Goal: Information Seeking & Learning: Learn about a topic

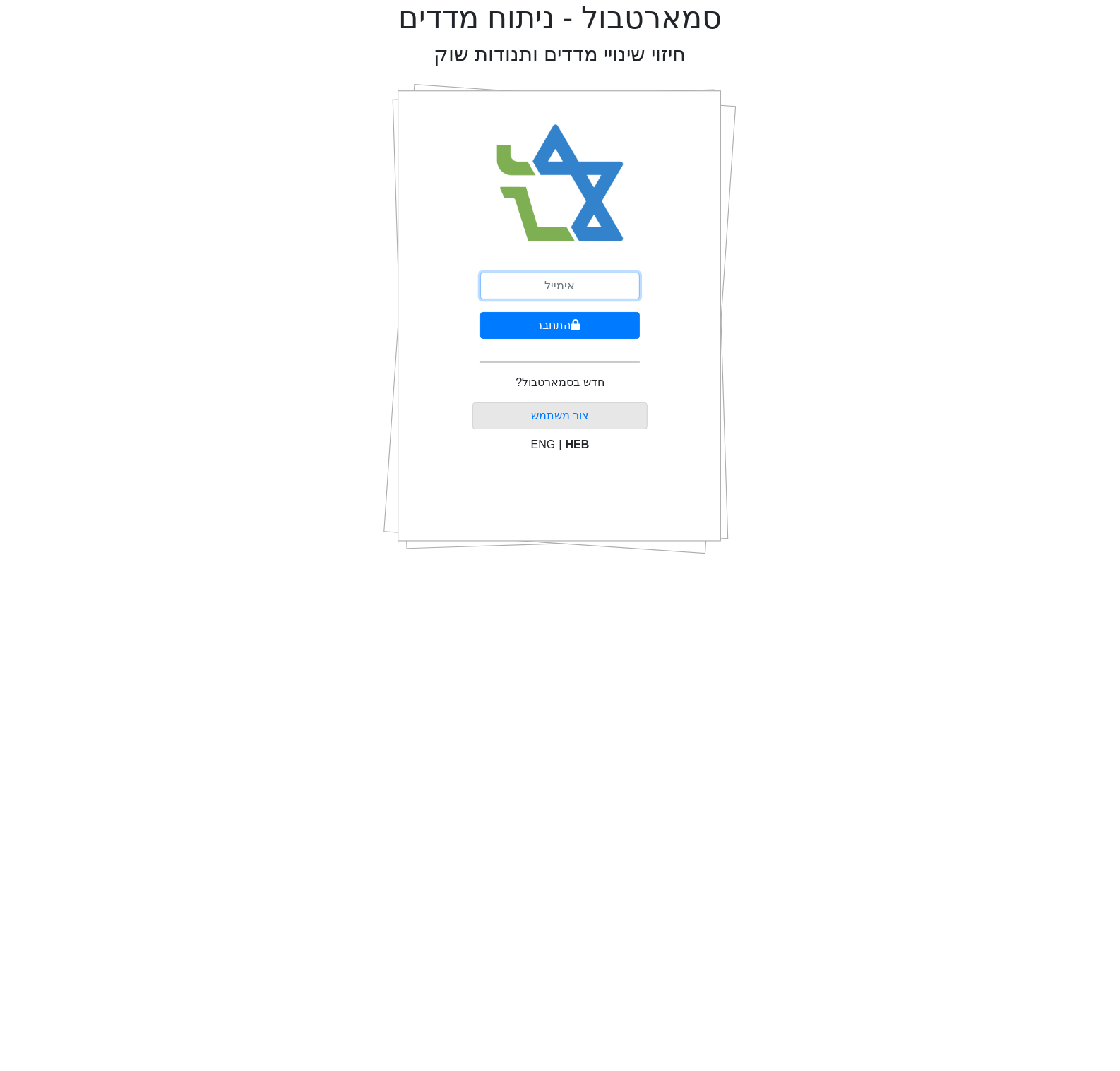
click at [548, 284] on input "email" at bounding box center [560, 286] width 159 height 27
type input "[EMAIL_ADDRESS][DOMAIN_NAME]"
click at [548, 328] on button "התחבר" at bounding box center [560, 326] width 159 height 27
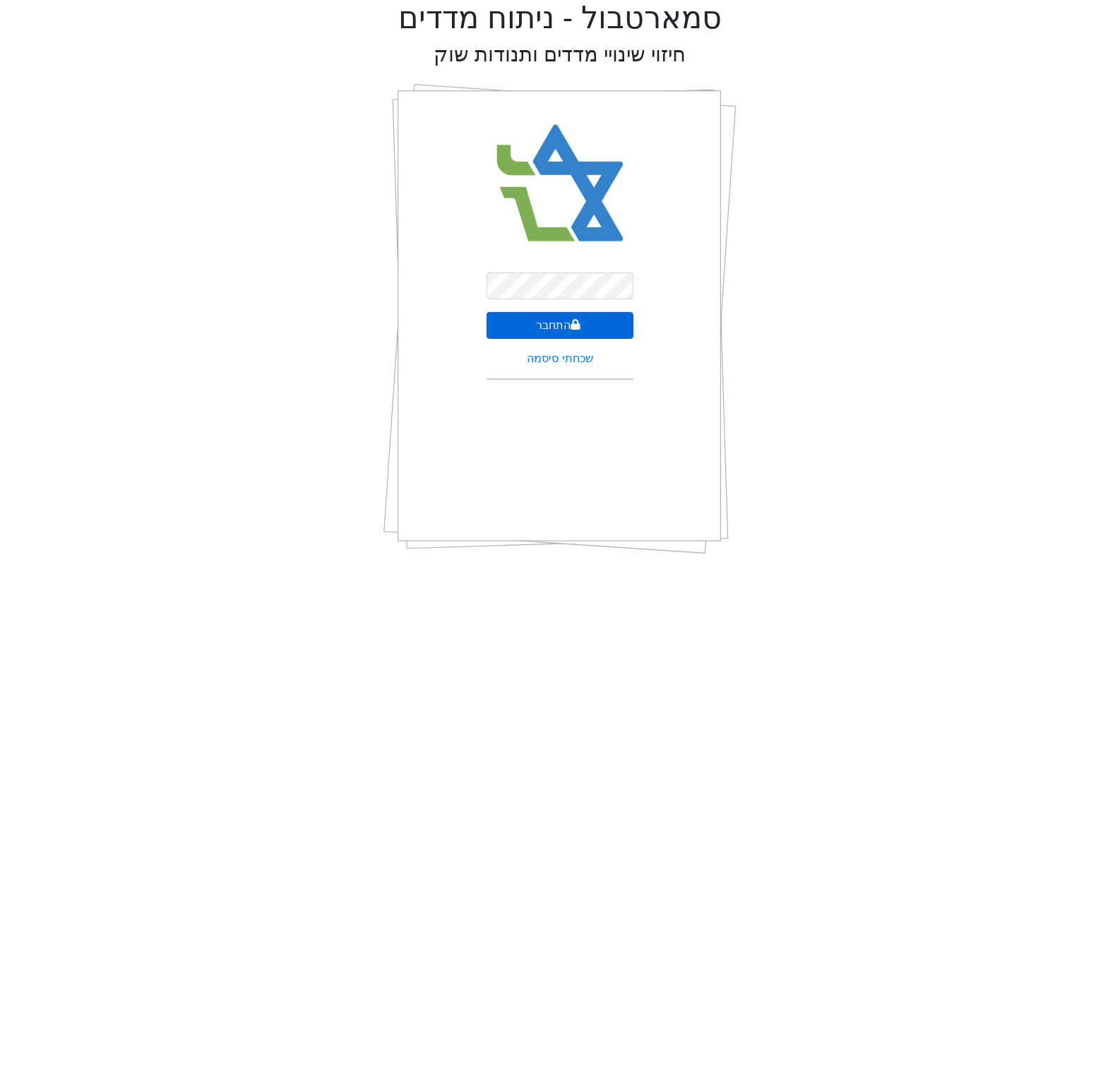
click at [567, 334] on button "התחבר" at bounding box center [560, 326] width 147 height 27
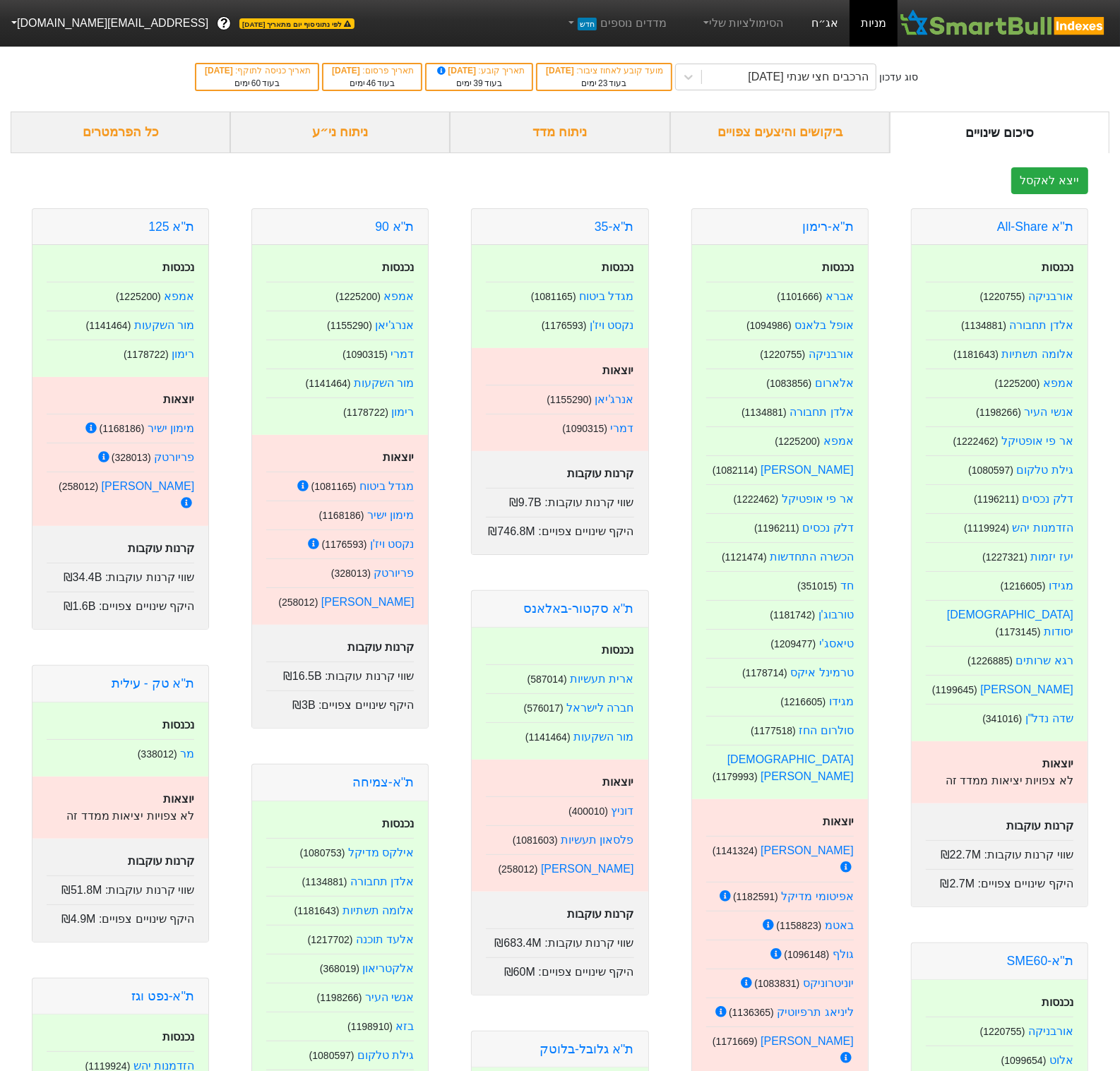
click at [828, 26] on link "אג״ח" at bounding box center [824, 23] width 49 height 47
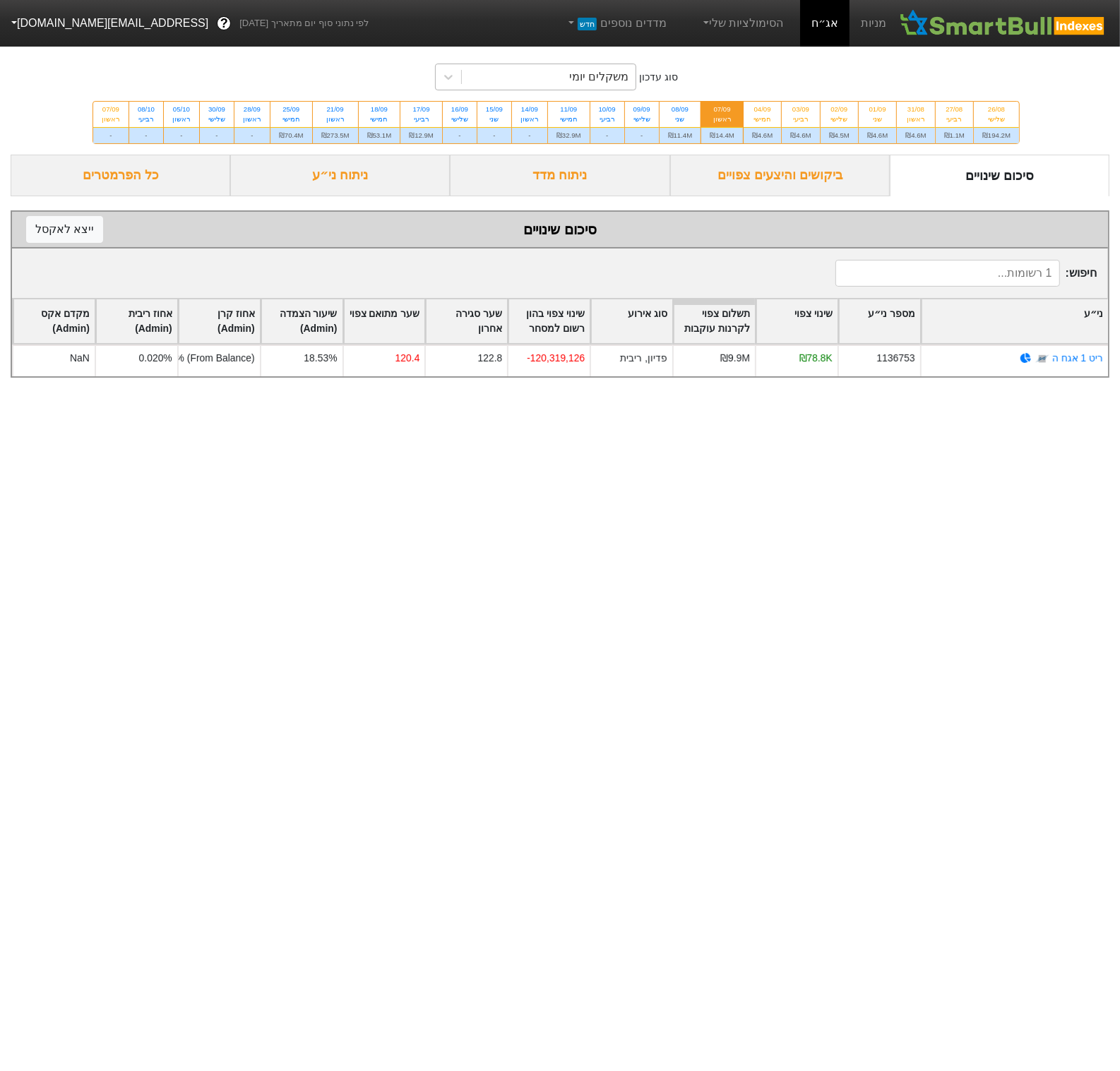
click at [494, 70] on div "משקלים יומי" at bounding box center [548, 77] width 173 height 26
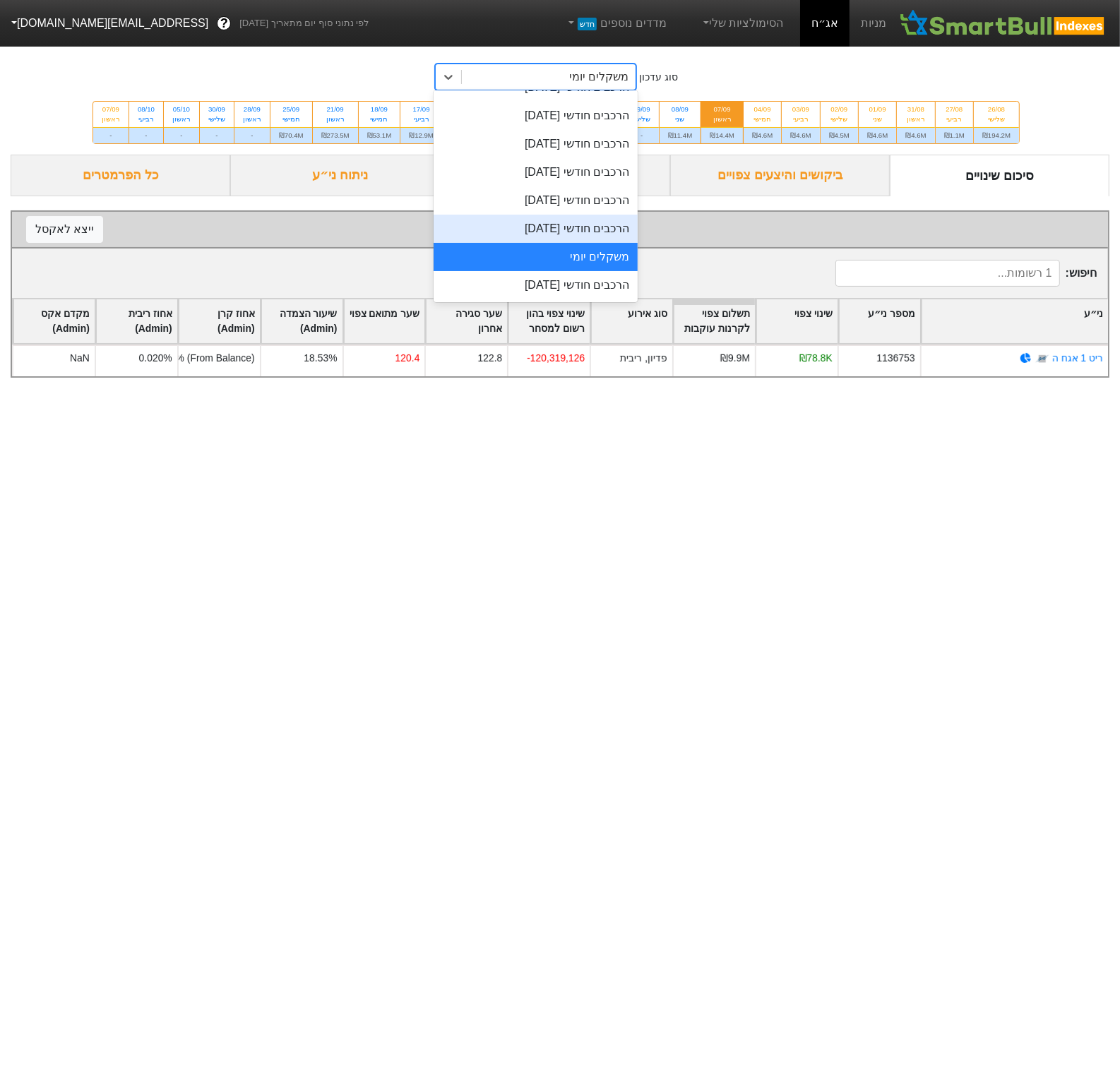
scroll to position [427, 0]
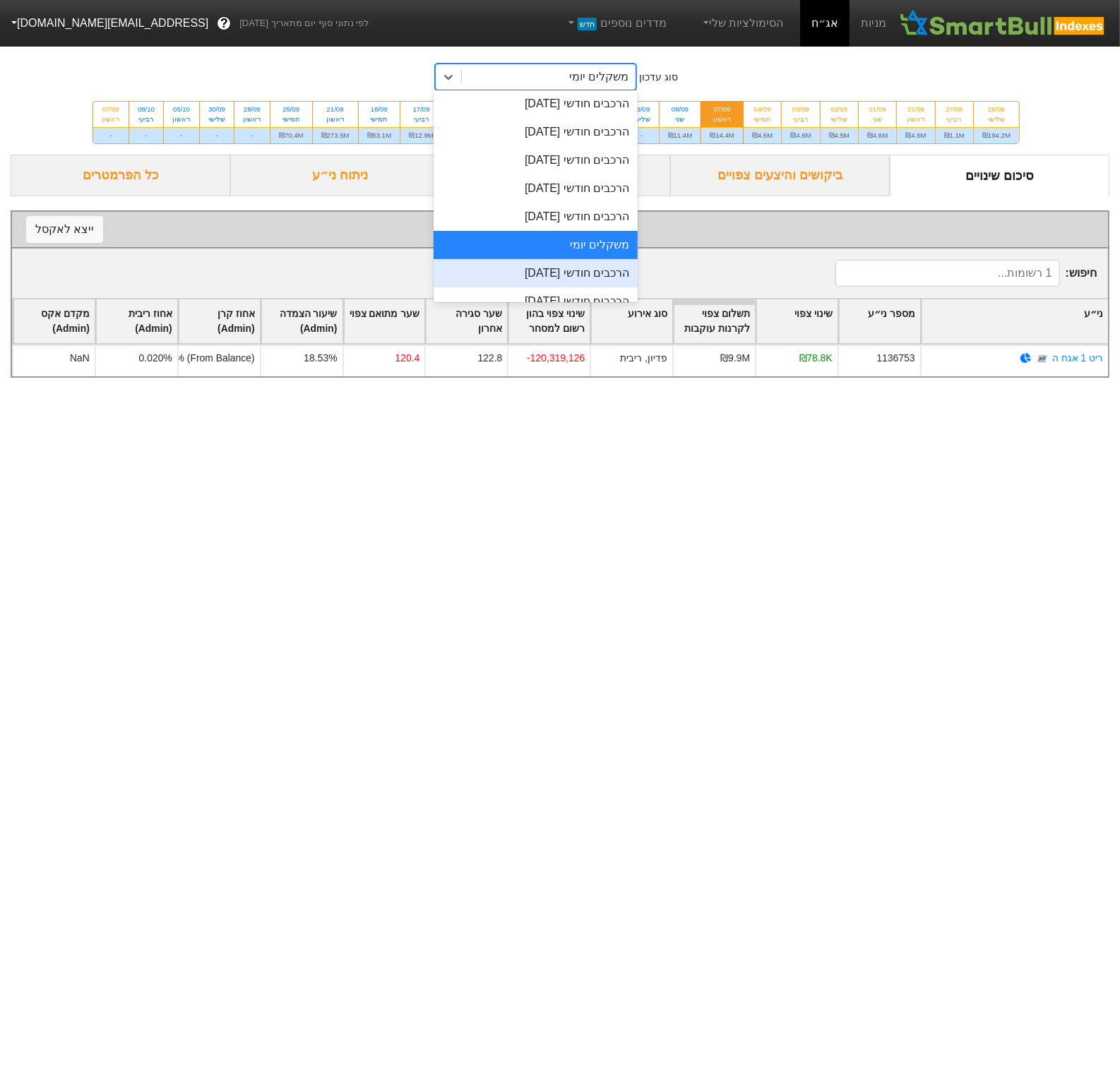
click at [489, 276] on div "הרכבים חודשי 28/08/2025" at bounding box center [535, 273] width 204 height 28
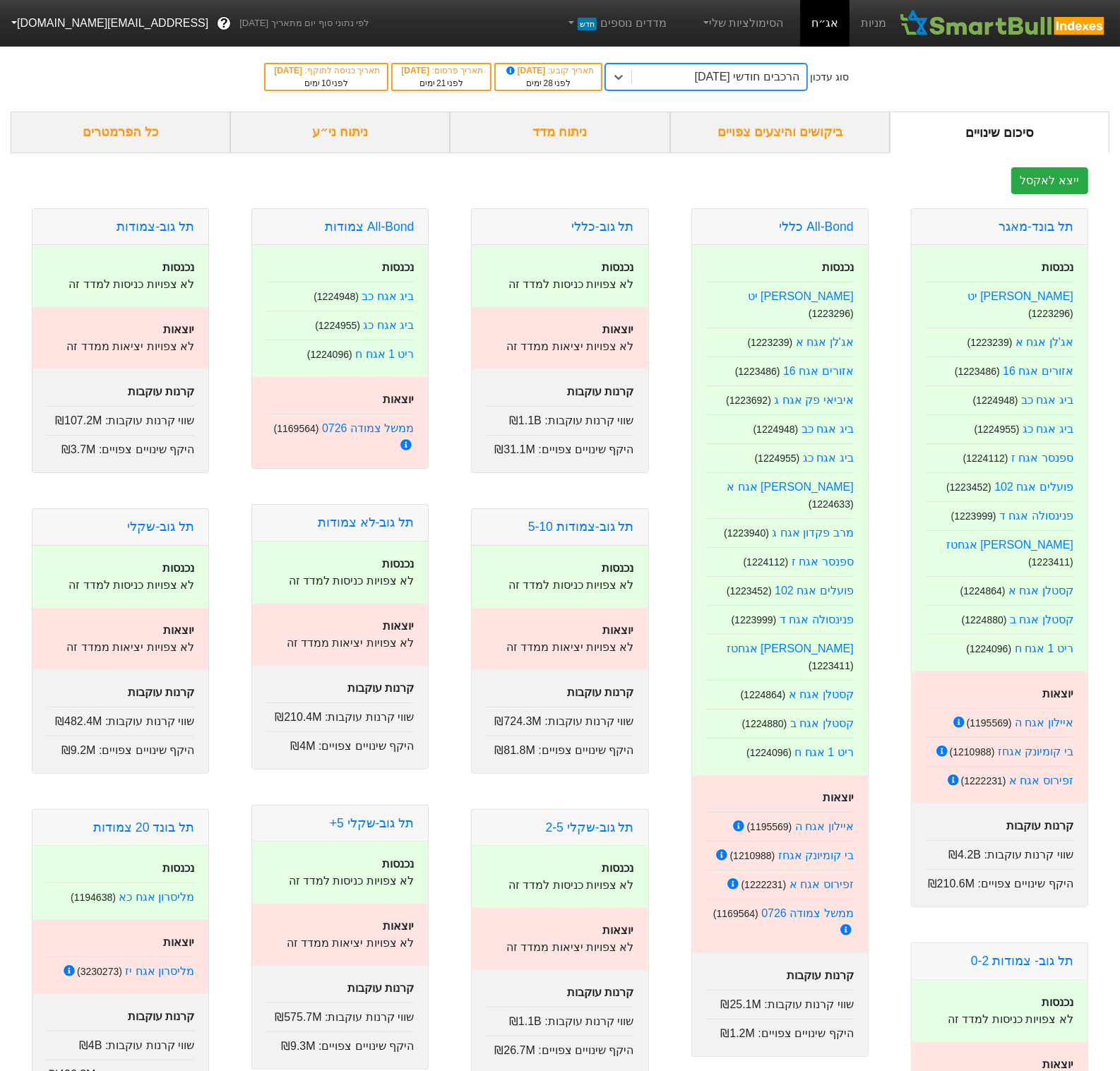
click at [748, 85] on div "הרכבים חודשי 28/08/2025" at bounding box center [747, 77] width 105 height 17
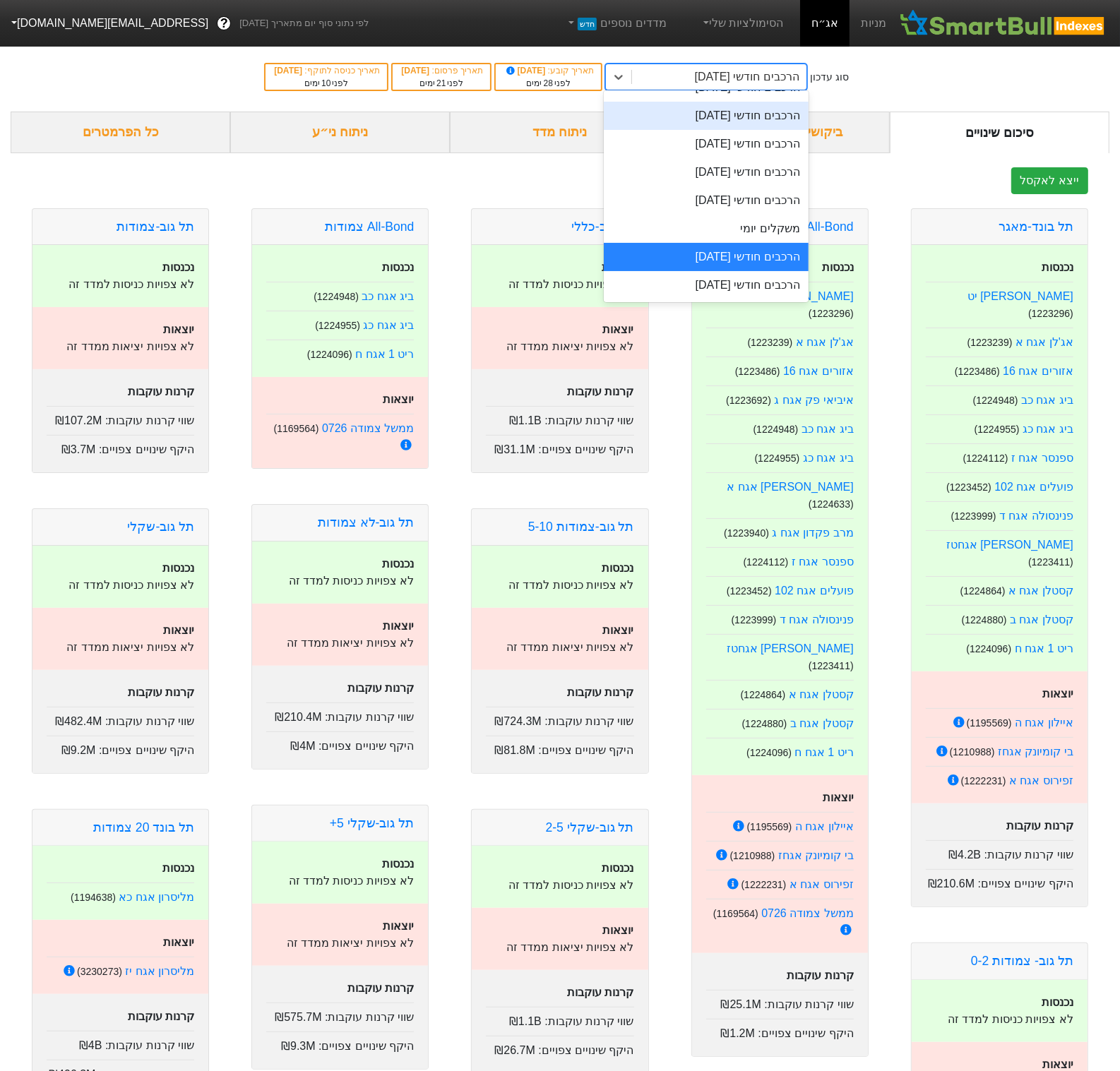
scroll to position [457, 0]
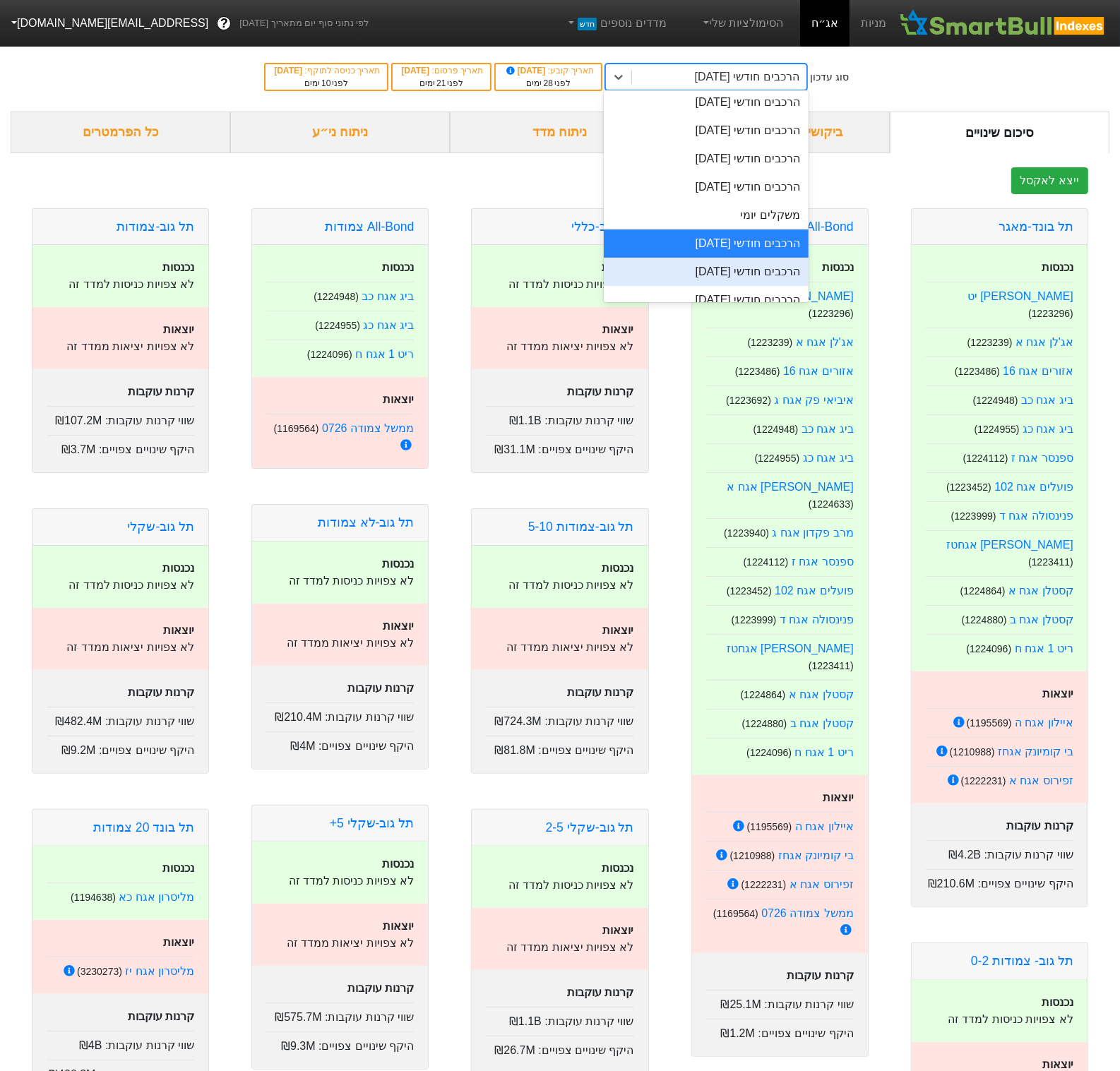
click at [728, 273] on div "הרכבים חודשי 29/09/2025" at bounding box center [705, 272] width 204 height 28
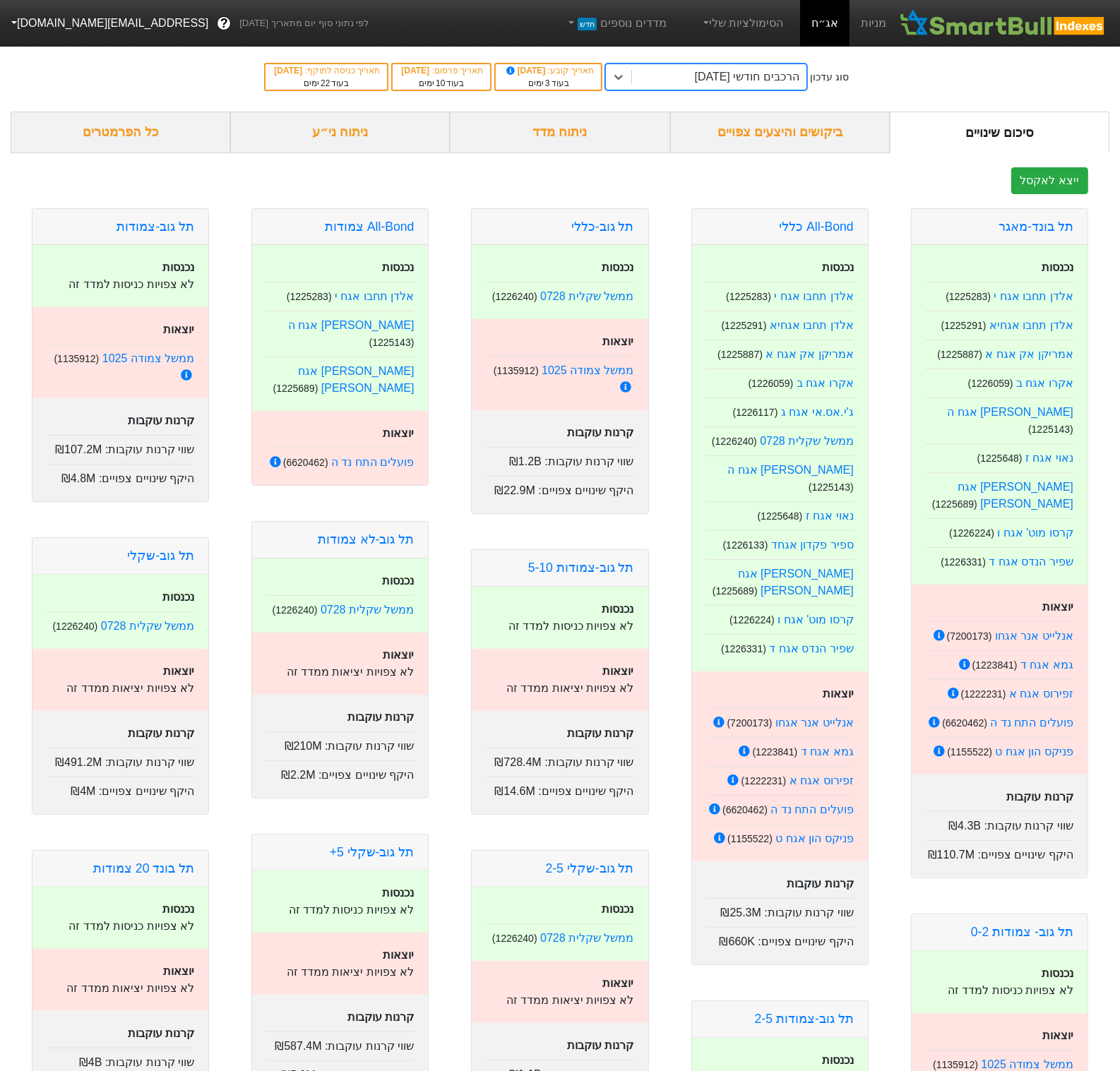
click at [596, 130] on div "ניתוח מדד" at bounding box center [559, 132] width 219 height 41
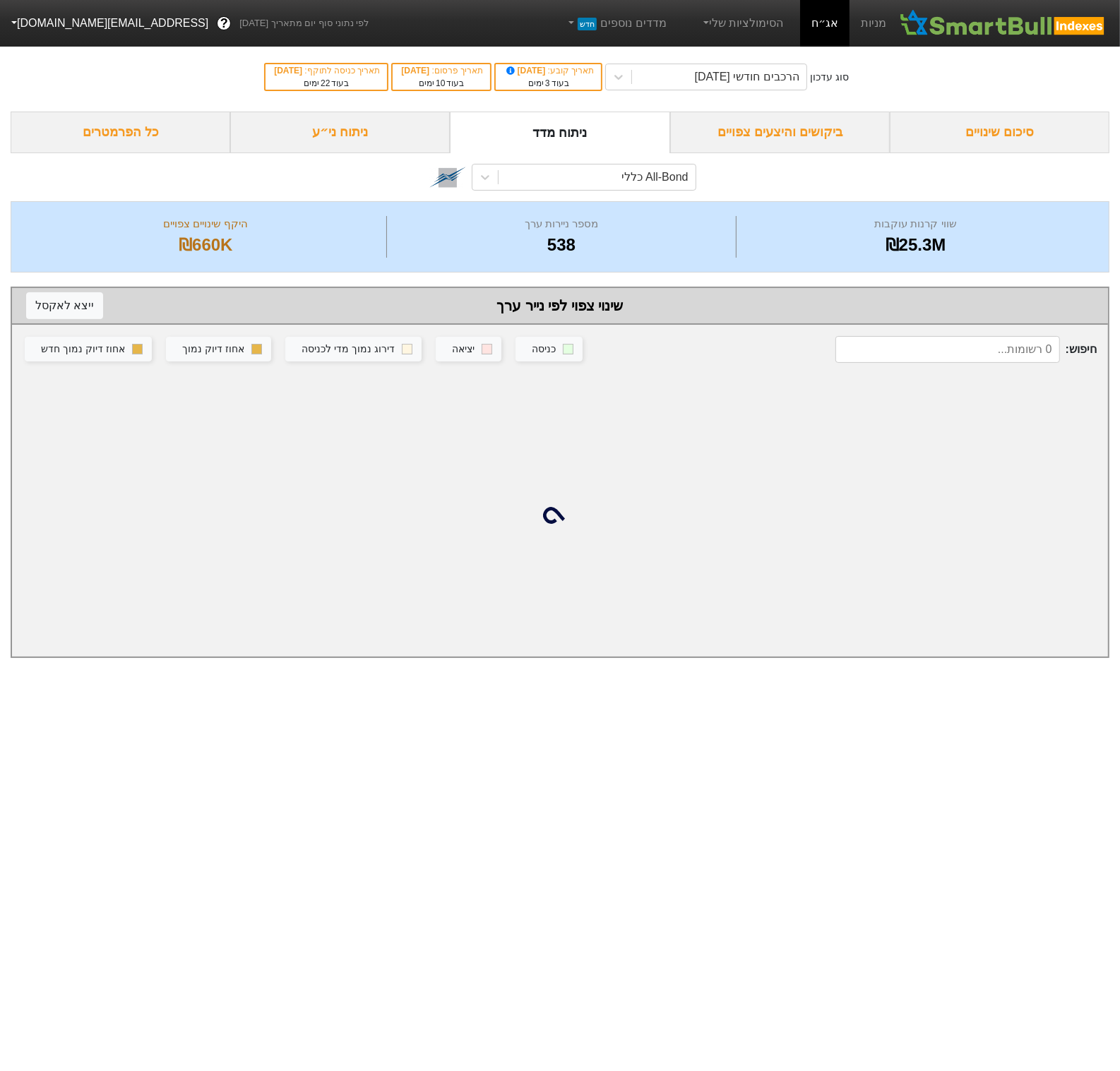
click at [364, 134] on div "ניתוח ני״ע" at bounding box center [340, 132] width 219 height 41
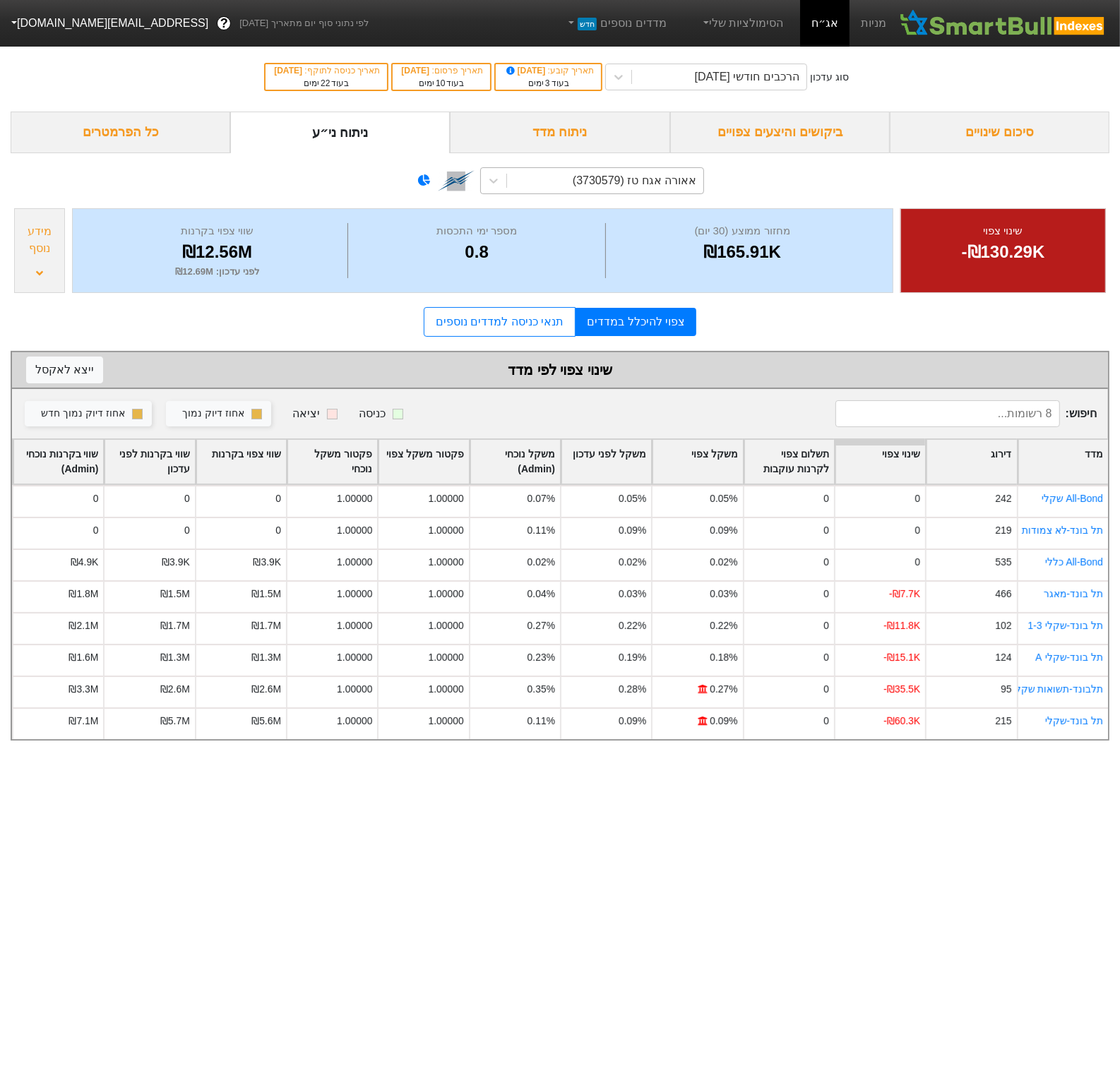
click at [586, 192] on div "אאורה אגח טז (3730579)" at bounding box center [605, 180] width 196 height 26
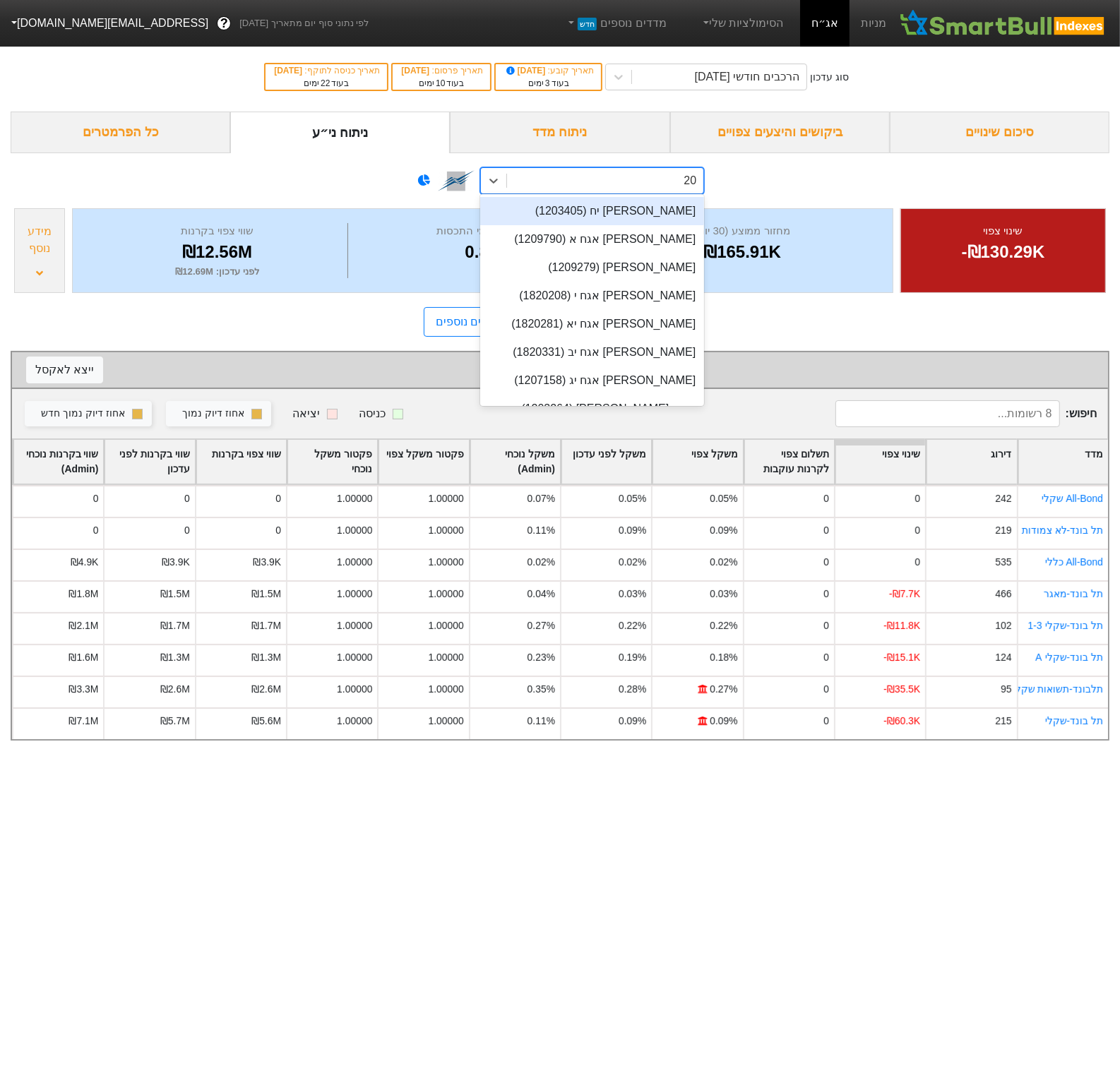
type input "204"
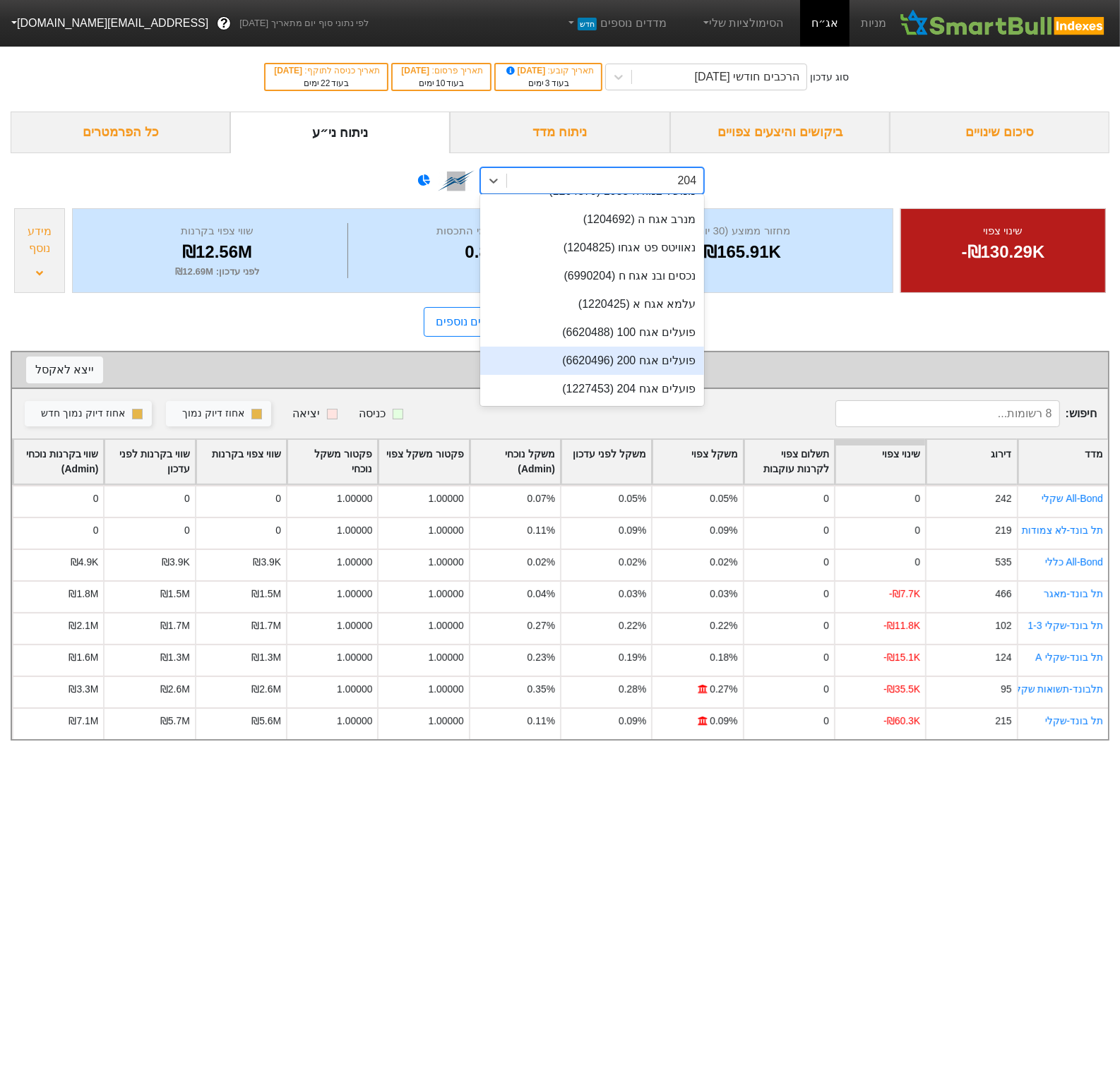
scroll to position [258, 0]
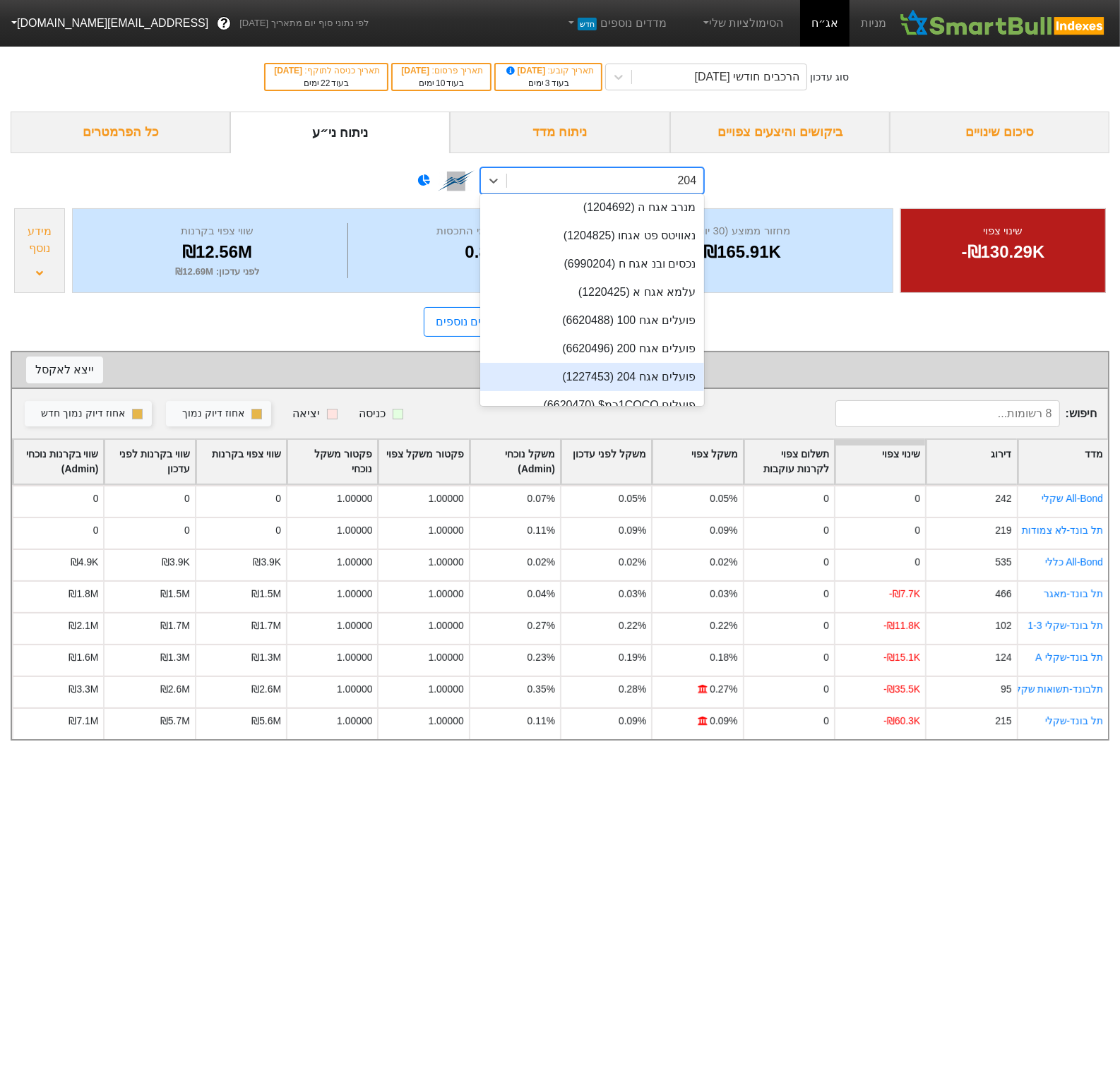
click at [589, 379] on div "פועלים אגח 204 (1227453)" at bounding box center [592, 377] width 224 height 28
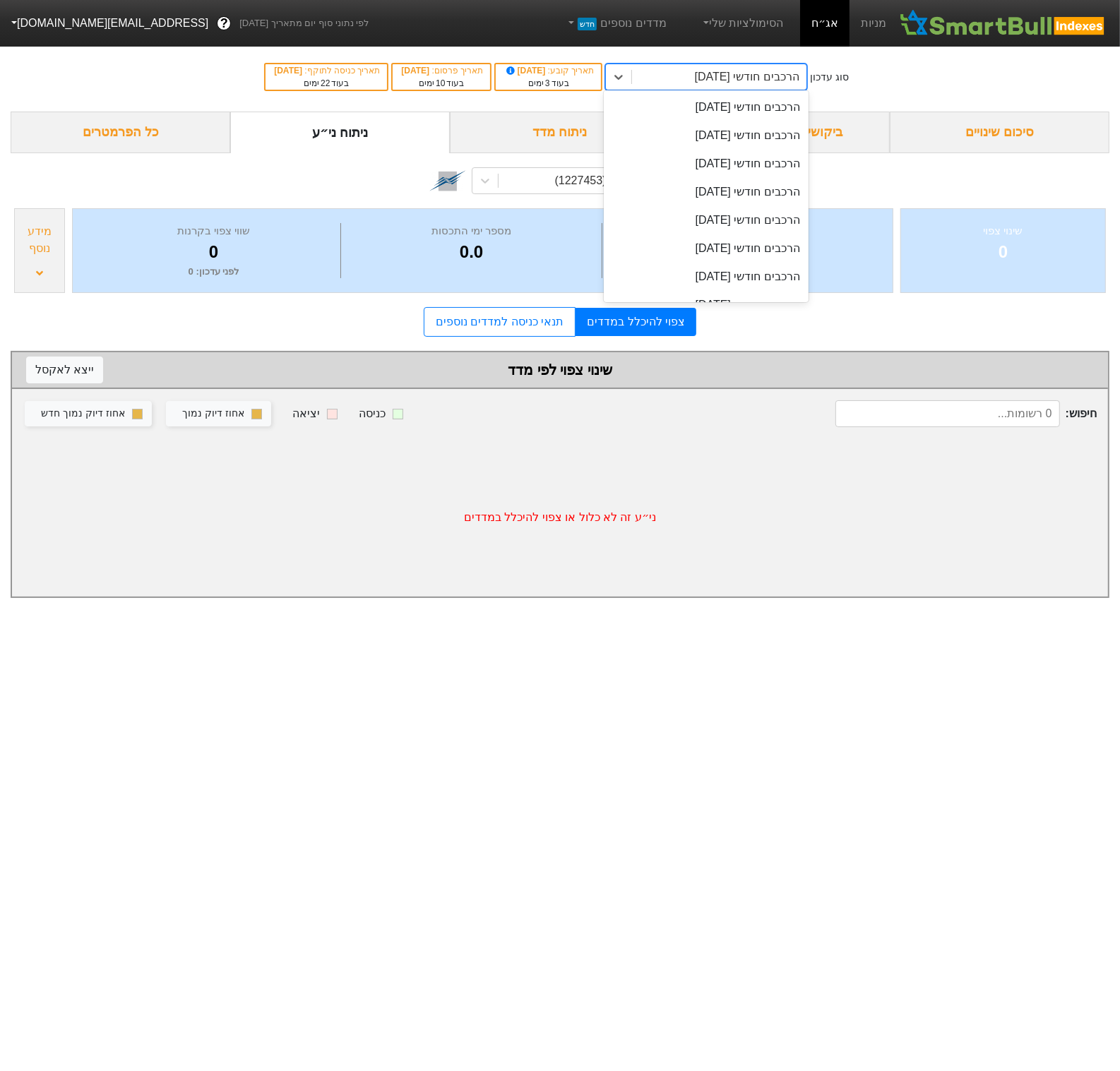
click at [728, 76] on div "הרכבים חודשי 29/09/2025" at bounding box center [747, 77] width 105 height 17
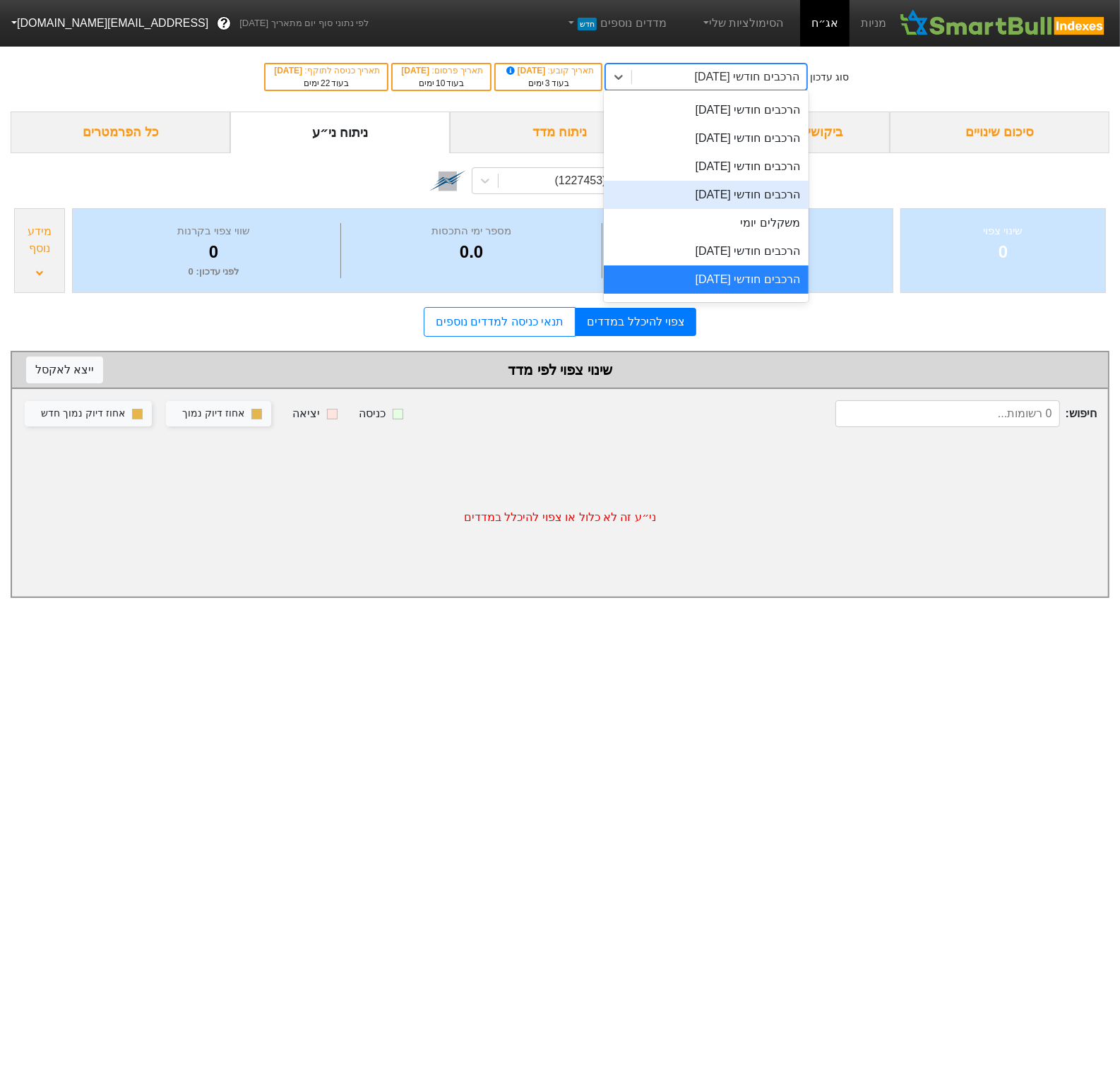
scroll to position [472, 0]
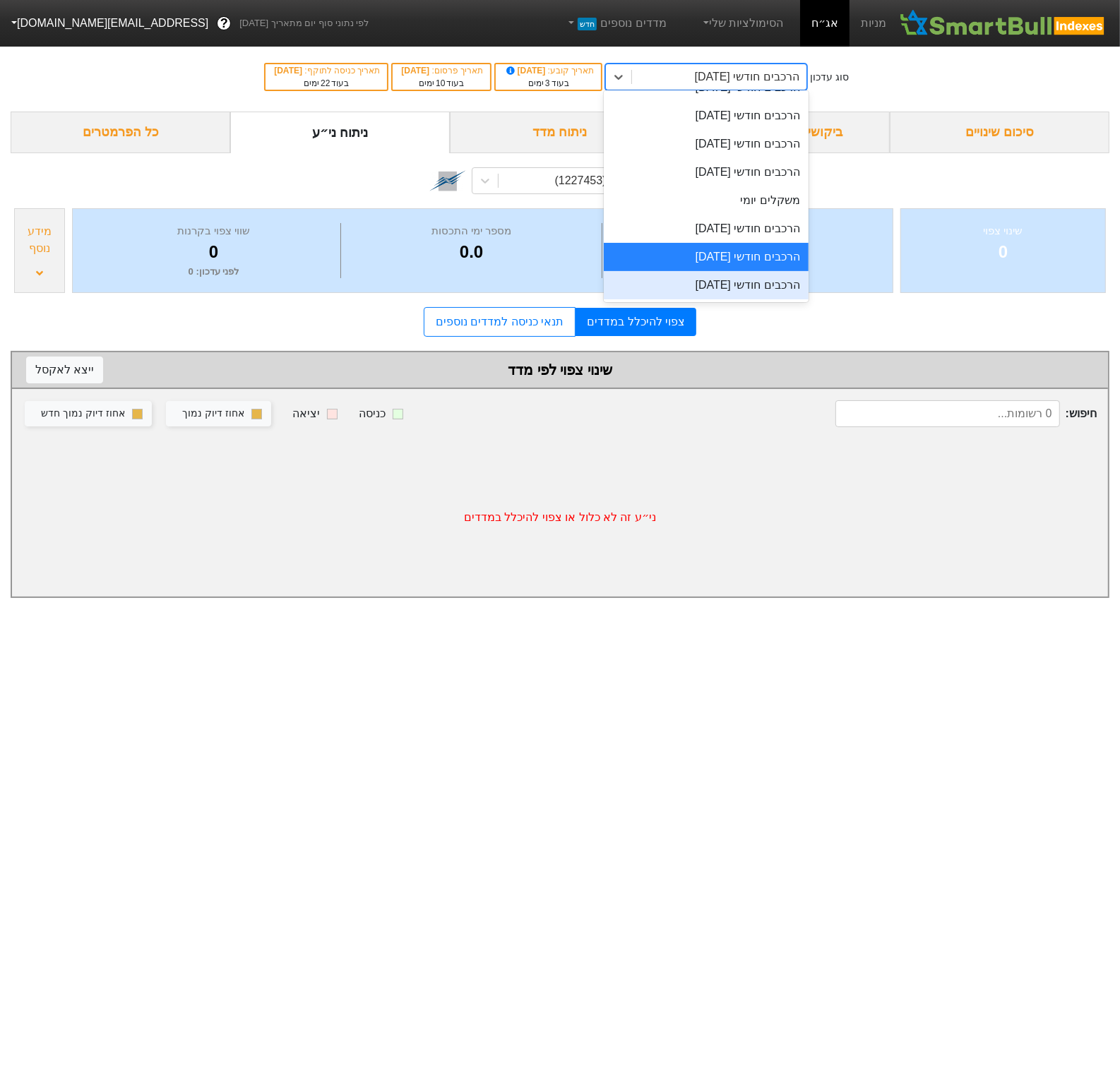
click at [725, 281] on div "הרכבים חודשי 29/10/2025" at bounding box center [705, 285] width 204 height 28
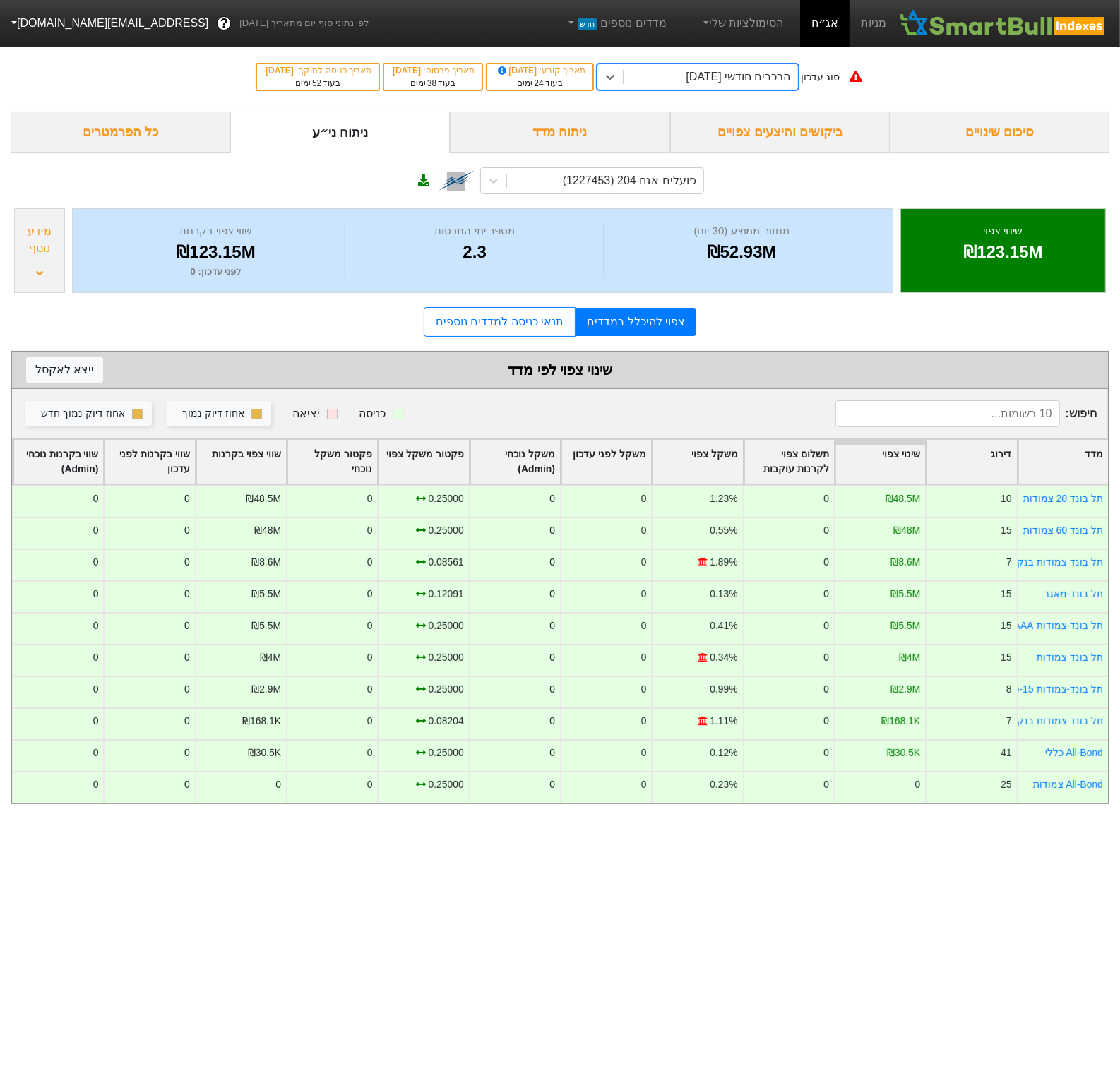
click at [762, 78] on div "הרכבים חודשי 29/10/2025" at bounding box center [738, 77] width 105 height 17
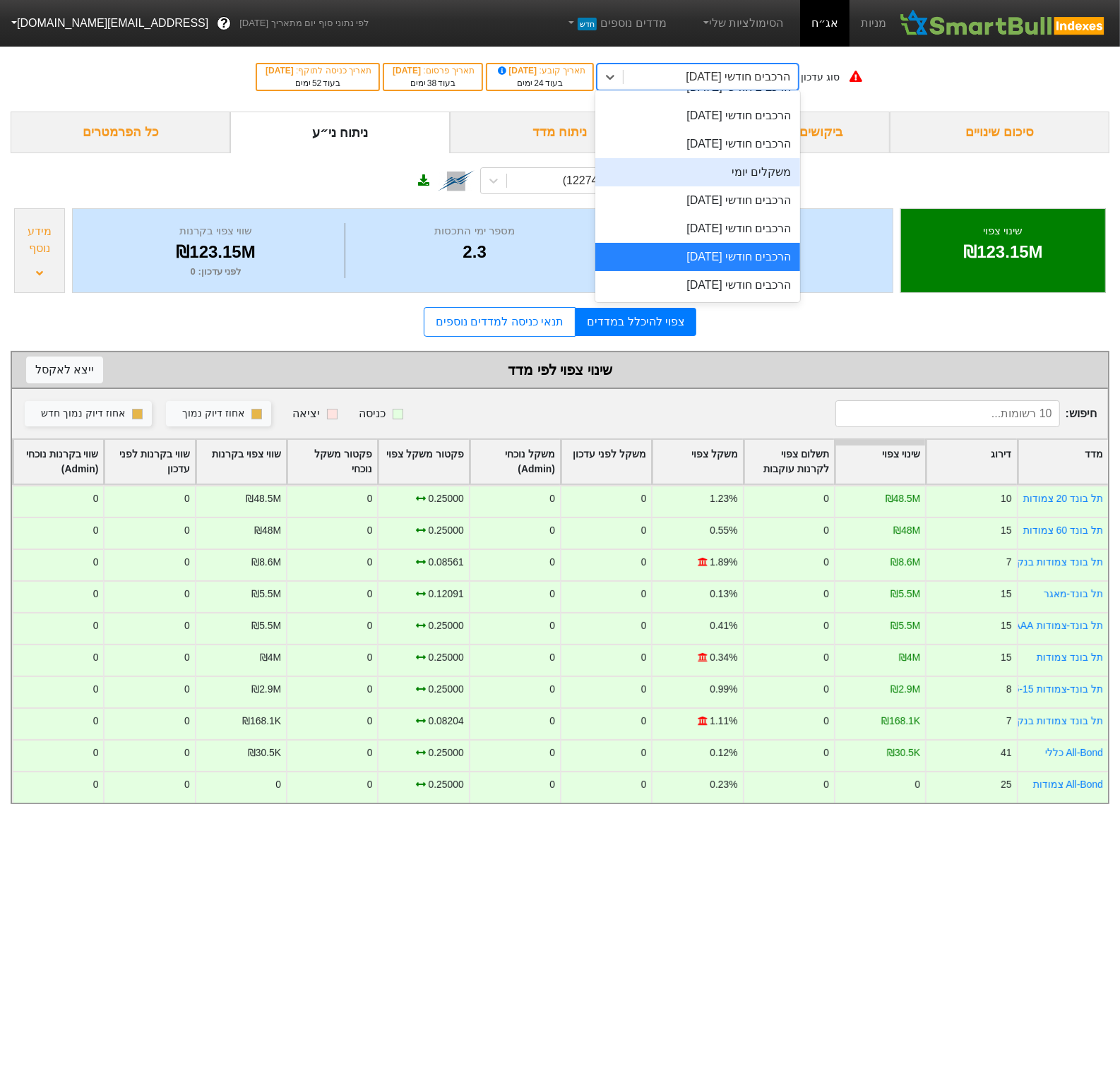
scroll to position [512, 0]
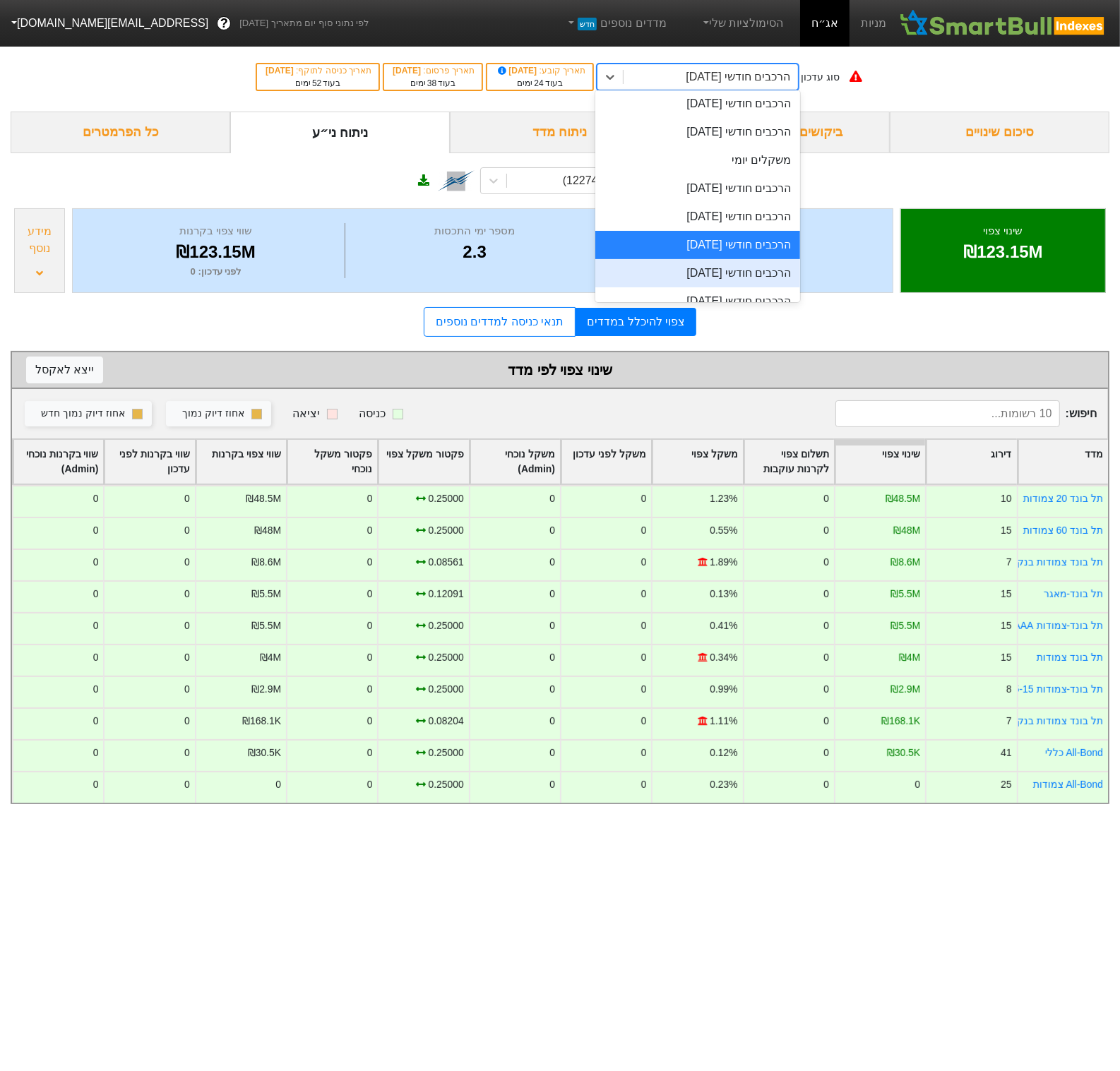
click at [722, 274] on div "הרכבים חודשי 26/11/2025" at bounding box center [697, 273] width 204 height 28
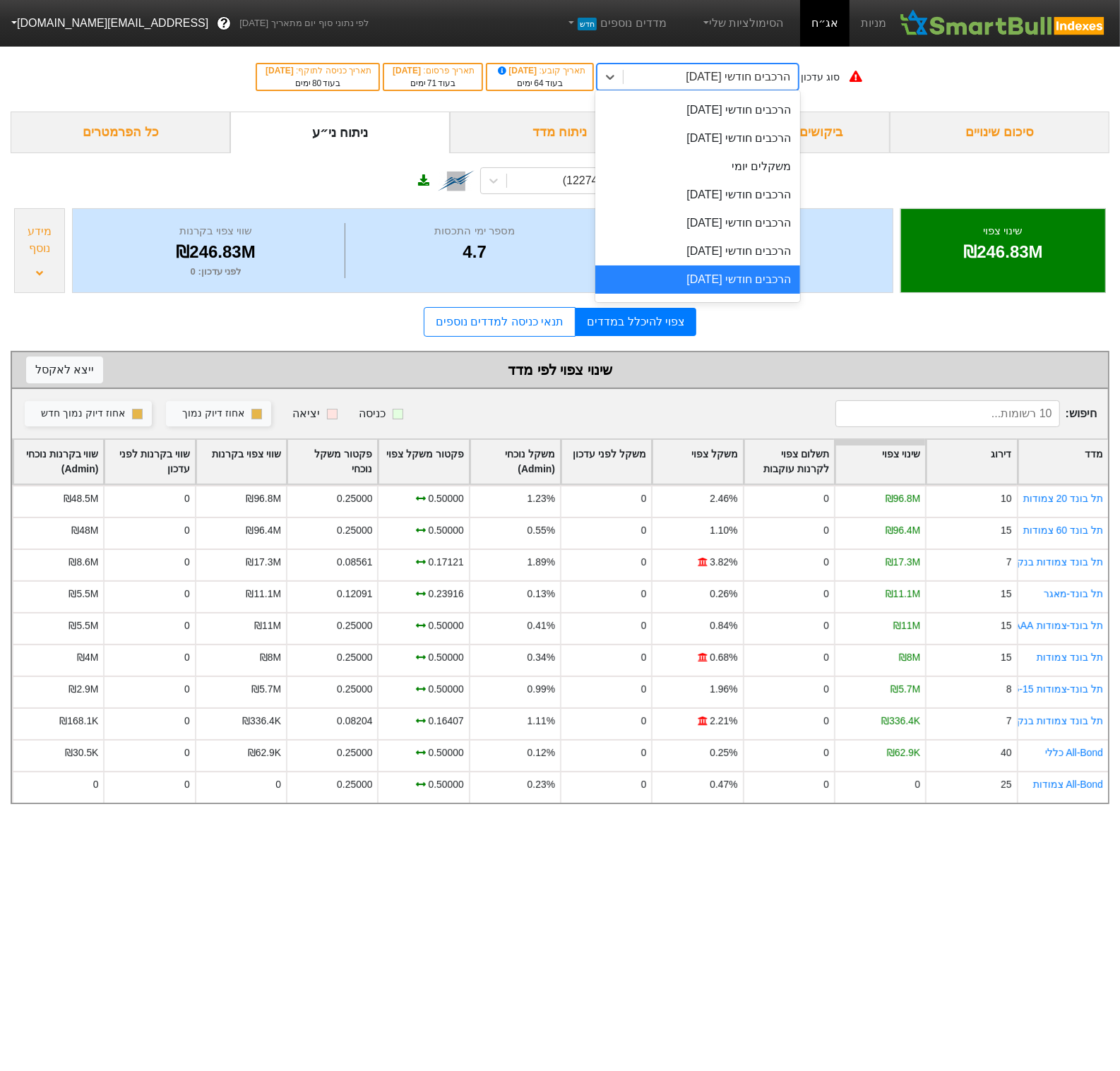
click at [731, 80] on div "הרכבים חודשי 26/11/2025" at bounding box center [738, 77] width 105 height 17
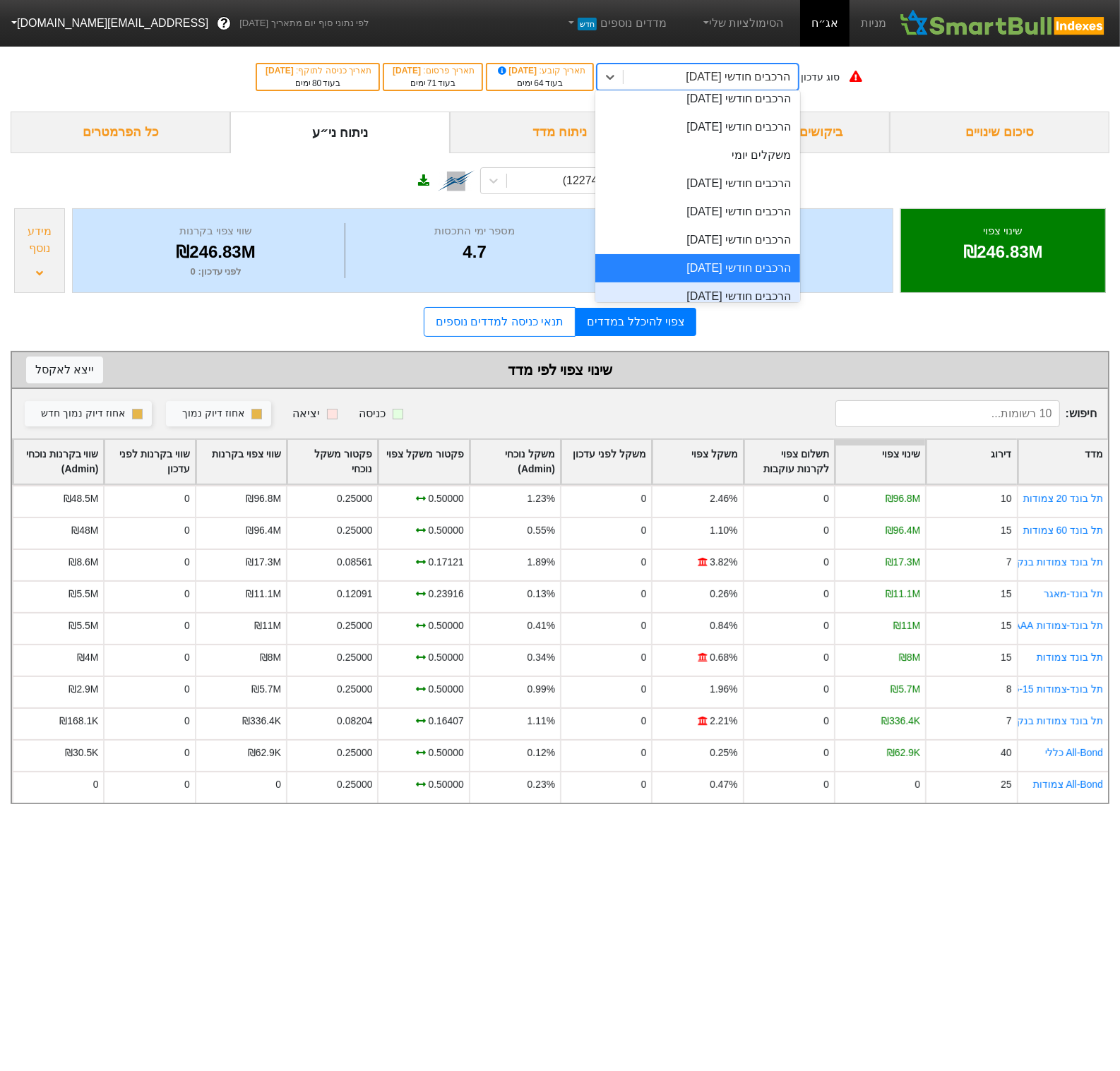
click at [714, 288] on div "הרכבים חודשי 30/12/2025" at bounding box center [697, 297] width 204 height 28
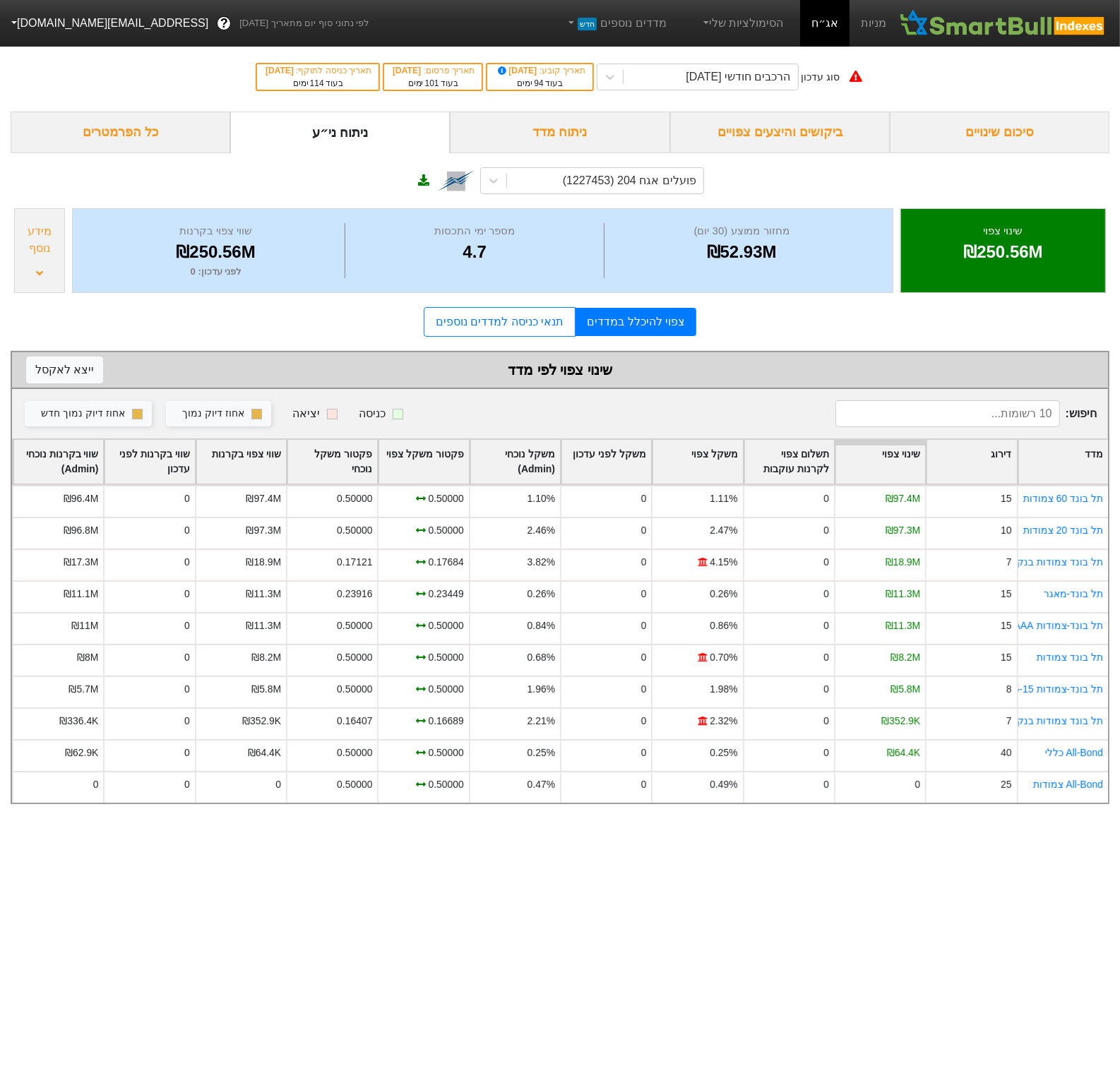
click at [33, 241] on div "מידע נוסף" at bounding box center [40, 240] width 42 height 34
click at [66, 23] on button "[EMAIL_ADDRESS][DOMAIN_NAME]" at bounding box center [109, 23] width 217 height 26
click at [58, 170] on div "תפריט ניהול" at bounding box center [56, 168] width 112 height 23
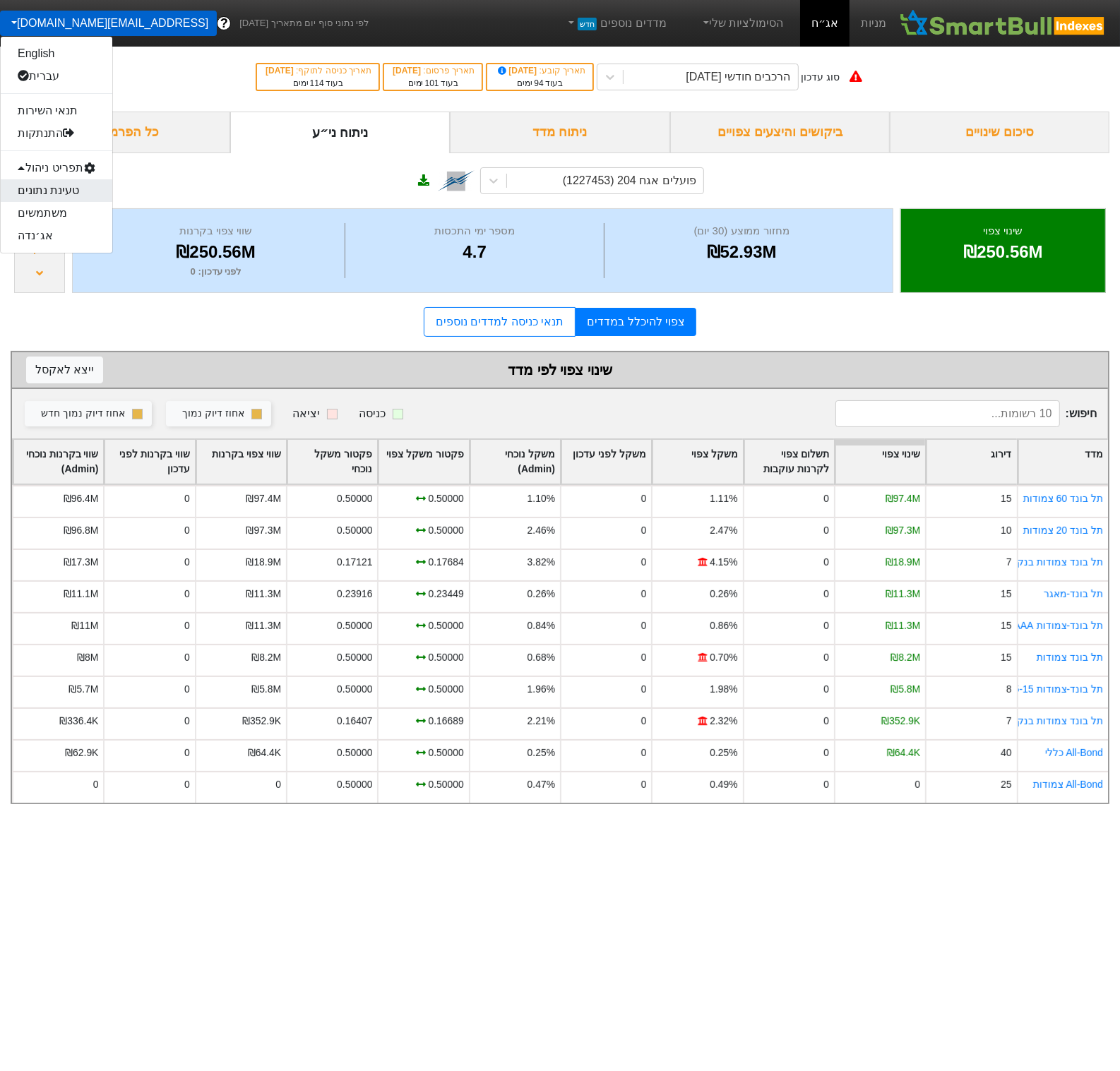
click at [62, 190] on link "טעינת נתונים" at bounding box center [56, 191] width 112 height 23
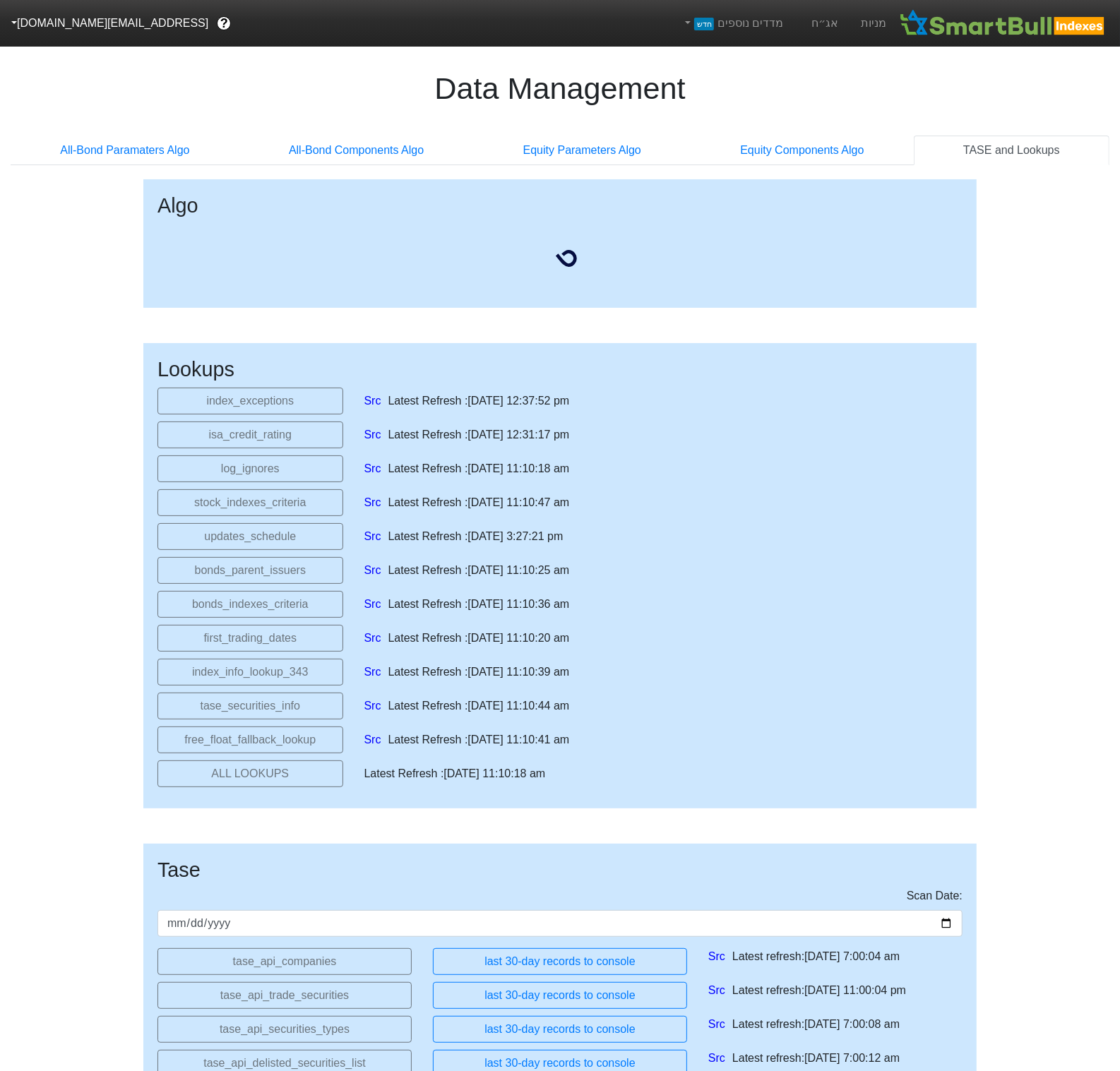
select select "2025-11-06T00:00:00.000Z"
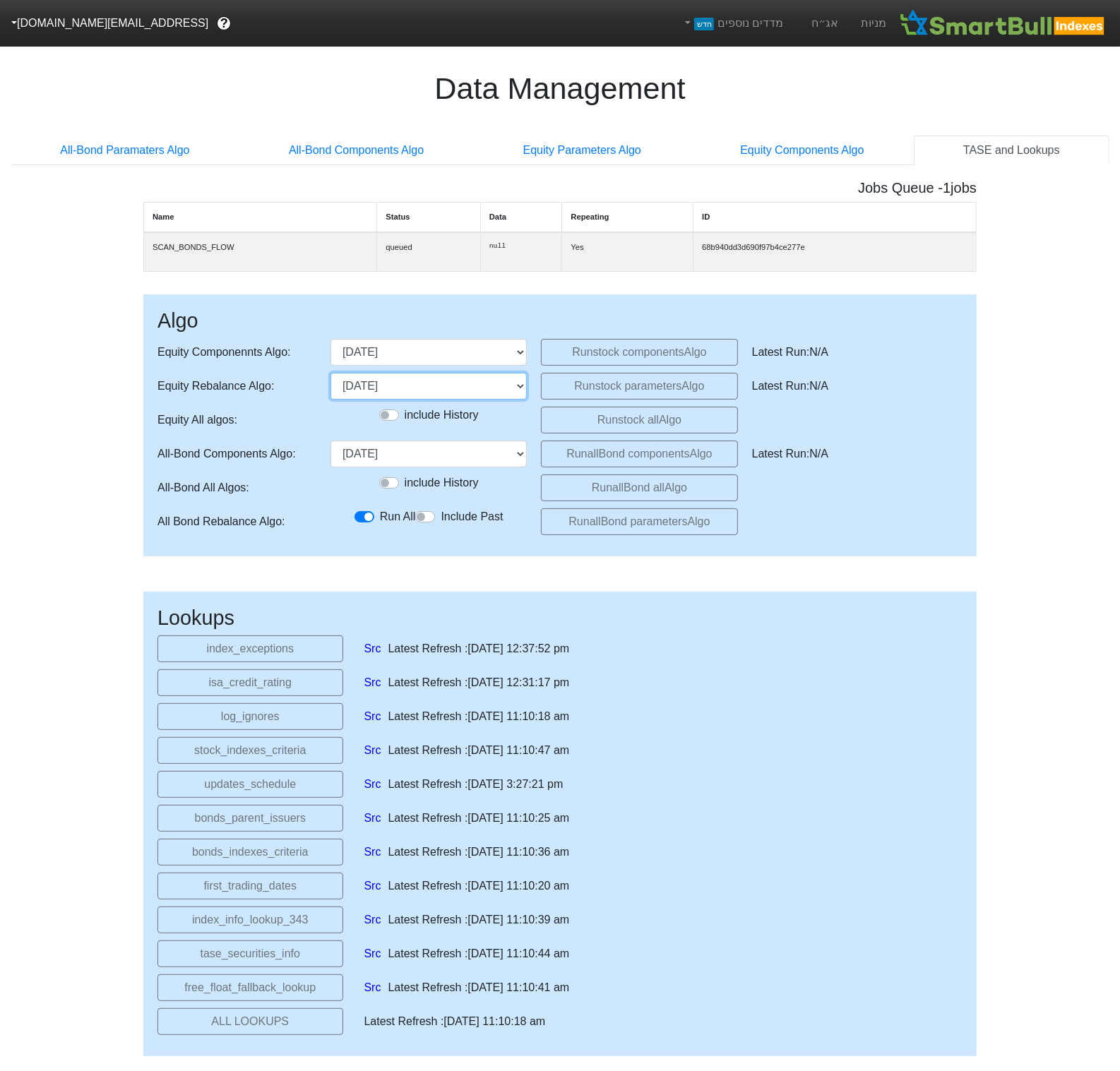
click at [482, 394] on select "01/02/2024 01/08/2024 06/02/2025 07/08/2025" at bounding box center [428, 386] width 196 height 27
click at [610, 355] on button "Run stock components Algo" at bounding box center [638, 352] width 196 height 27
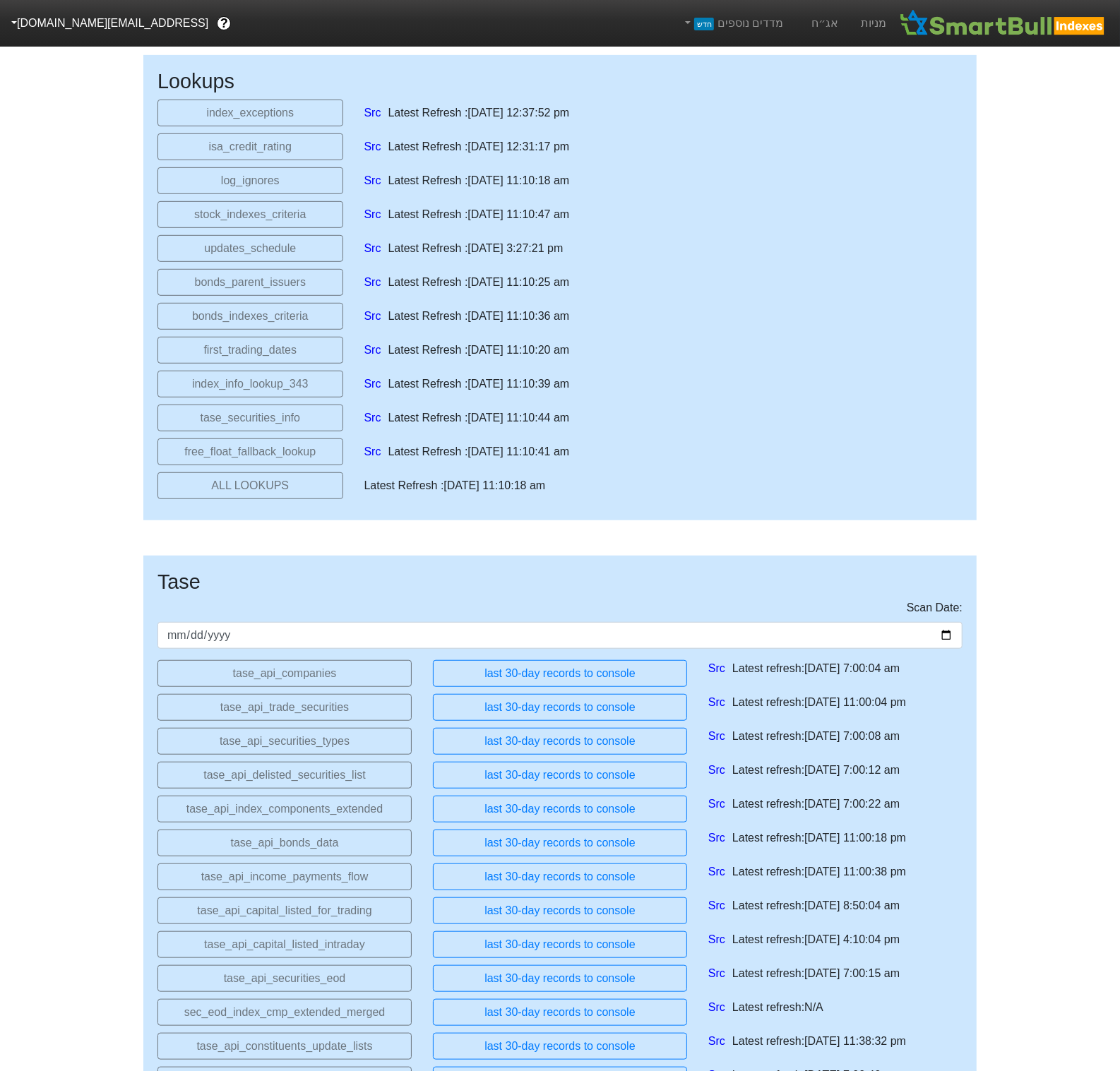
scroll to position [651, 0]
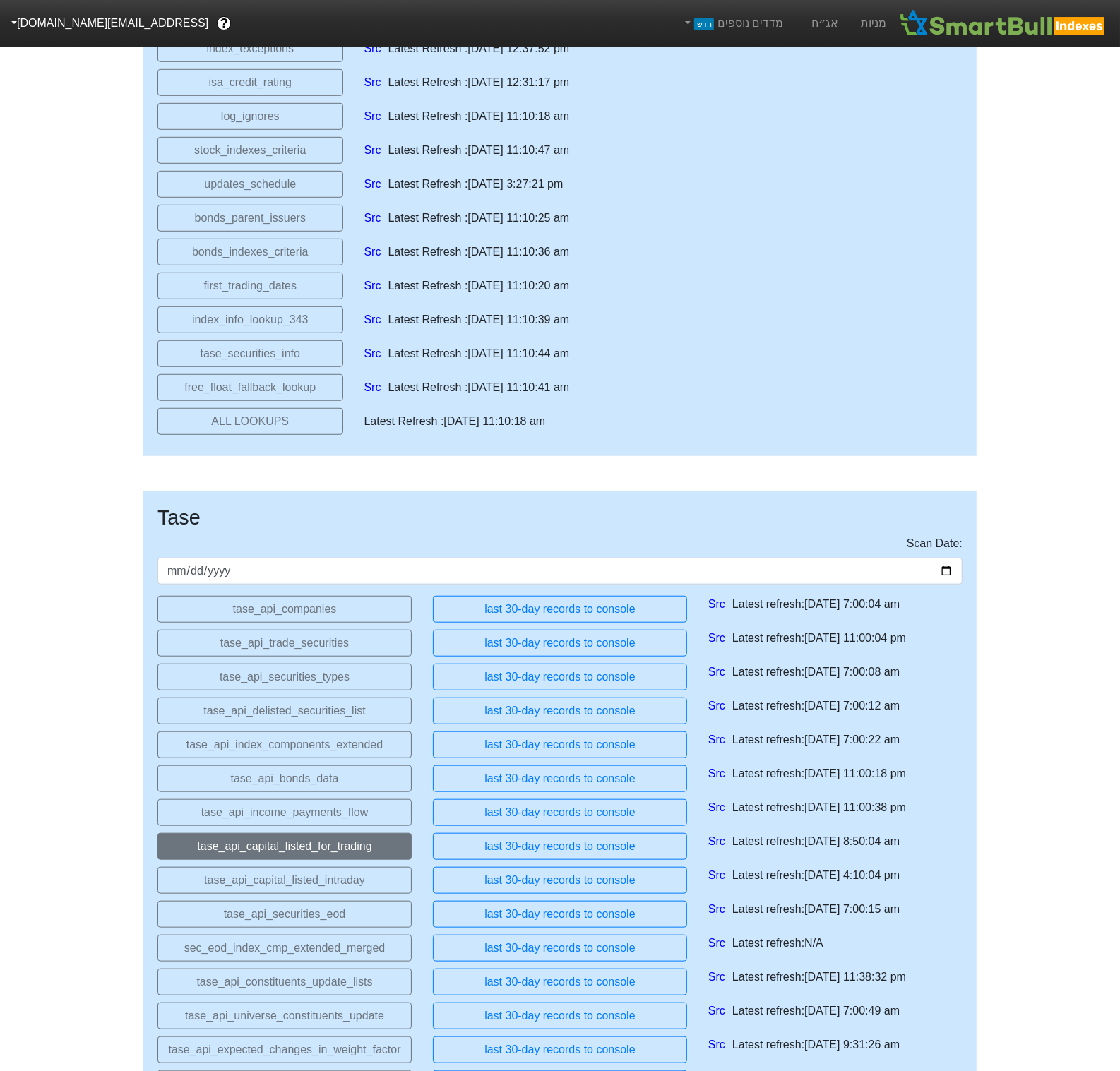
click at [351, 860] on button "tase_api_capital_listed_for_trading" at bounding box center [284, 847] width 254 height 27
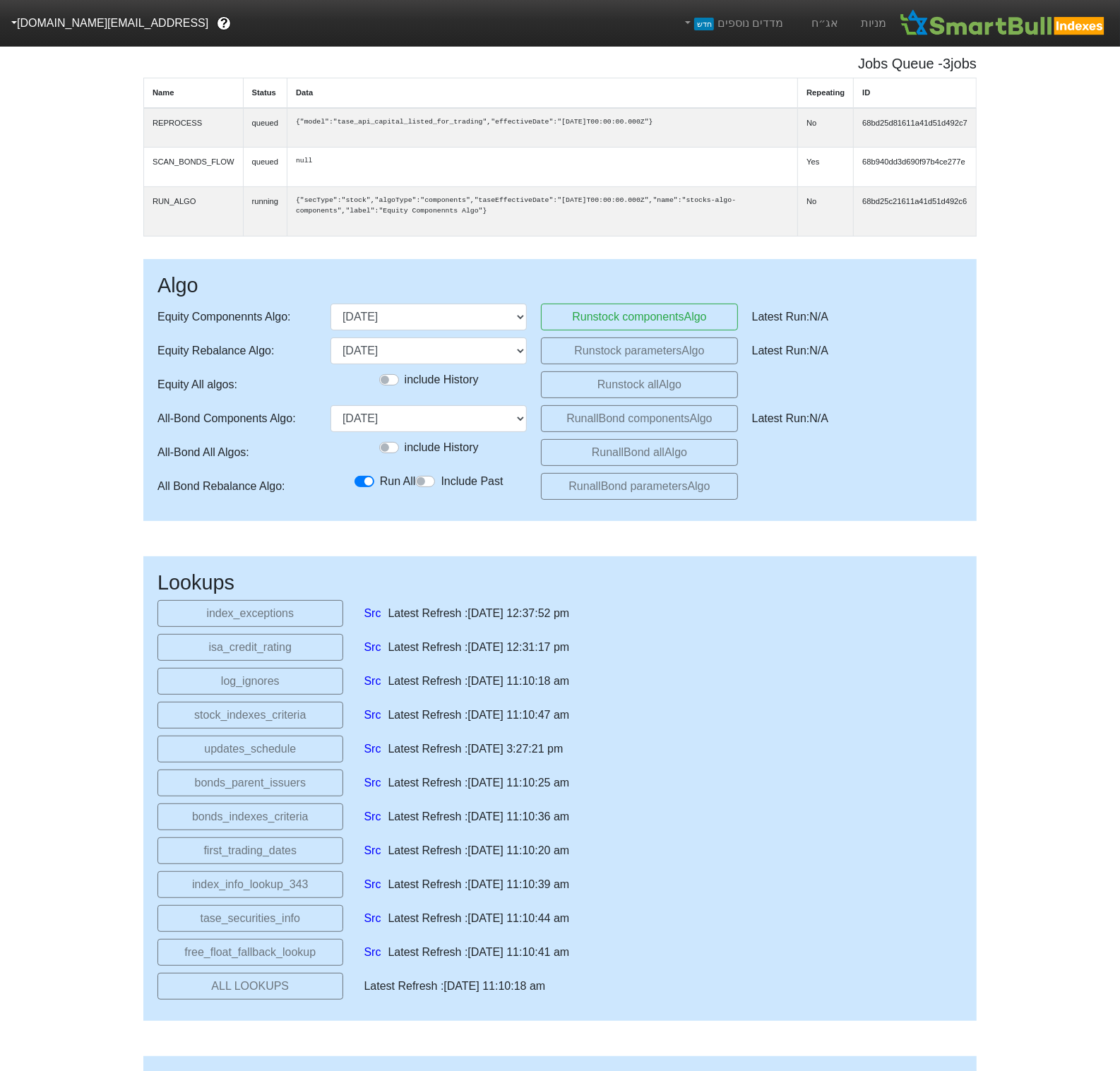
scroll to position [113, 0]
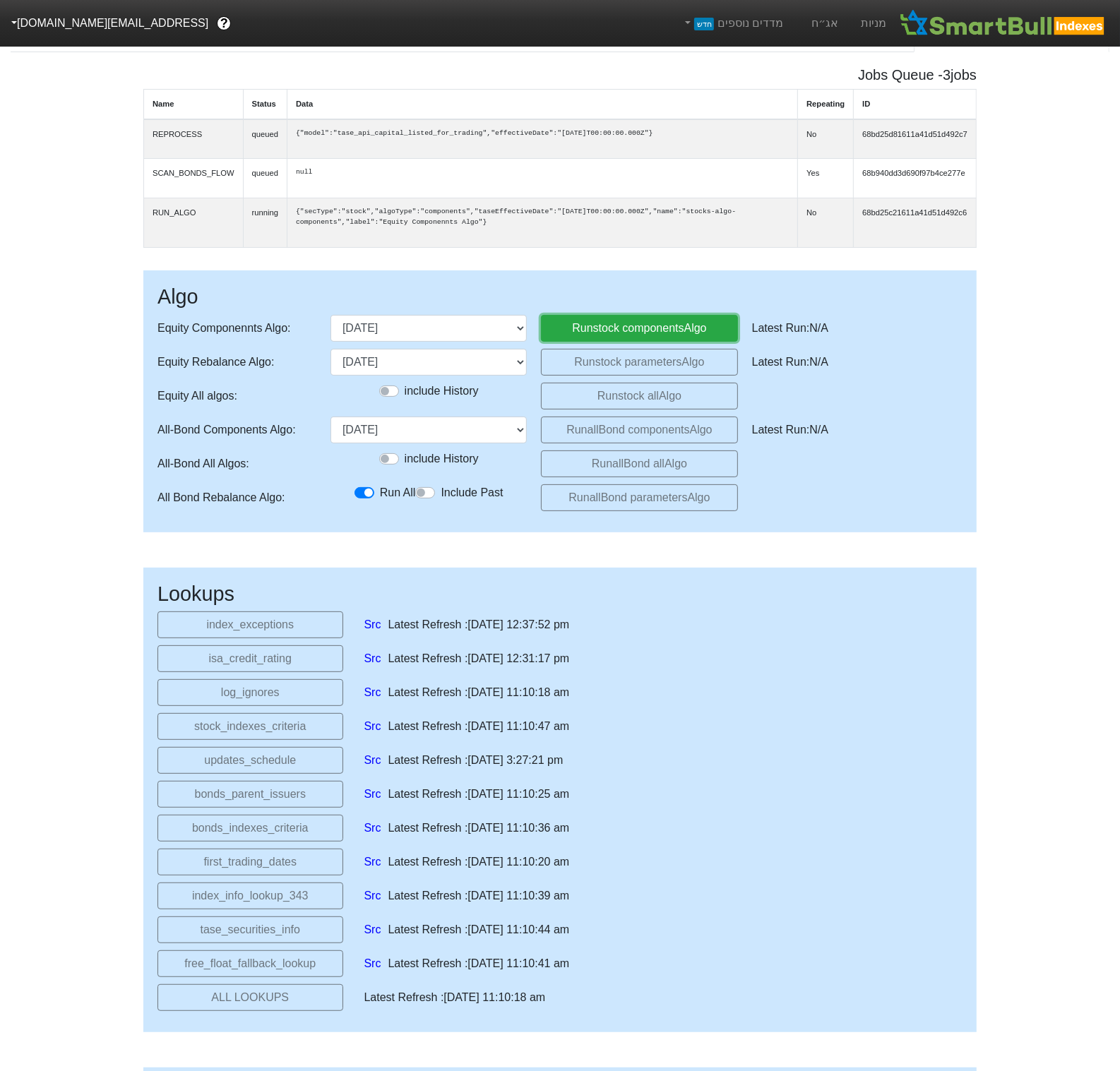
click at [641, 340] on button "Run stock components Algo" at bounding box center [638, 328] width 196 height 27
click at [508, 444] on select "28/12/2023 30/01/2024 28/02/2024 28/03/2024 18/04/2024 29/05/2024 27/06/2024 30…" at bounding box center [428, 430] width 196 height 27
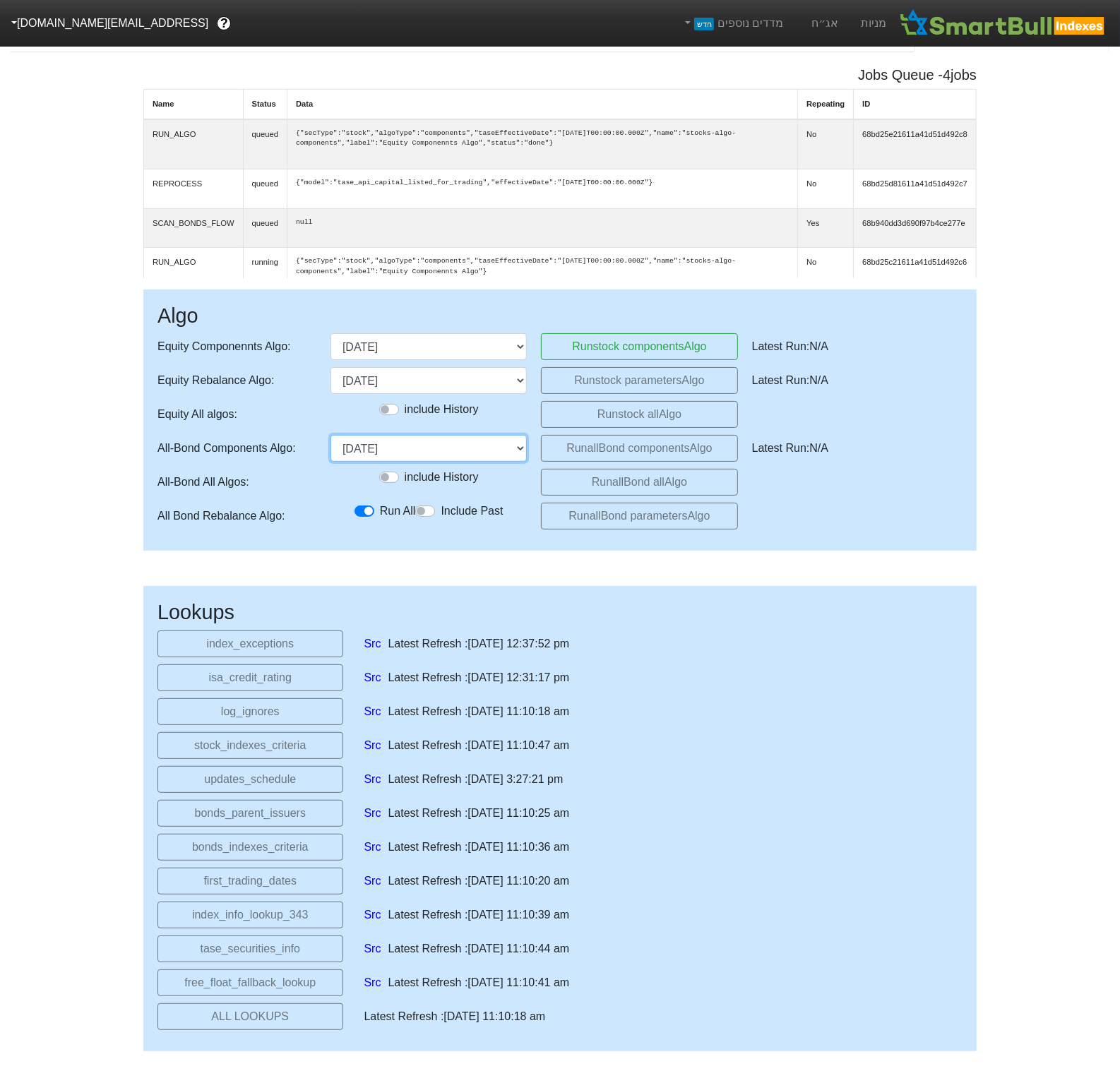
select select "2025-12-30T00:00:00.000Z"
click at [330, 437] on select "28/12/2023 30/01/2024 28/02/2024 28/03/2024 18/04/2024 29/05/2024 27/06/2024 30…" at bounding box center [428, 448] width 196 height 27
click at [601, 450] on button "Run allBond components Algo" at bounding box center [638, 448] width 196 height 27
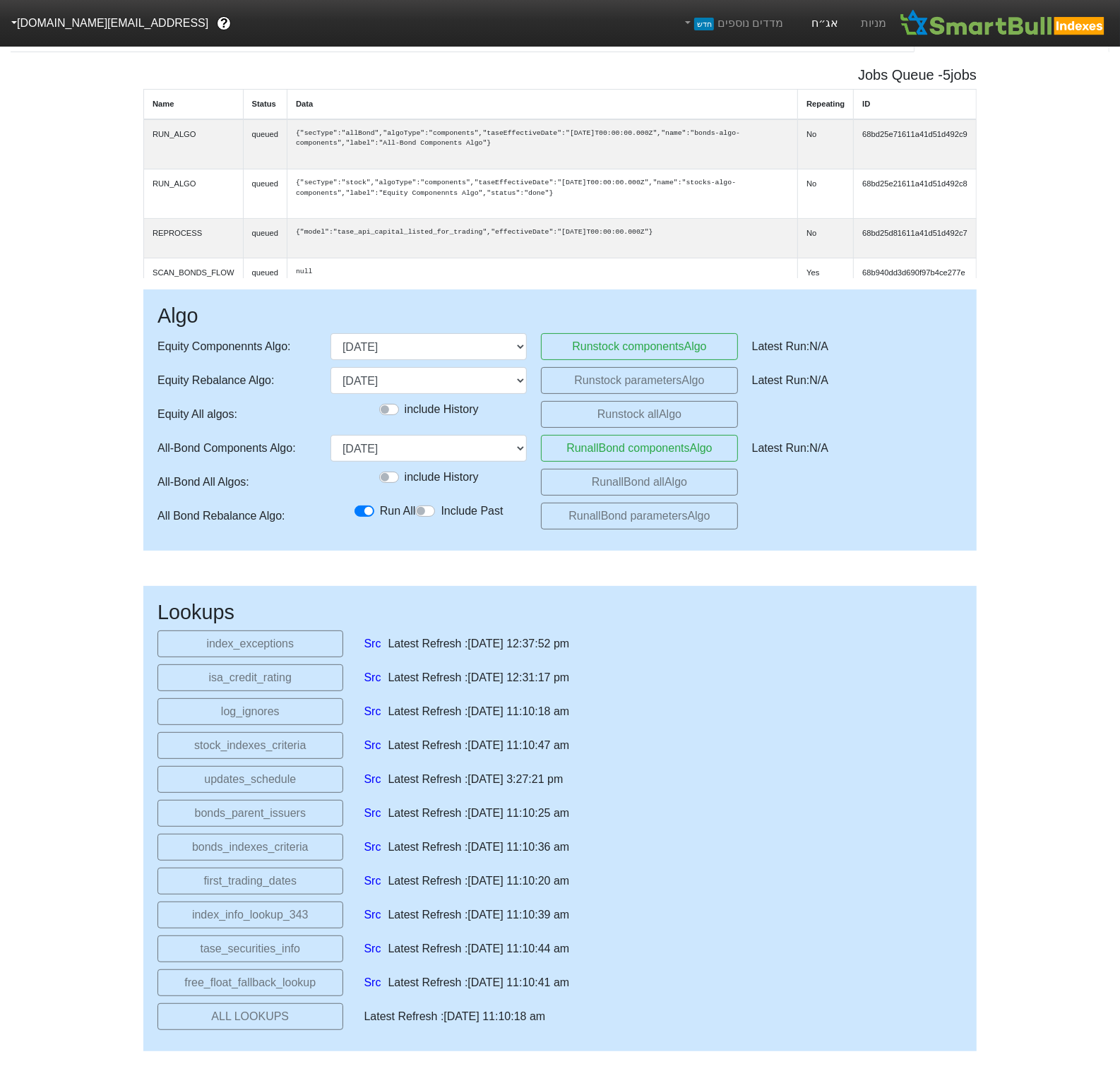
click at [838, 27] on link "אג״ח" at bounding box center [824, 23] width 49 height 47
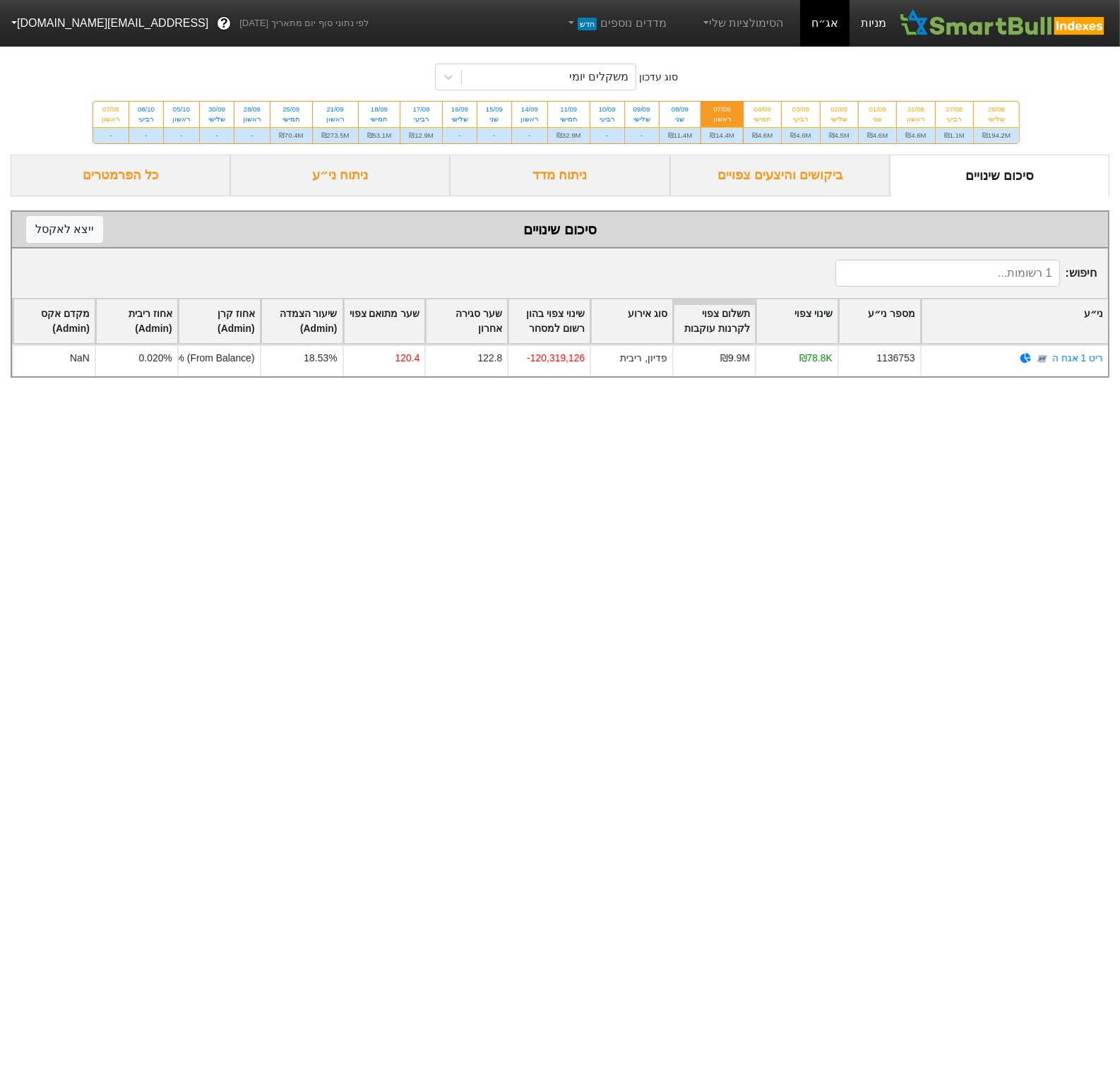
click at [865, 30] on link "מניות" at bounding box center [873, 23] width 48 height 47
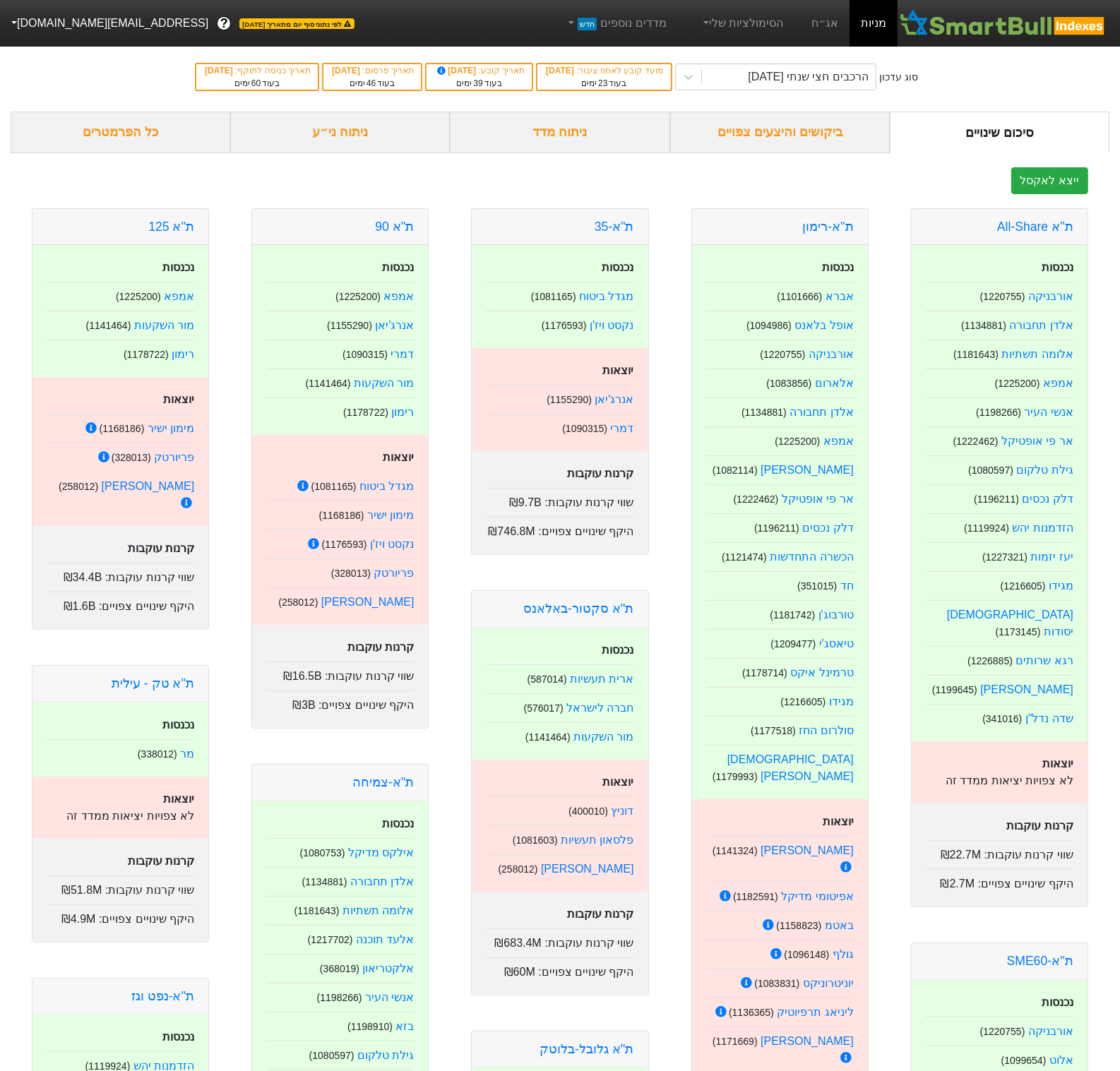
click at [562, 145] on div "ניתוח מדד" at bounding box center [559, 132] width 219 height 41
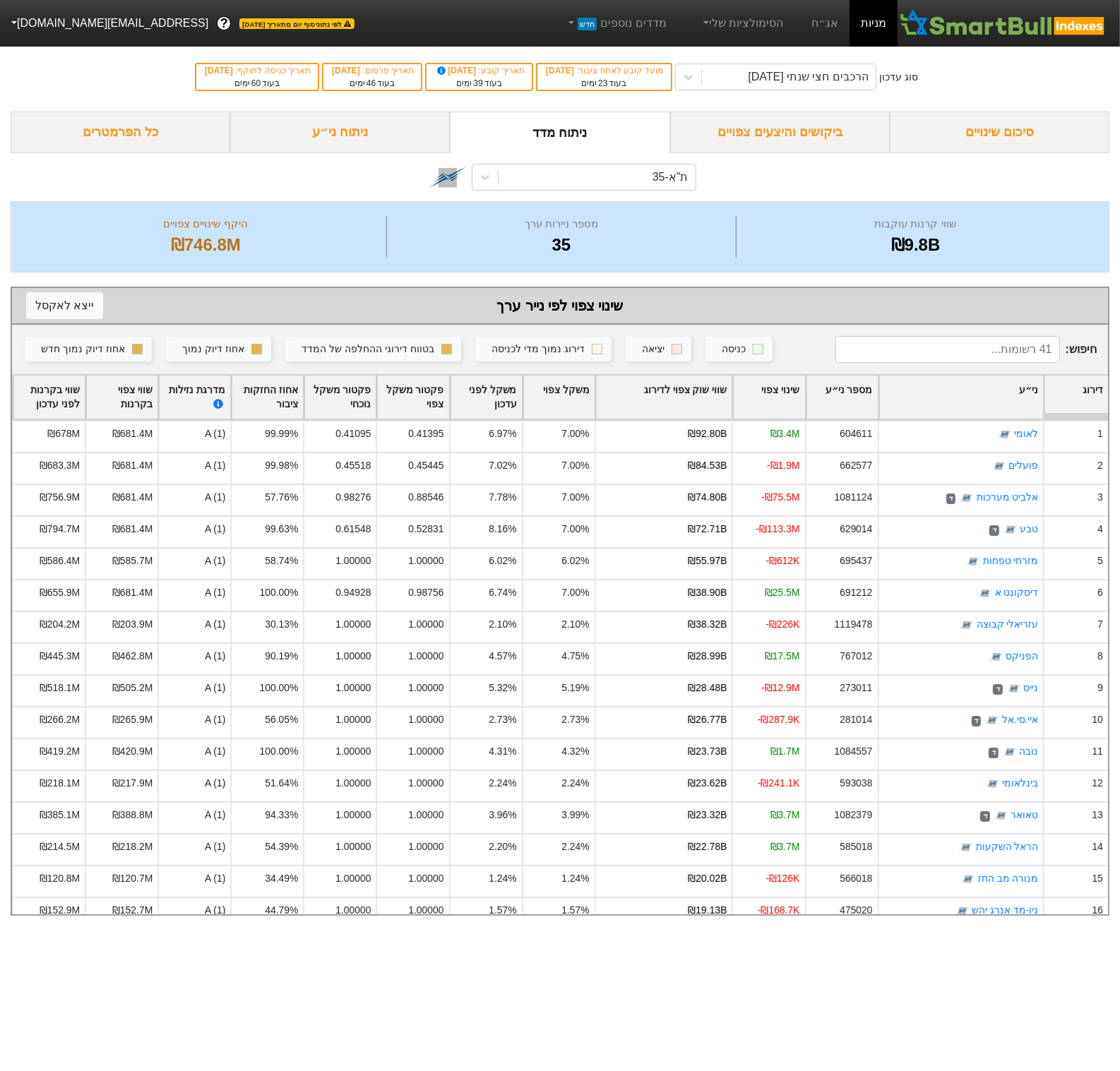
click at [330, 124] on div "ניתוח ני״ע" at bounding box center [340, 132] width 219 height 41
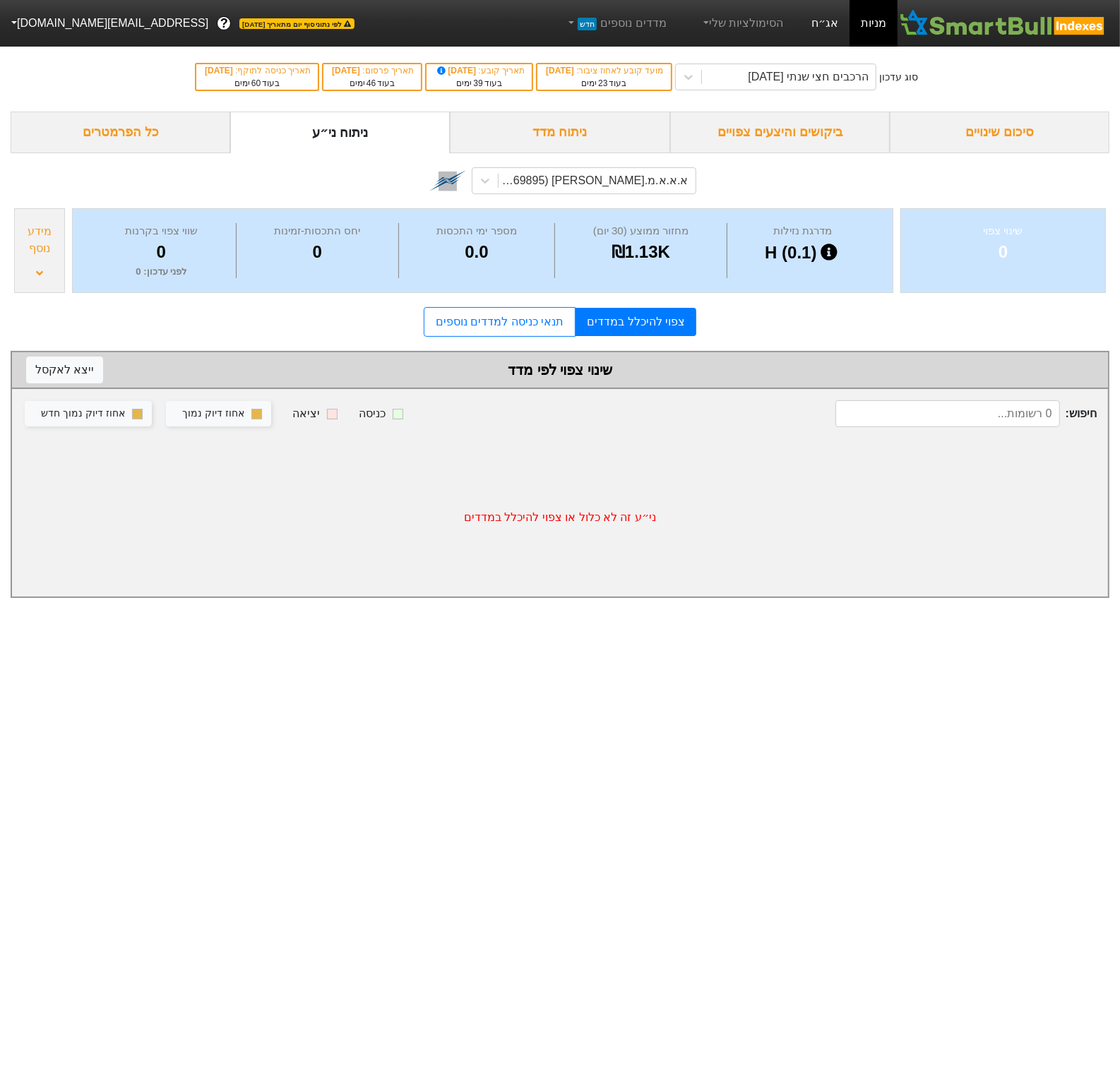
click at [830, 26] on link "אג״ח" at bounding box center [824, 23] width 49 height 47
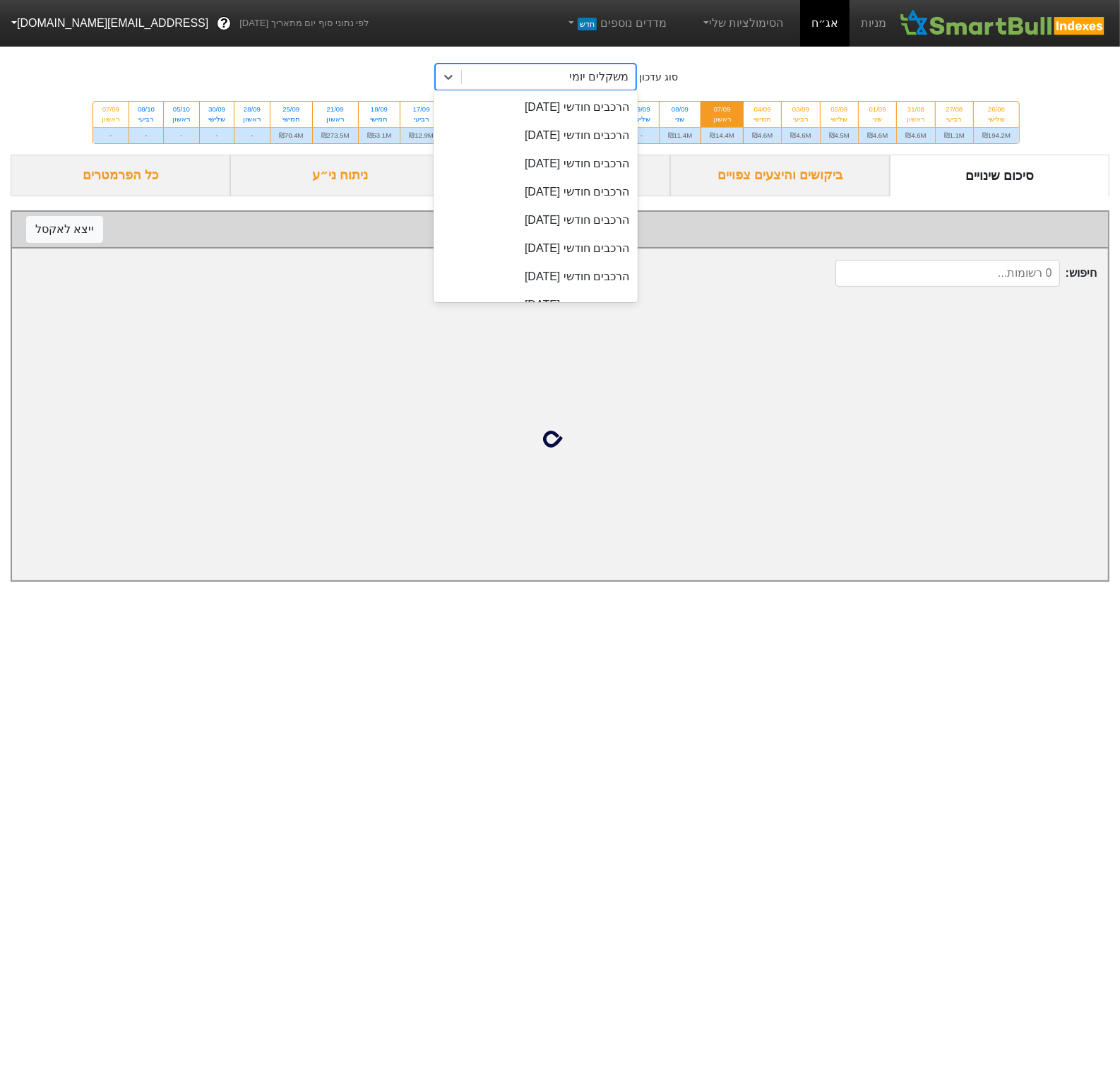
click at [577, 69] on div "משקלים יומי" at bounding box center [599, 77] width 59 height 17
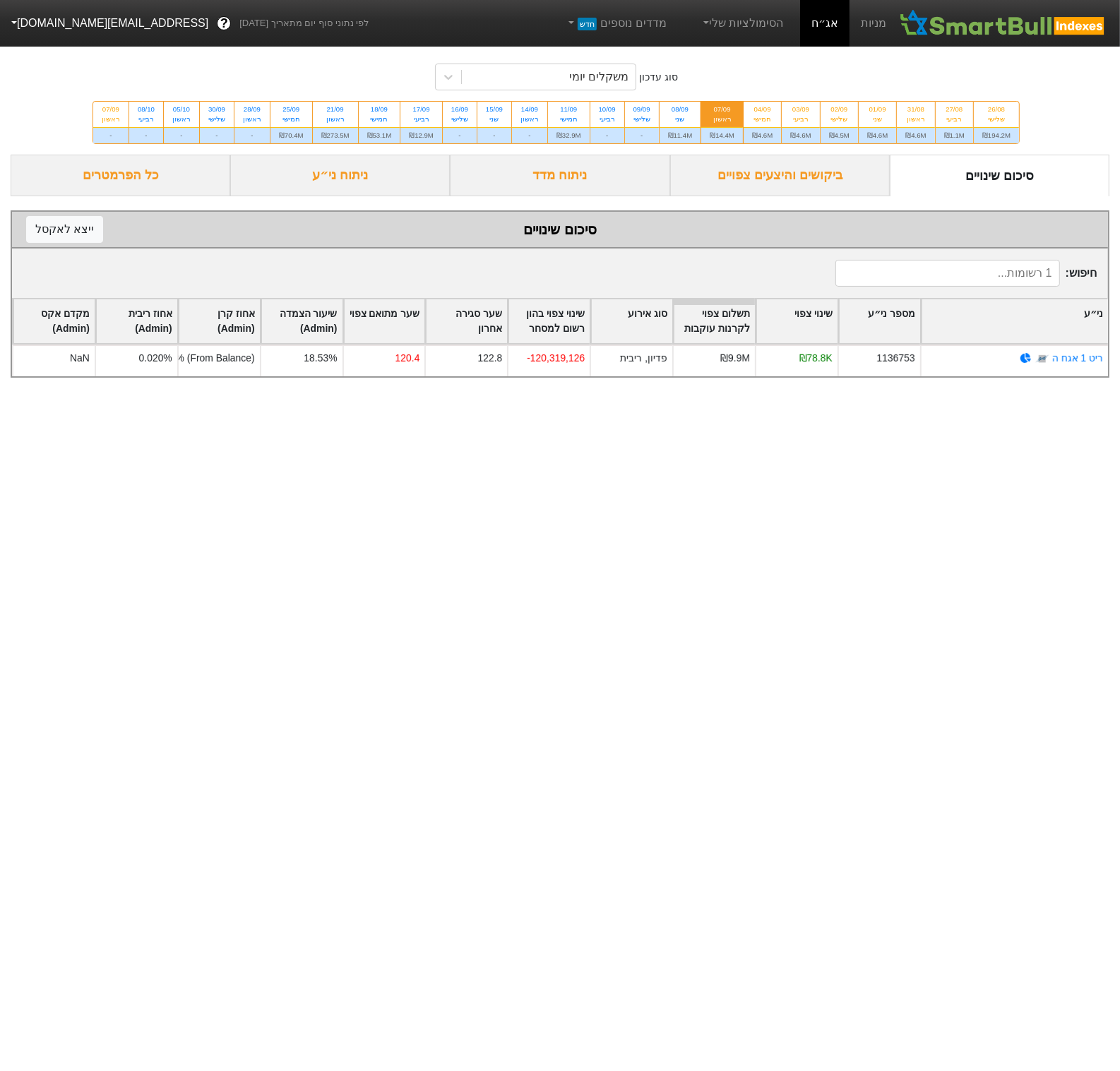
click at [750, 64] on div "סוג עדכון משקלים יומי 26/08 שלישי ₪194.2M 27/08 רביעי ₪1.1M 31/08 ראשון ₪4.6M 0…" at bounding box center [560, 98] width 1120 height 112
click at [511, 73] on div "משקלים יומי" at bounding box center [548, 77] width 173 height 26
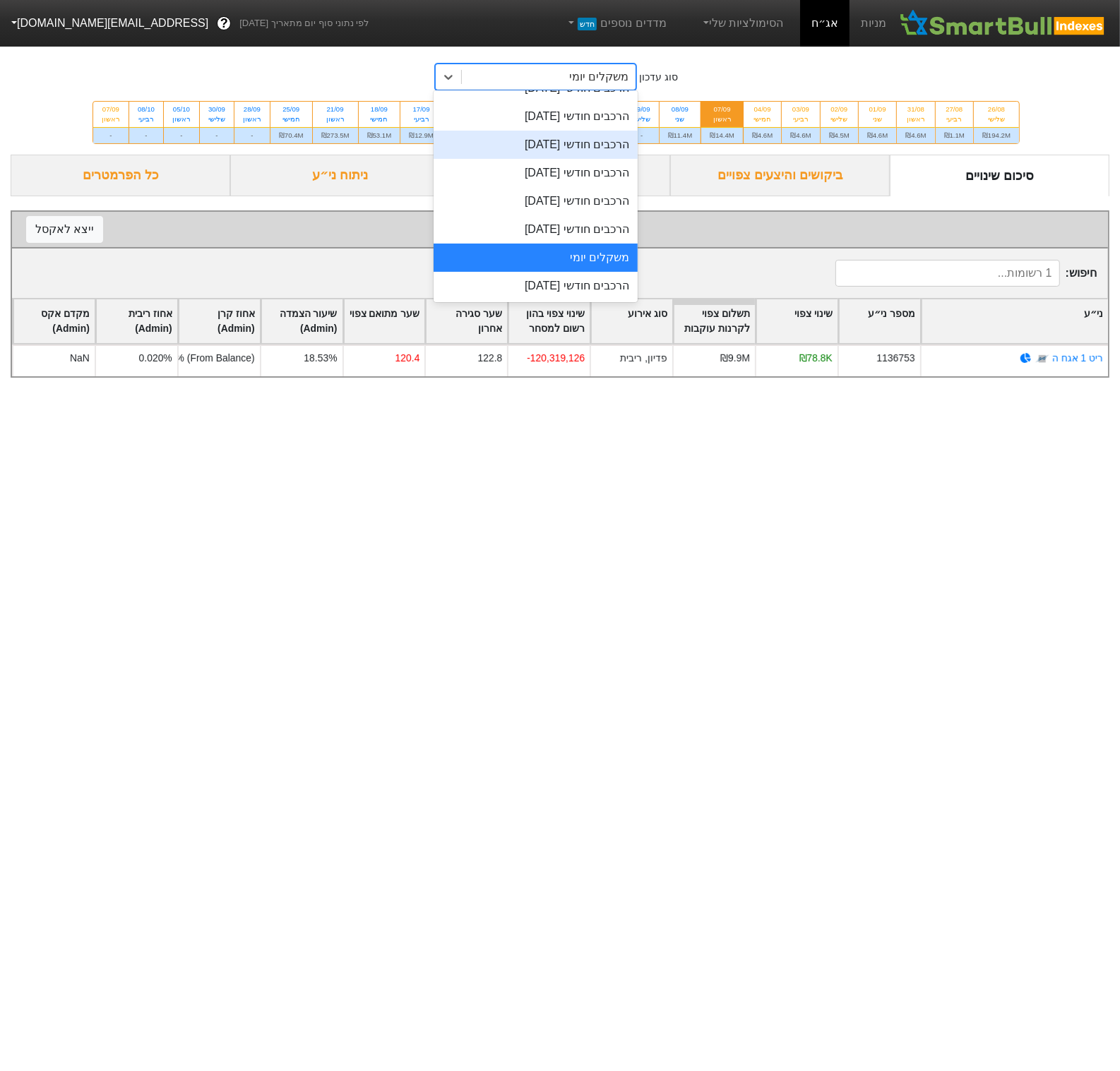
scroll to position [426, 0]
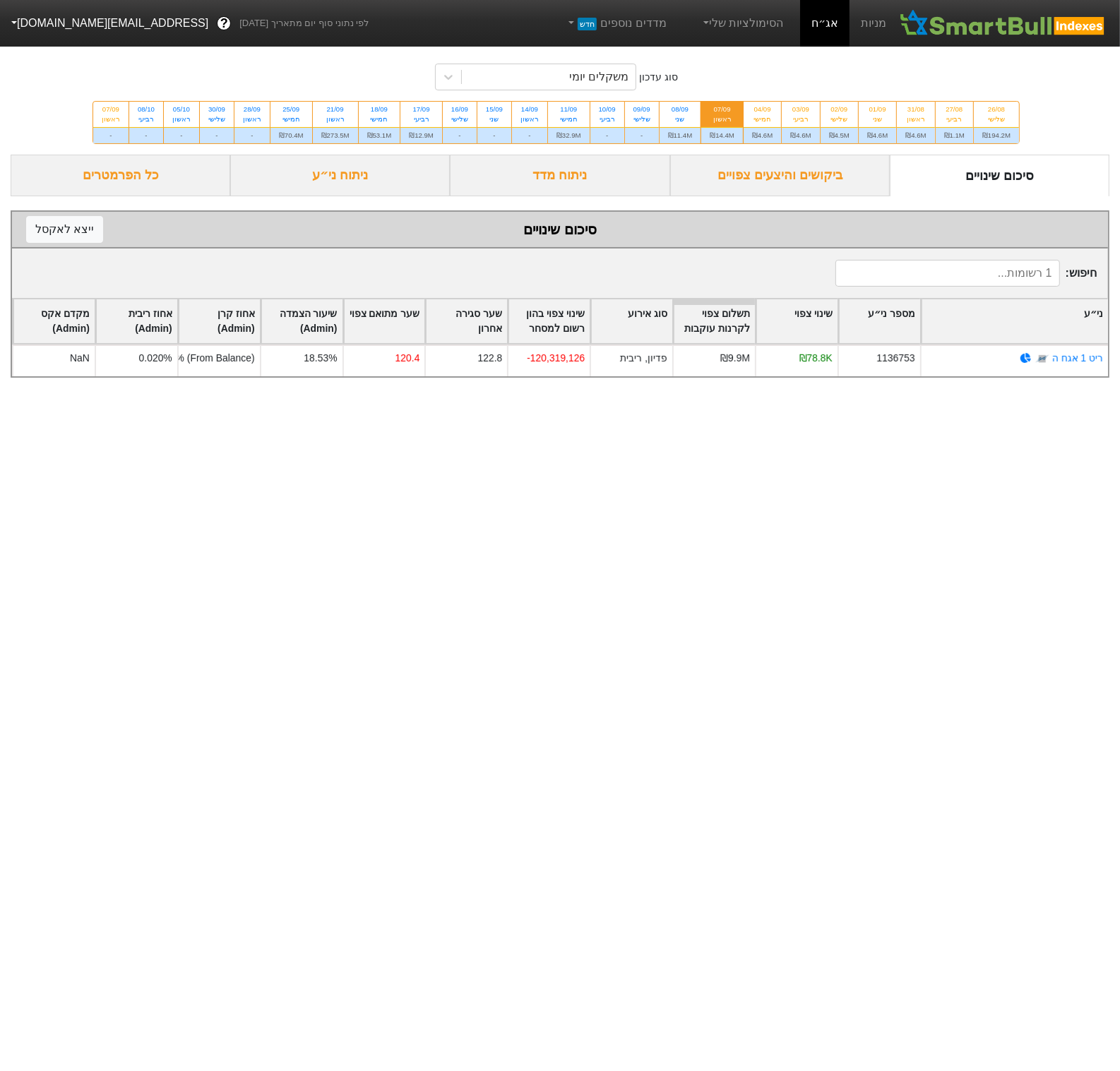
click at [729, 41] on div "הסימולציות שלי" at bounding box center [742, 23] width 117 height 47
click at [568, 82] on div "משקלים יומי" at bounding box center [548, 77] width 173 height 26
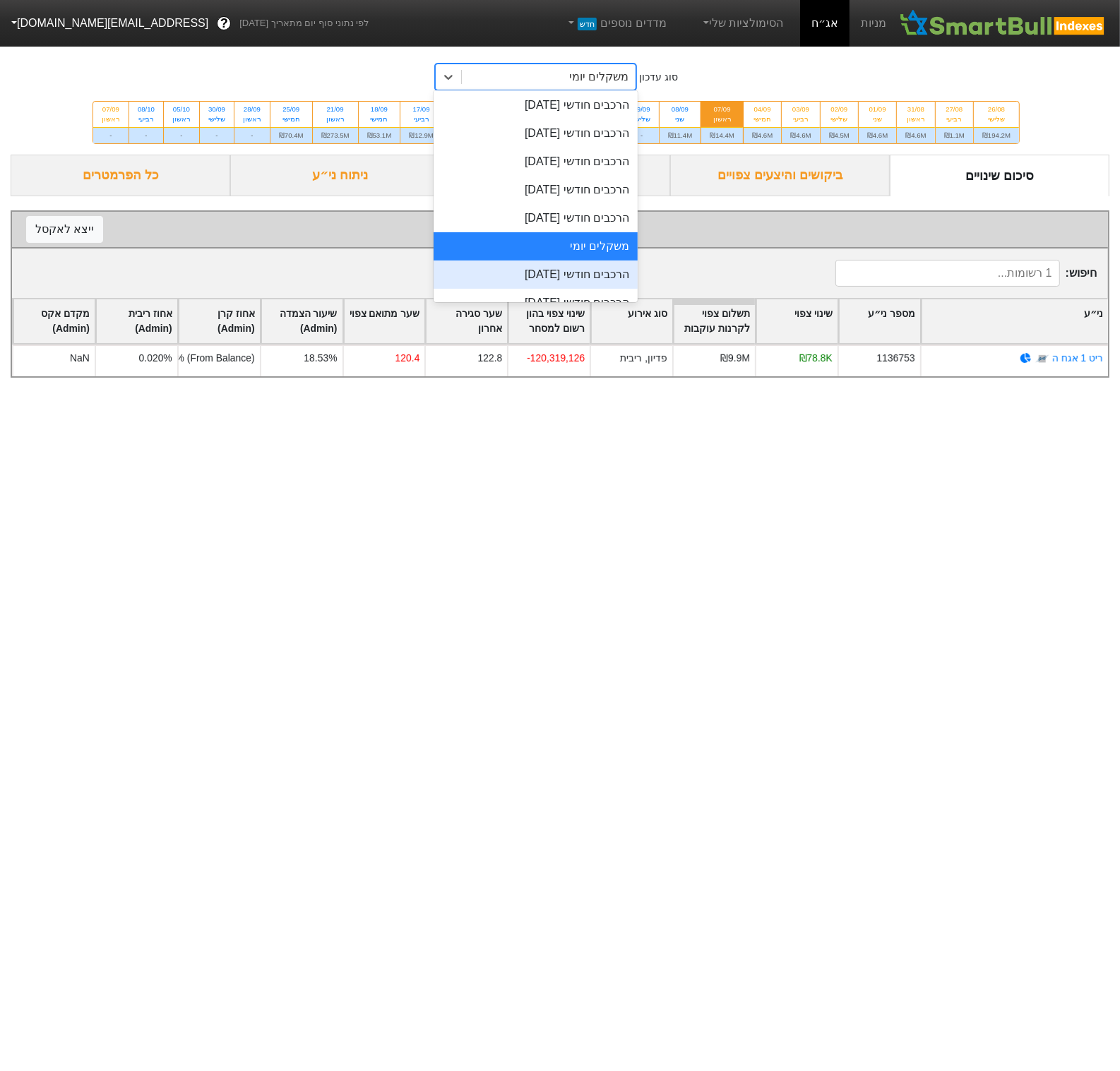
click at [565, 263] on div "הרכבים חודשי 28/08/2025" at bounding box center [535, 275] width 204 height 28
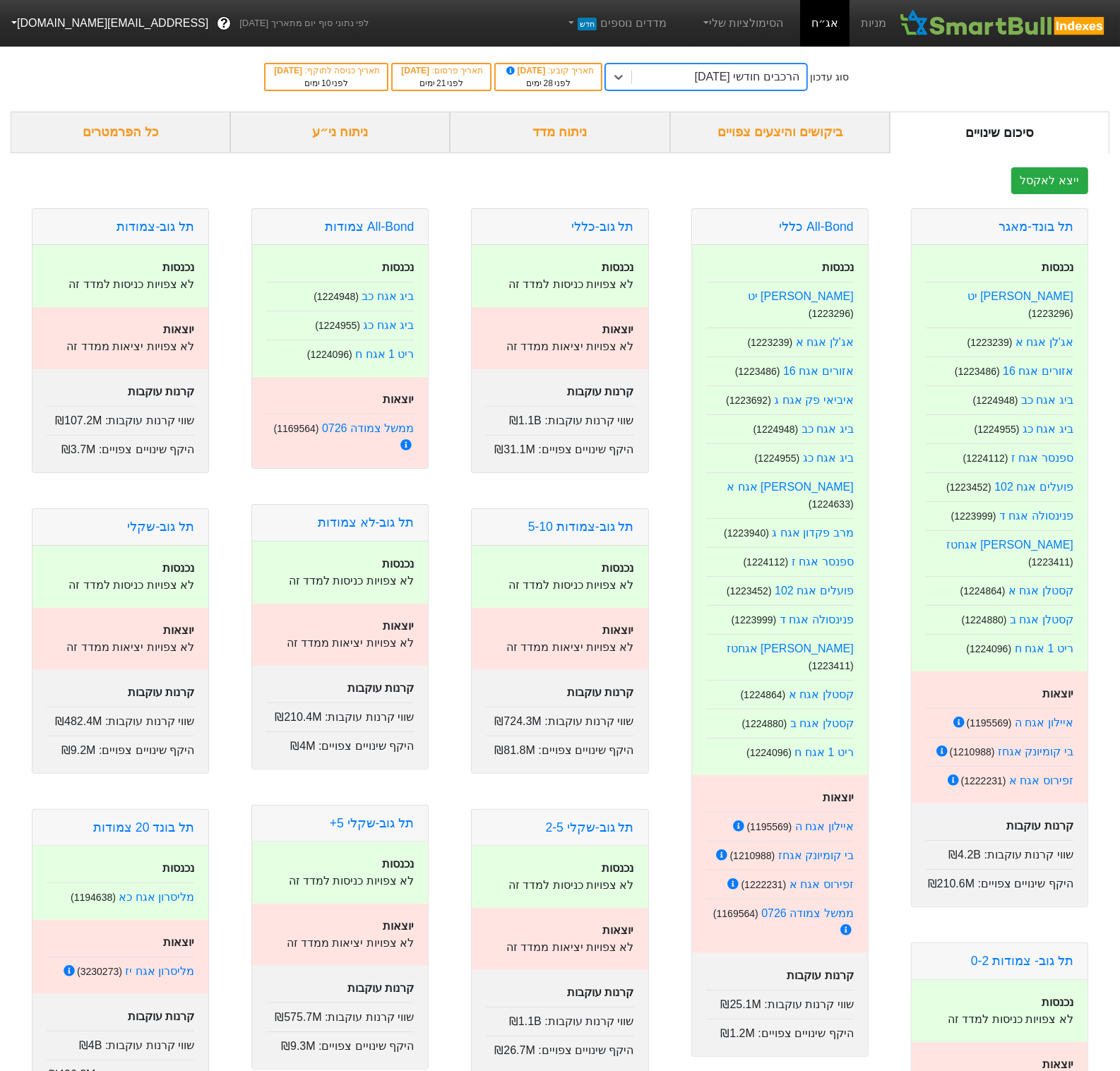
click at [373, 123] on div "ניתוח ני״ע" at bounding box center [340, 132] width 219 height 41
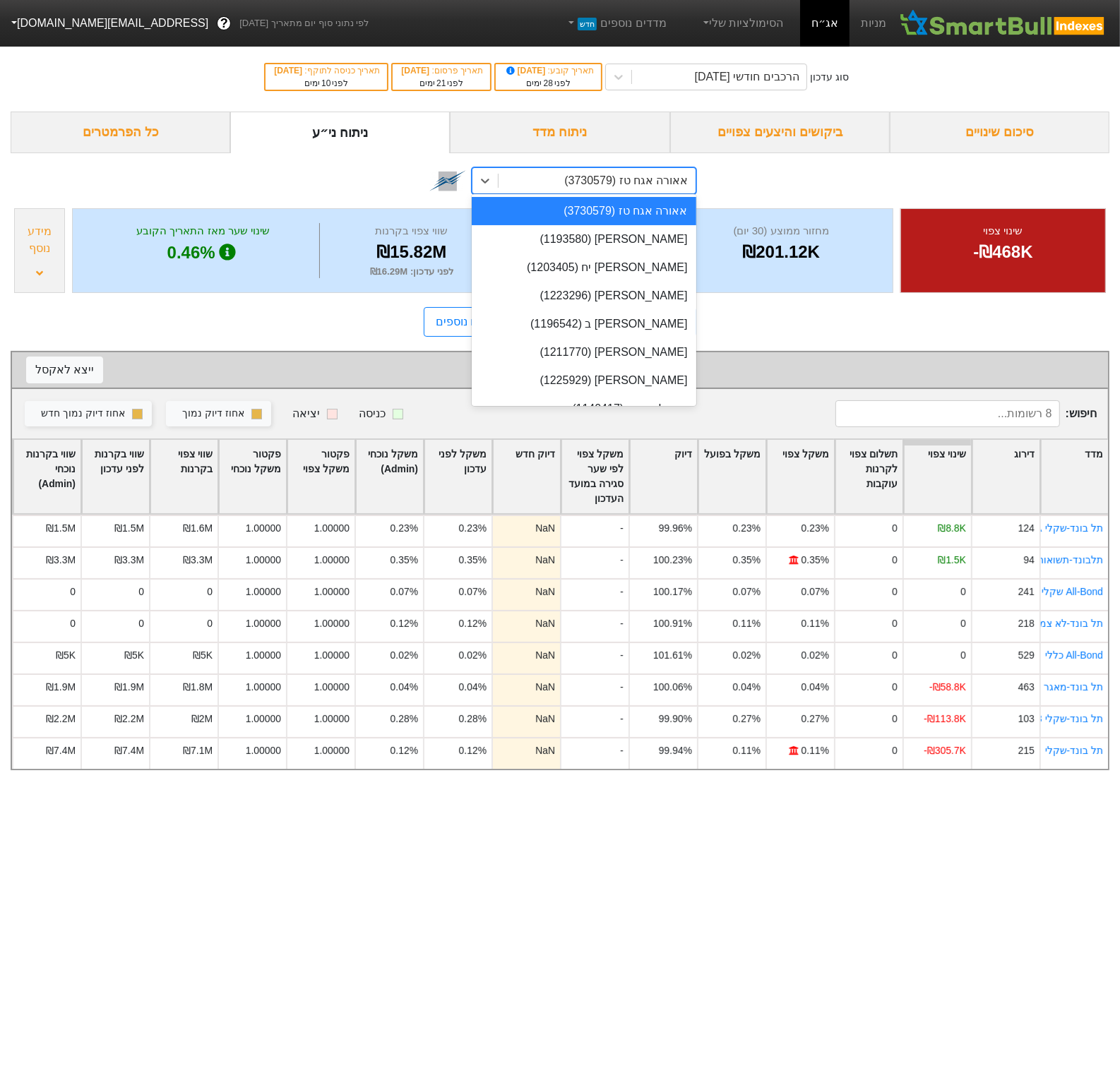
click at [620, 195] on div "option אאורה אגח טז (3730579) focused, 1 of 906. 906 results available. Use Up …" at bounding box center [583, 180] width 224 height 27
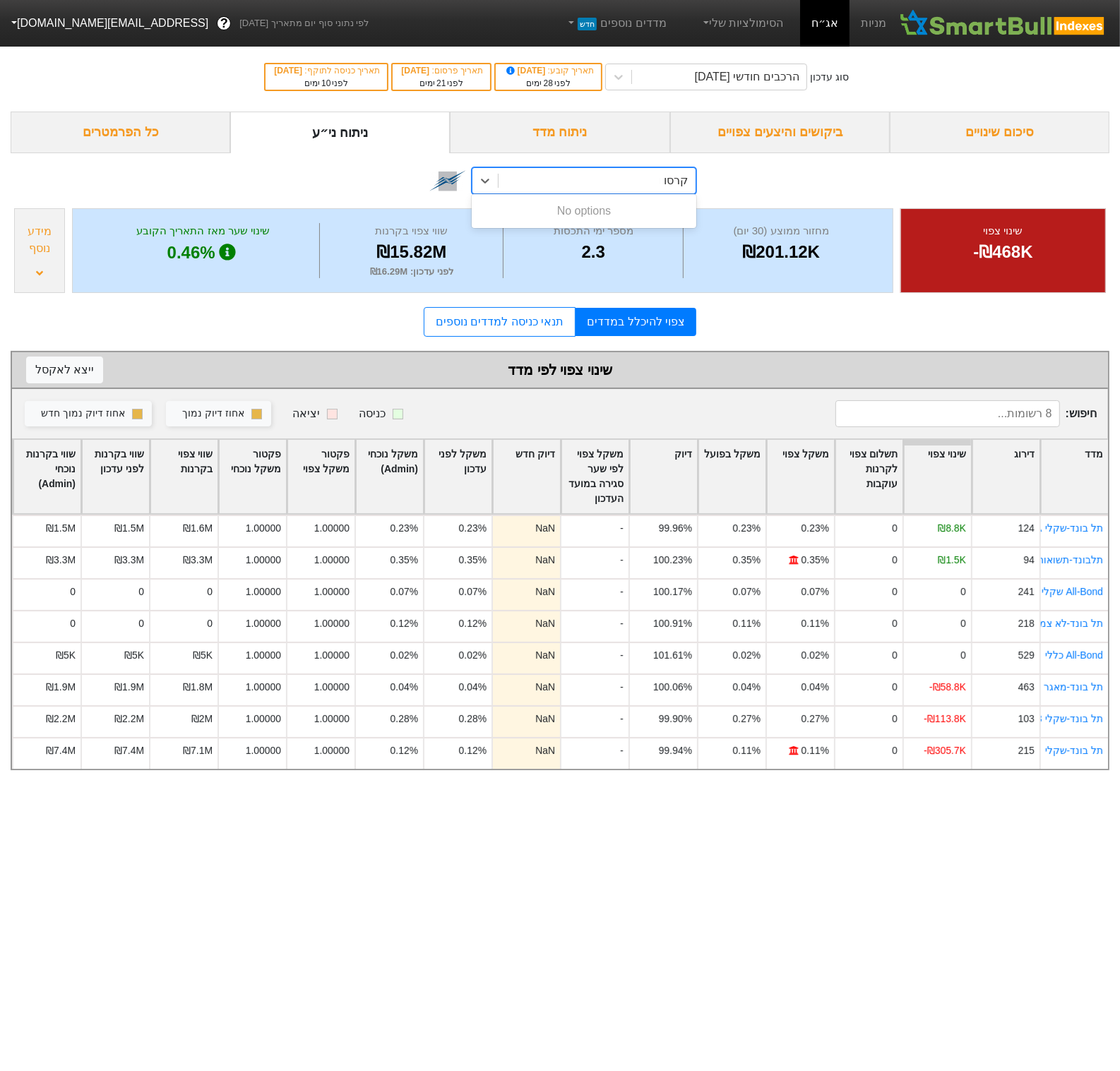
type input "קרסו"
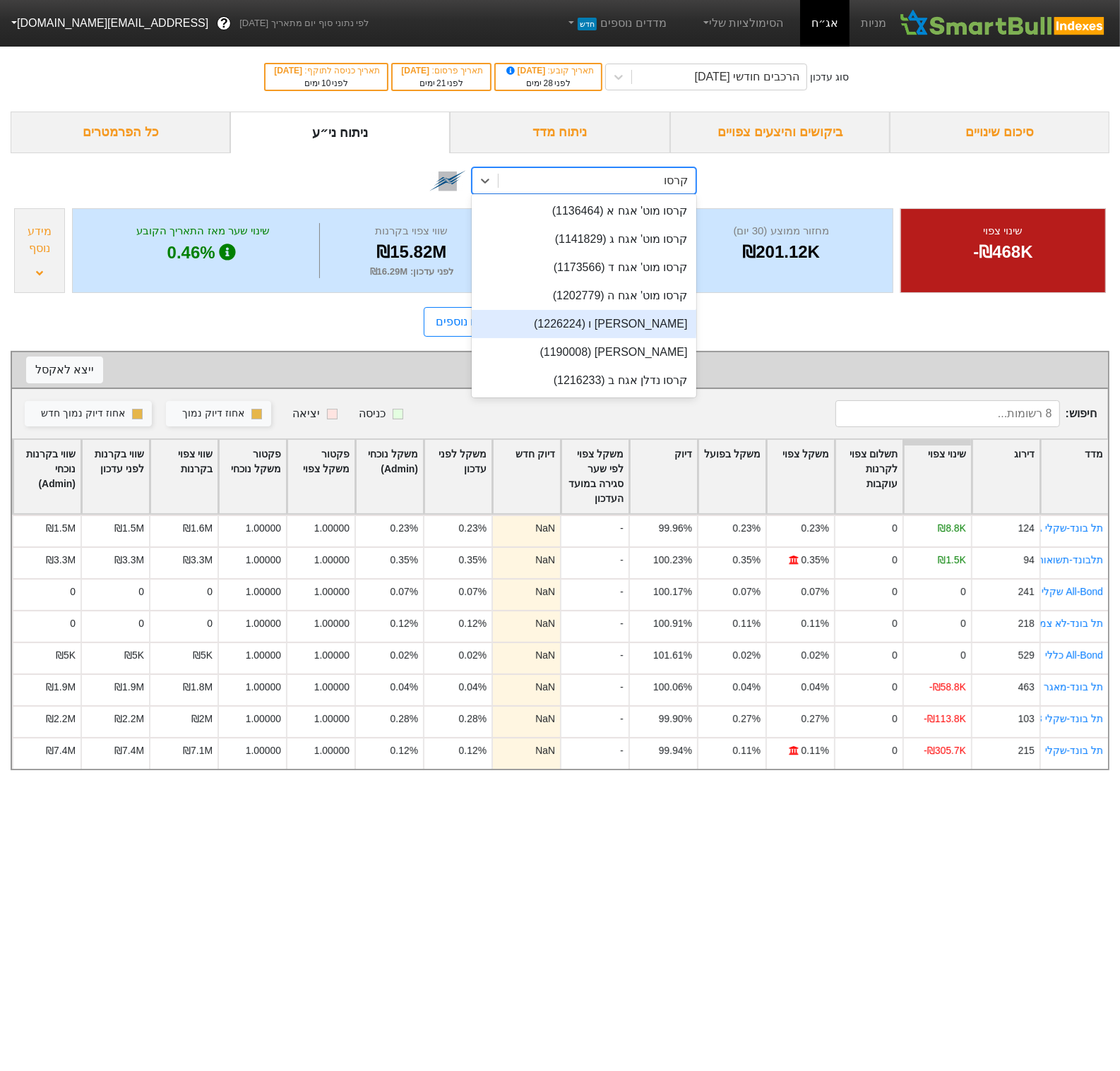
click at [600, 334] on div "קרסו מוט' אגח ו (1226224)" at bounding box center [583, 324] width 224 height 28
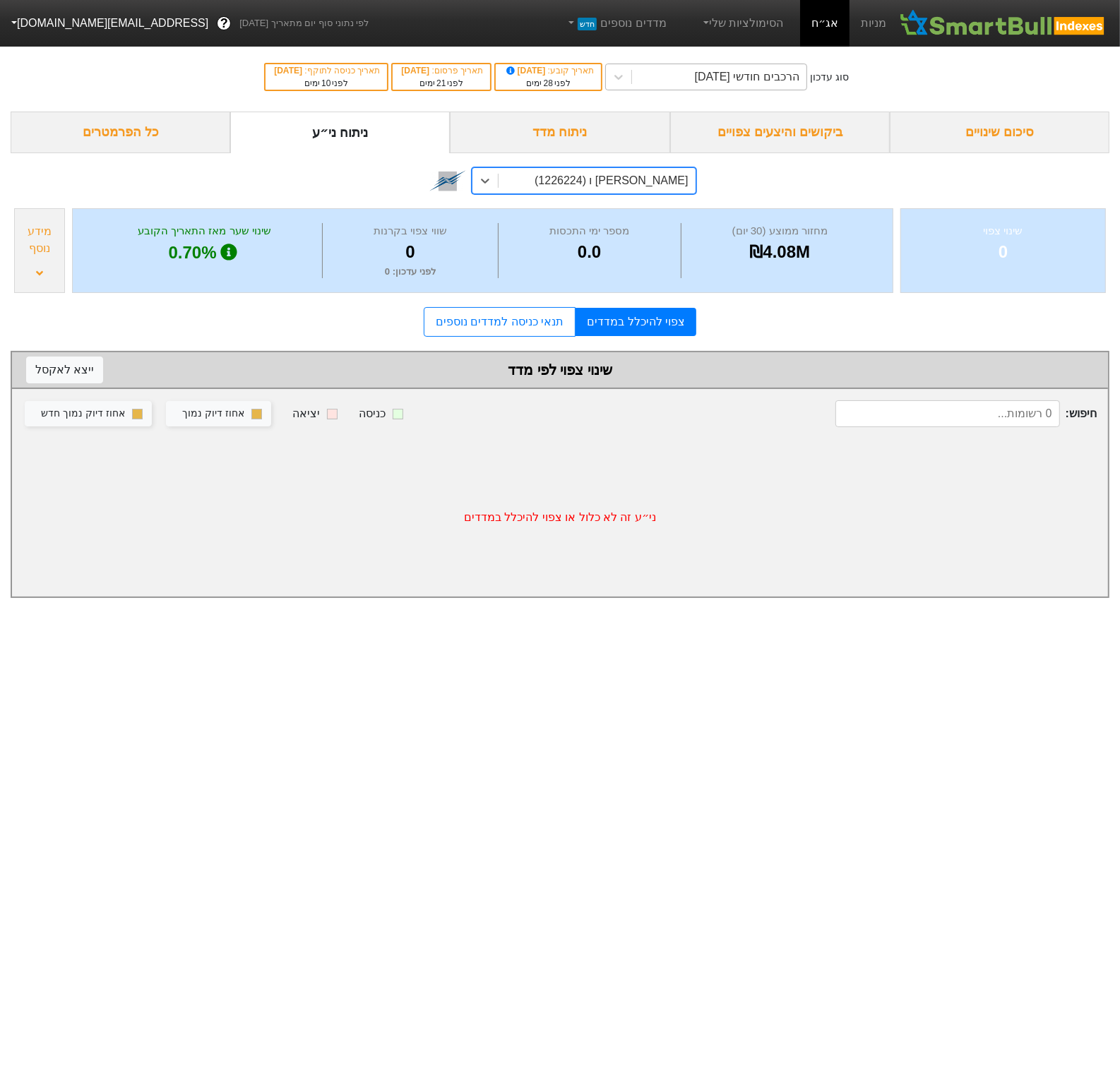
click at [799, 74] on div "הרכבים חודשי 28/08/2025" at bounding box center [747, 77] width 105 height 17
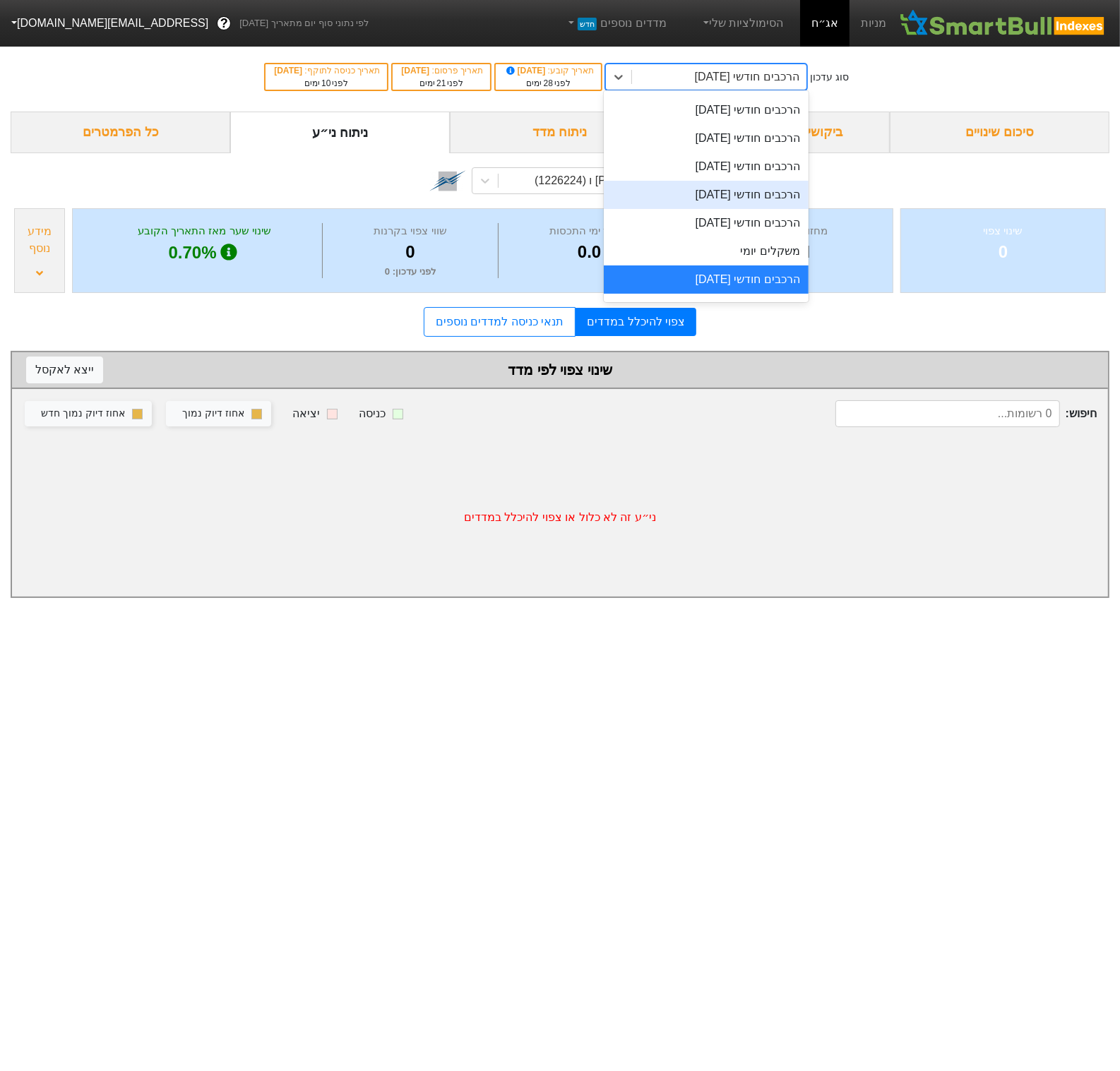
scroll to position [444, 0]
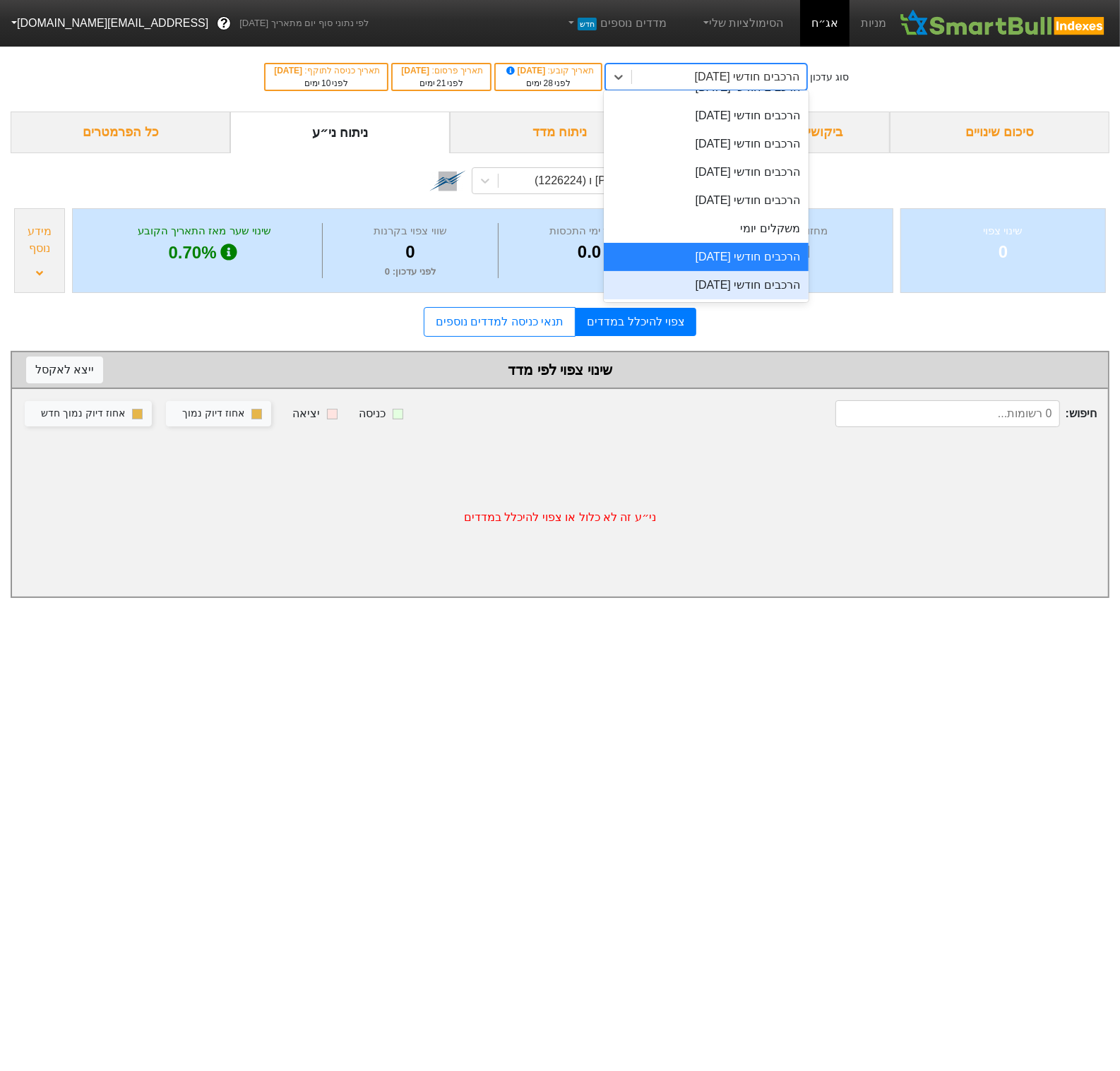
click at [779, 284] on div "הרכבים חודשי 29/09/2025" at bounding box center [705, 285] width 204 height 28
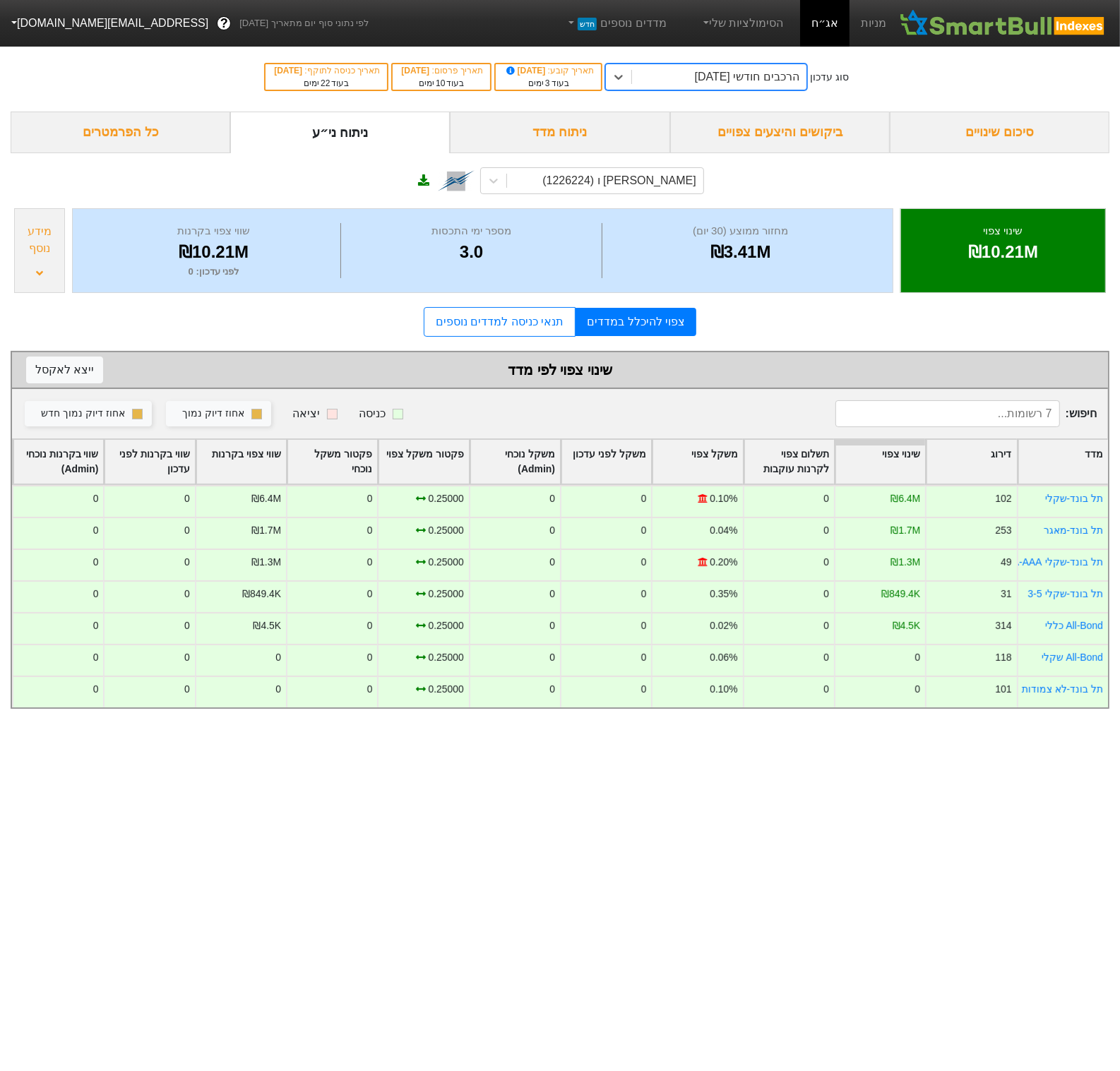
click at [776, 76] on div "הרכבים חודשי 29/09/2025" at bounding box center [747, 77] width 105 height 17
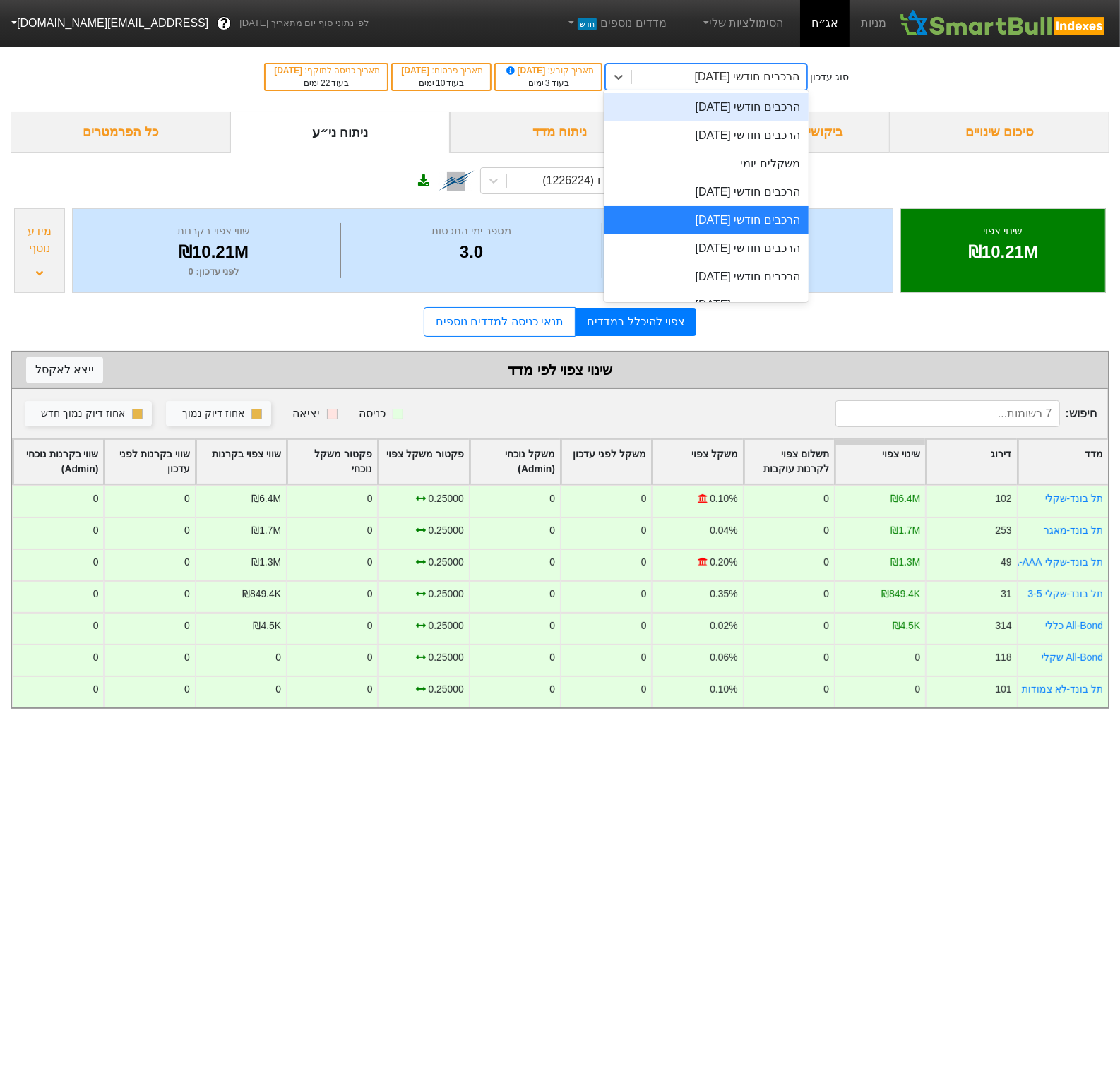
scroll to position [519, 0]
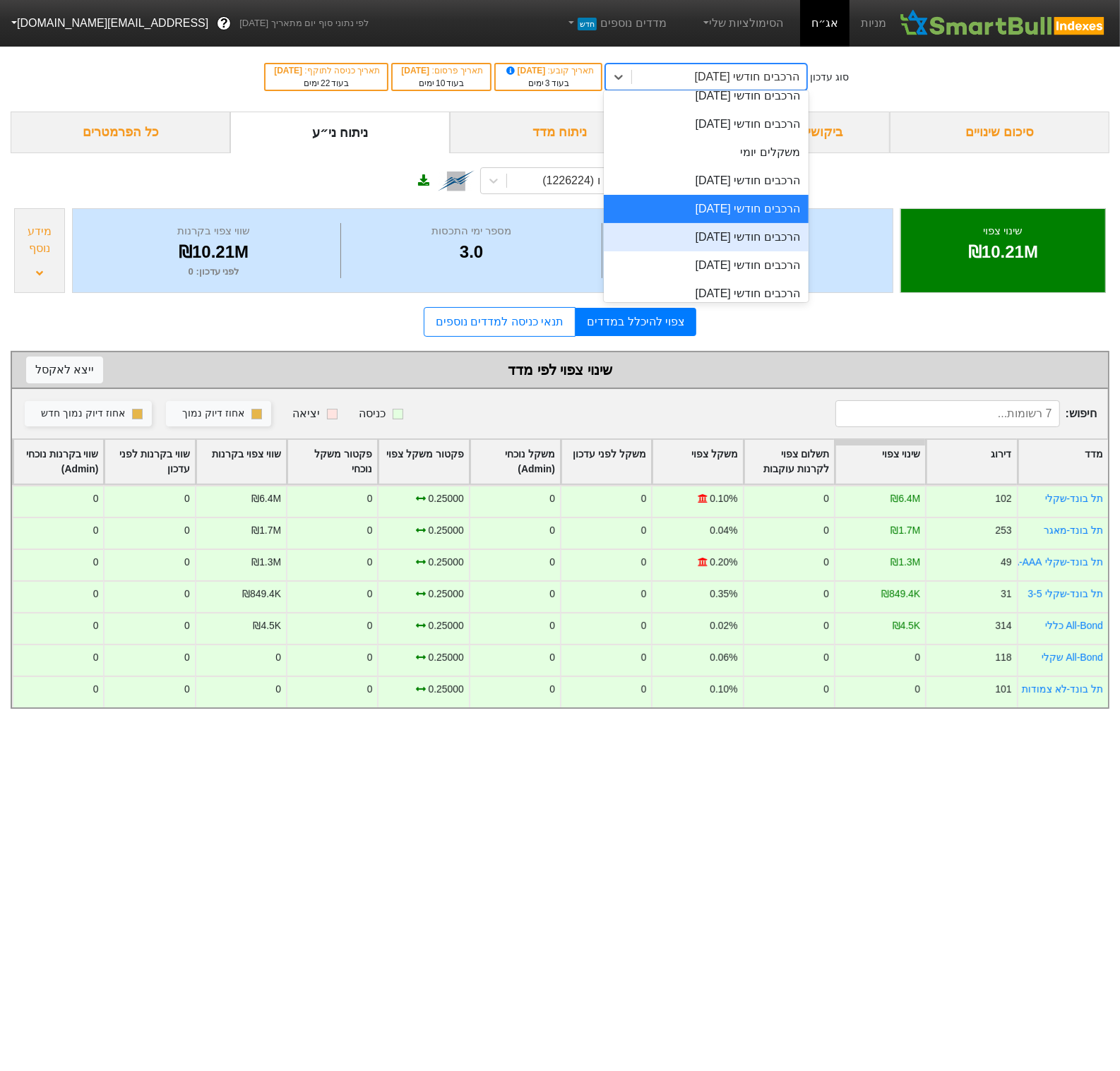
click at [756, 232] on div "הרכבים חודשי 29/10/2025" at bounding box center [705, 237] width 204 height 28
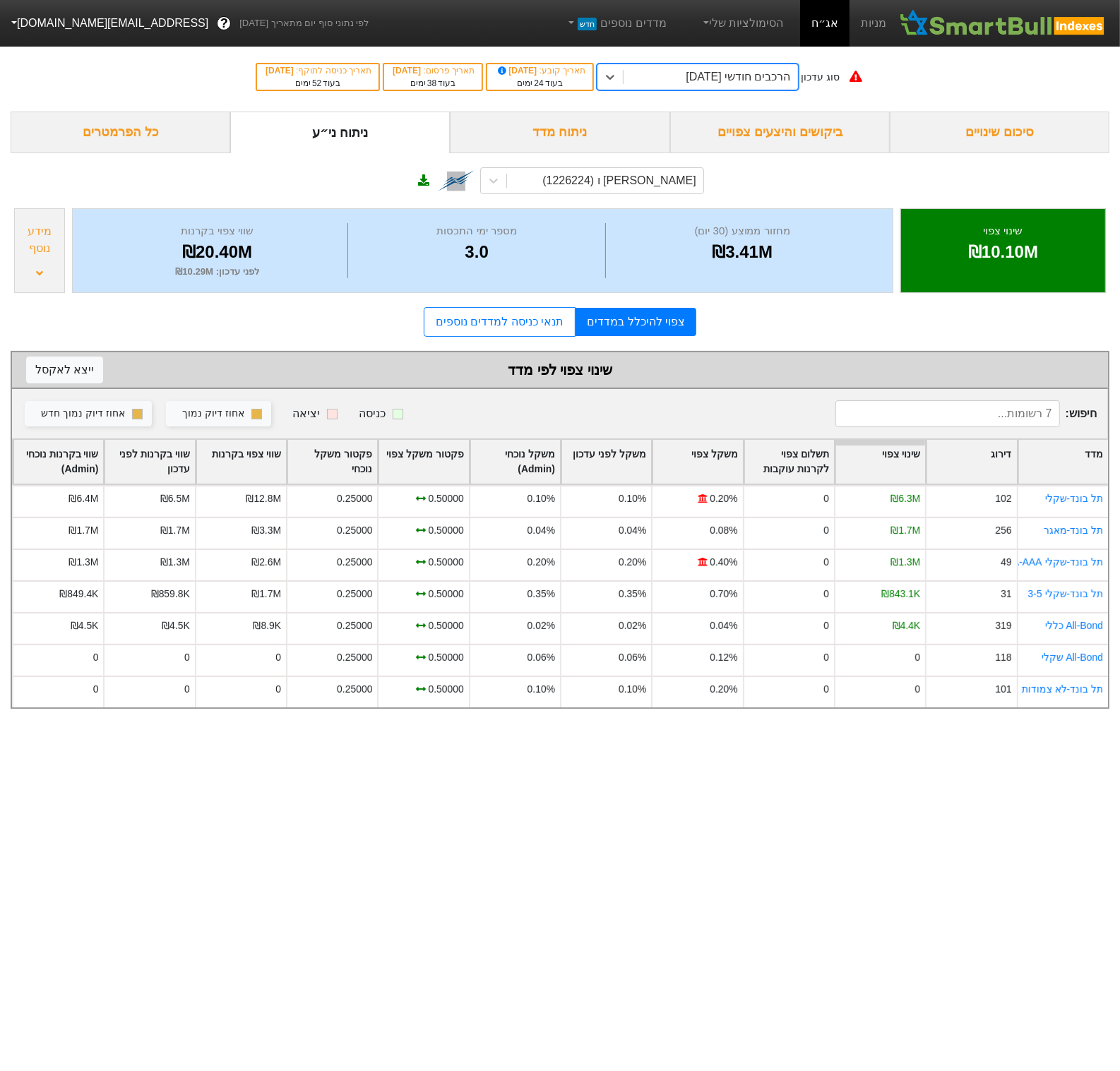
click at [741, 70] on div "הרכבים חודשי 29/10/2025" at bounding box center [738, 77] width 105 height 17
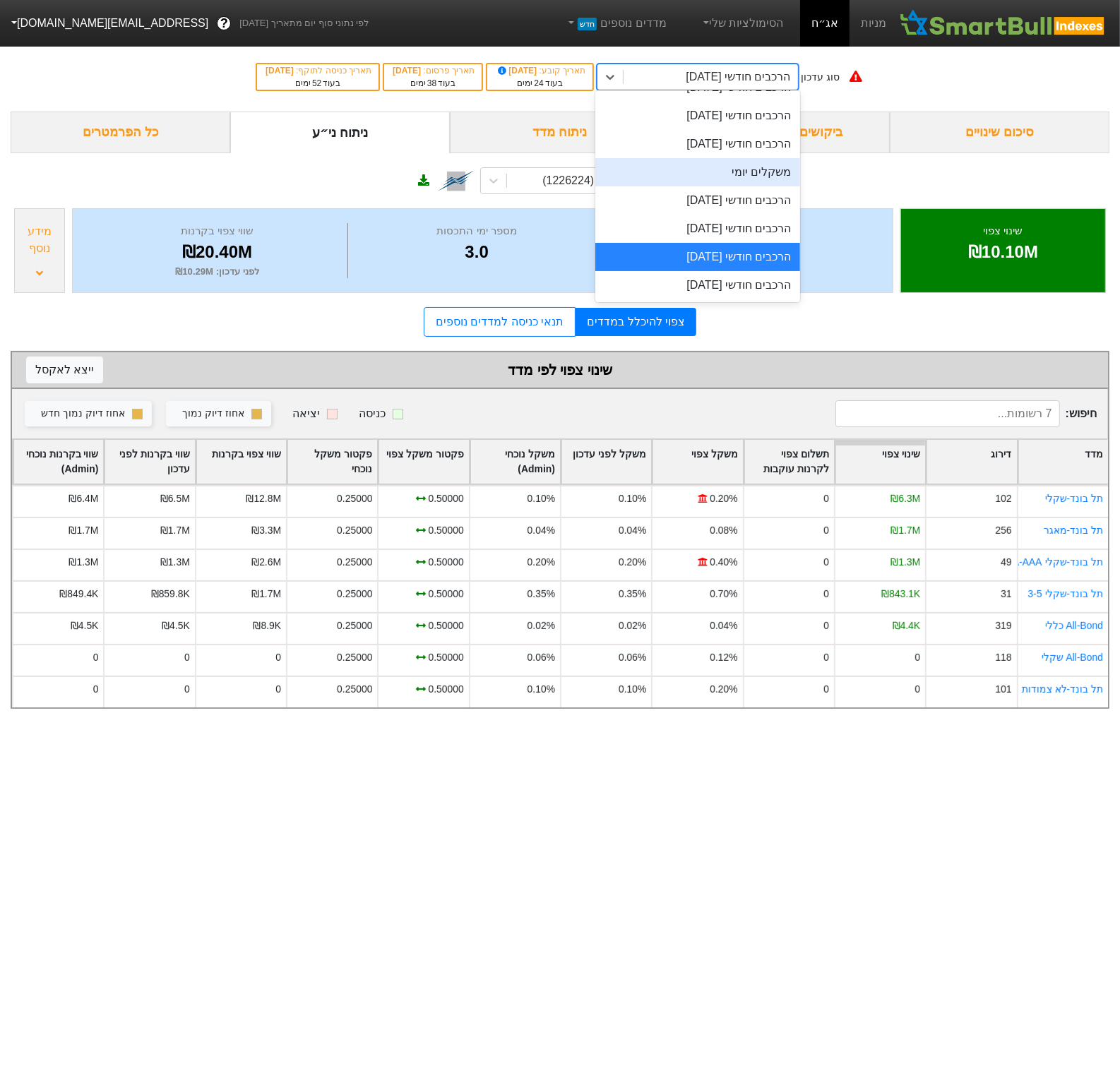
scroll to position [512, 0]
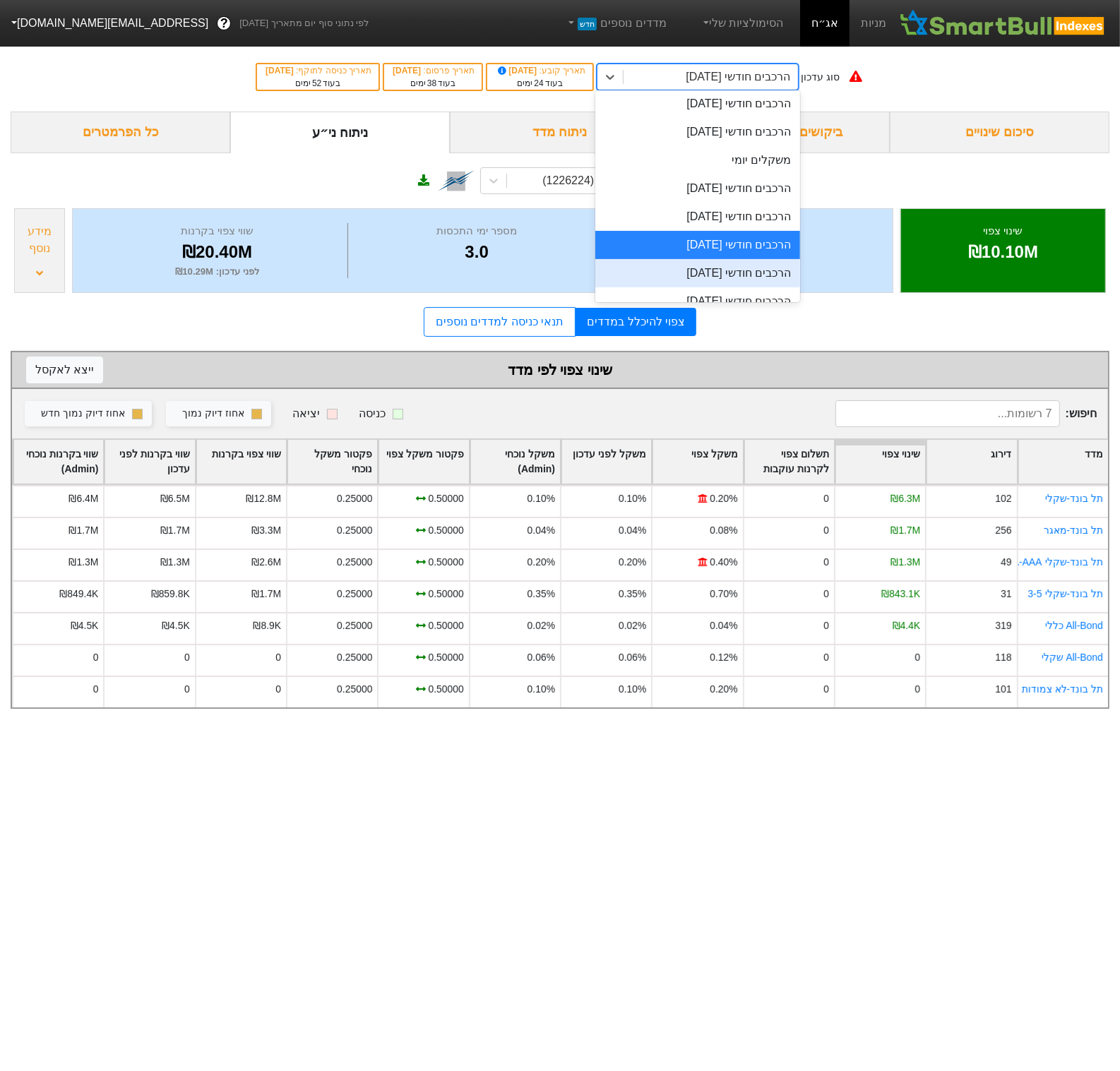
click at [754, 269] on div "הרכבים חודשי 26/11/2025" at bounding box center [697, 273] width 204 height 28
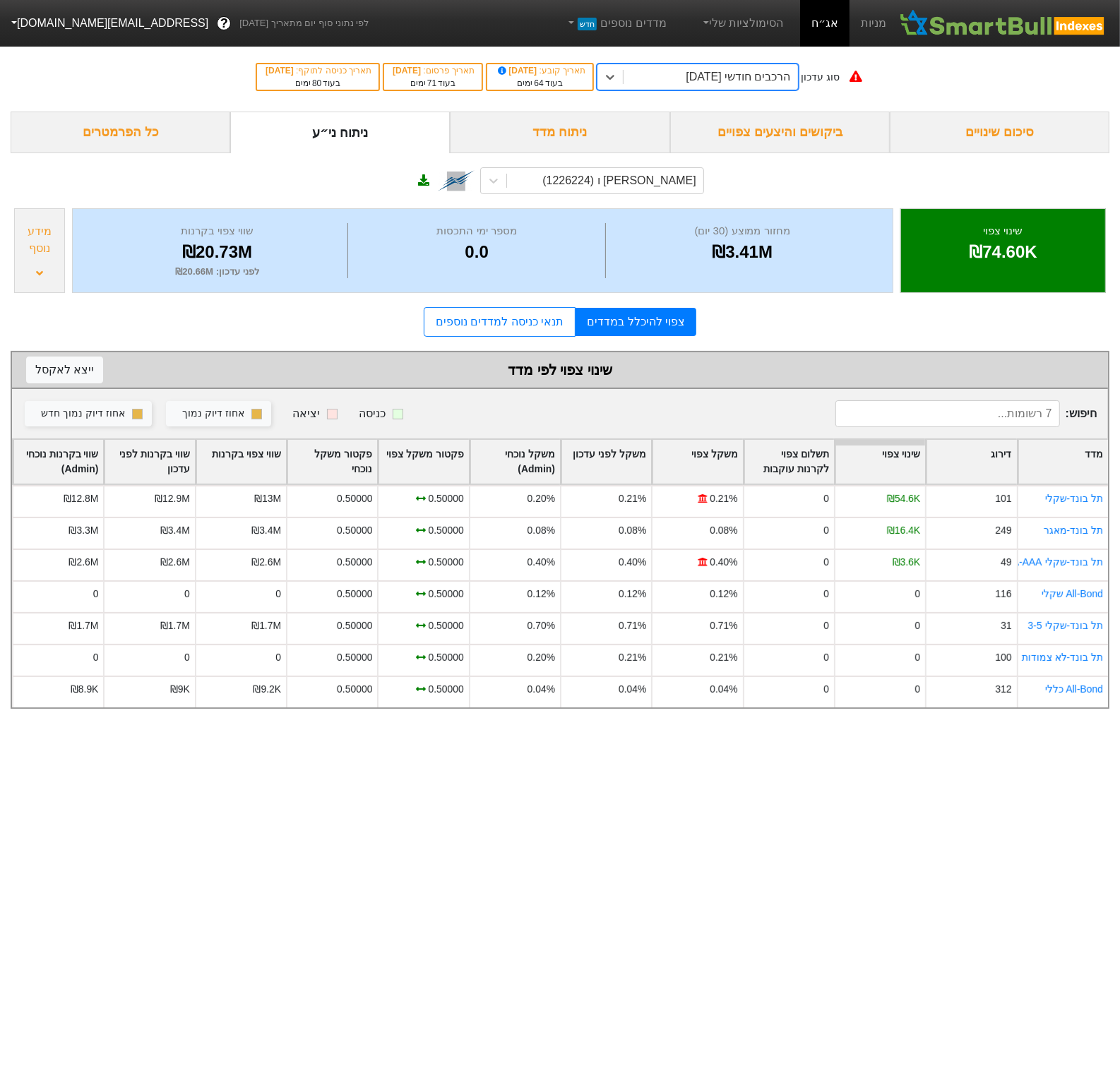
click at [722, 77] on div "הרכבים חודשי 26/11/2025" at bounding box center [738, 77] width 105 height 17
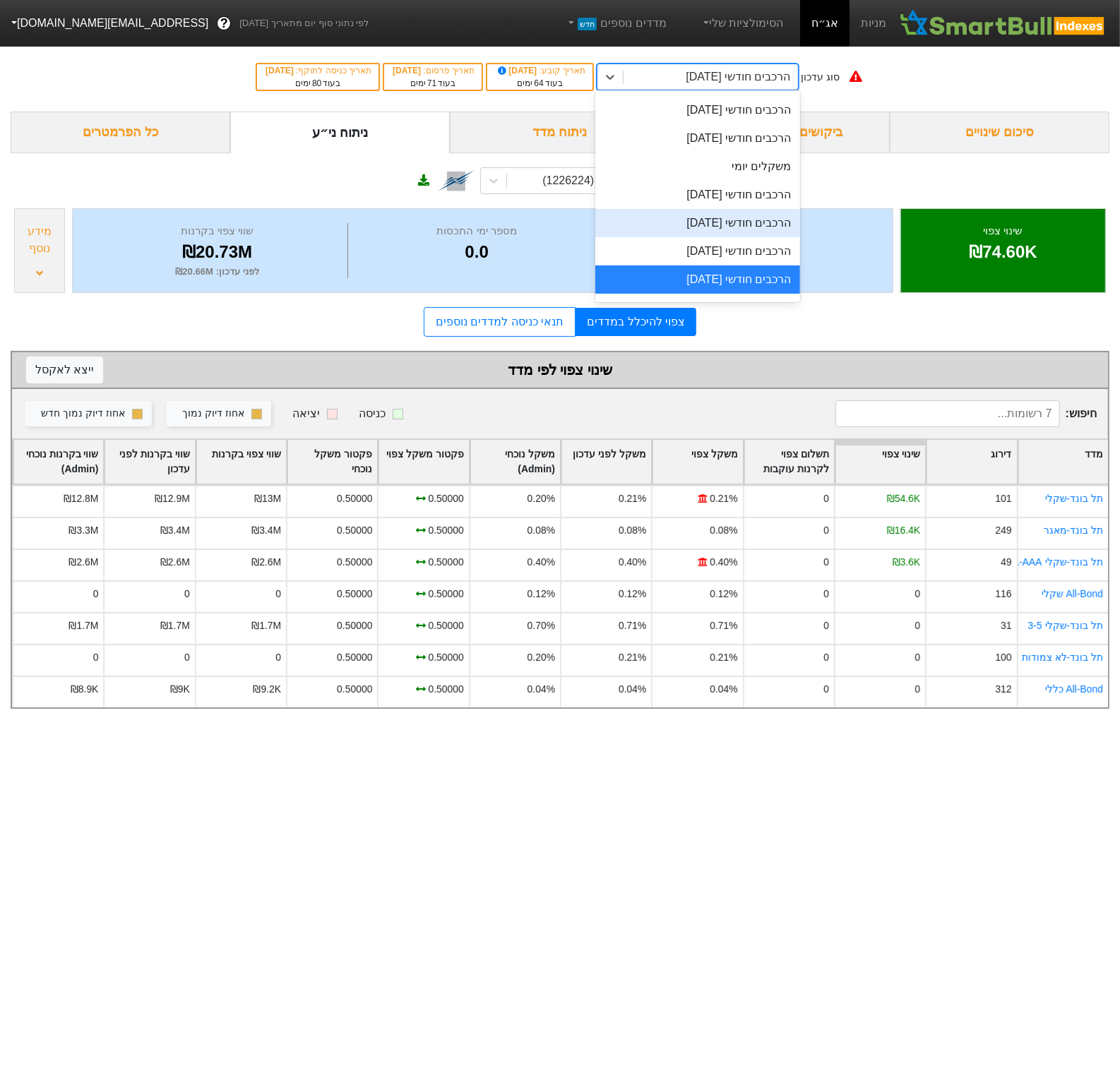
scroll to position [517, 0]
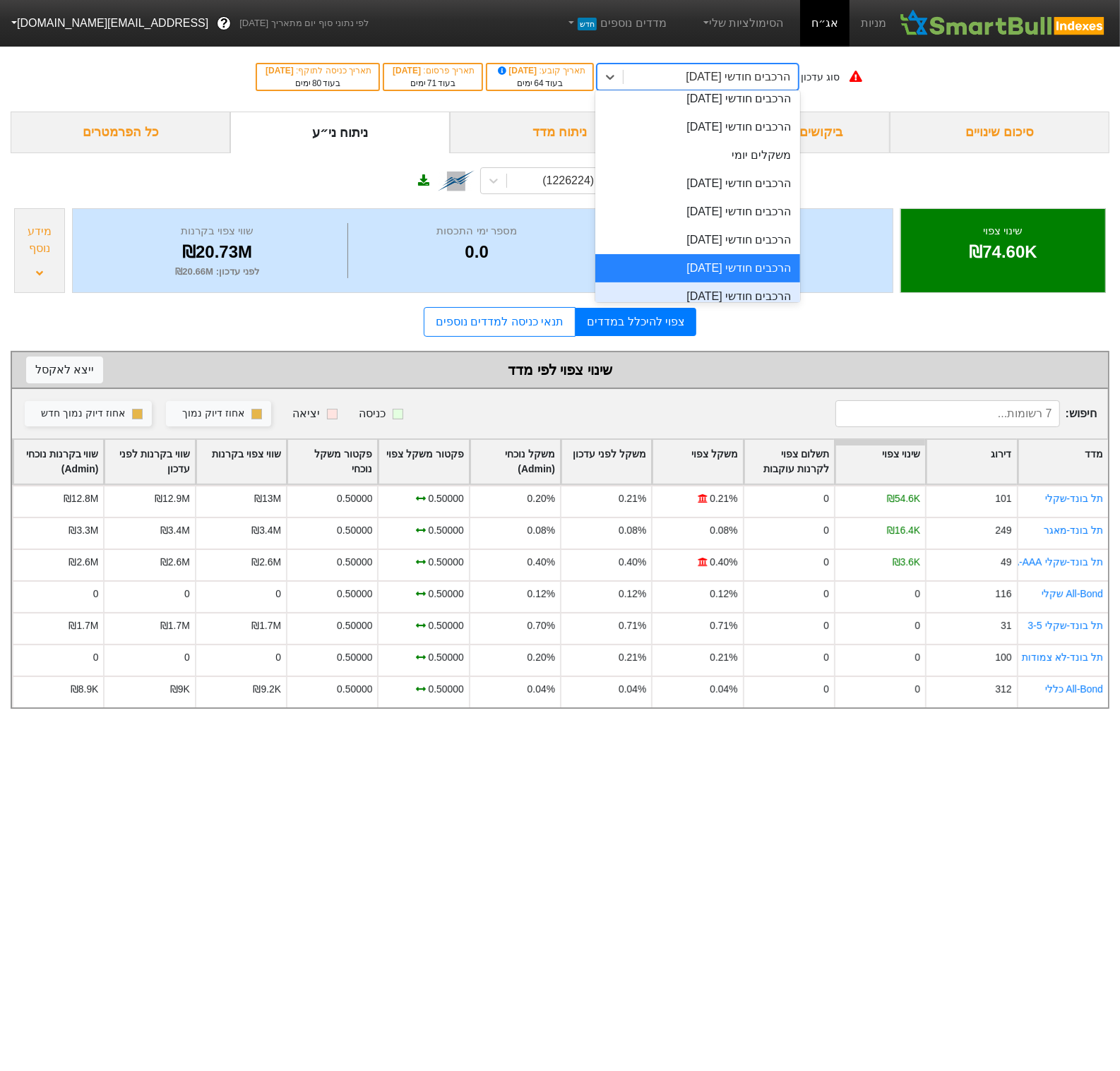
click at [752, 299] on div "הרכבים חודשי 30/12/2025" at bounding box center [697, 297] width 204 height 28
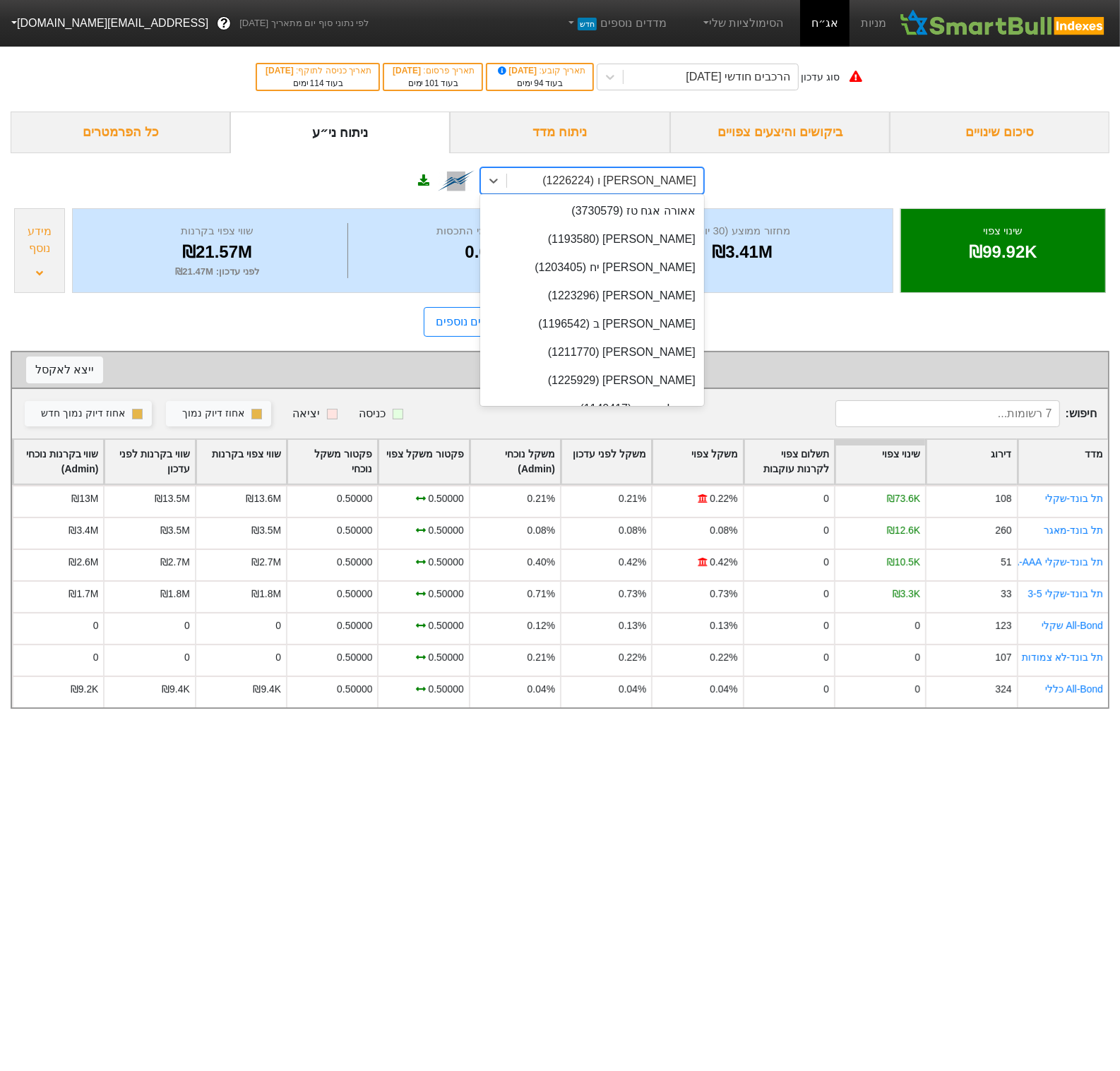
click at [601, 184] on div "קרסו מוט' אגח ו (1226224)" at bounding box center [619, 181] width 153 height 17
type input "204"
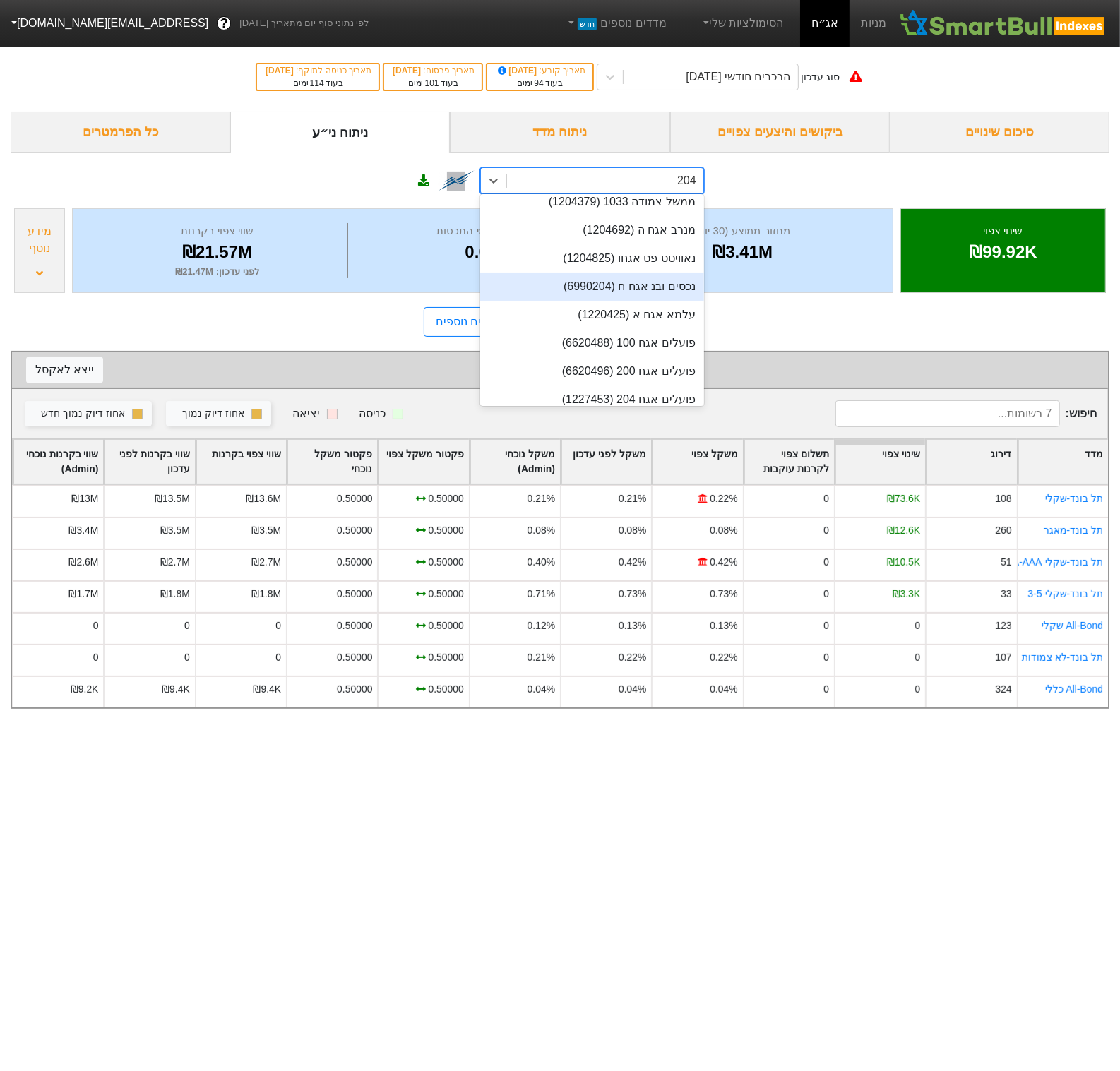
scroll to position [246, 0]
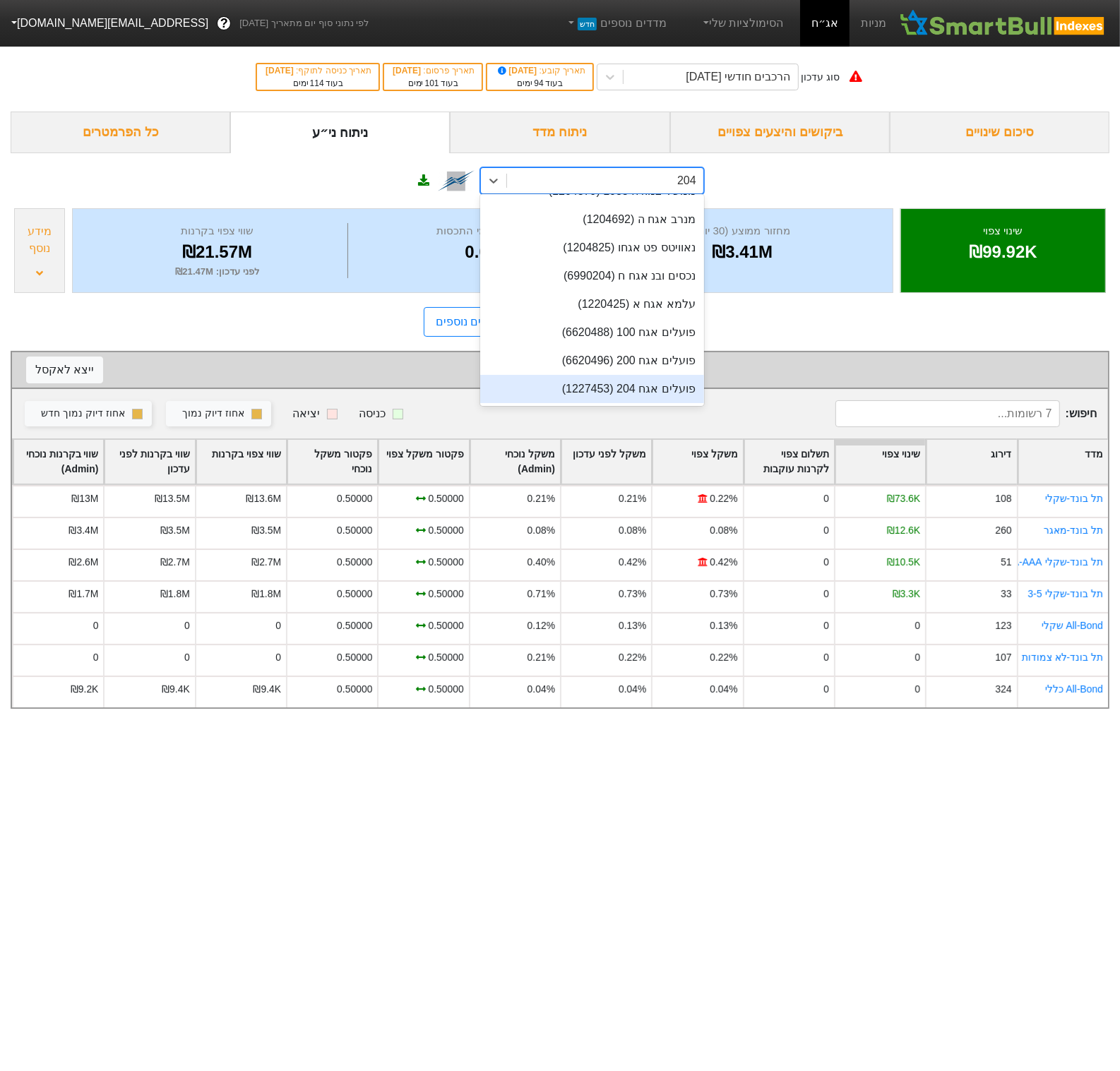
click at [598, 381] on div "פועלים אגח 204 (1227453)" at bounding box center [592, 389] width 224 height 28
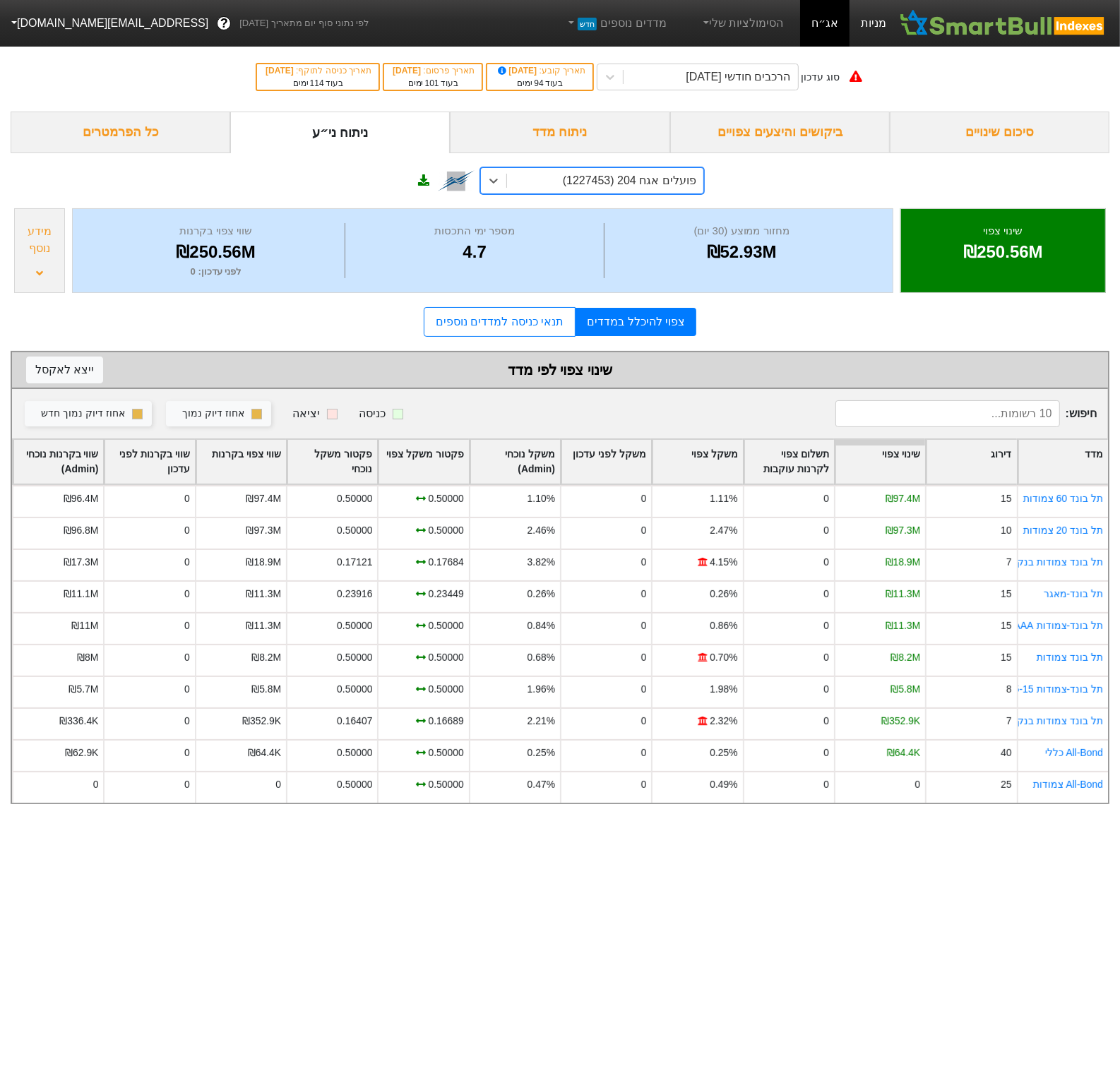
click at [881, 19] on link "מניות" at bounding box center [873, 23] width 48 height 47
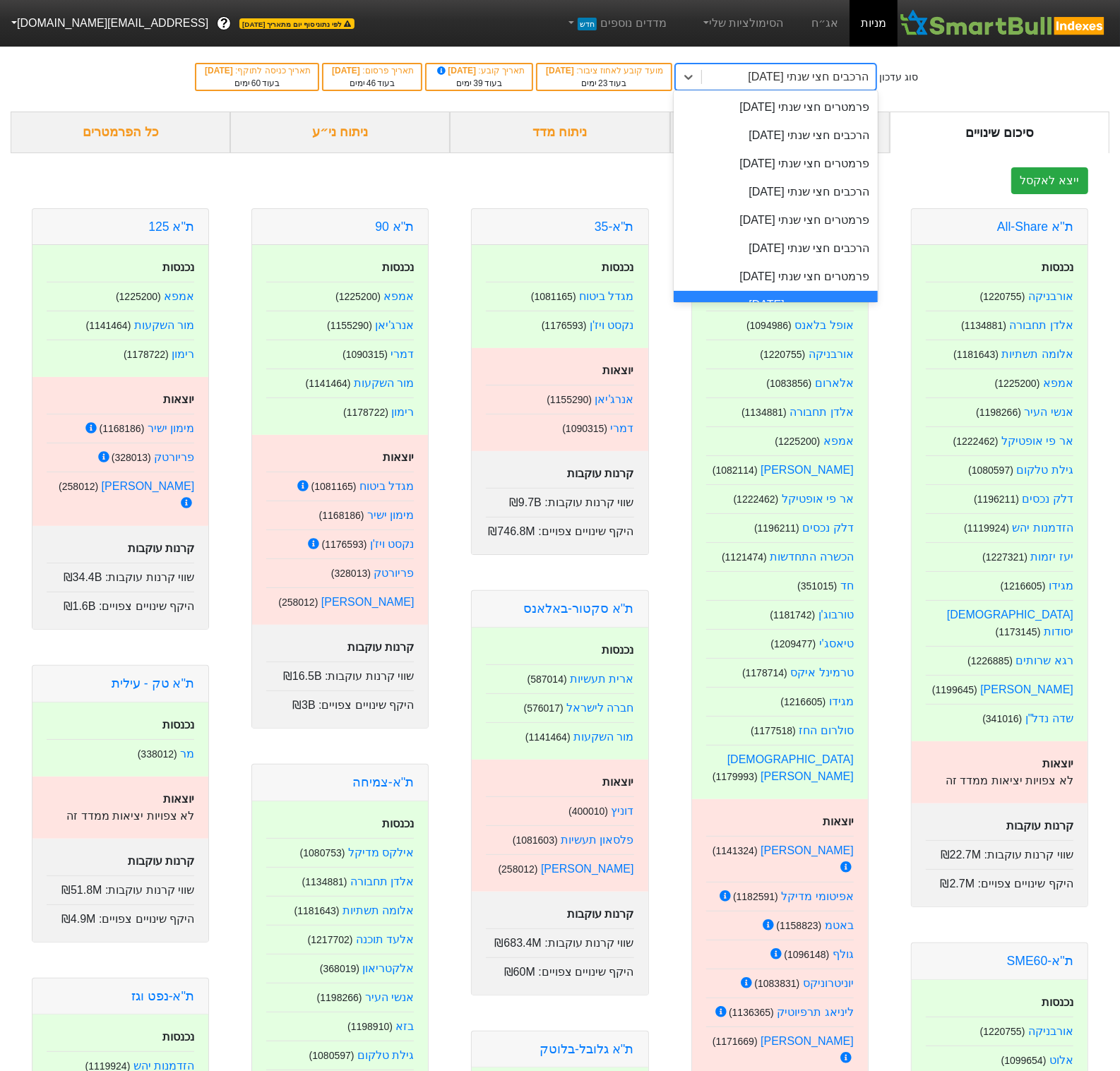
click at [846, 70] on div "הרכבים חצי שנתי [DATE]" at bounding box center [808, 77] width 121 height 17
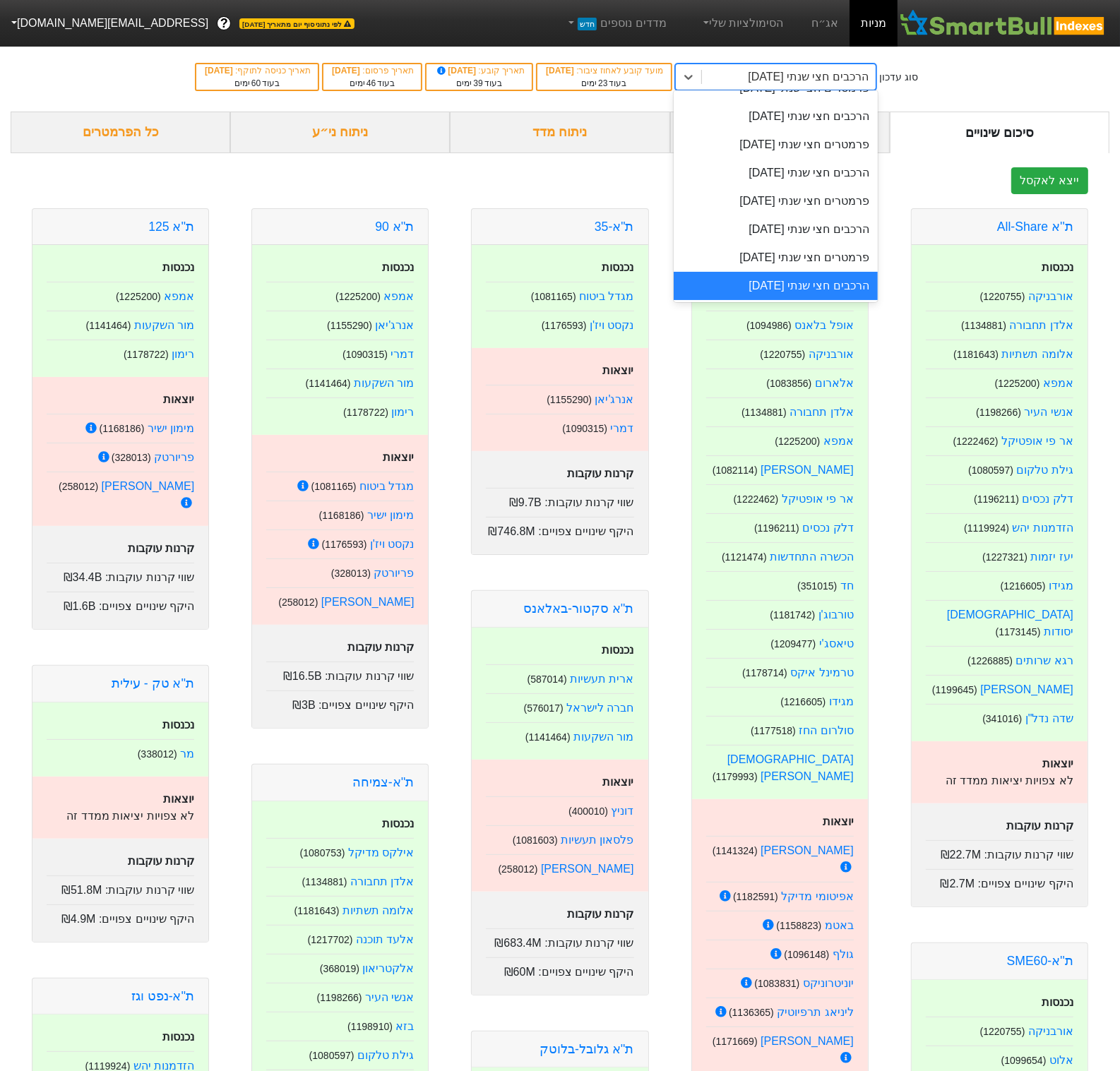
click at [506, 192] on div "ייצא לאקסל" at bounding box center [560, 180] width 1099 height 27
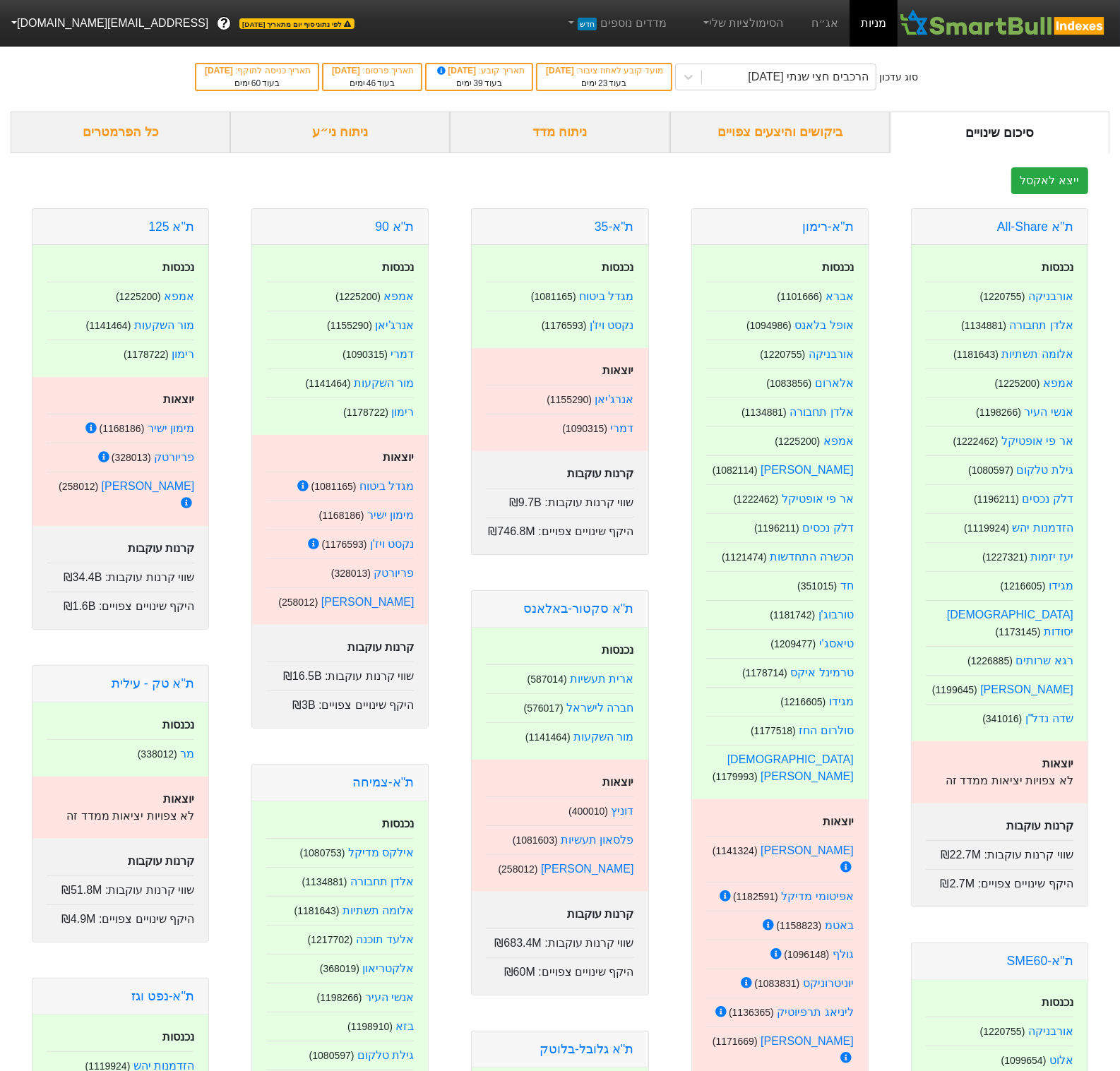
click at [585, 144] on div "ניתוח מדד" at bounding box center [559, 132] width 219 height 41
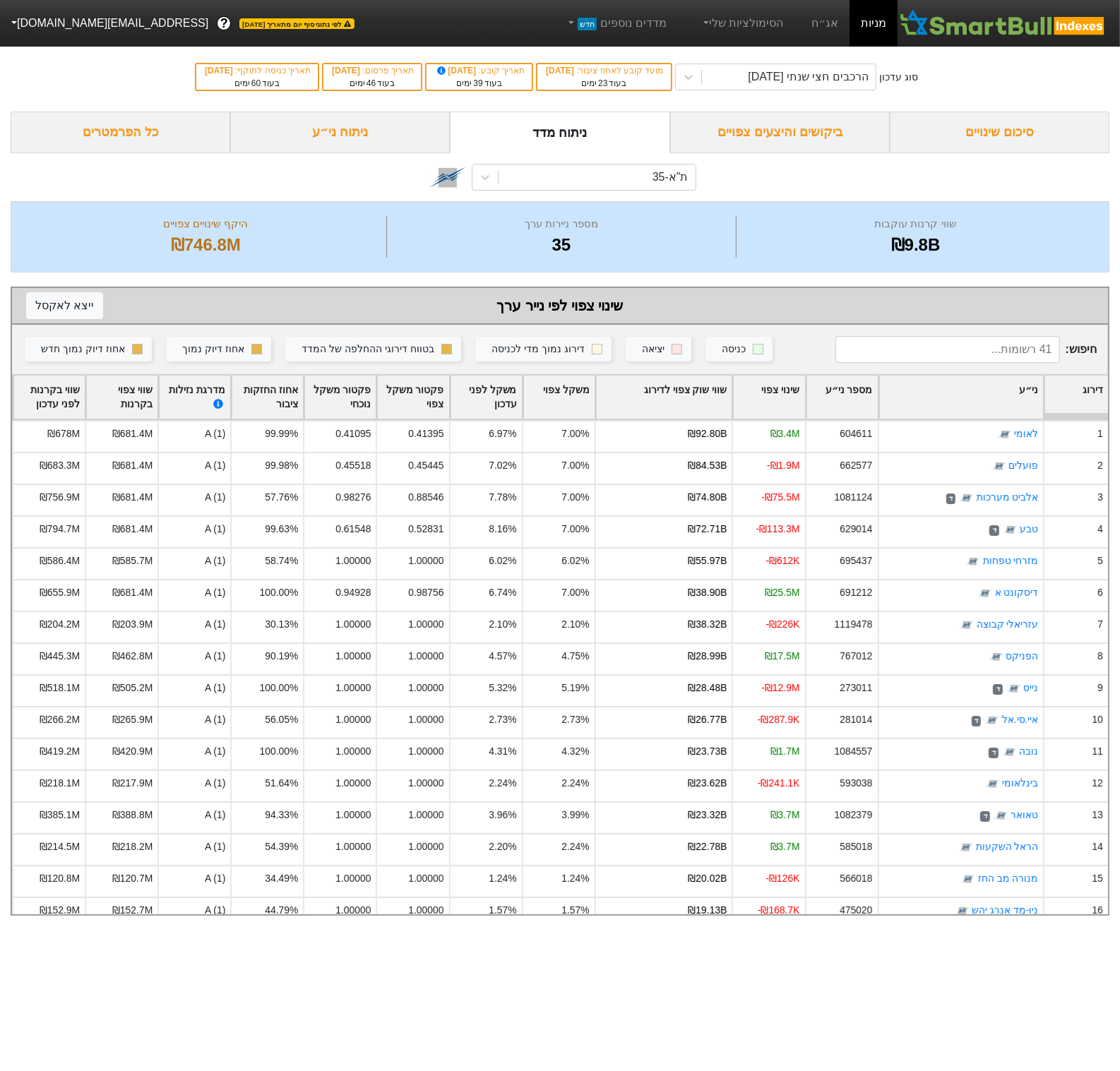
click at [309, 134] on div "ניתוח ני״ע" at bounding box center [340, 132] width 219 height 41
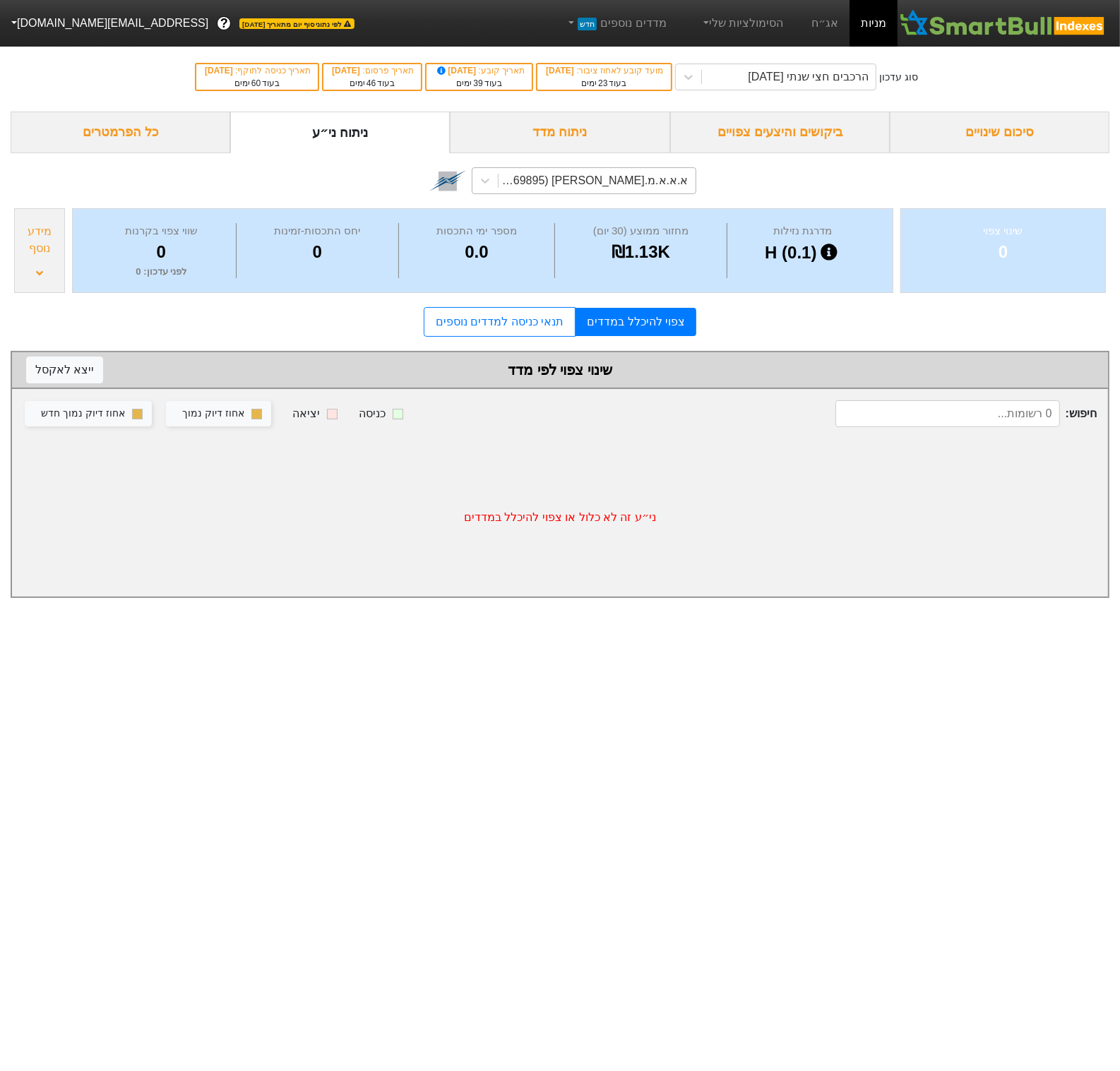
click at [607, 179] on div "א.א.א.מ.א-ש (1169895)" at bounding box center [592, 181] width 191 height 17
click at [801, 12] on div "הסימולציות שלי" at bounding box center [742, 23] width 117 height 47
click at [815, 19] on link "אג״ח" at bounding box center [824, 23] width 49 height 47
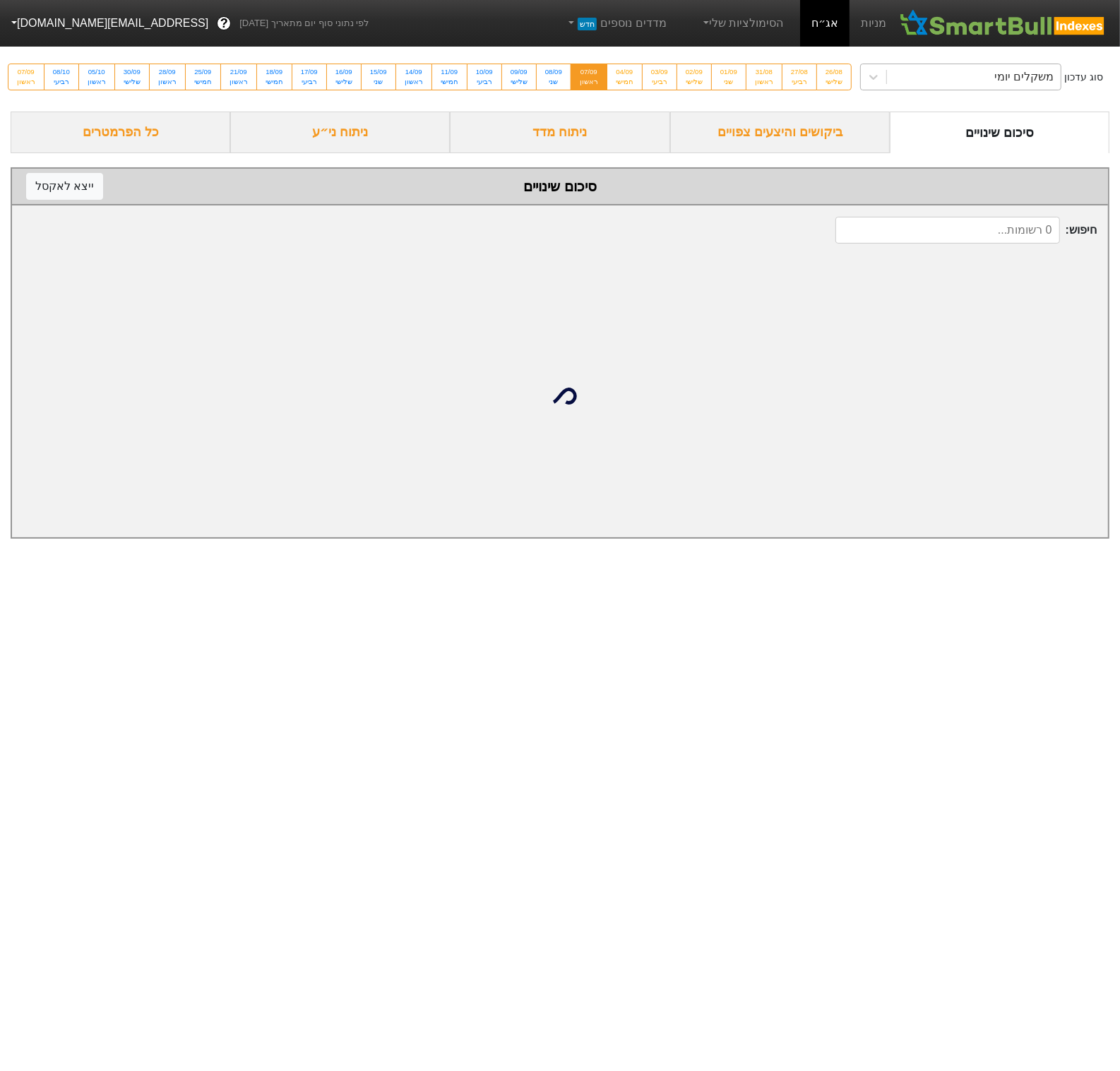
click at [994, 73] on div "משקלים יומי" at bounding box center [1024, 77] width 59 height 17
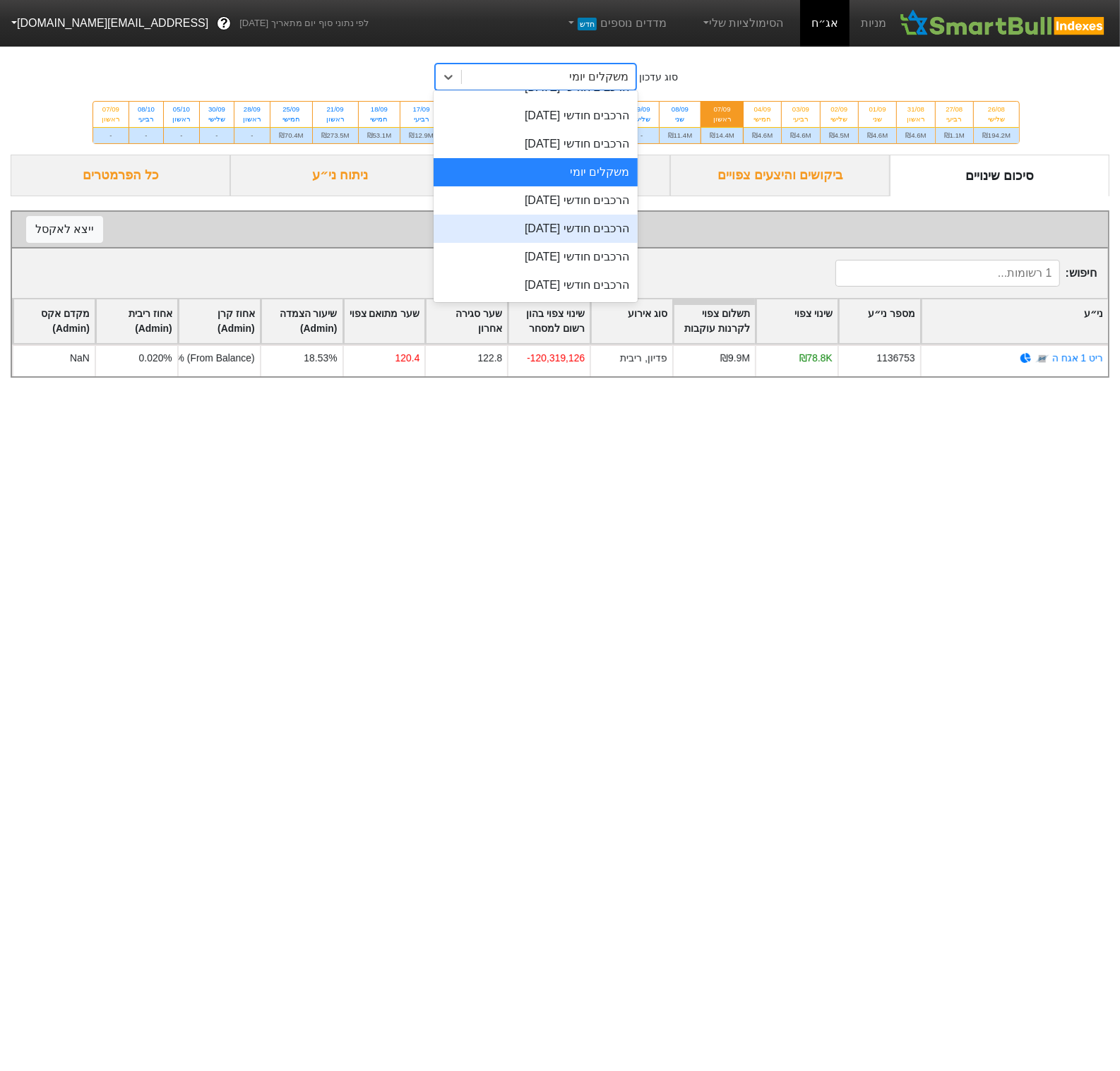
scroll to position [512, 0]
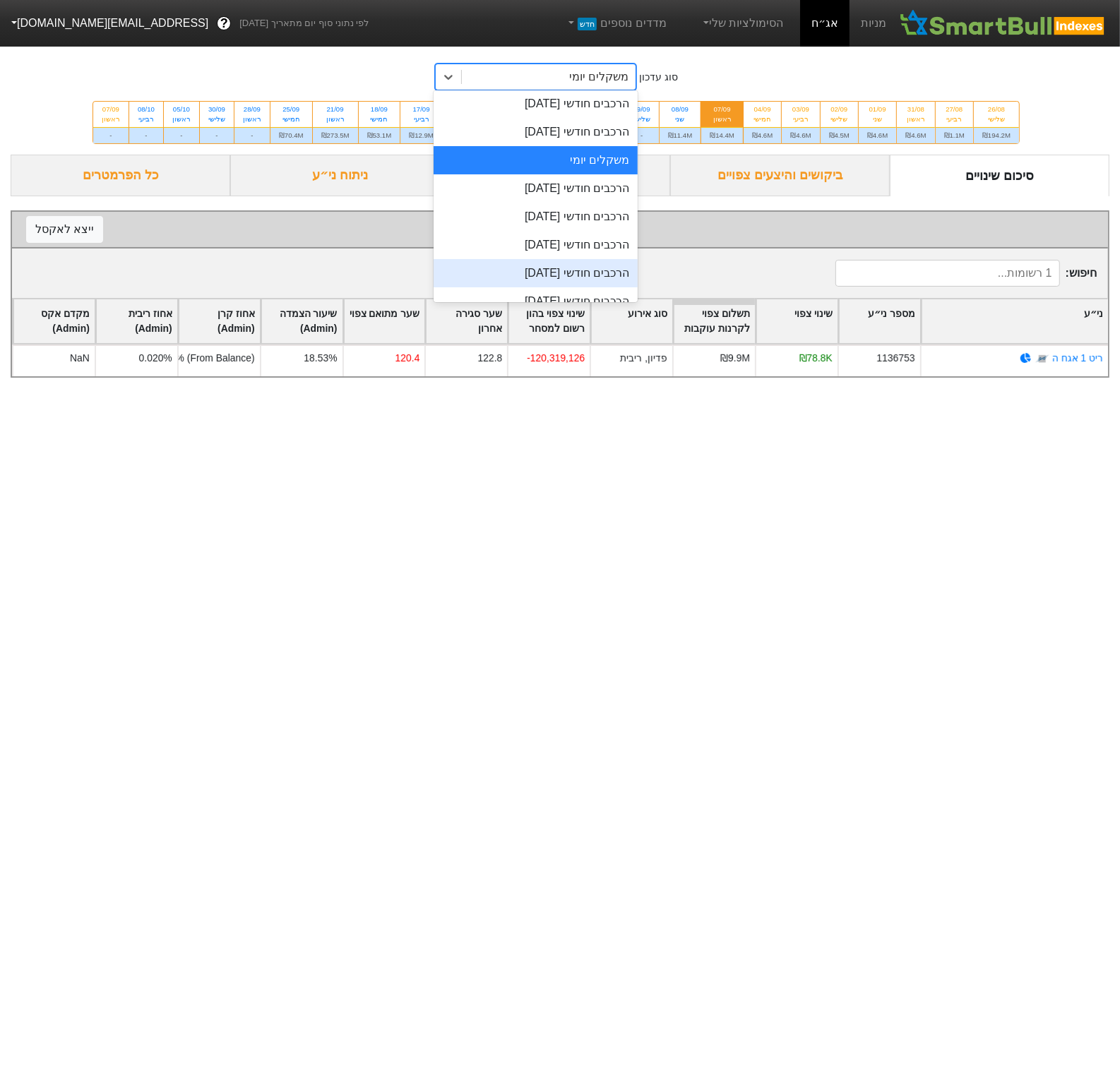
click at [573, 271] on div "הרכבים חודשי 26/11/2025" at bounding box center [535, 273] width 204 height 28
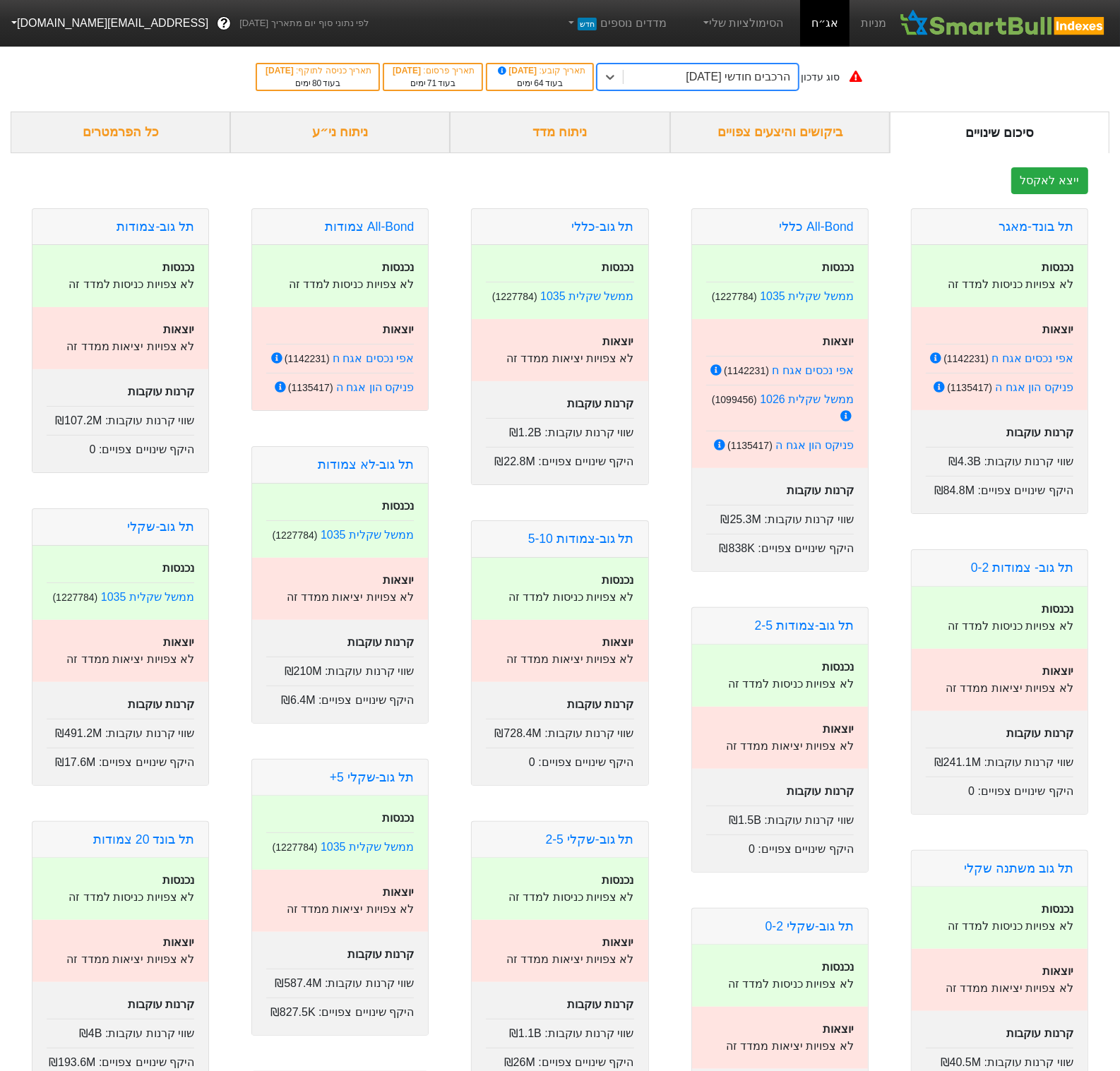
click at [351, 130] on div "ניתוח ני״ע" at bounding box center [340, 132] width 219 height 41
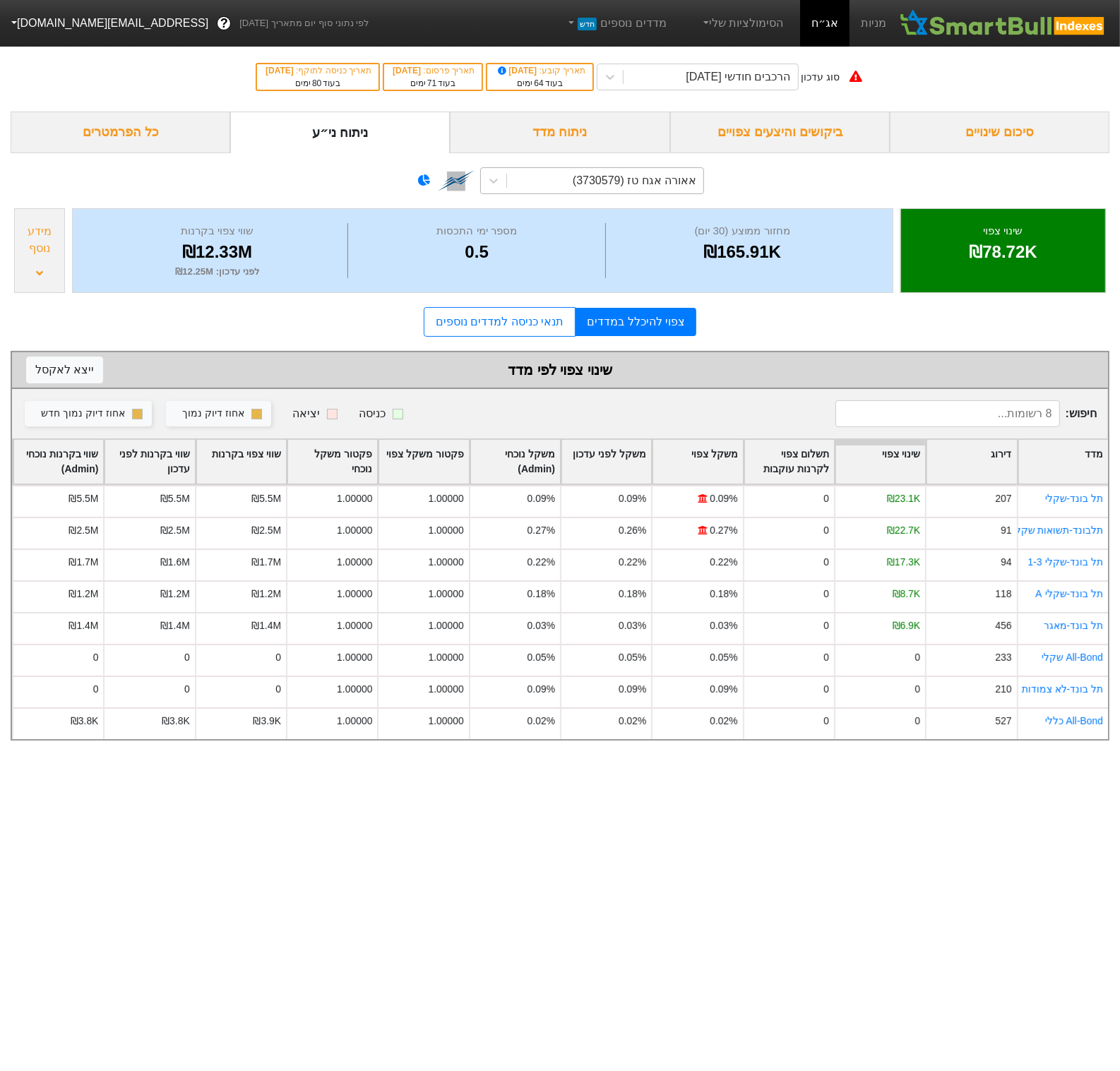
click at [564, 187] on div "אאורה אגח טז (3730579)" at bounding box center [605, 180] width 196 height 26
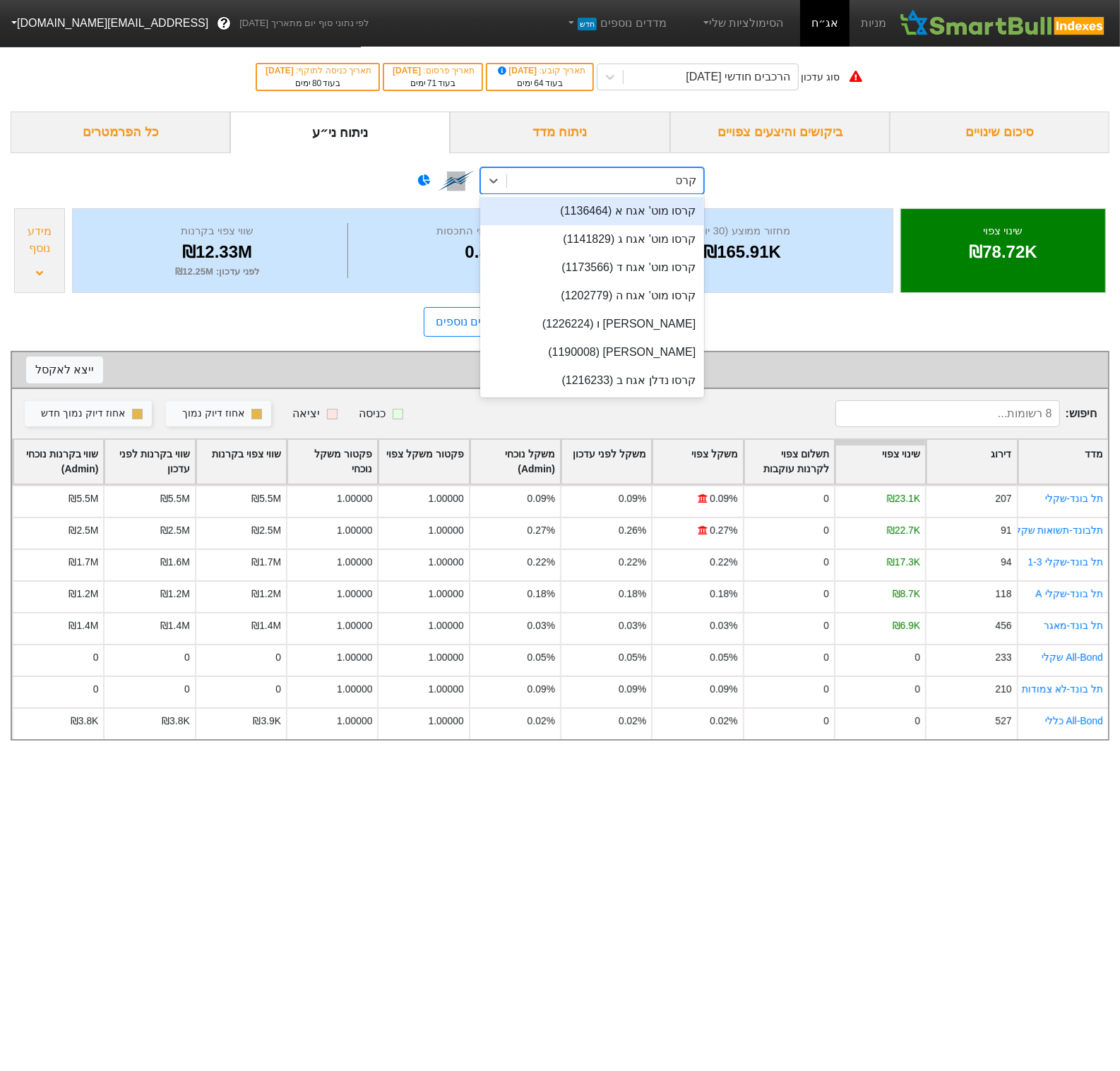
type input "קרסו"
click at [629, 327] on div "קרסו מוט' אגח ו (1226224)" at bounding box center [592, 324] width 224 height 28
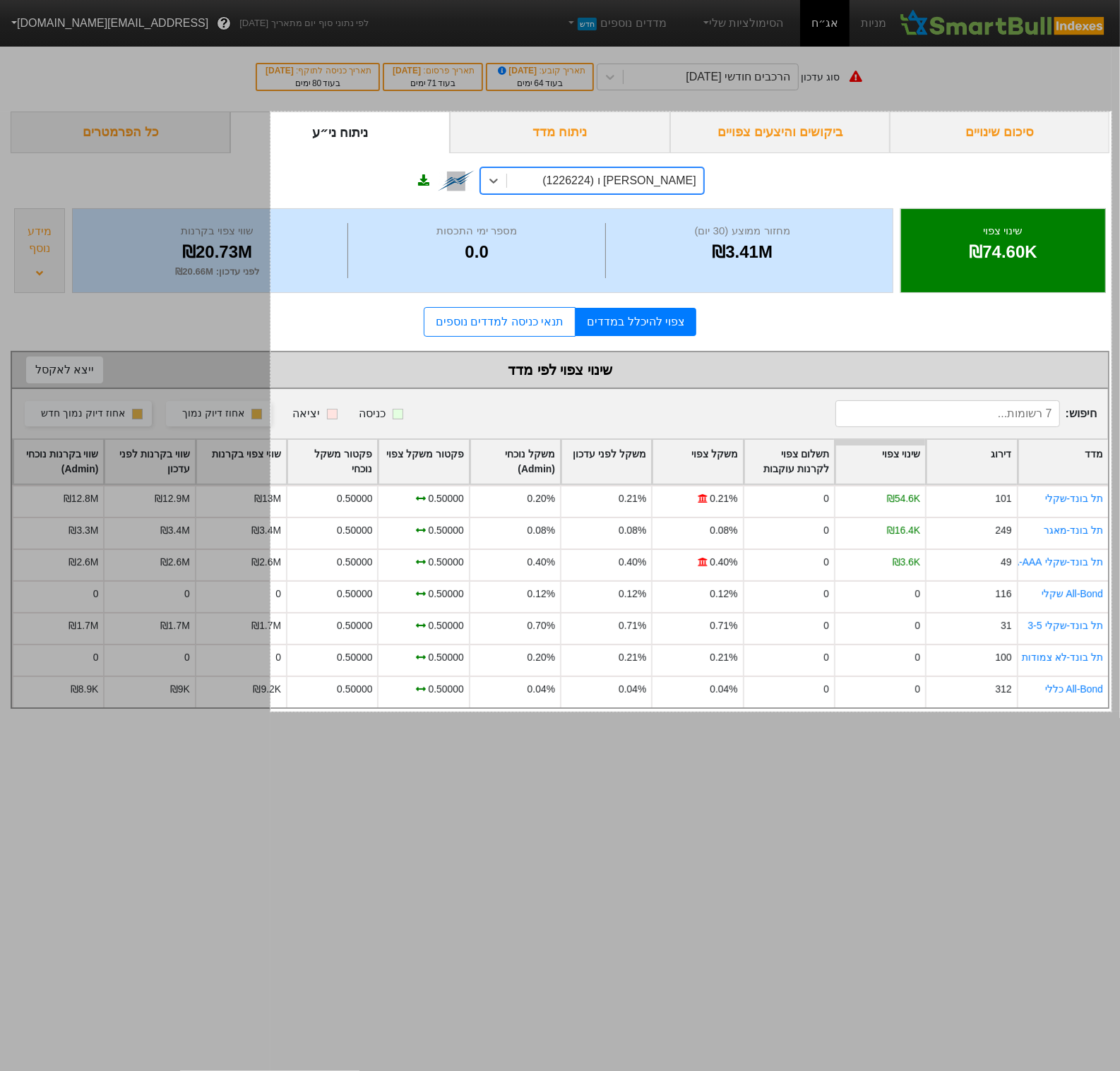
drag, startPoint x: 1111, startPoint y: 112, endPoint x: 270, endPoint y: 712, distance: 1033.1
click at [270, 712] on div "1191 X 850" at bounding box center [560, 535] width 1120 height 1071
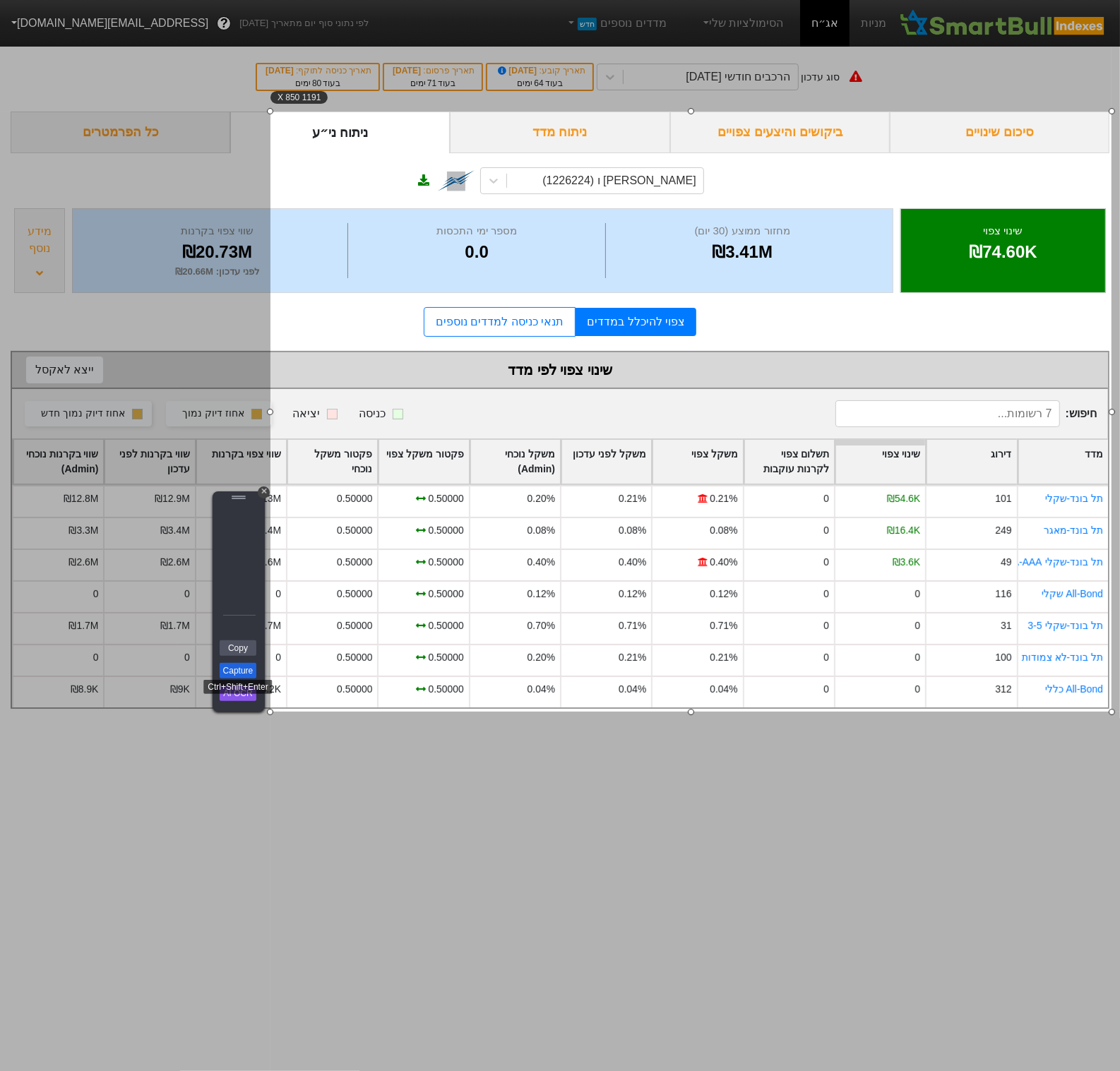
click at [232, 675] on link "Capture" at bounding box center [237, 671] width 37 height 16
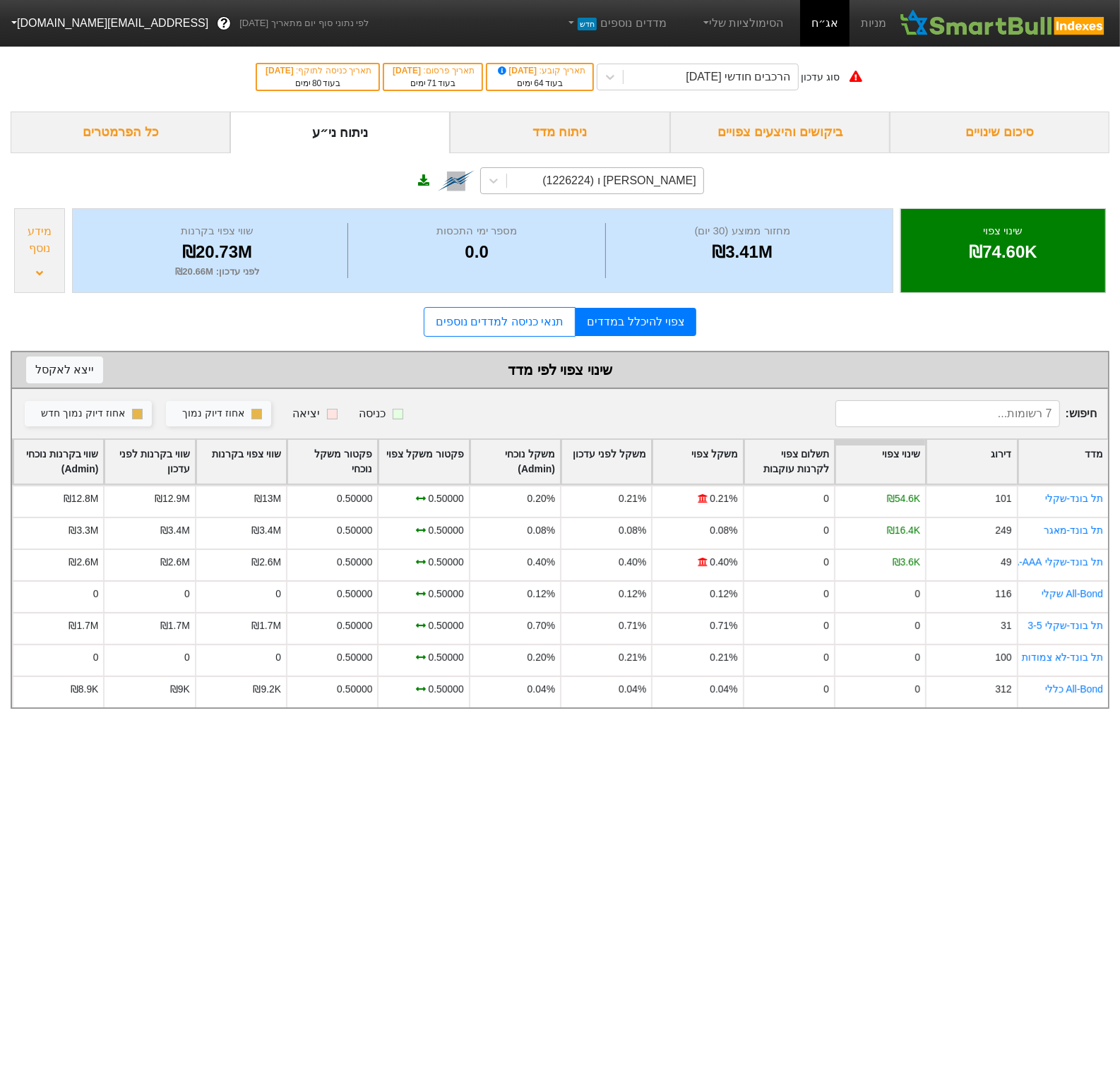
click at [612, 184] on div "קרסו מוט' אגח ו (1226224)" at bounding box center [619, 181] width 153 height 17
type input "פועלים"
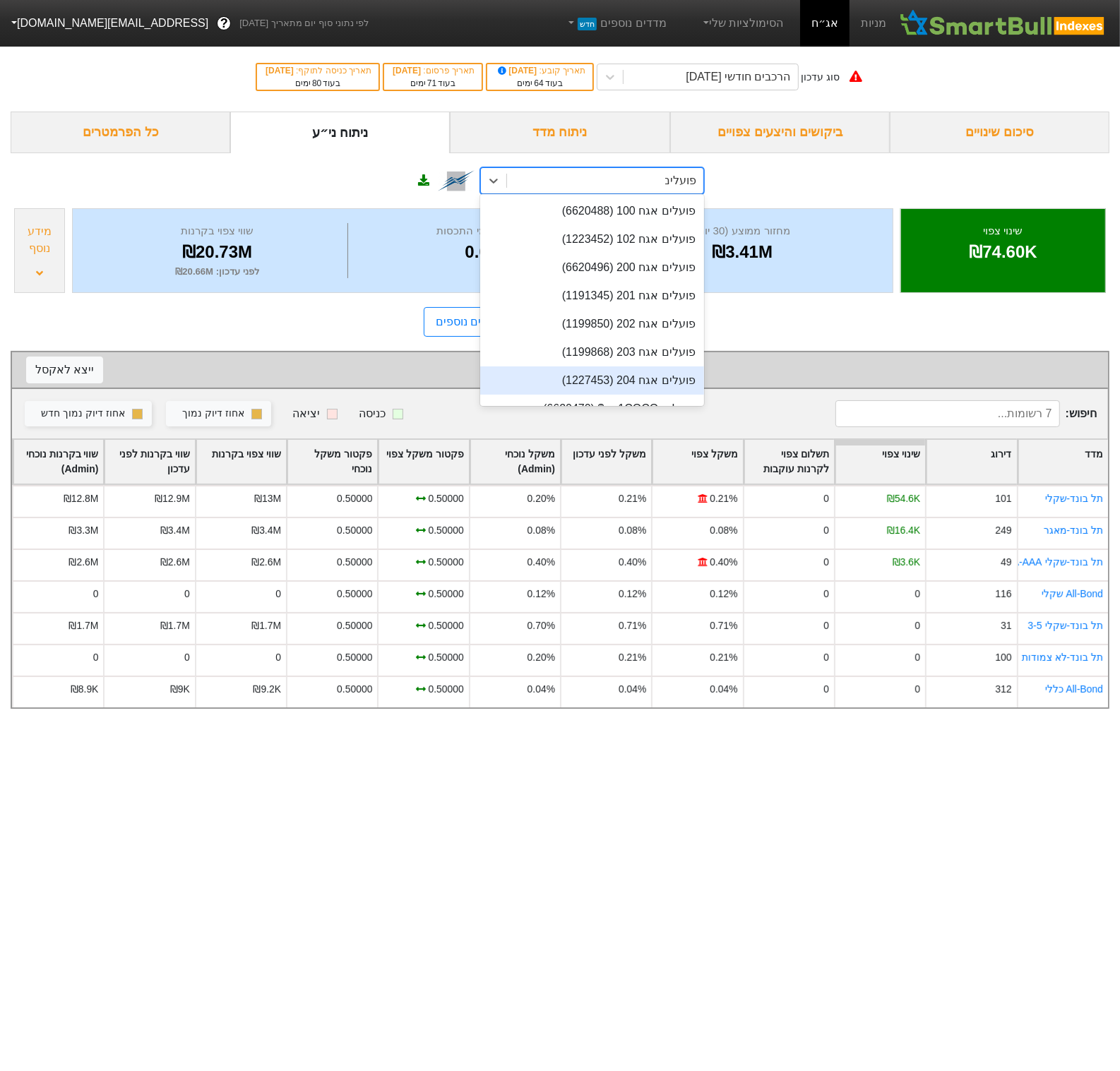
click at [632, 376] on div "פועלים אגח 204 (1227453)" at bounding box center [592, 380] width 224 height 28
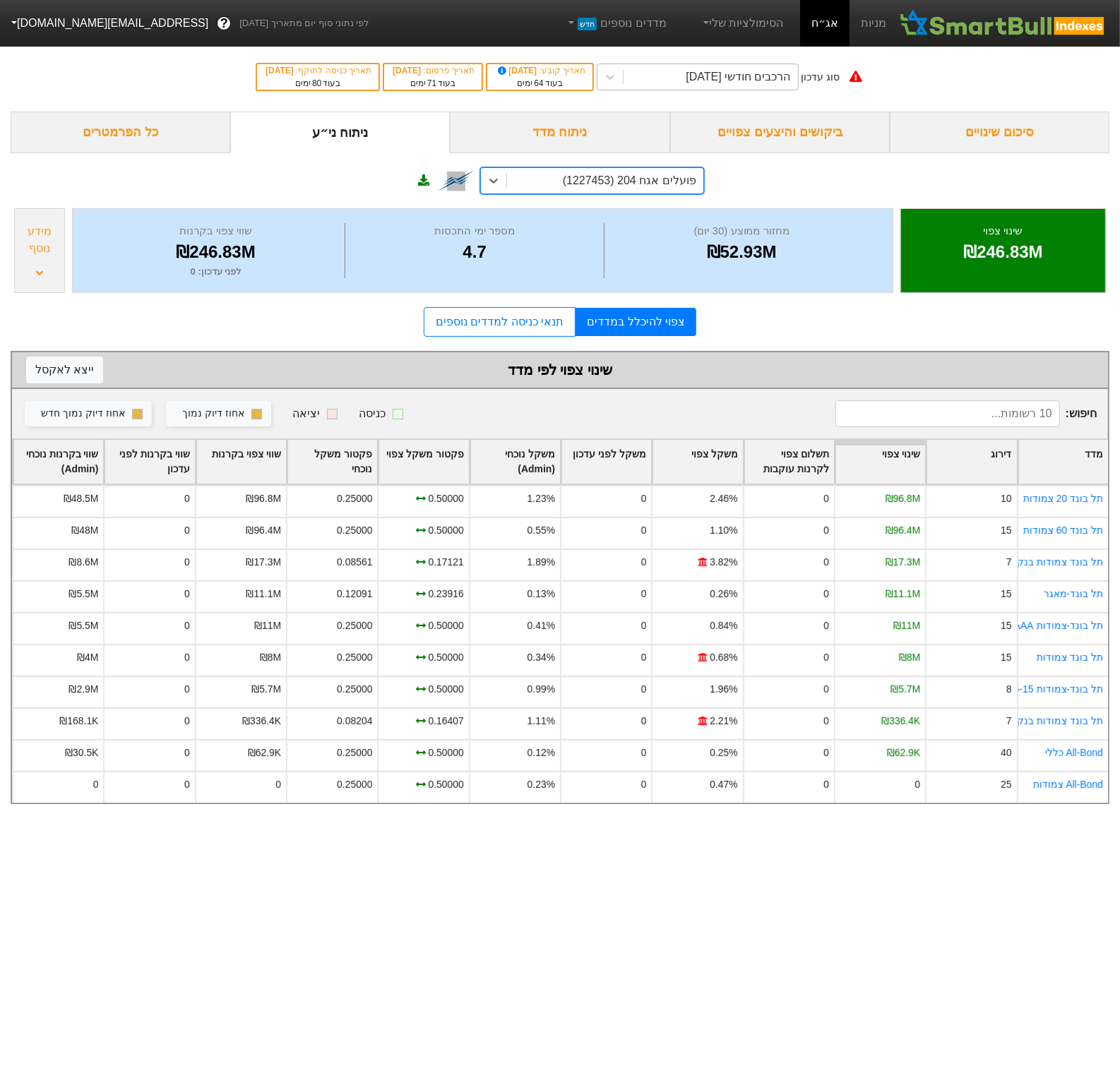
click at [725, 77] on div "הרכבים חודשי 26/11/2025" at bounding box center [738, 77] width 105 height 17
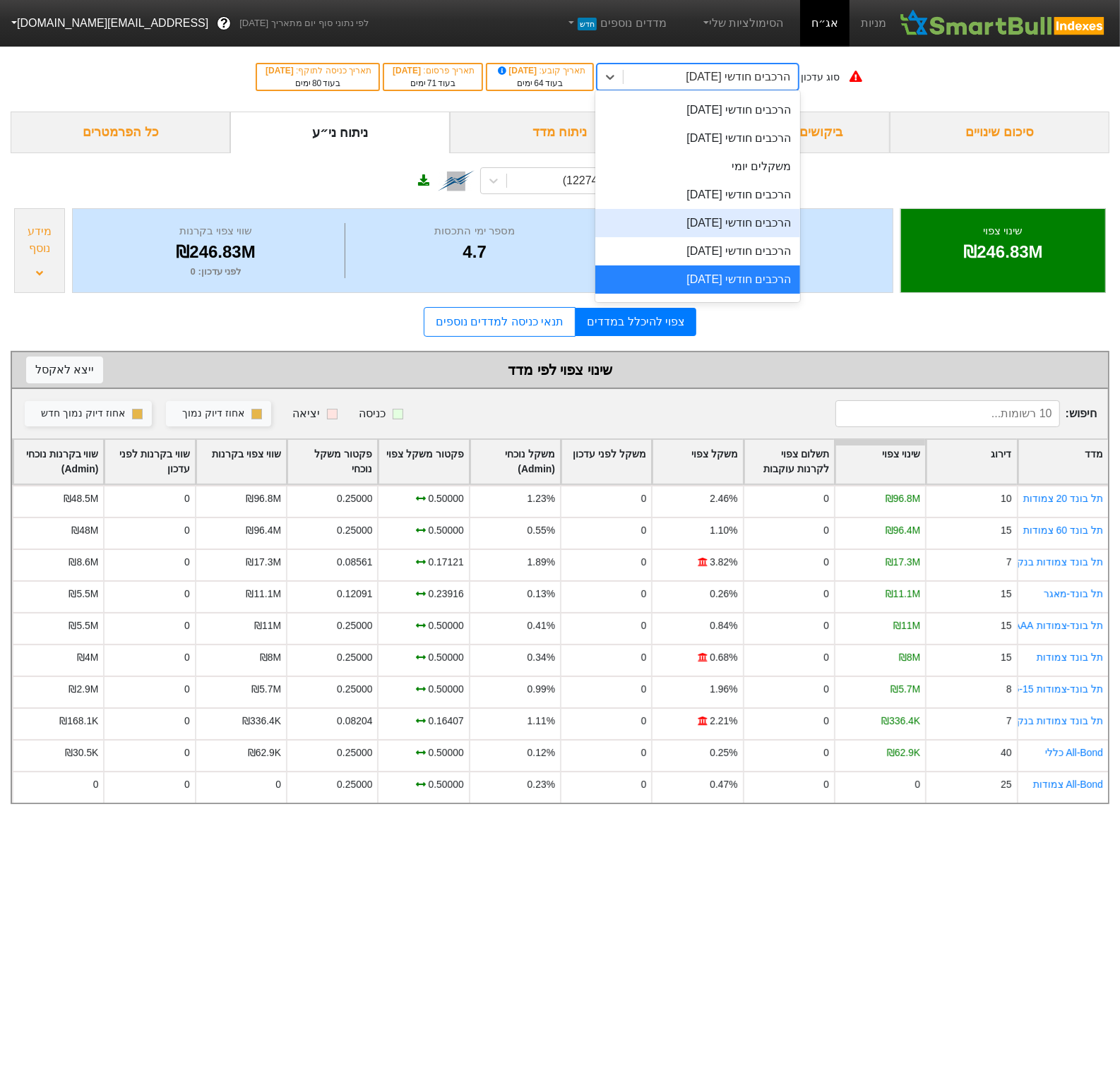
scroll to position [527, 0]
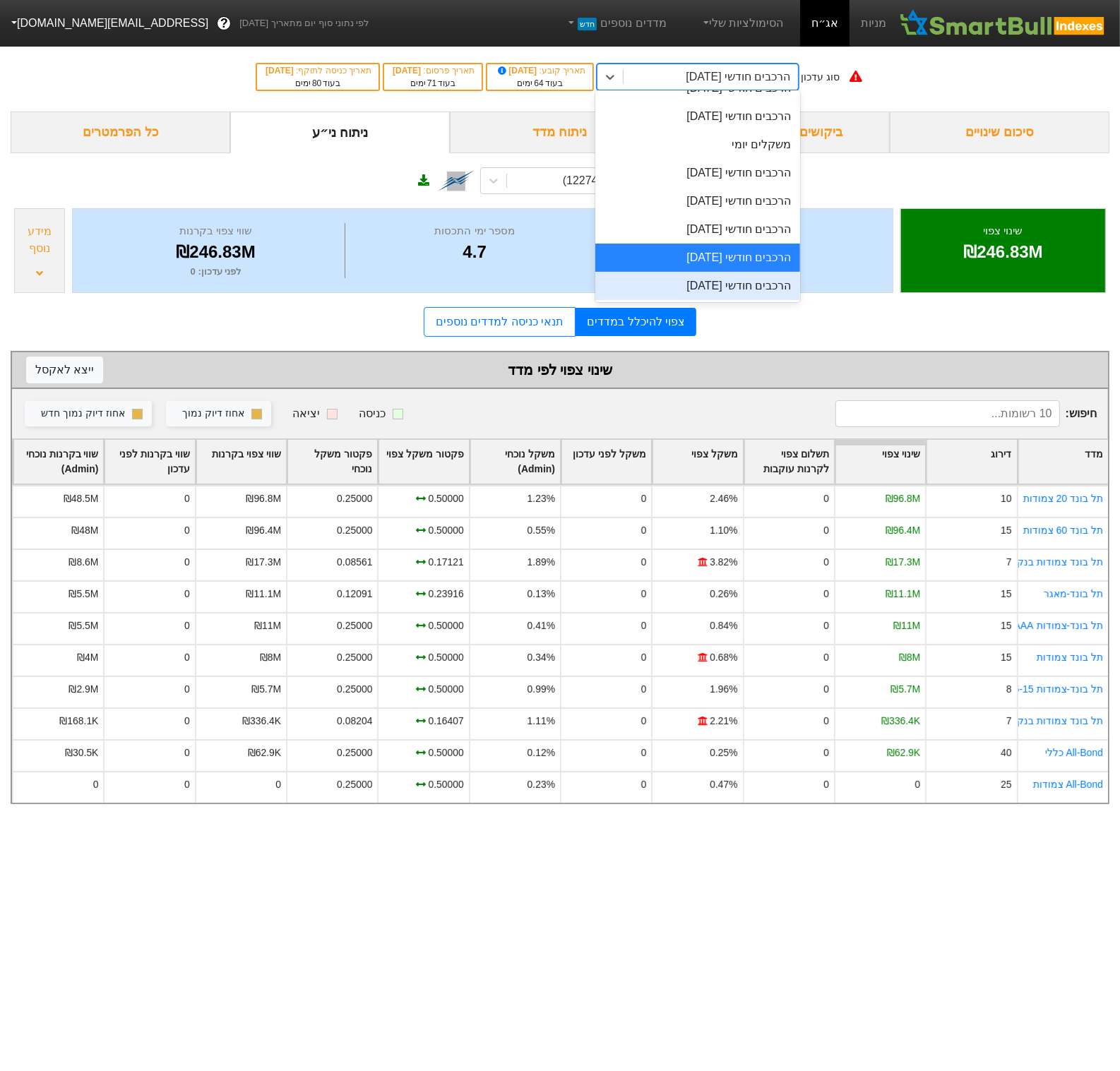
click at [726, 284] on div "הרכבים חודשי 30/12/2025" at bounding box center [697, 286] width 204 height 28
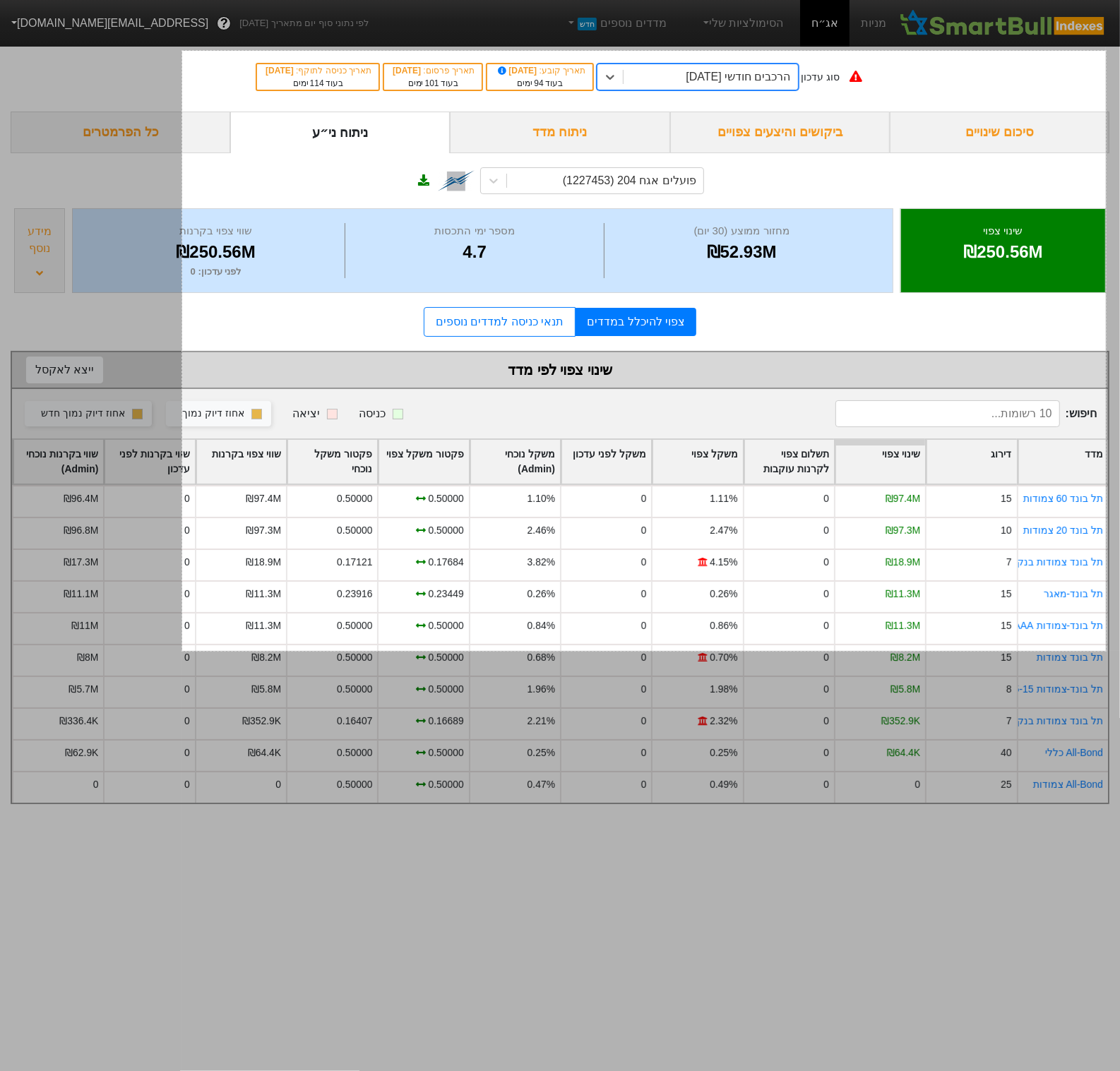
drag, startPoint x: 1106, startPoint y: 51, endPoint x: 180, endPoint y: 652, distance: 1103.9
click at [180, 652] on div "1308 X 850" at bounding box center [560, 535] width 1120 height 1071
click at [159, 494] on div "Arrow" at bounding box center [160, 498] width 19 height 17
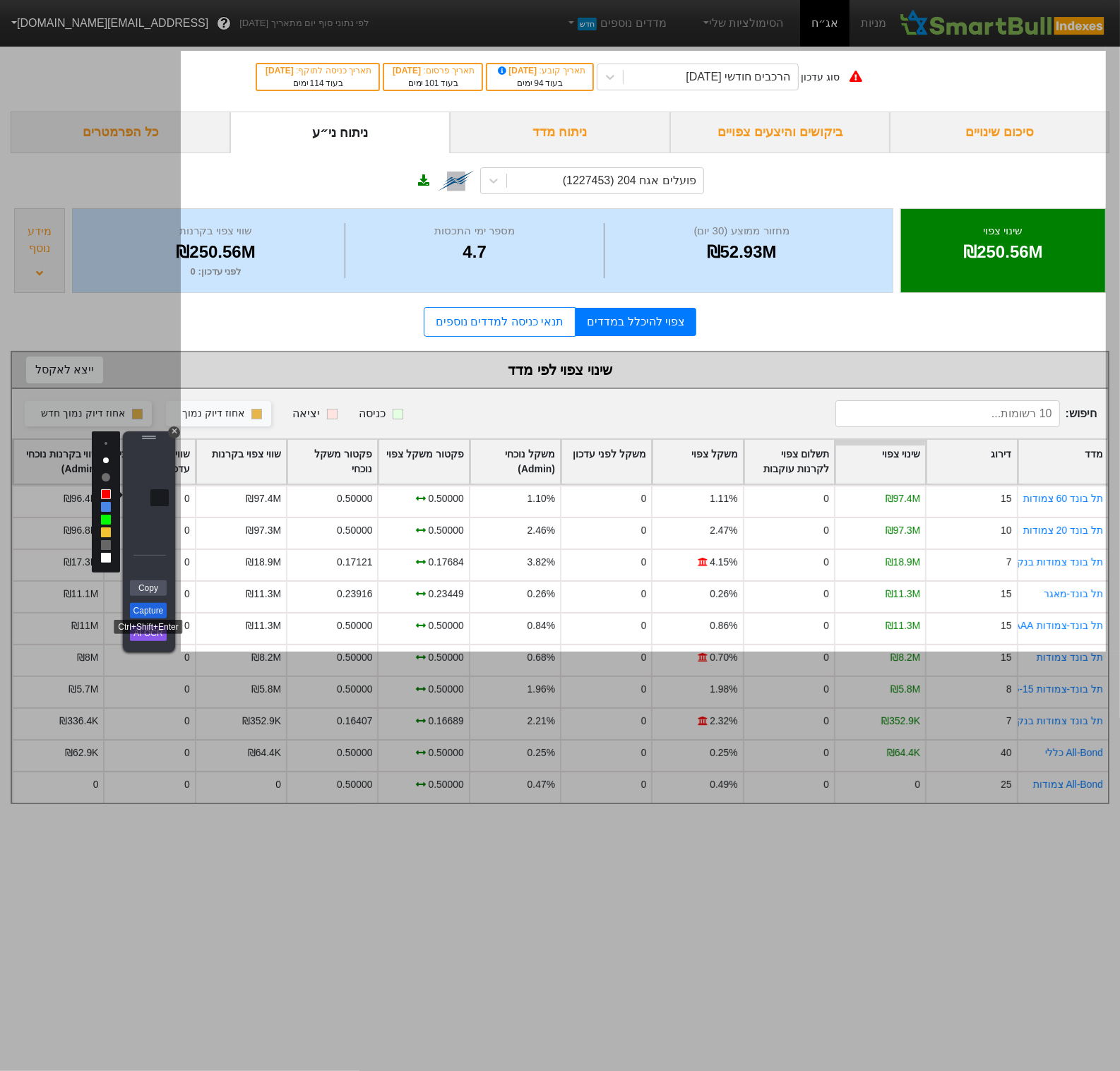
click at [159, 614] on link "Capture" at bounding box center [148, 611] width 37 height 16
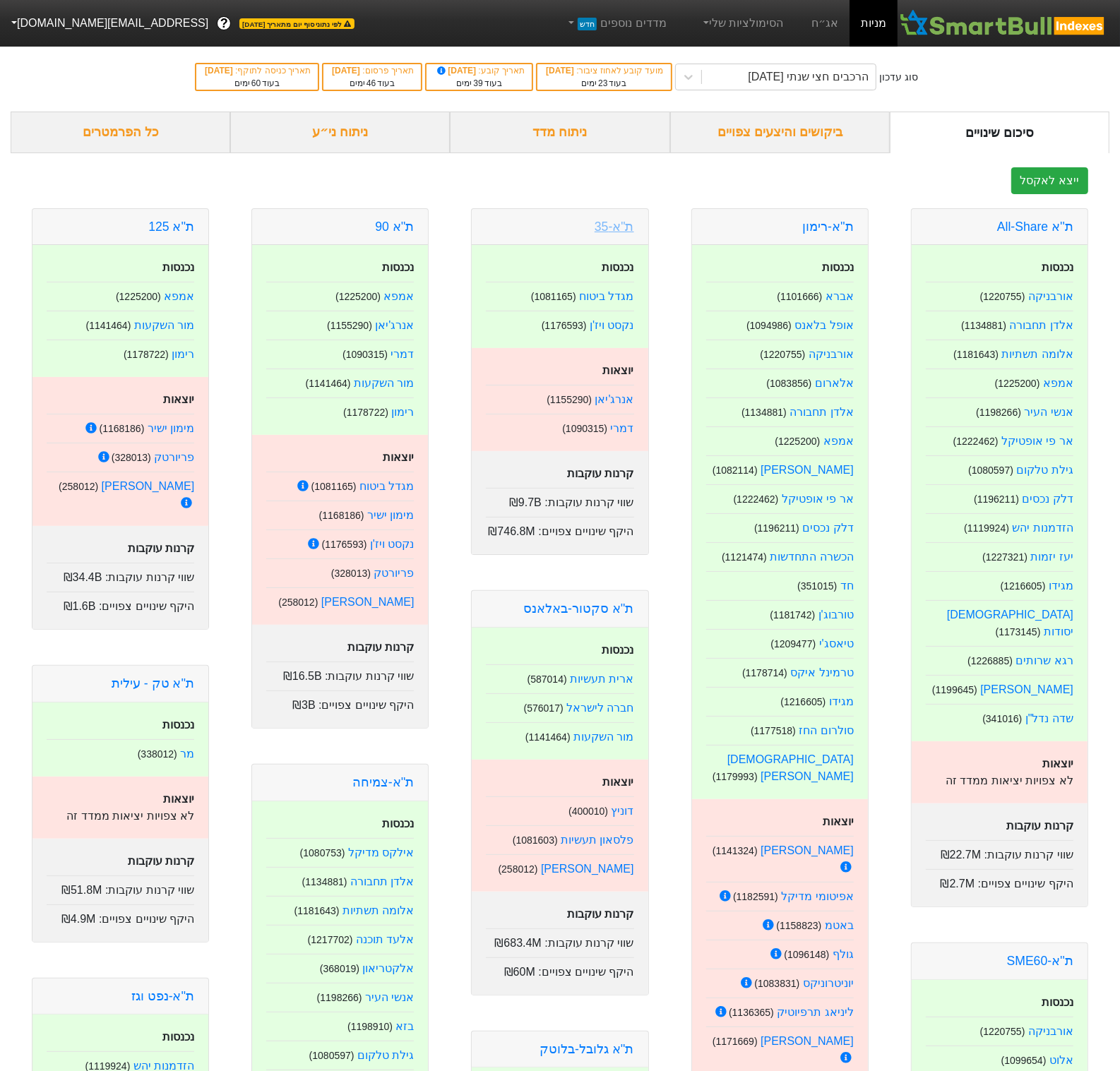
click at [618, 232] on link "ת"א-35" at bounding box center [614, 227] width 40 height 14
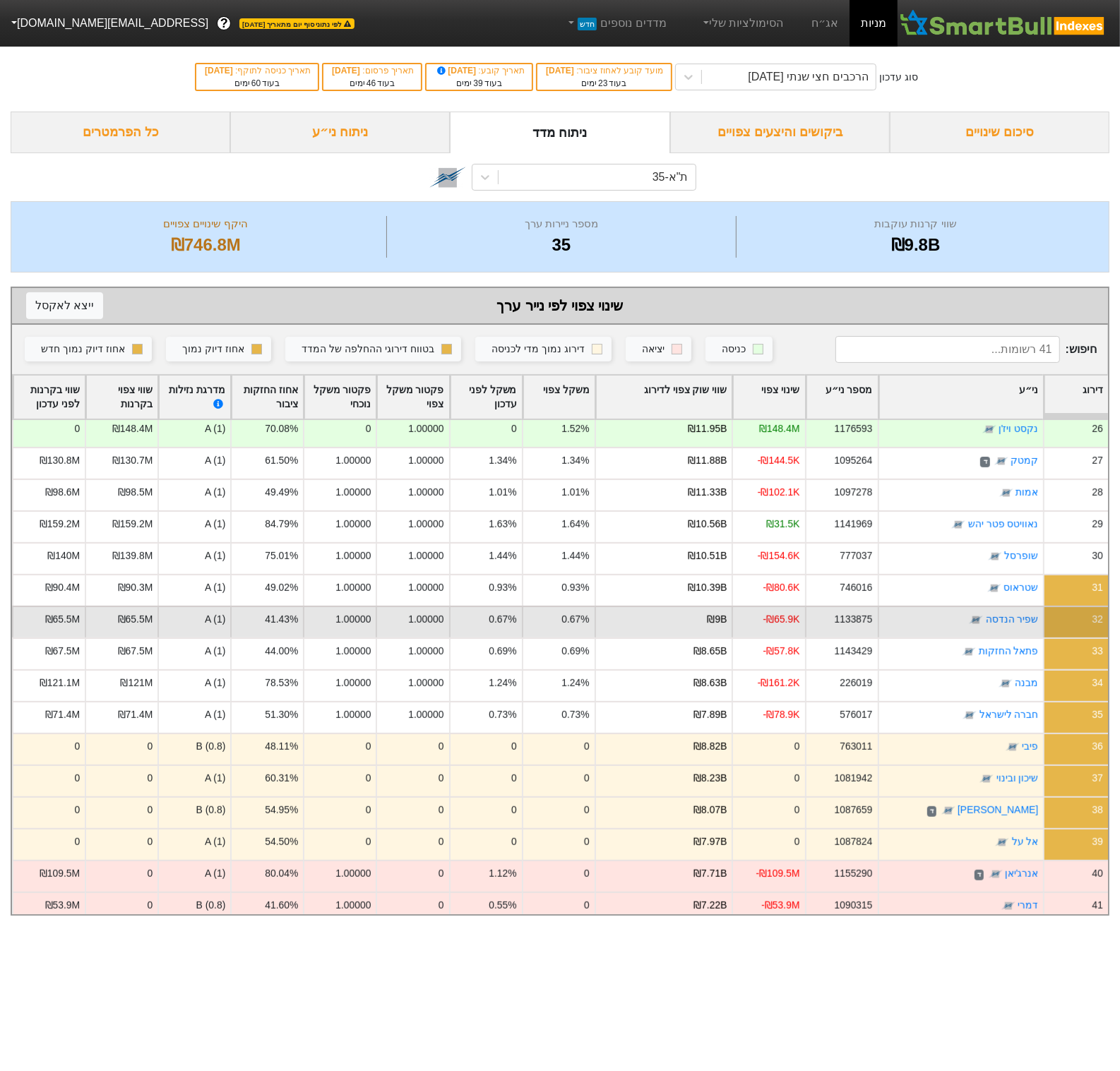
scroll to position [809, 0]
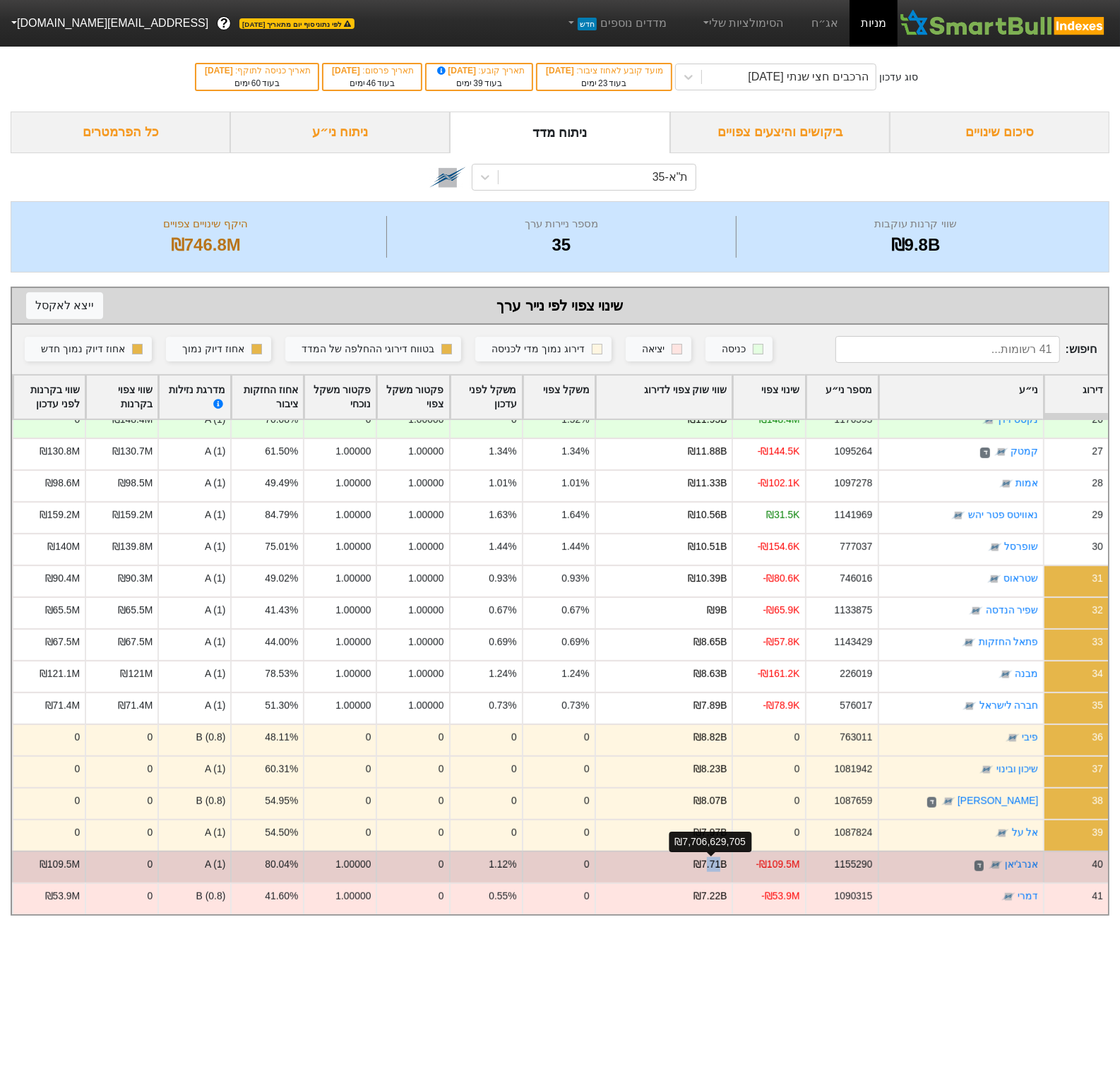
drag, startPoint x: 708, startPoint y: 866, endPoint x: 722, endPoint y: 867, distance: 14.0
click at [722, 867] on div "₪7.71B" at bounding box center [710, 864] width 33 height 15
click at [715, 867] on div "₪7.71B" at bounding box center [710, 864] width 33 height 15
drag, startPoint x: 711, startPoint y: 866, endPoint x: 720, endPoint y: 866, distance: 9.0
click at [720, 866] on div "₪7.71B" at bounding box center [710, 864] width 33 height 15
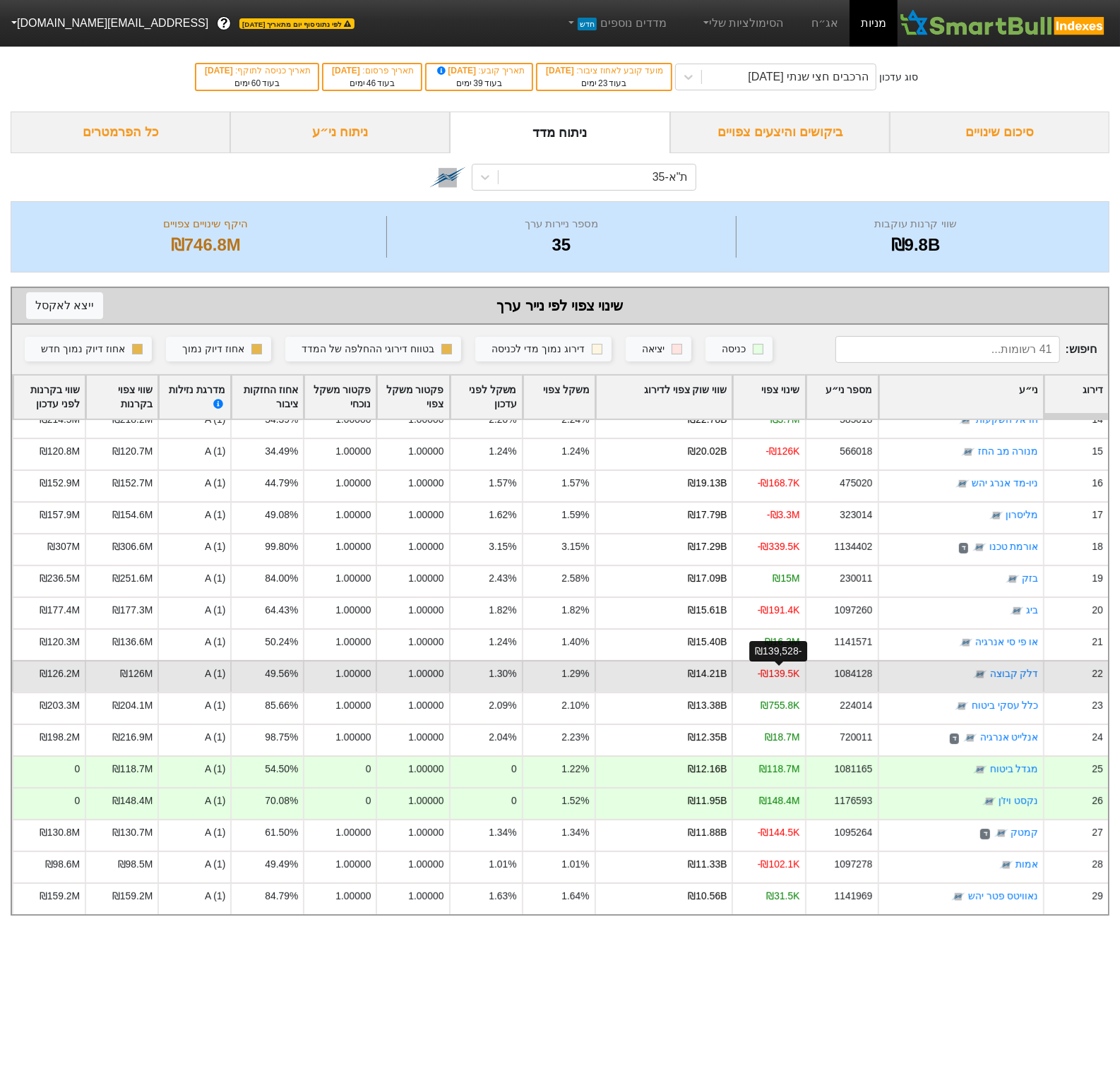
scroll to position [404, 0]
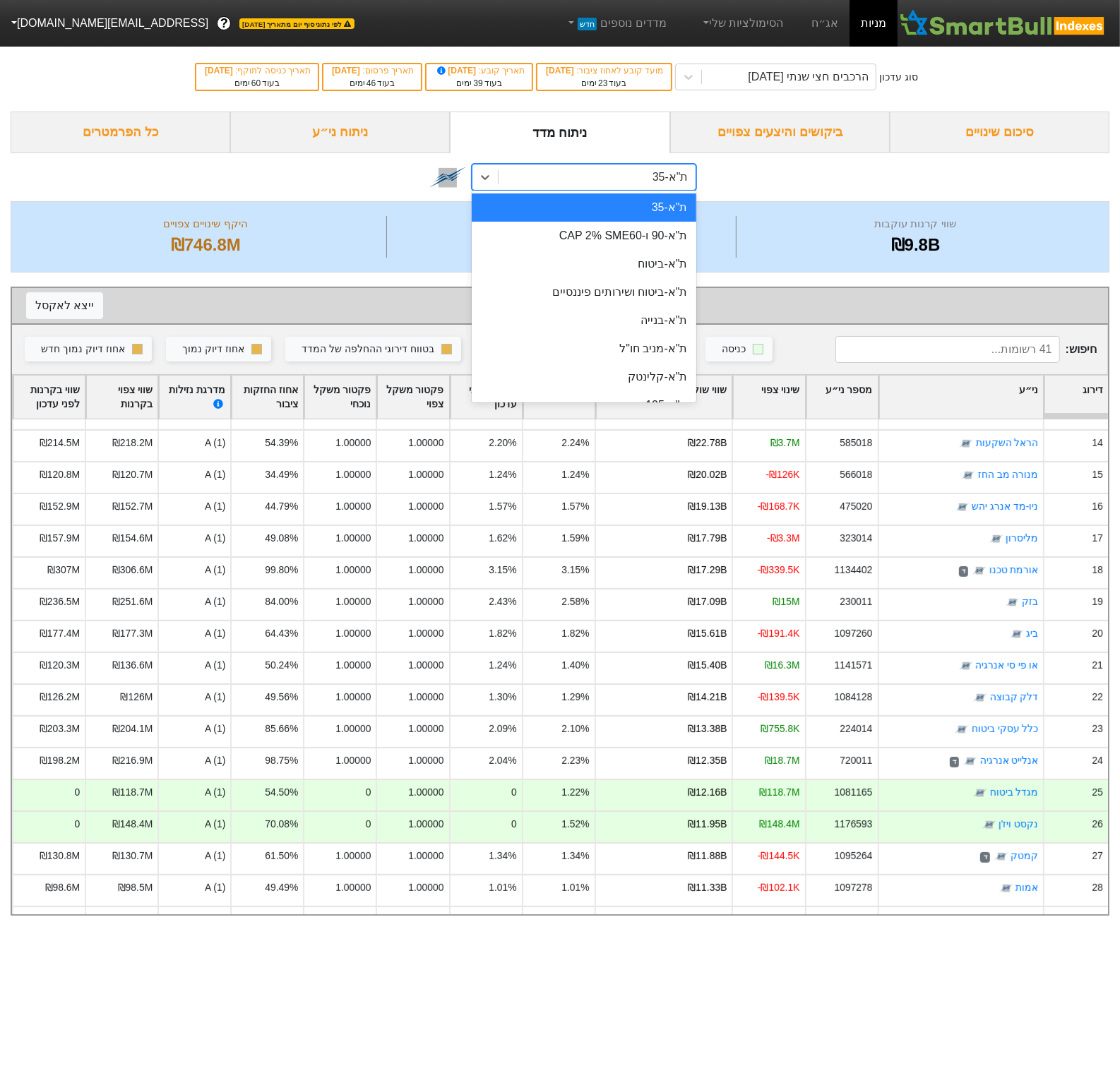
click at [664, 184] on div "ת"א-35" at bounding box center [670, 177] width 36 height 17
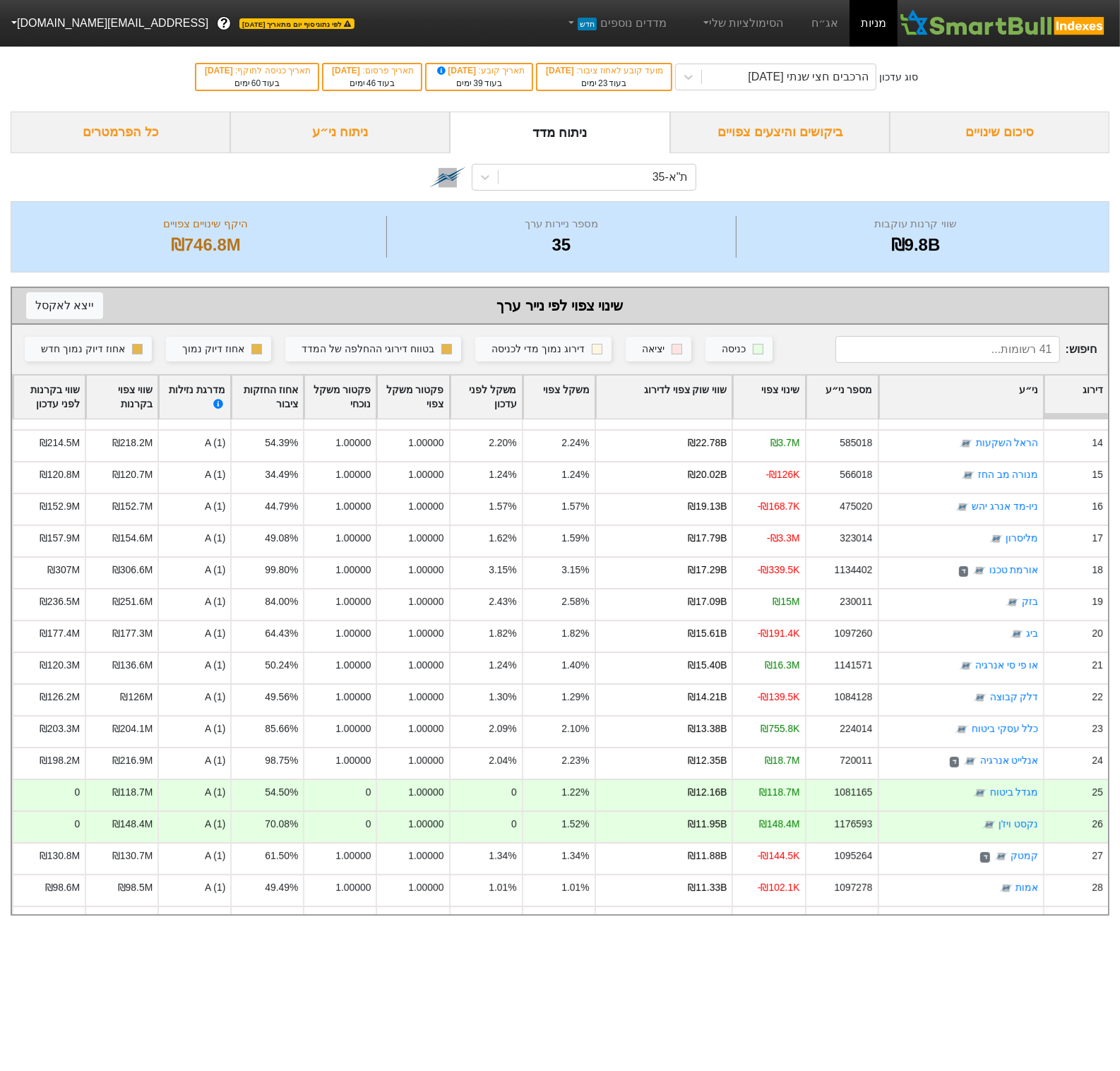
click at [1070, 120] on div "סיכום שינויים" at bounding box center [999, 132] width 219 height 41
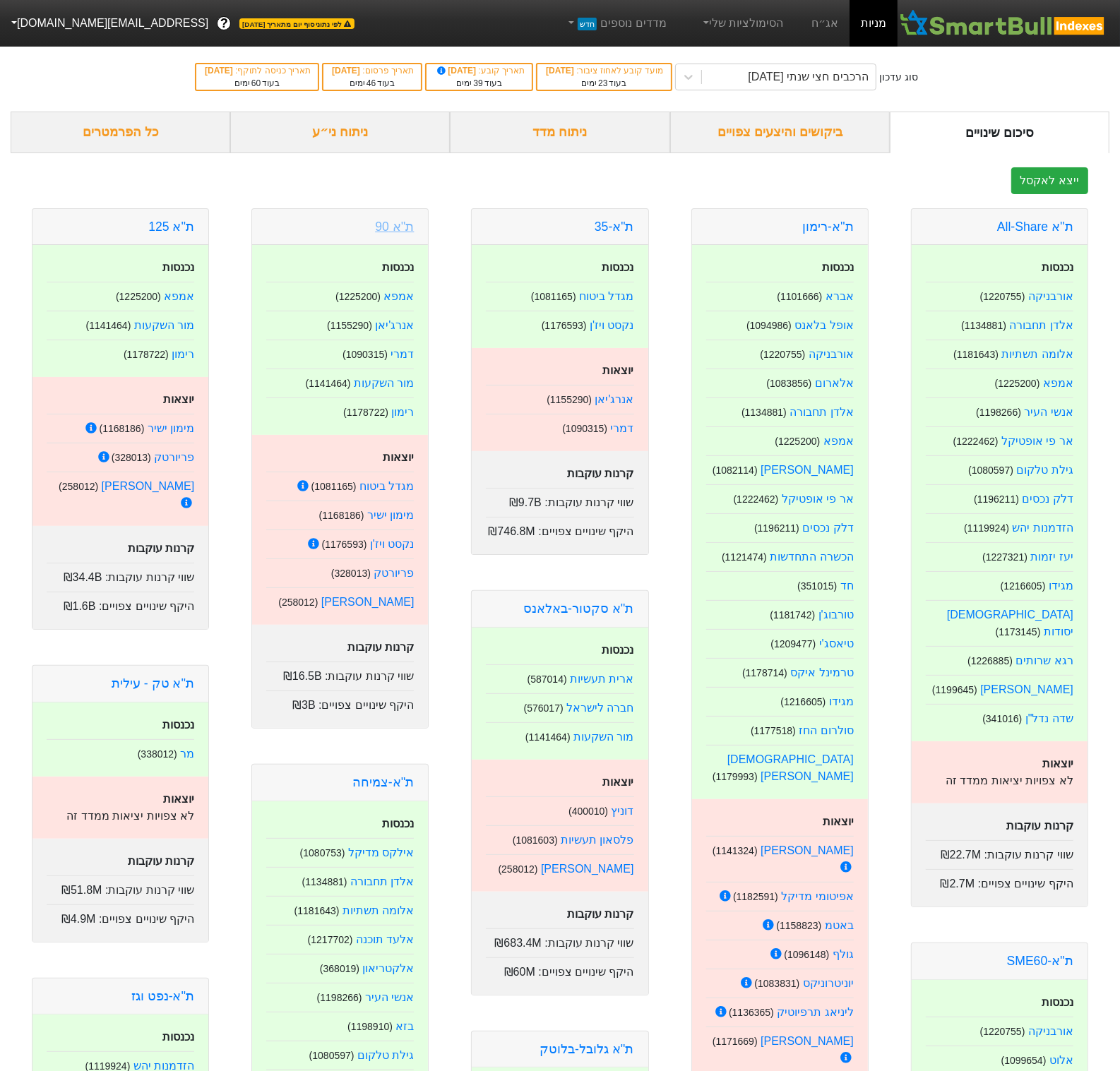
click at [381, 227] on link "ת''א 90" at bounding box center [394, 227] width 39 height 14
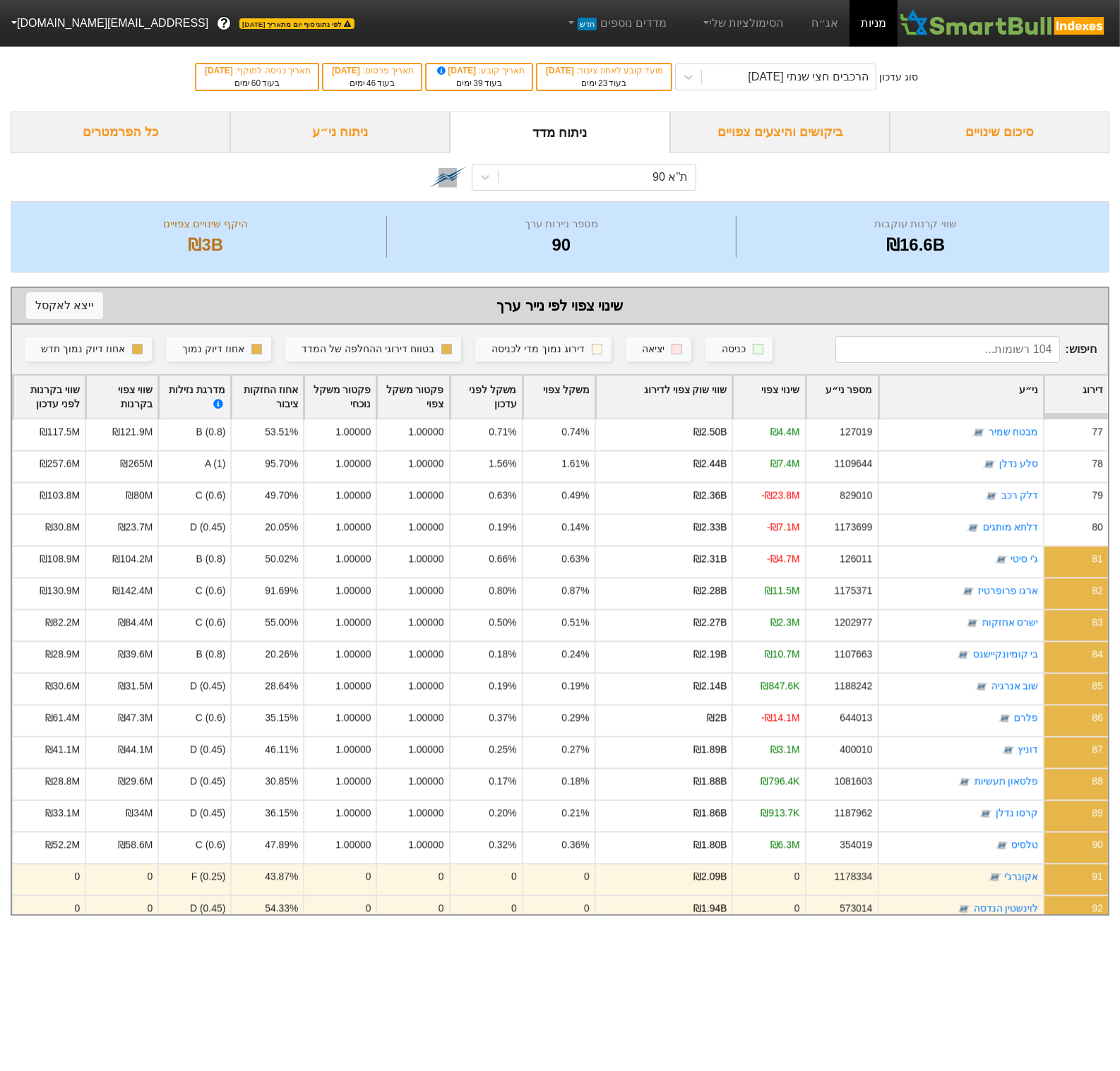
scroll to position [2439, 0]
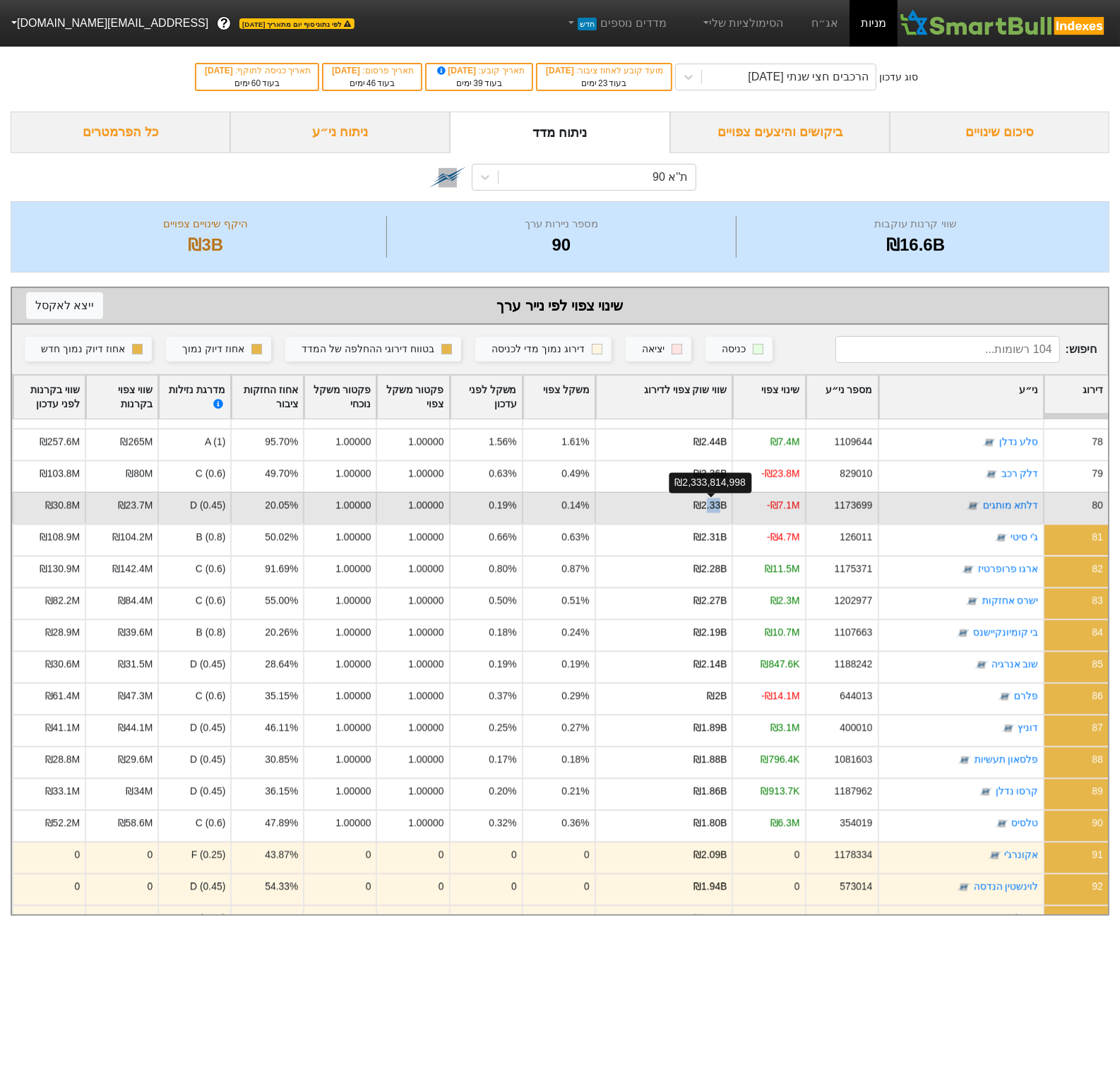
drag, startPoint x: 708, startPoint y: 505, endPoint x: 720, endPoint y: 506, distance: 12.0
click at [720, 506] on div "₪2.33B" at bounding box center [710, 505] width 33 height 15
click at [713, 507] on div "₪2.33B" at bounding box center [710, 505] width 33 height 15
click at [710, 506] on div "₪2.33B" at bounding box center [710, 505] width 33 height 15
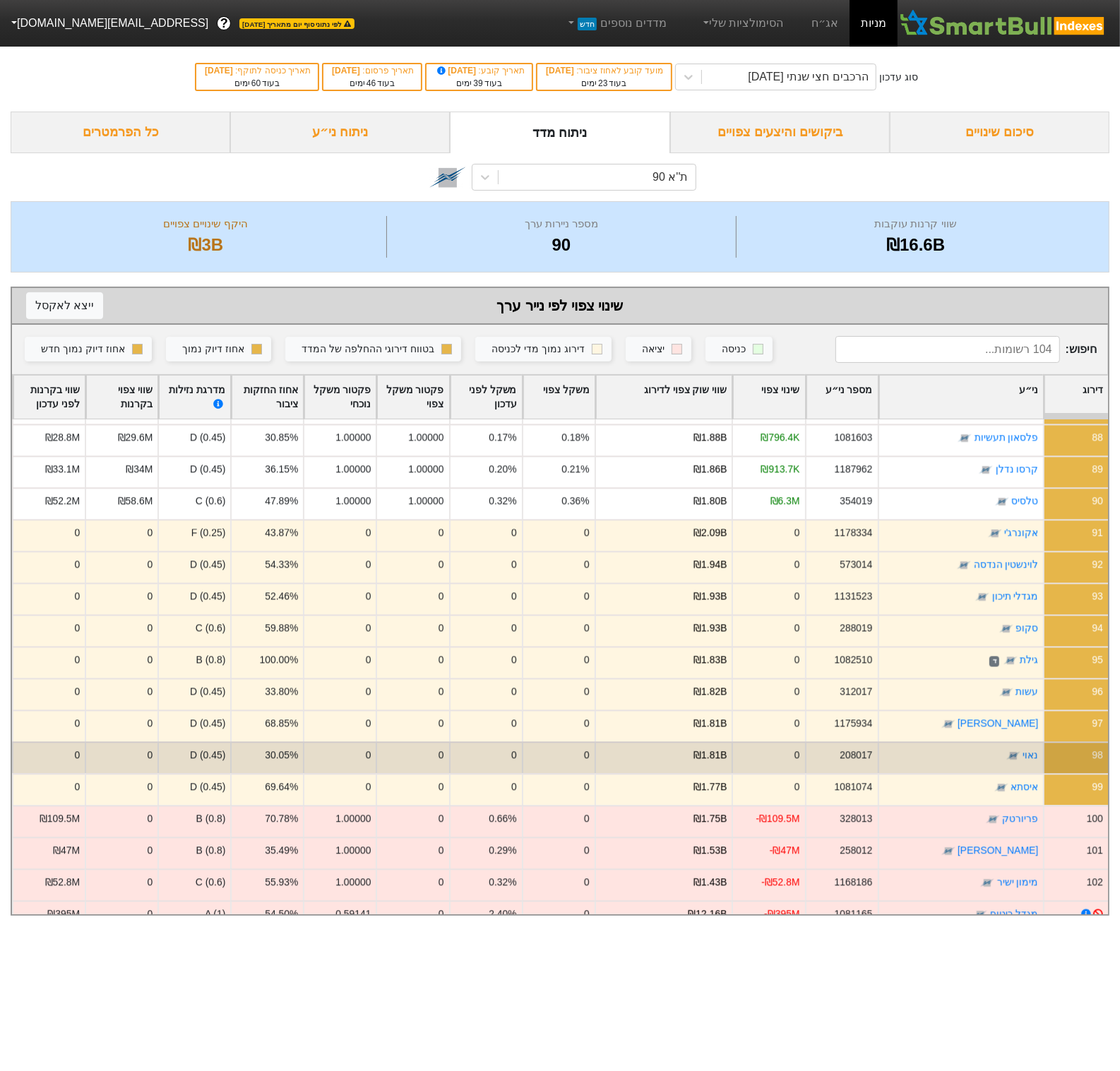
scroll to position [2811, 0]
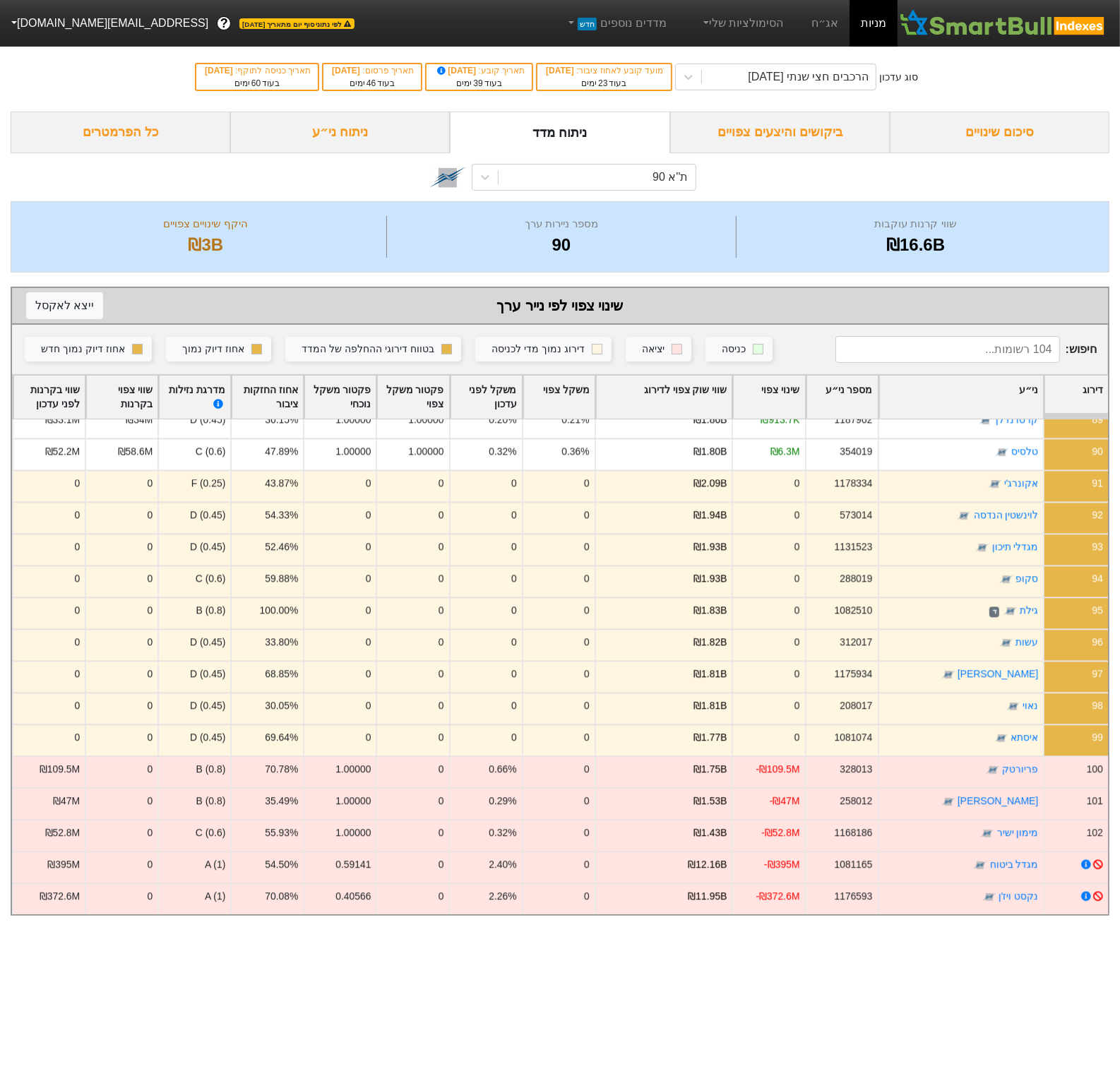
click at [772, 113] on div "ביקושים והיצעים צפויים" at bounding box center [779, 132] width 219 height 41
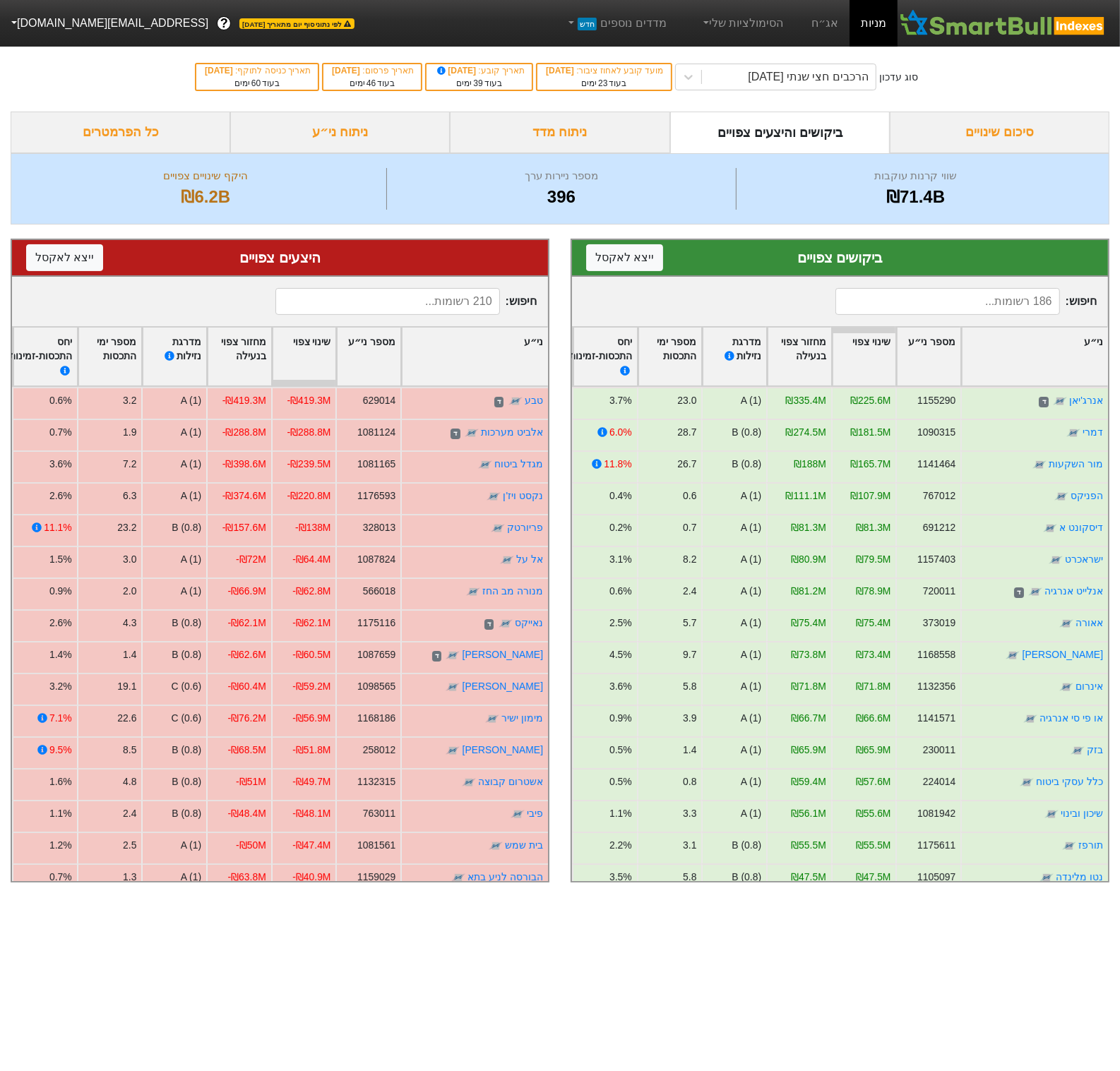
click at [1030, 128] on div "סיכום שינויים" at bounding box center [999, 132] width 219 height 41
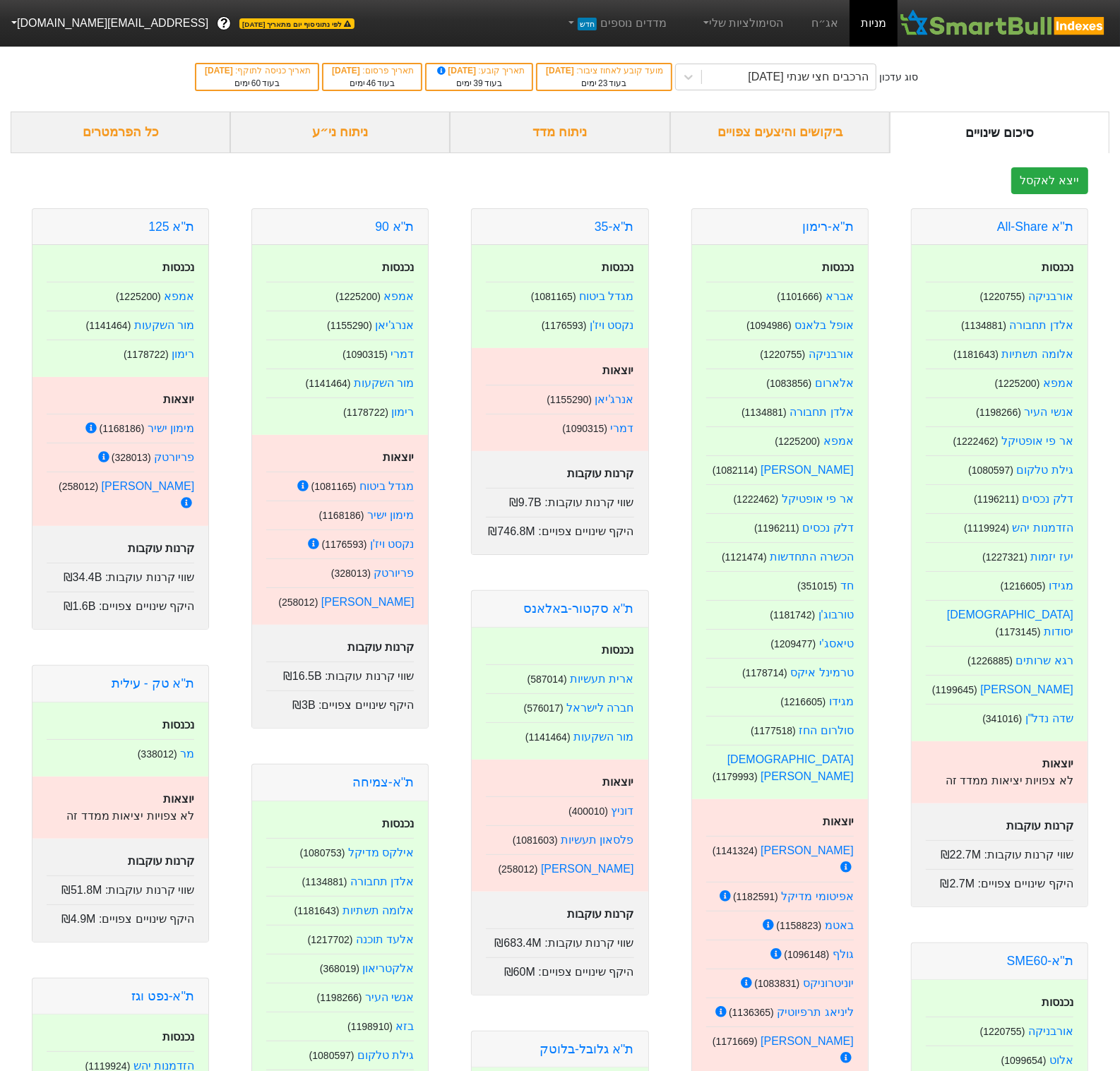
click at [786, 143] on div "ביקושים והיצעים צפויים" at bounding box center [779, 132] width 219 height 41
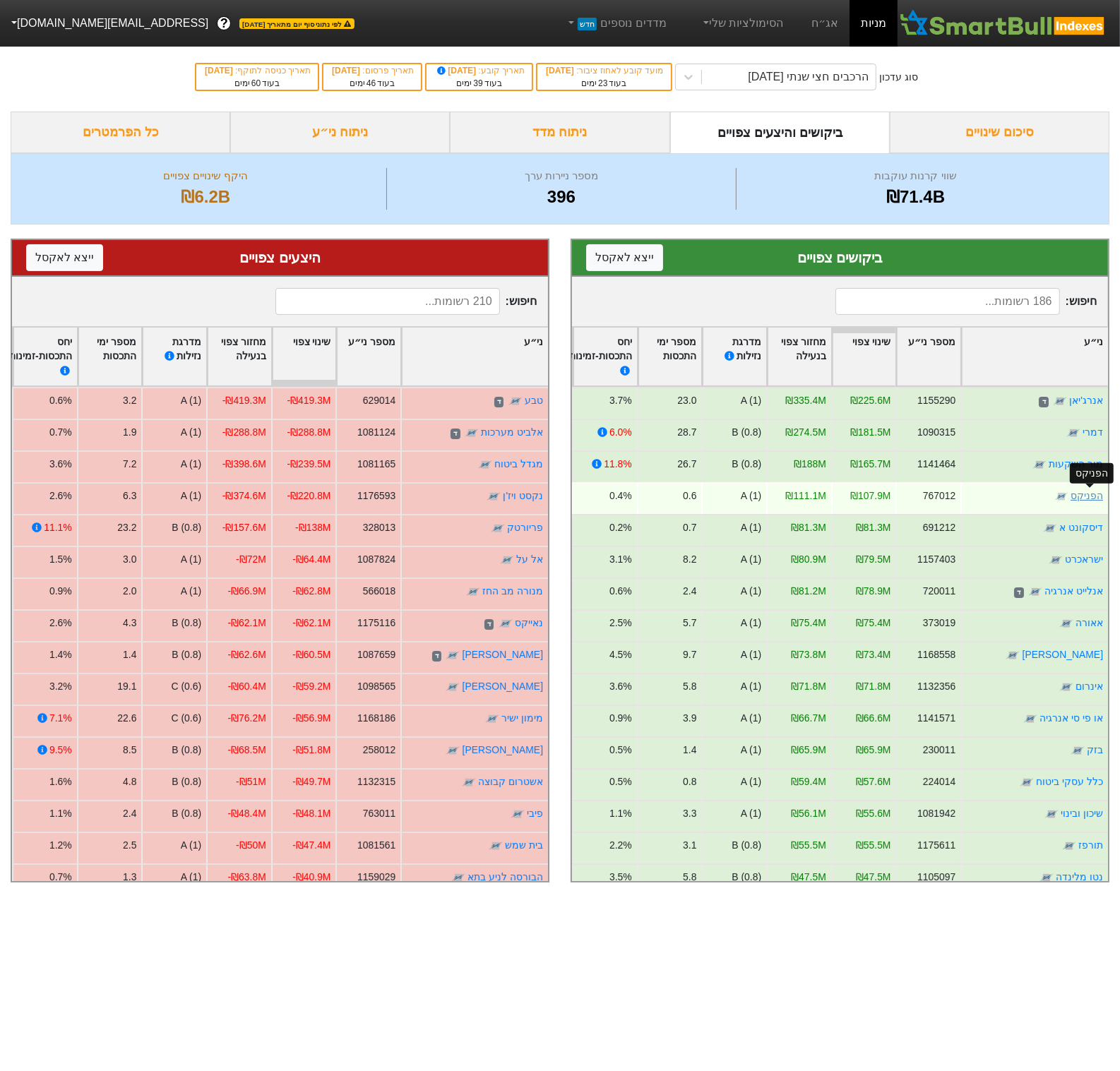
click at [1093, 497] on link "הפניקס" at bounding box center [1086, 495] width 33 height 11
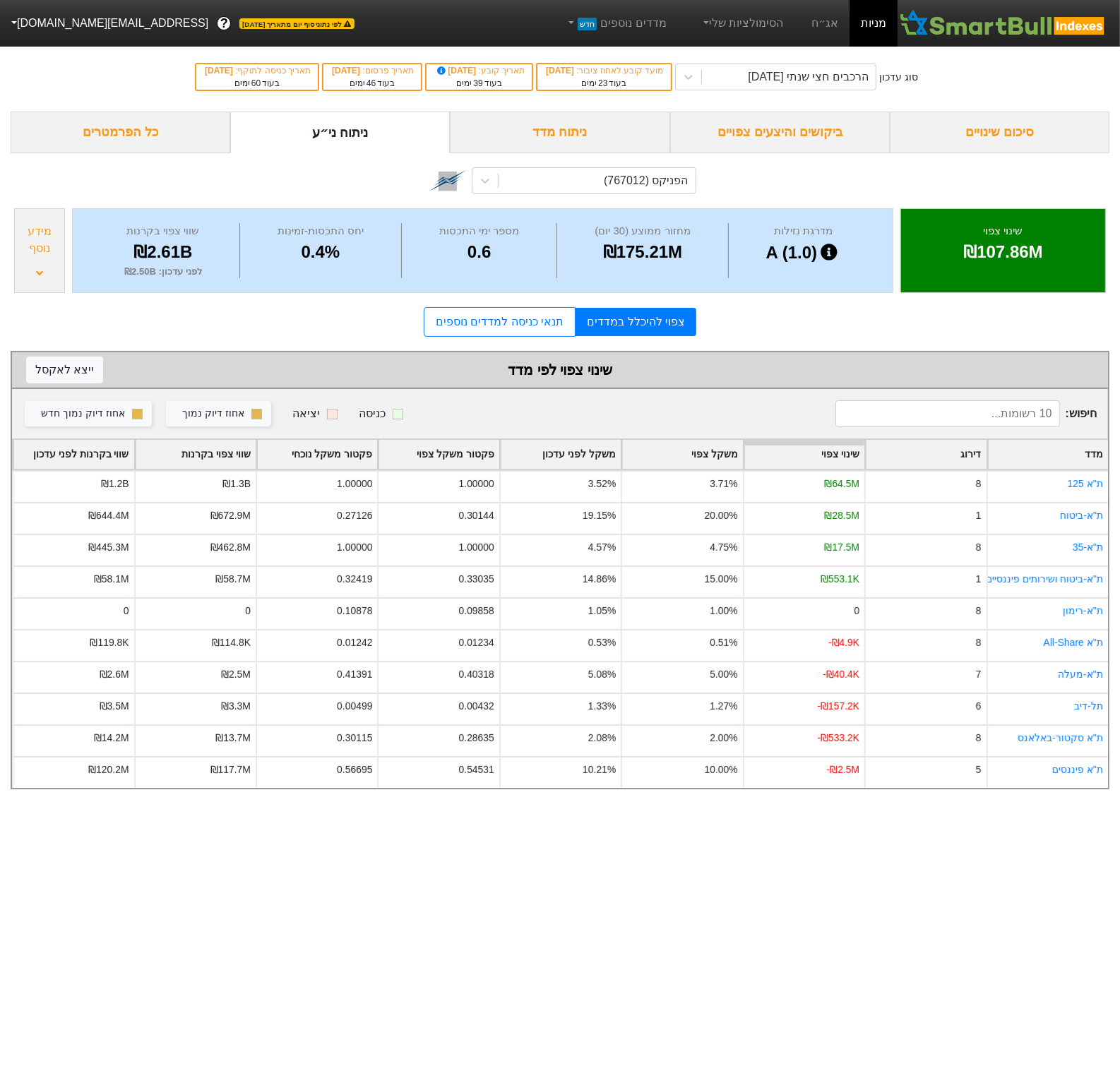
click at [20, 247] on div "מידע נוסף" at bounding box center [40, 240] width 42 height 34
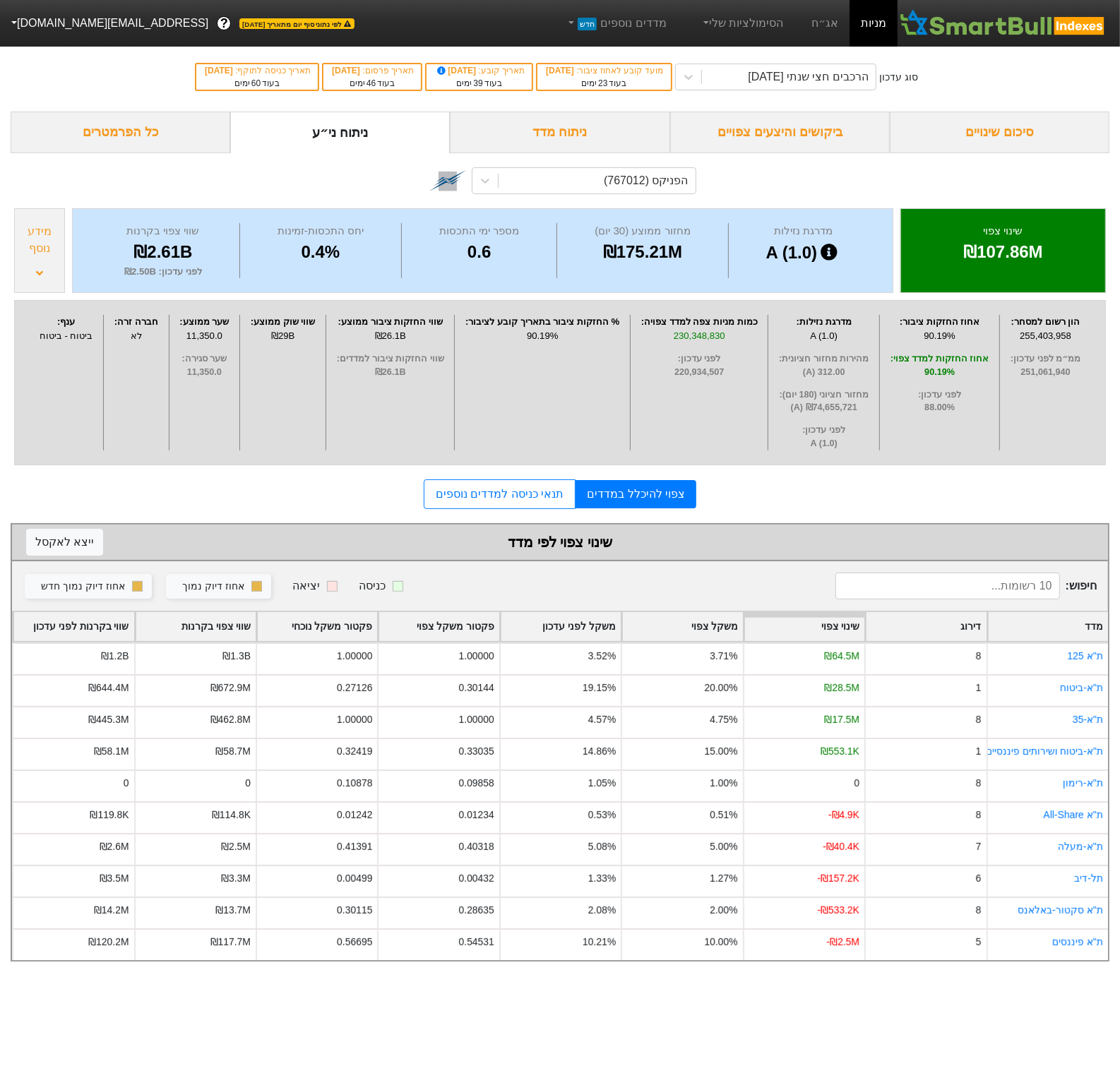
click at [20, 247] on div "מידע נוסף" at bounding box center [40, 240] width 42 height 34
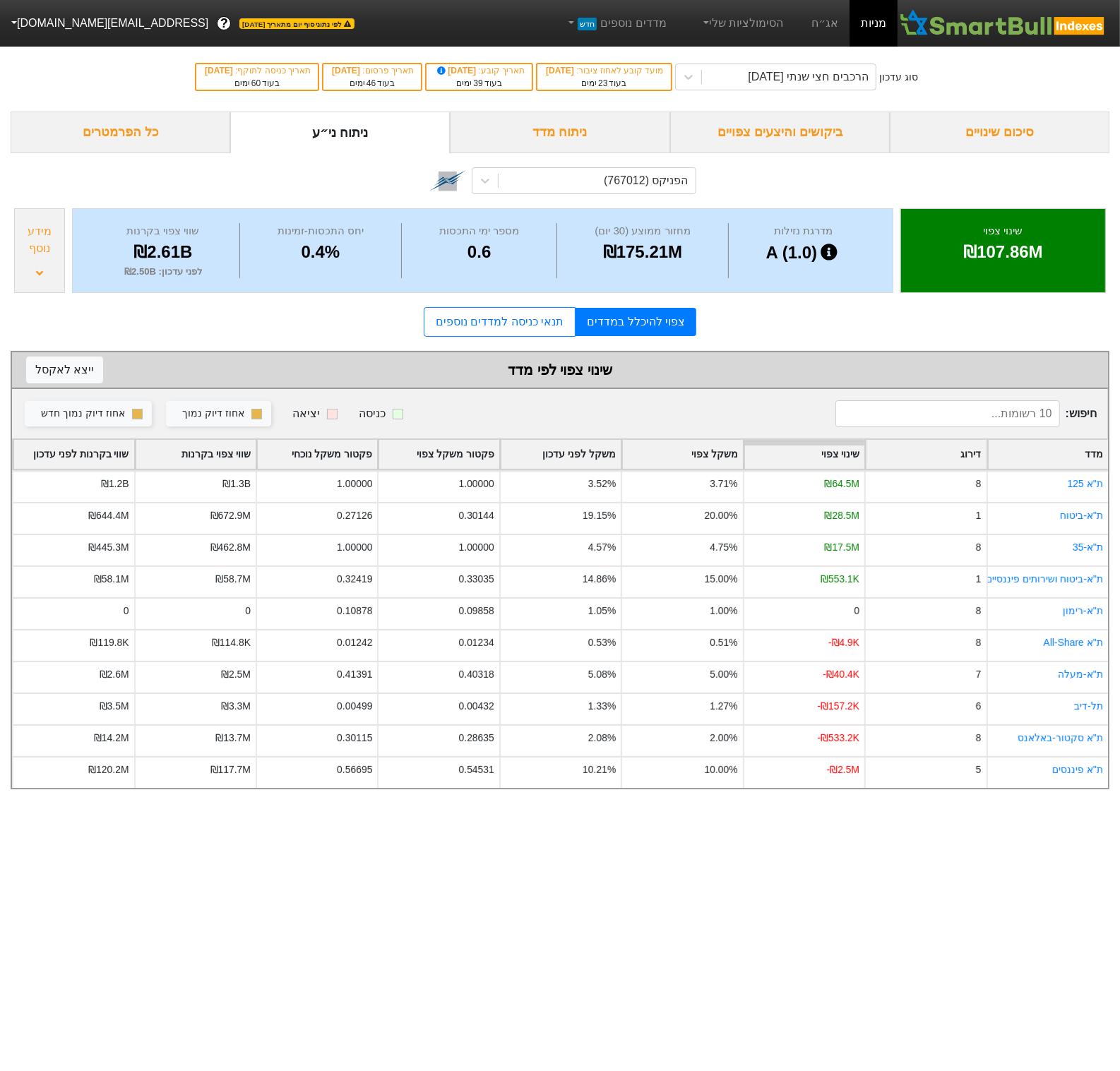
click at [20, 247] on div "מידע נוסף" at bounding box center [40, 240] width 42 height 34
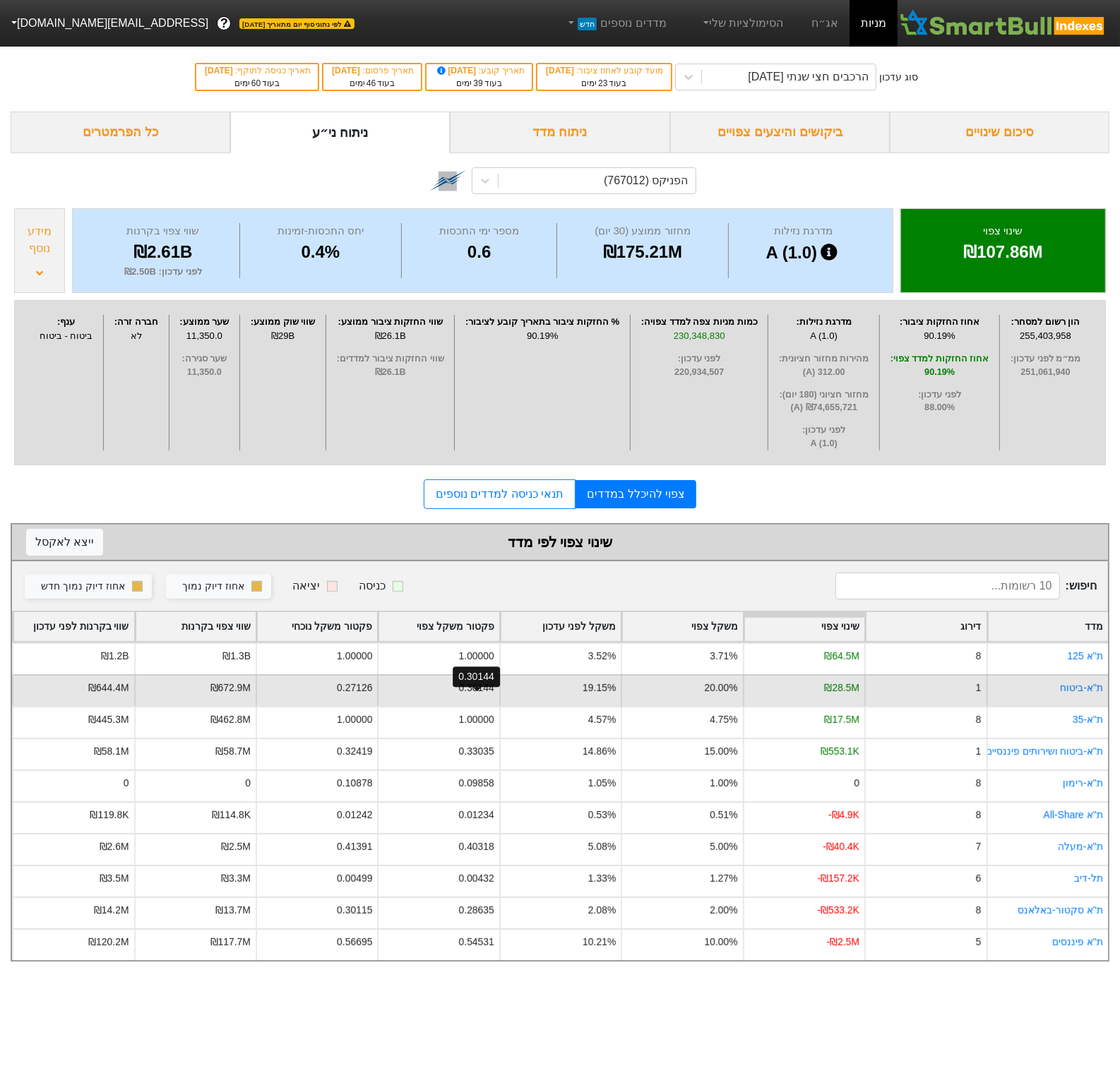
click at [475, 695] on div "0.30144" at bounding box center [476, 687] width 35 height 15
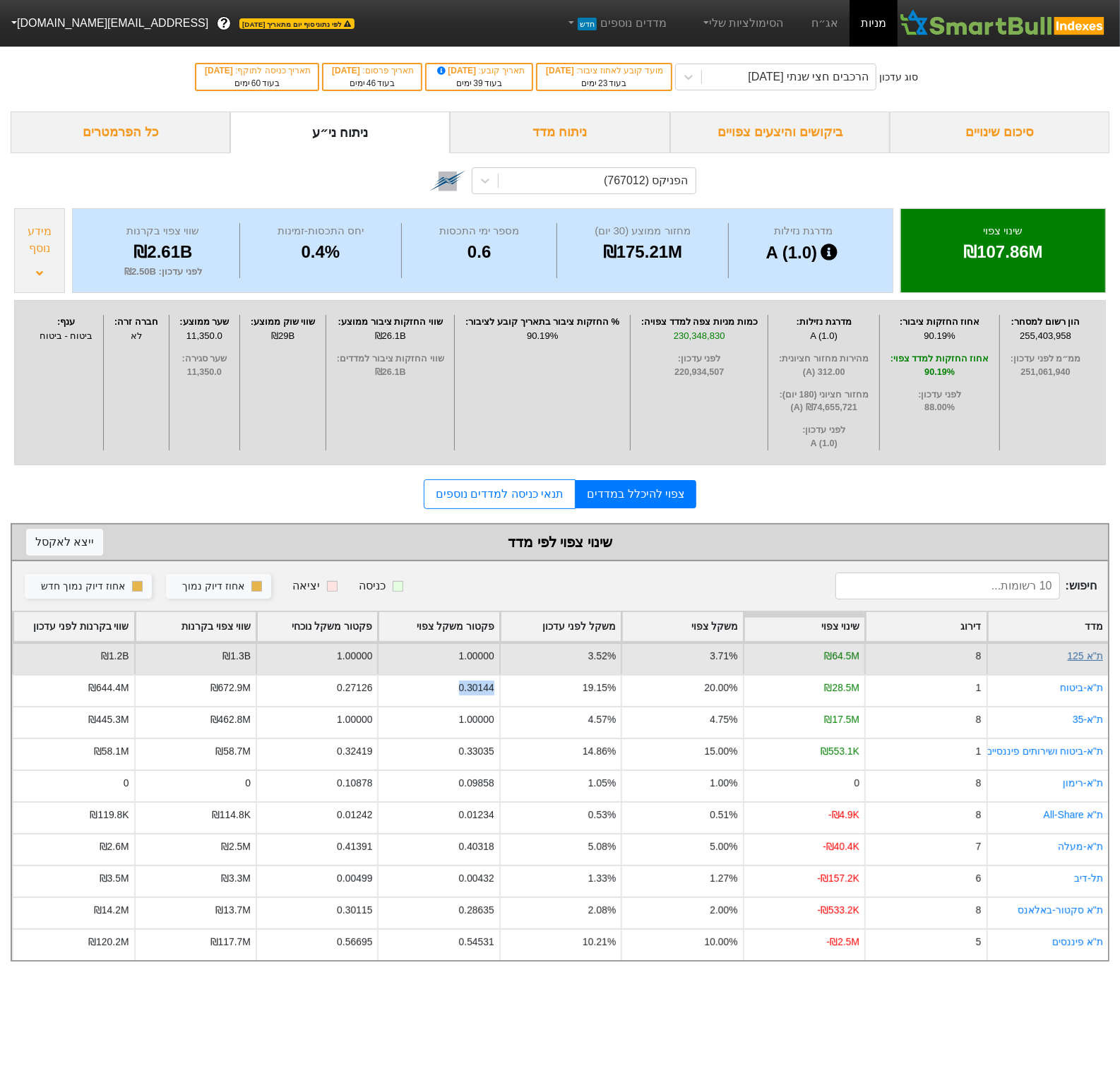
click at [1089, 662] on link "ת''א 125" at bounding box center [1085, 656] width 35 height 11
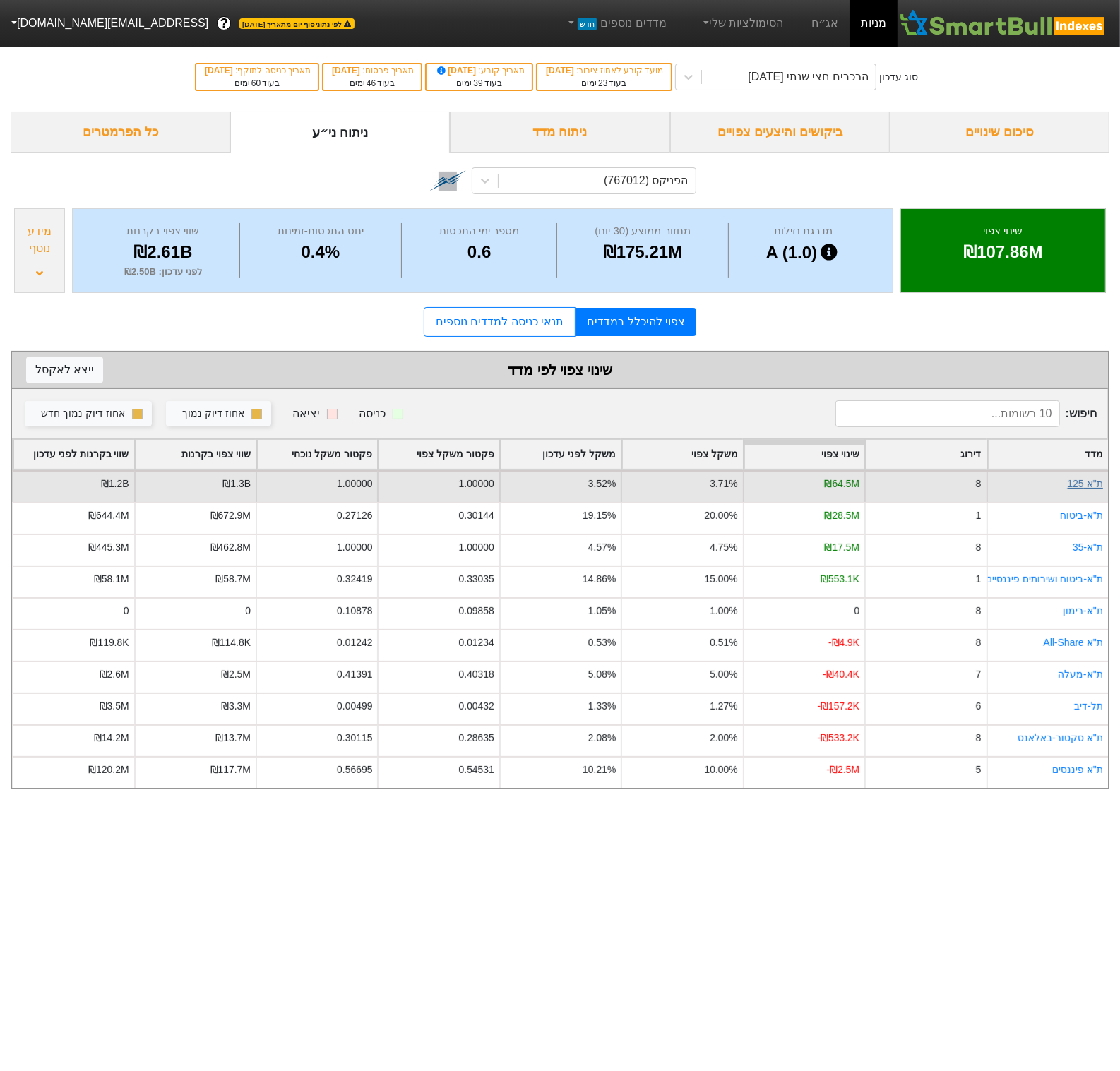
click at [1071, 485] on link "ת''א 125" at bounding box center [1085, 484] width 35 height 11
click at [1086, 485] on link "ת''א 125" at bounding box center [1085, 484] width 35 height 11
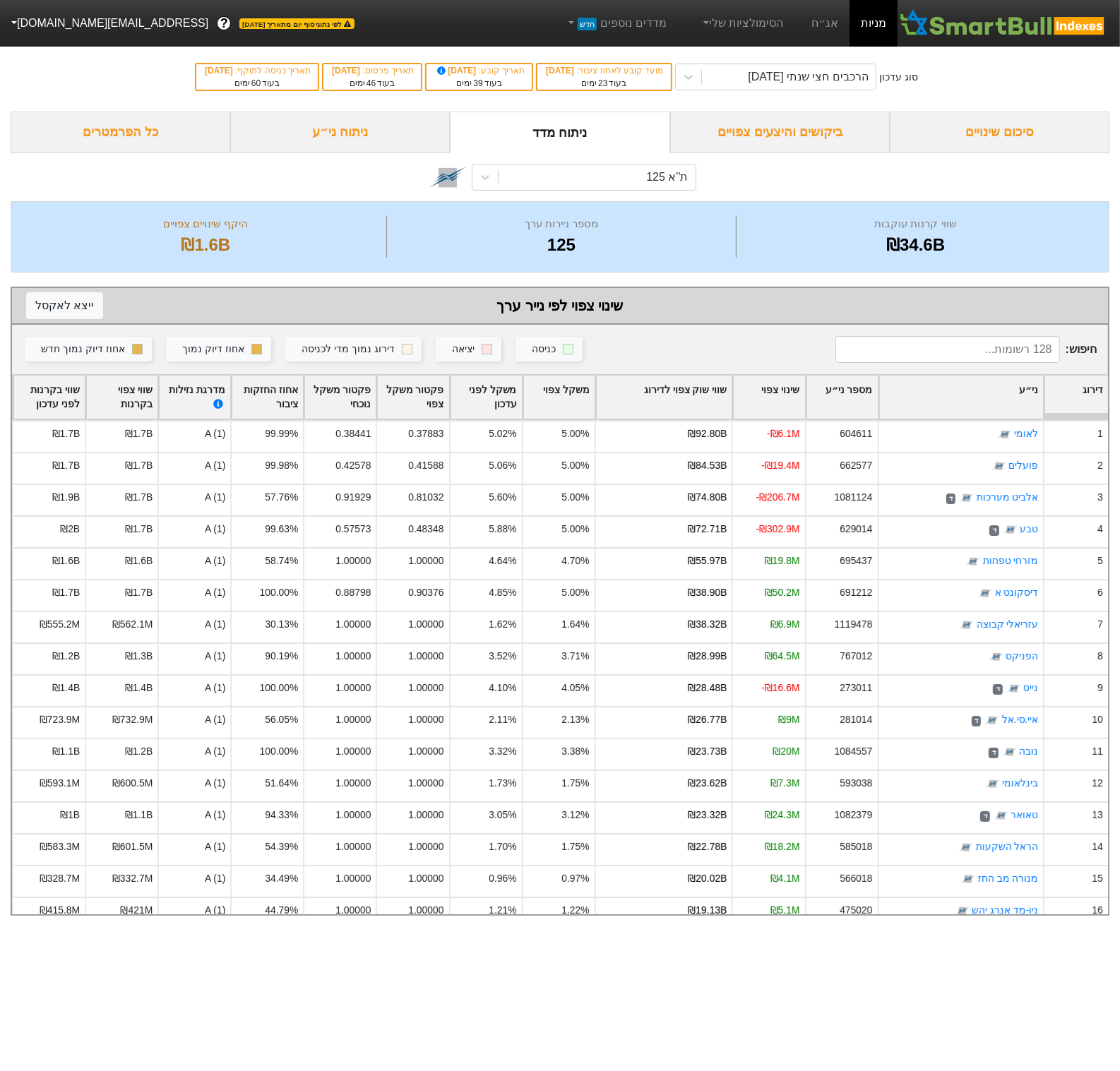
click at [787, 385] on div "שינוי צפוי" at bounding box center [768, 398] width 71 height 44
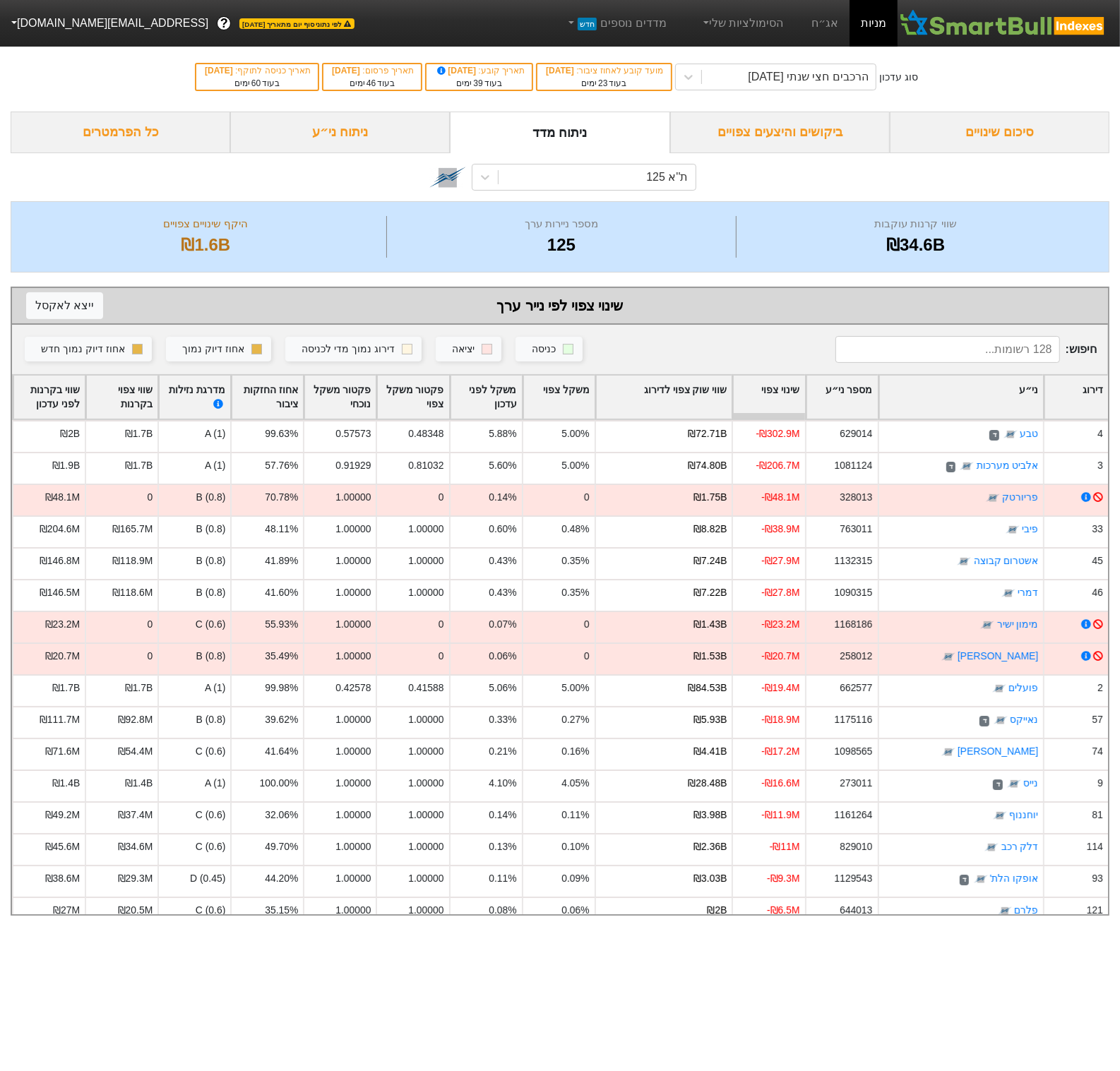
click at [974, 380] on div "ני״ע" at bounding box center [961, 398] width 165 height 44
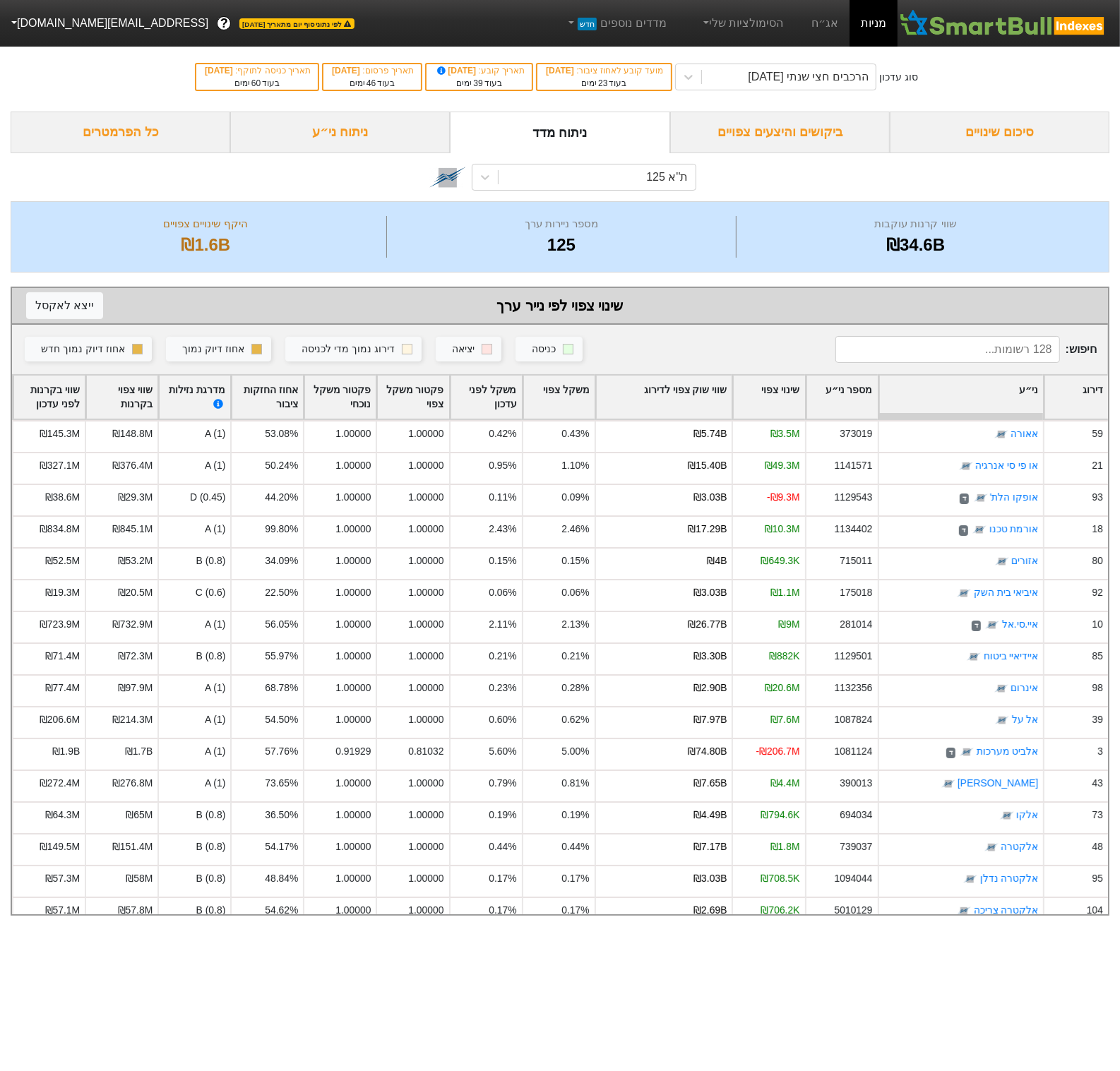
click at [1072, 387] on div "דירוג" at bounding box center [1075, 398] width 63 height 44
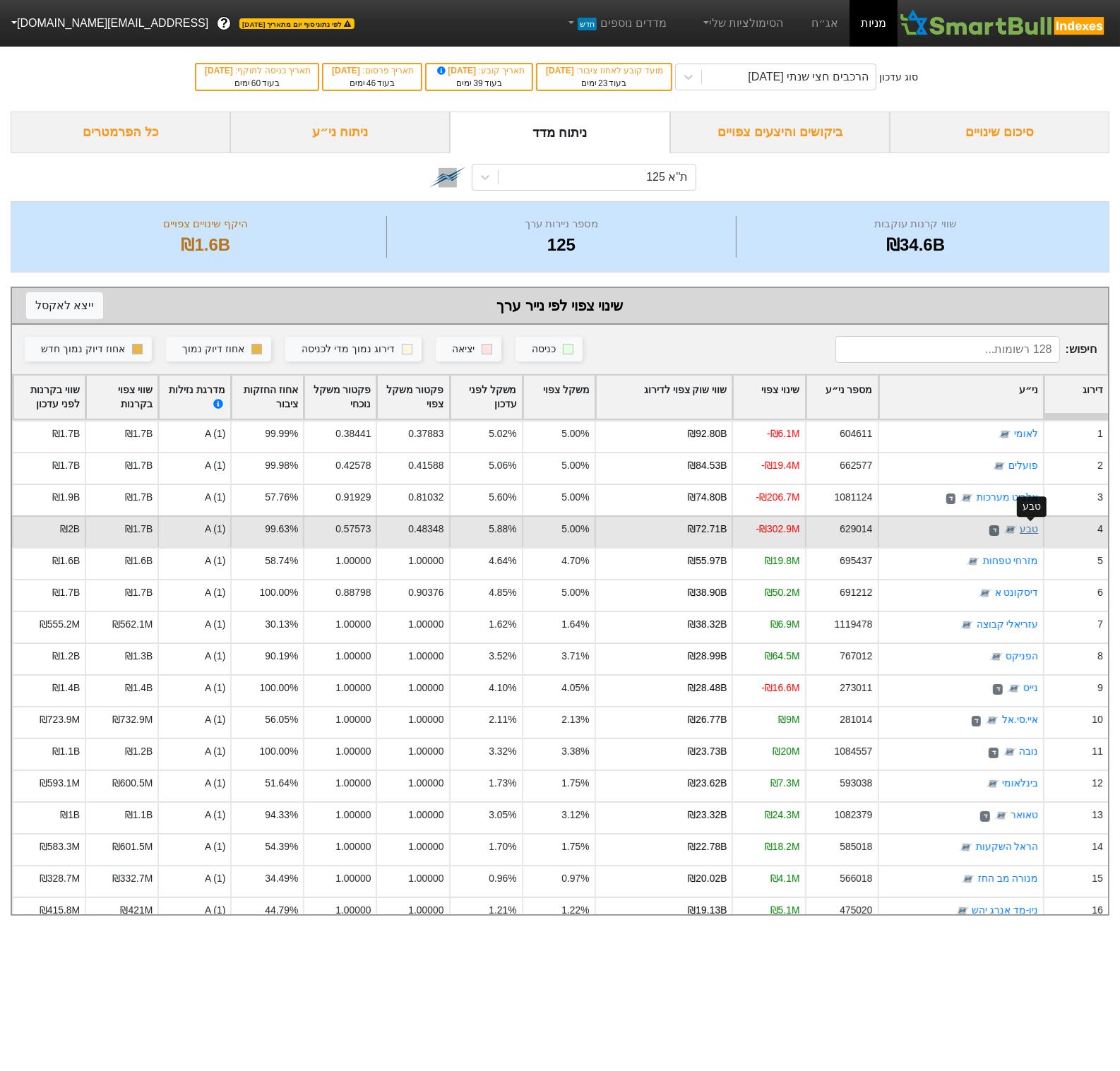
click at [1027, 534] on link "טבע" at bounding box center [1029, 530] width 19 height 11
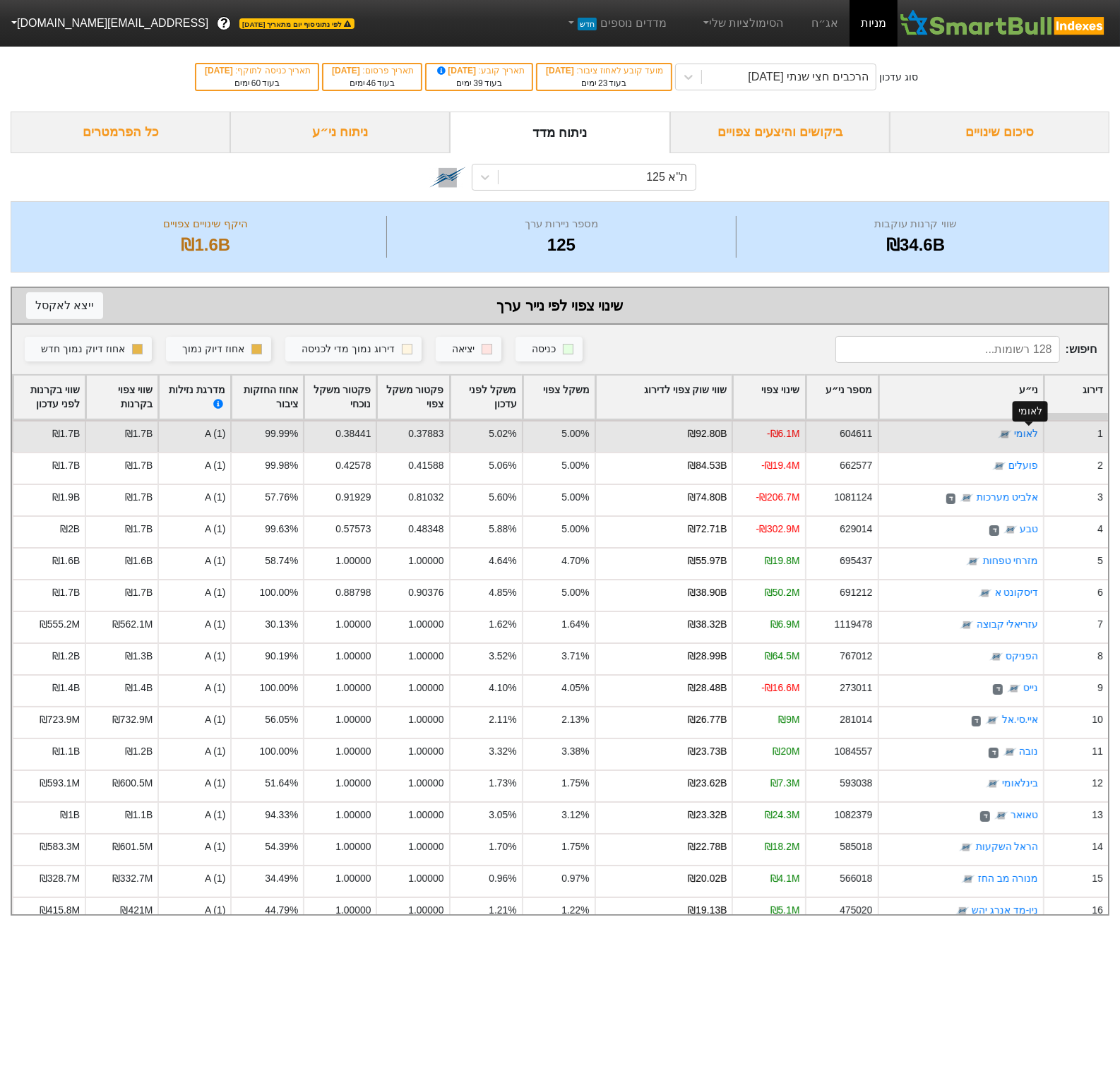
click at [1027, 425] on div at bounding box center [1029, 423] width 9 height 4
click at [1033, 429] on link "לאומי" at bounding box center [1025, 434] width 24 height 11
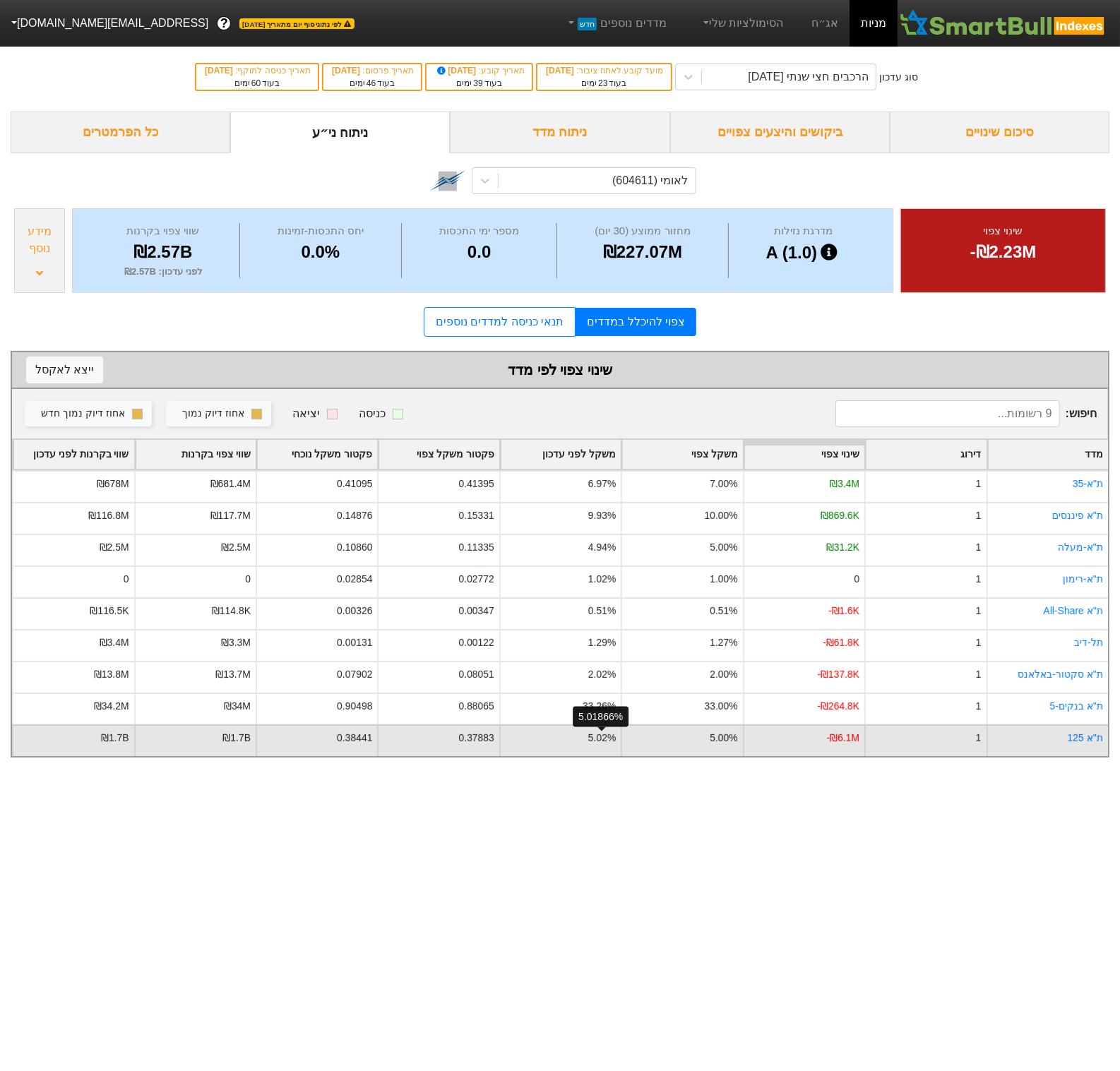
click at [606, 739] on div "5.02%" at bounding box center [601, 738] width 27 height 15
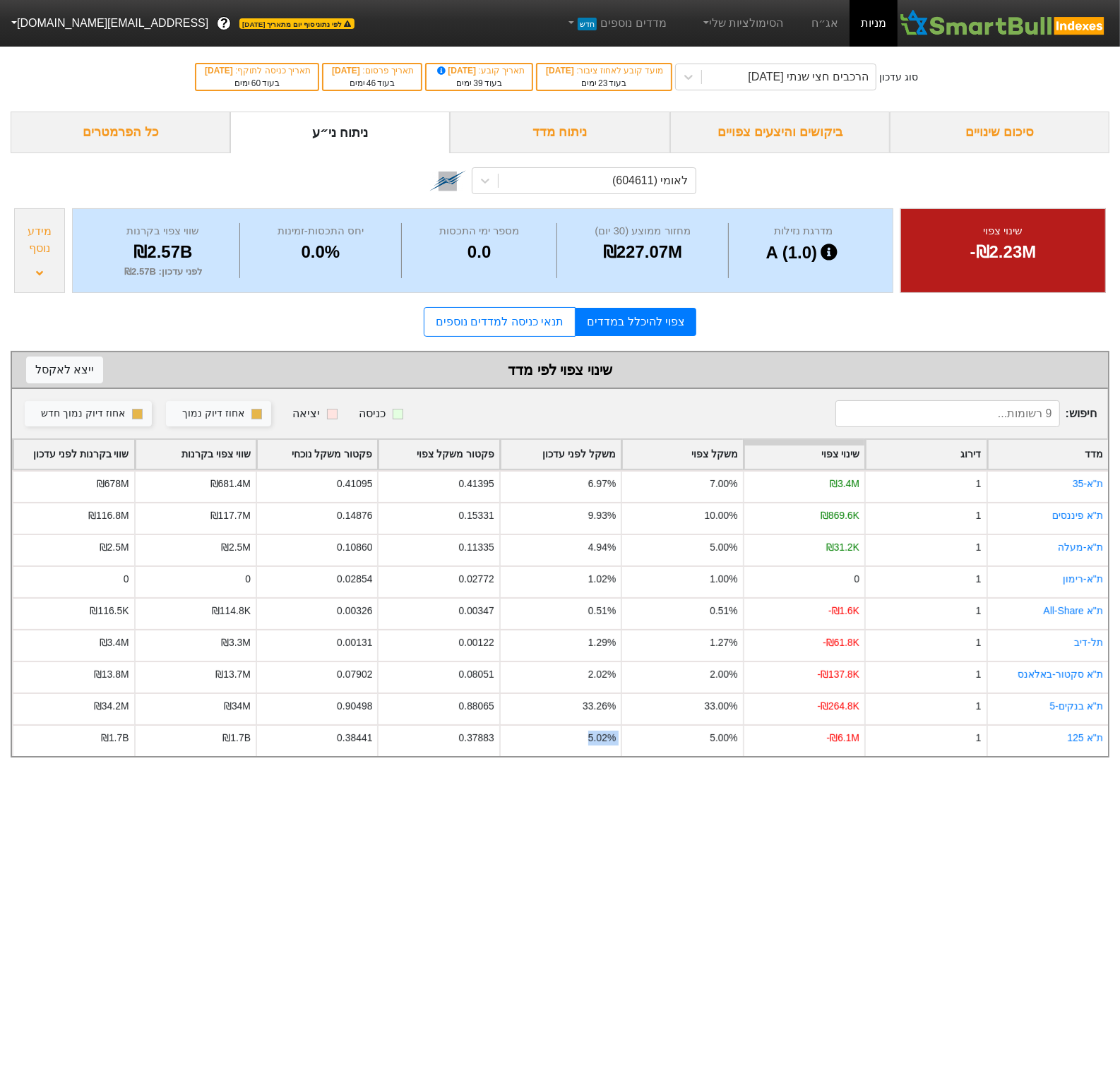
click at [974, 120] on div "סיכום שינויים" at bounding box center [999, 132] width 219 height 41
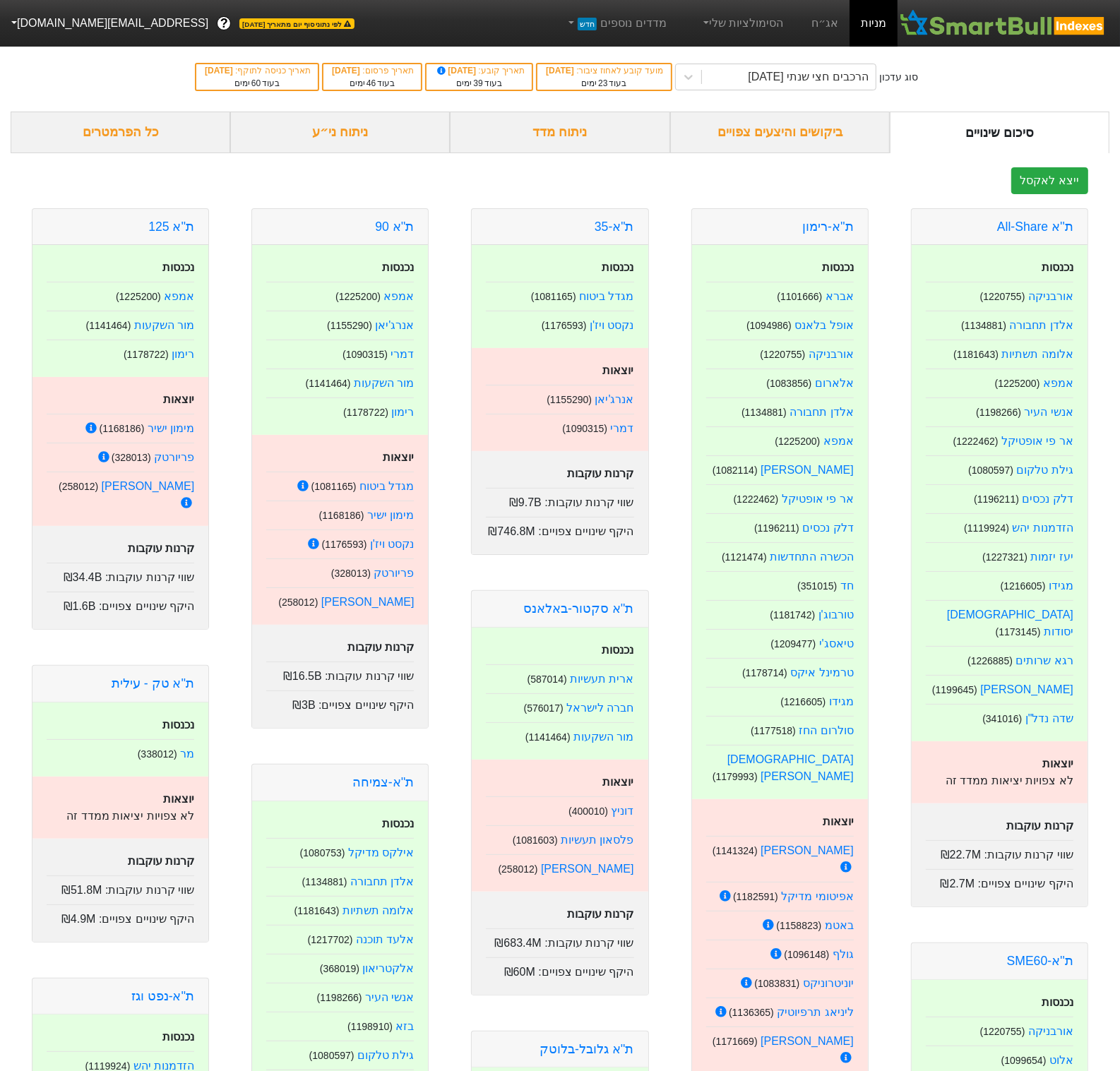
click at [846, 123] on div "ביקושים והיצעים צפויים" at bounding box center [779, 132] width 219 height 41
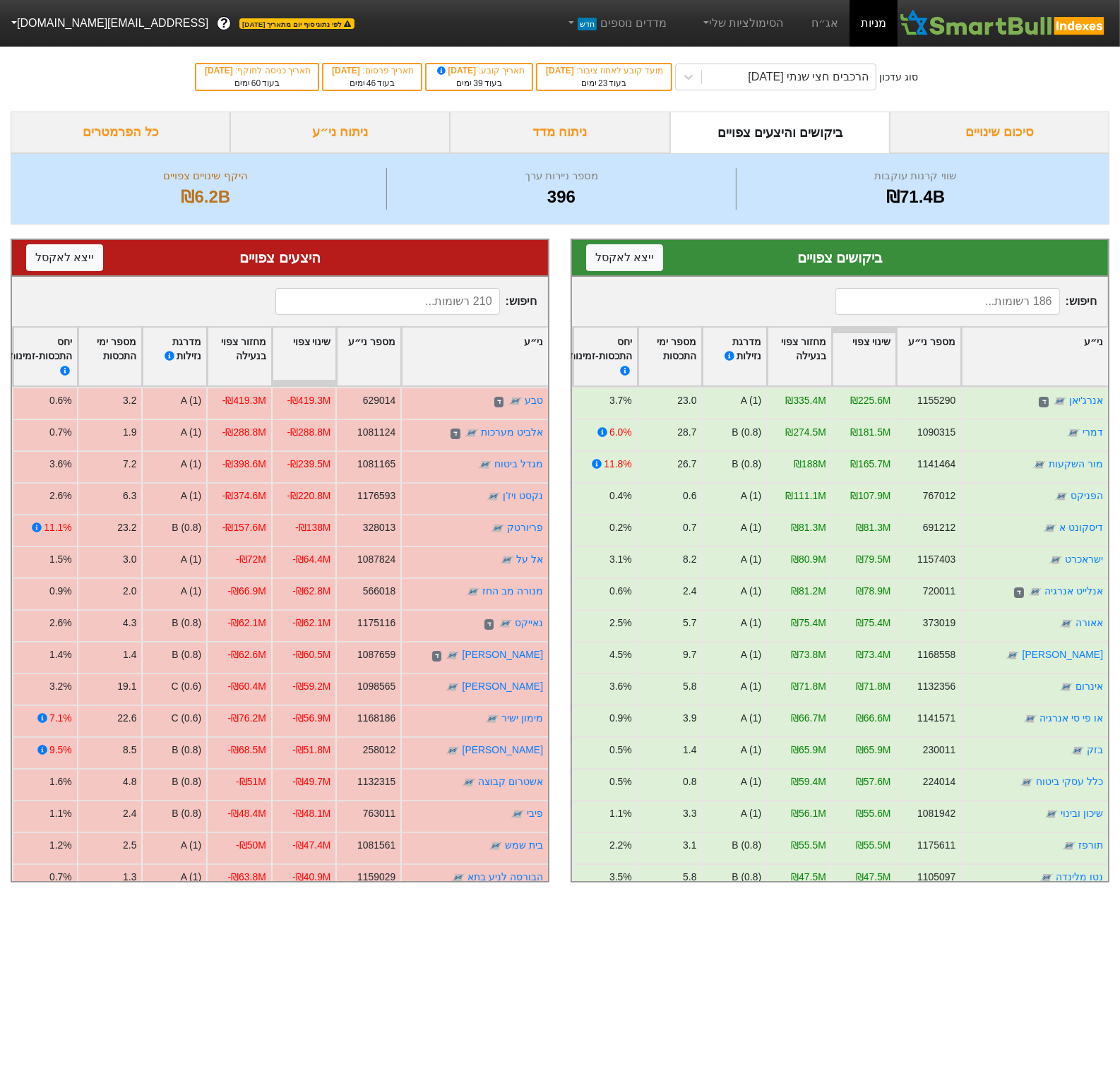
click at [335, 128] on div "ניתוח ני״ע" at bounding box center [340, 132] width 219 height 41
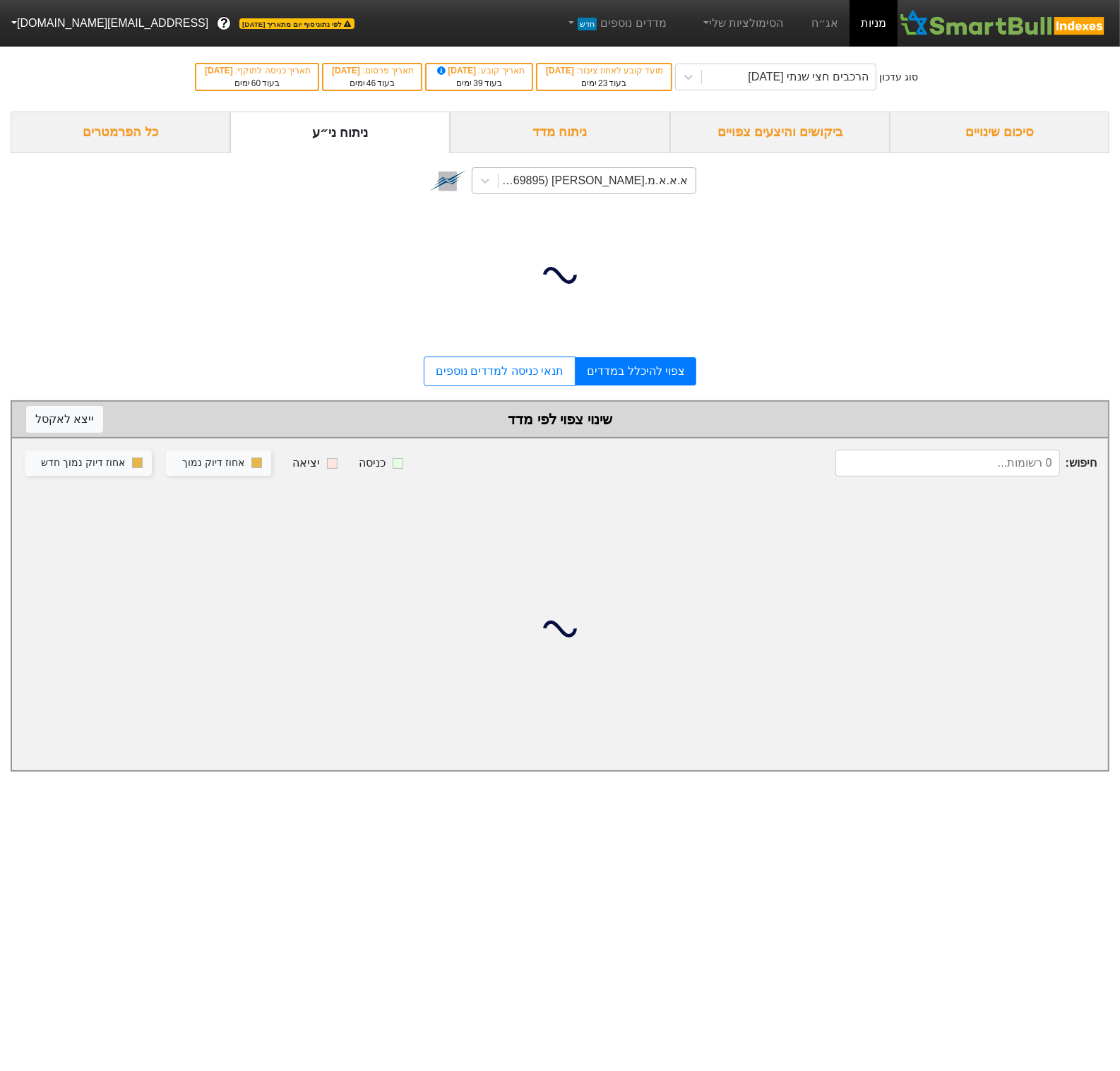
click at [612, 180] on div "א.א.א.מ.א-ש (1169895)" at bounding box center [592, 181] width 191 height 17
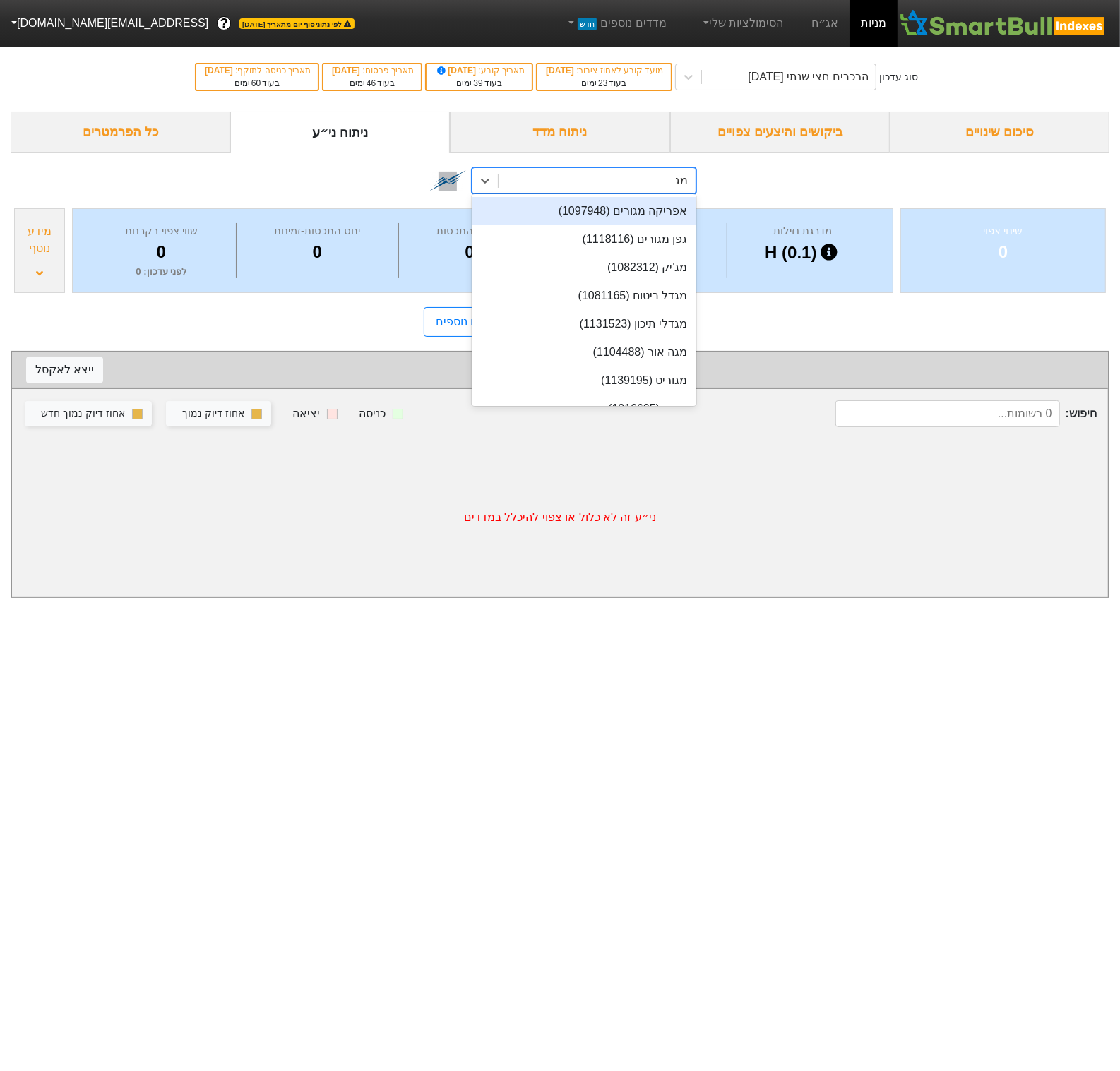
type input "מגד"
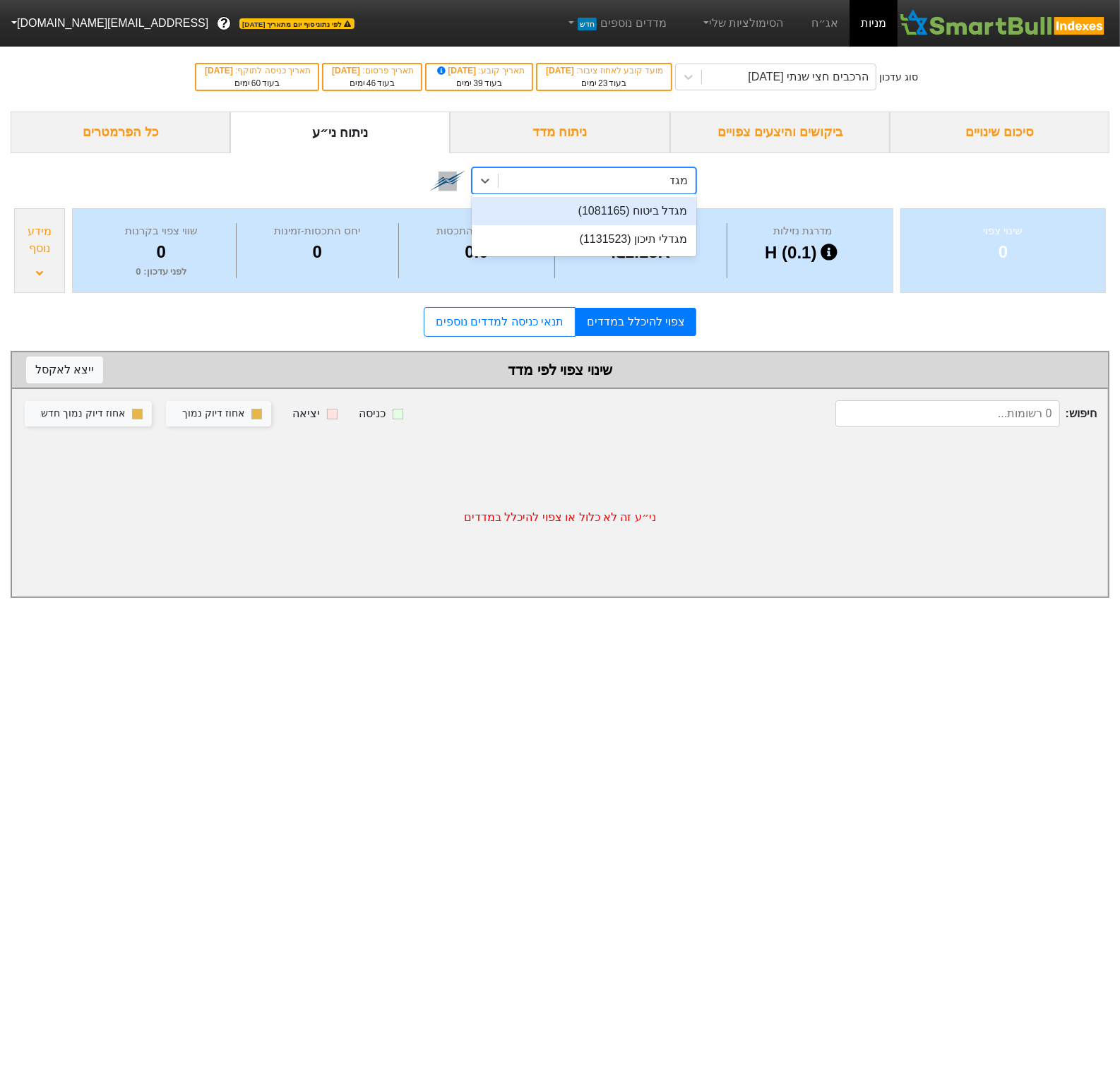
click at [605, 212] on div "מגדל ביטוח (1081165)" at bounding box center [583, 211] width 224 height 28
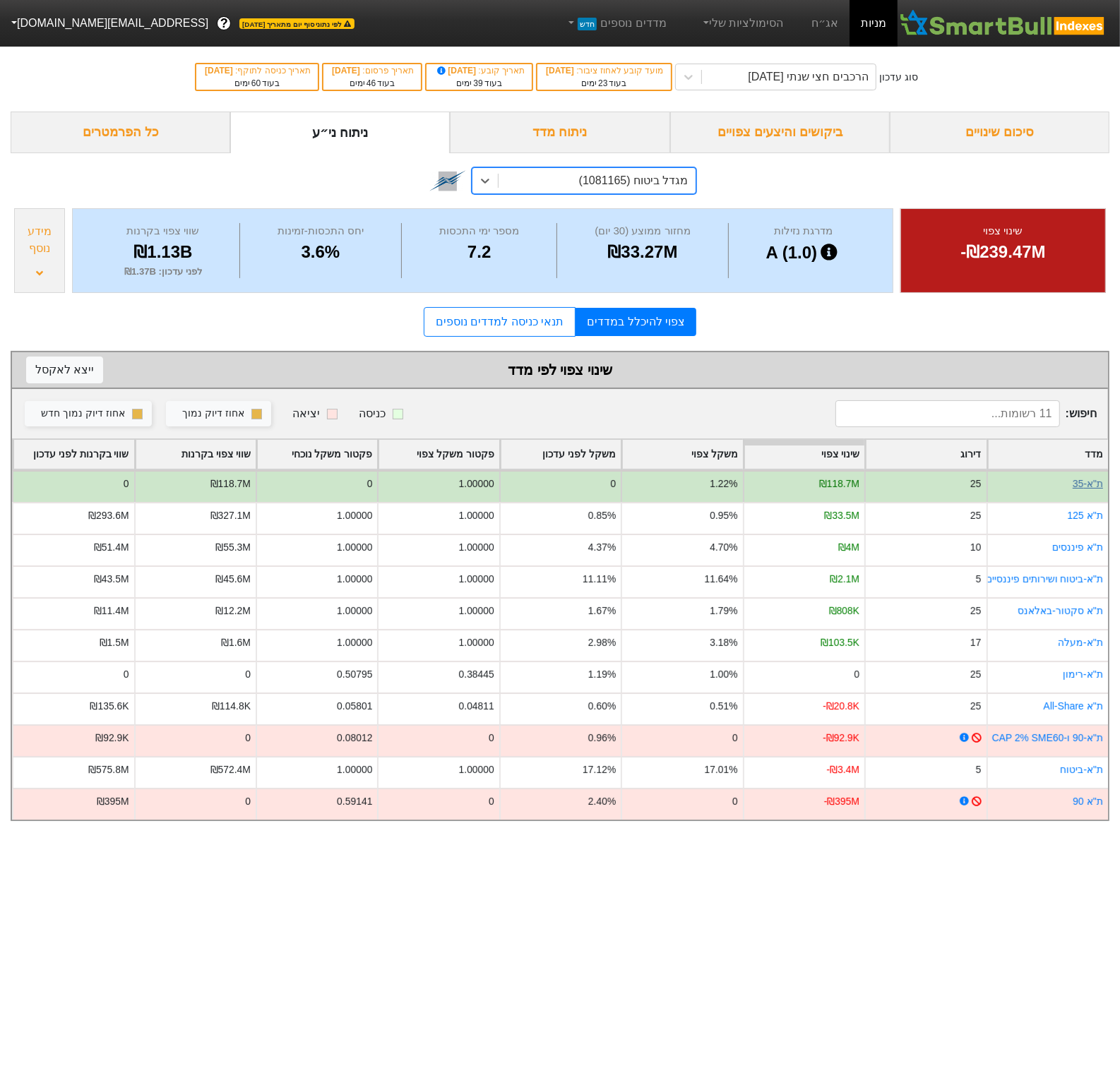
click at [1097, 487] on link "ת"א-35" at bounding box center [1087, 484] width 30 height 11
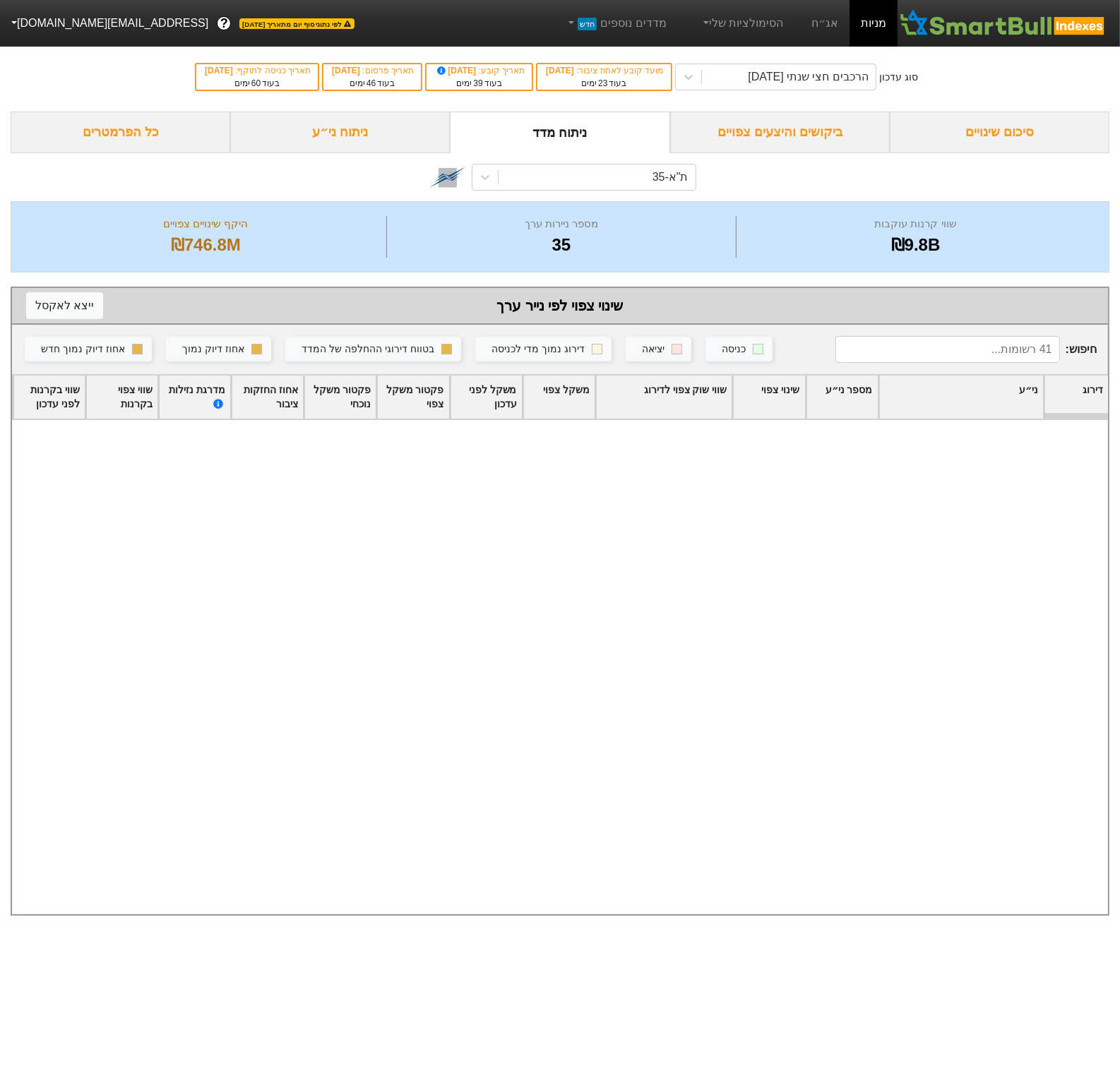
scroll to position [809, 0]
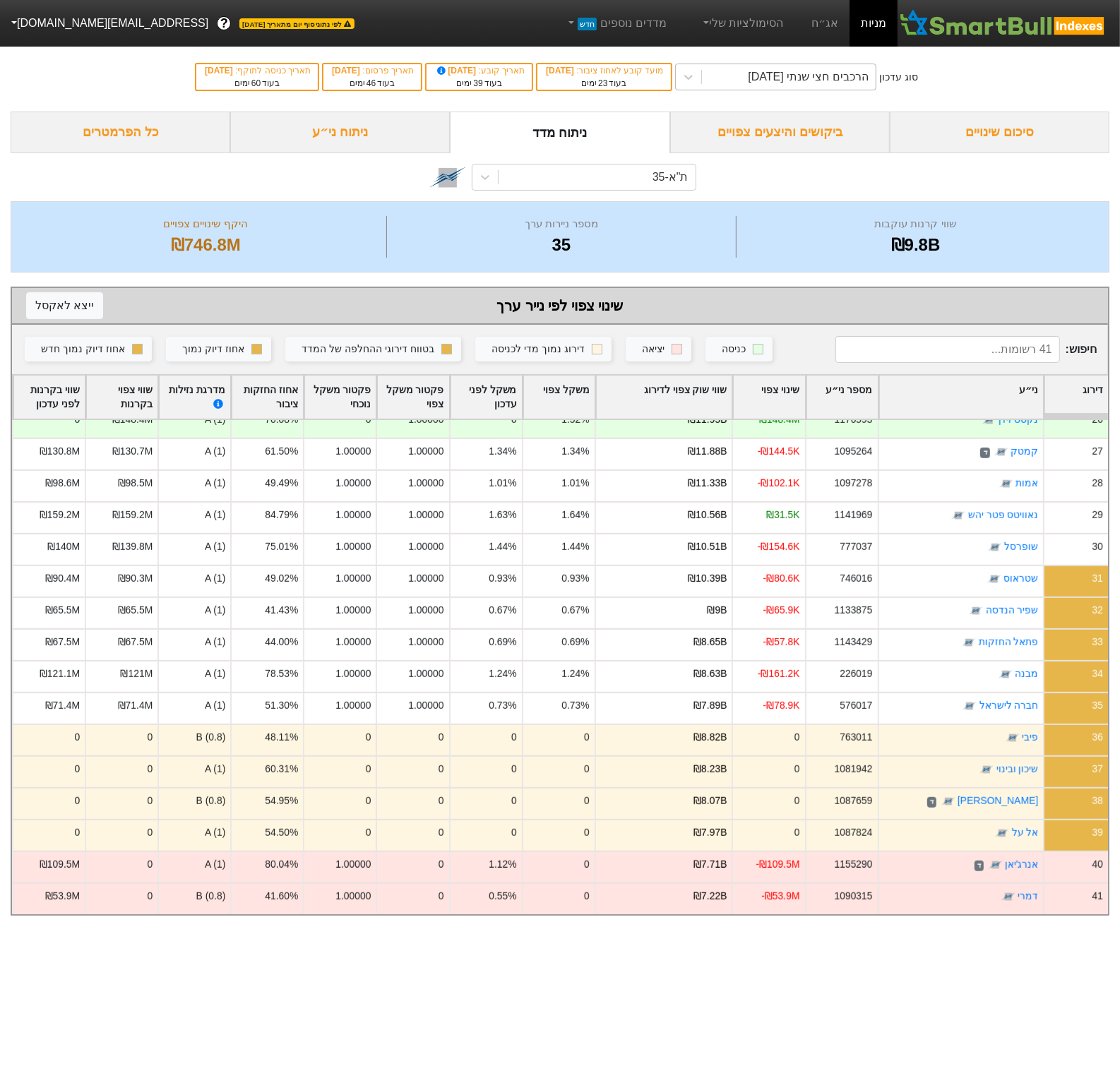
click at [776, 87] on div "הרכבים חצי שנתי [DATE]" at bounding box center [789, 77] width 173 height 26
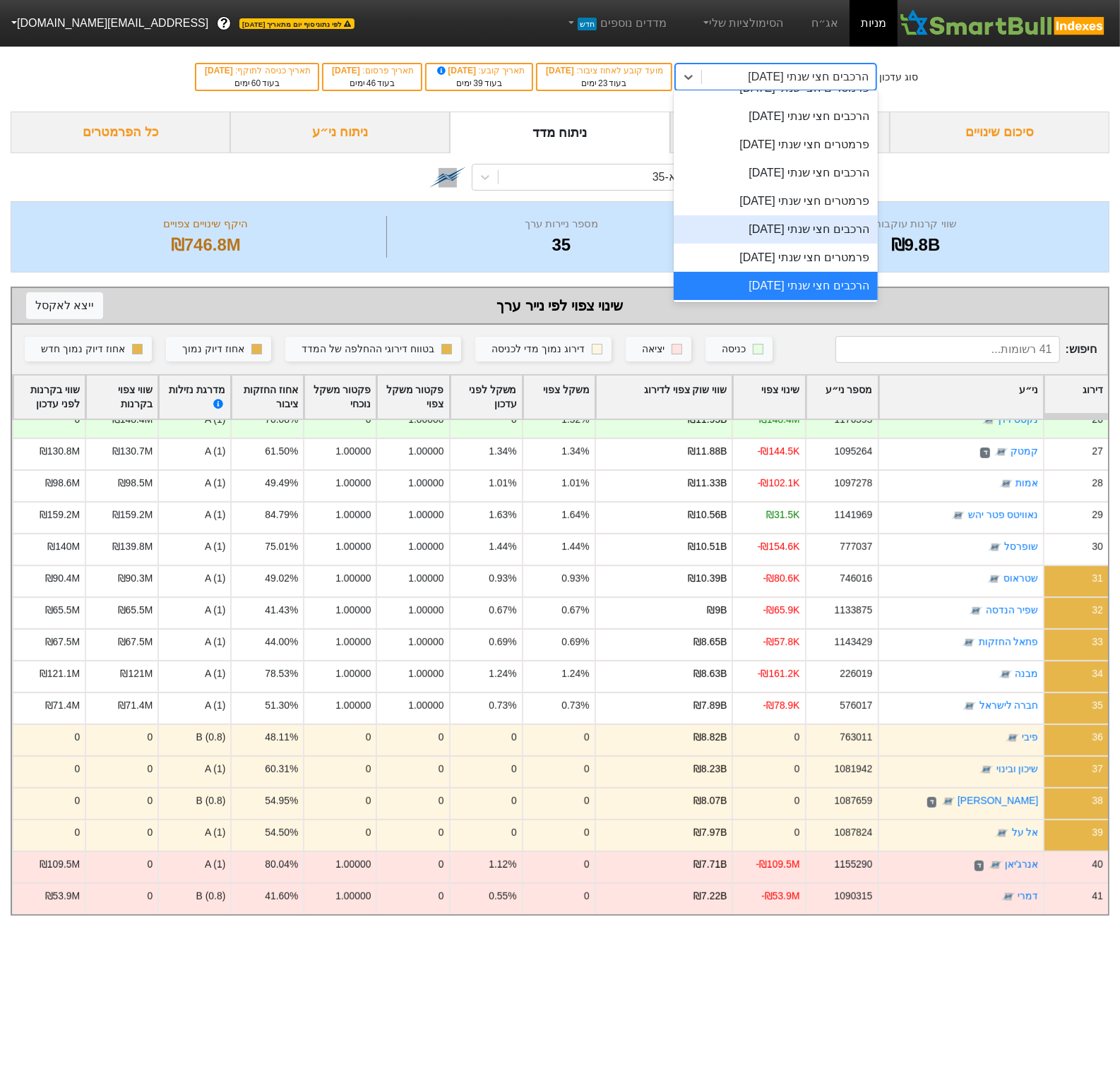
scroll to position [0, 0]
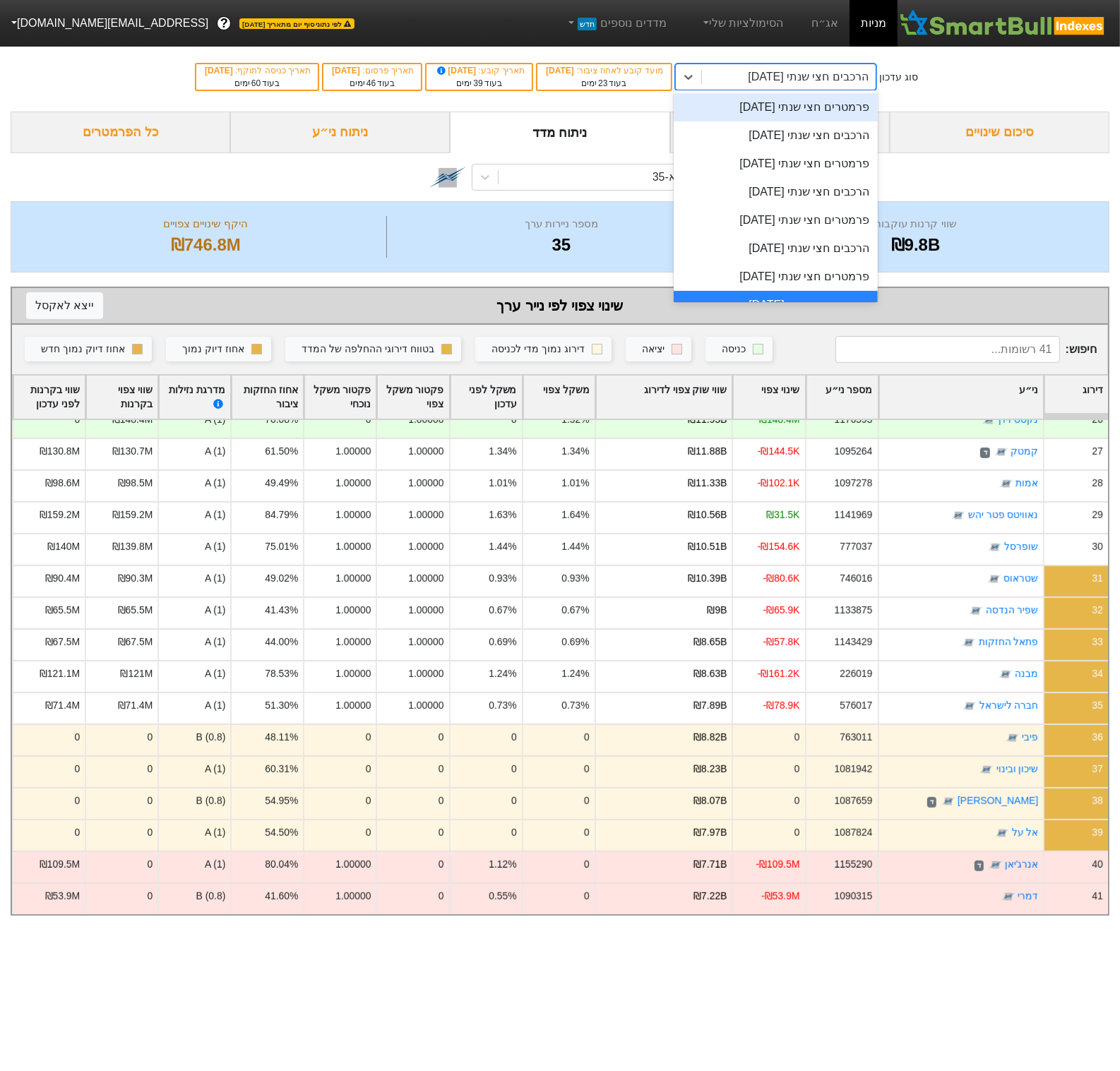
click at [850, 112] on div "פרמטרים חצי שנתי [DATE]" at bounding box center [775, 107] width 204 height 28
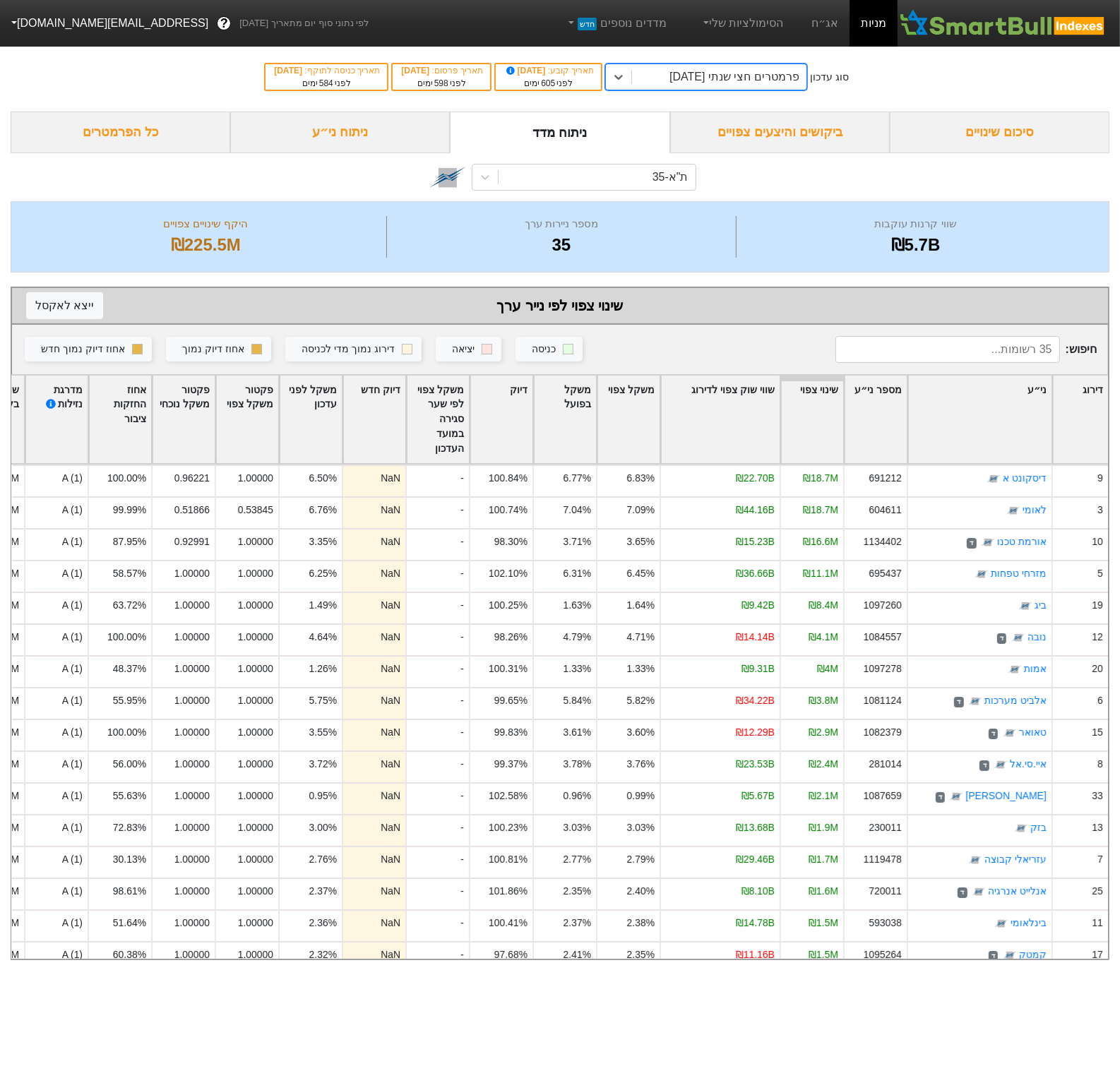
click at [1070, 383] on div "דירוג" at bounding box center [1080, 419] width 55 height 87
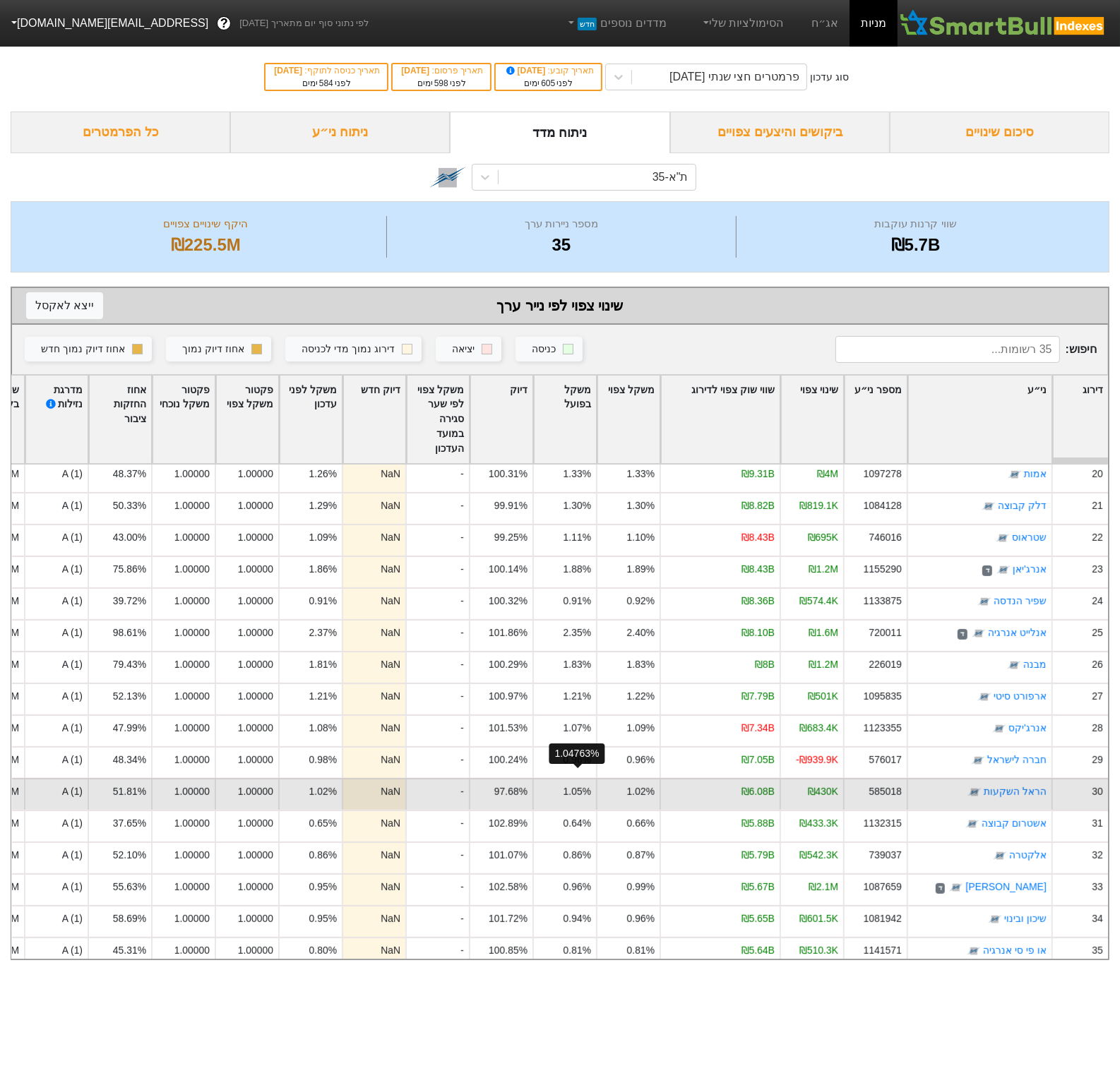
scroll to position [618, 0]
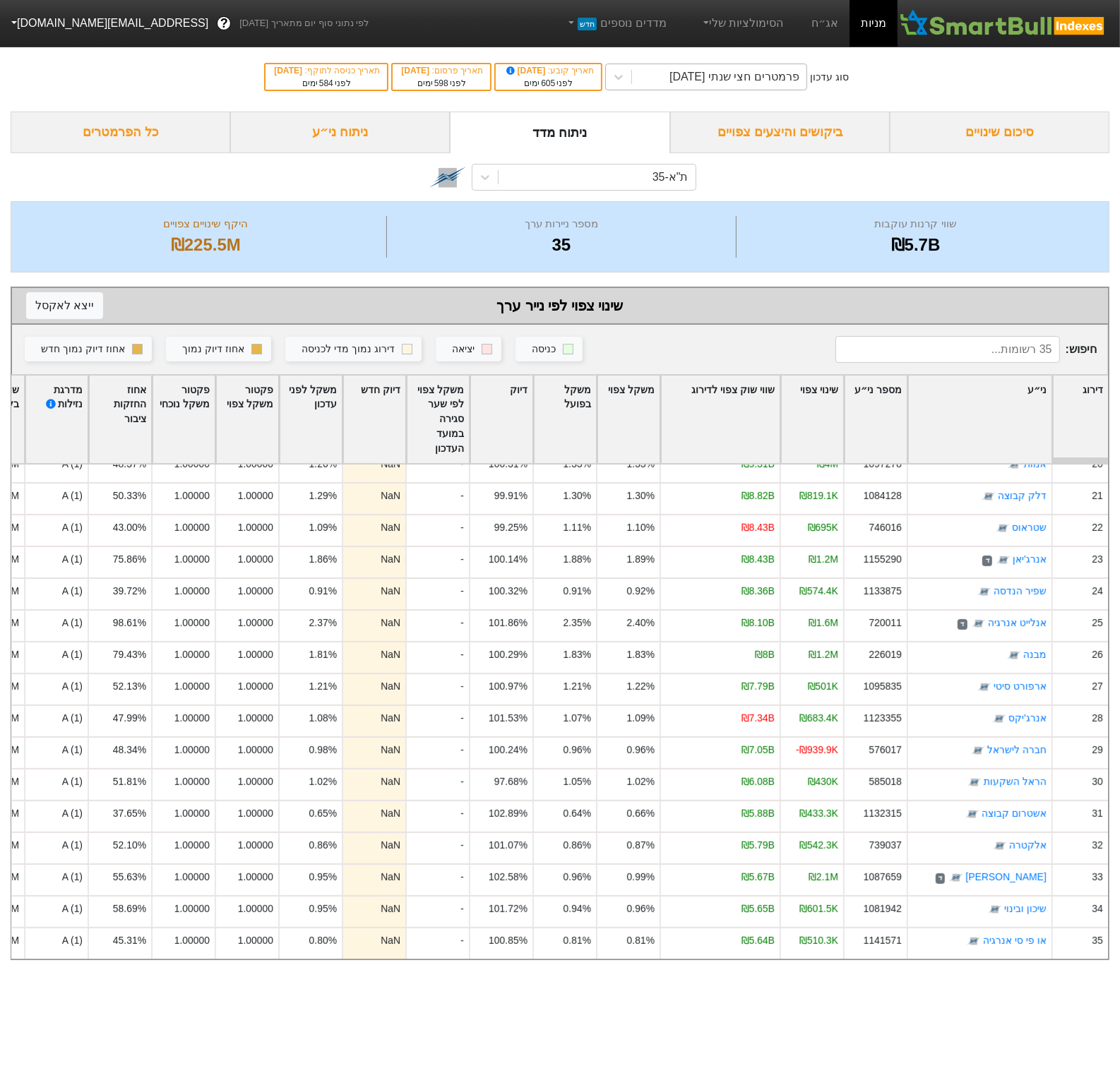
click at [729, 70] on div "פרמטרים חצי שנתי [DATE]" at bounding box center [734, 77] width 130 height 17
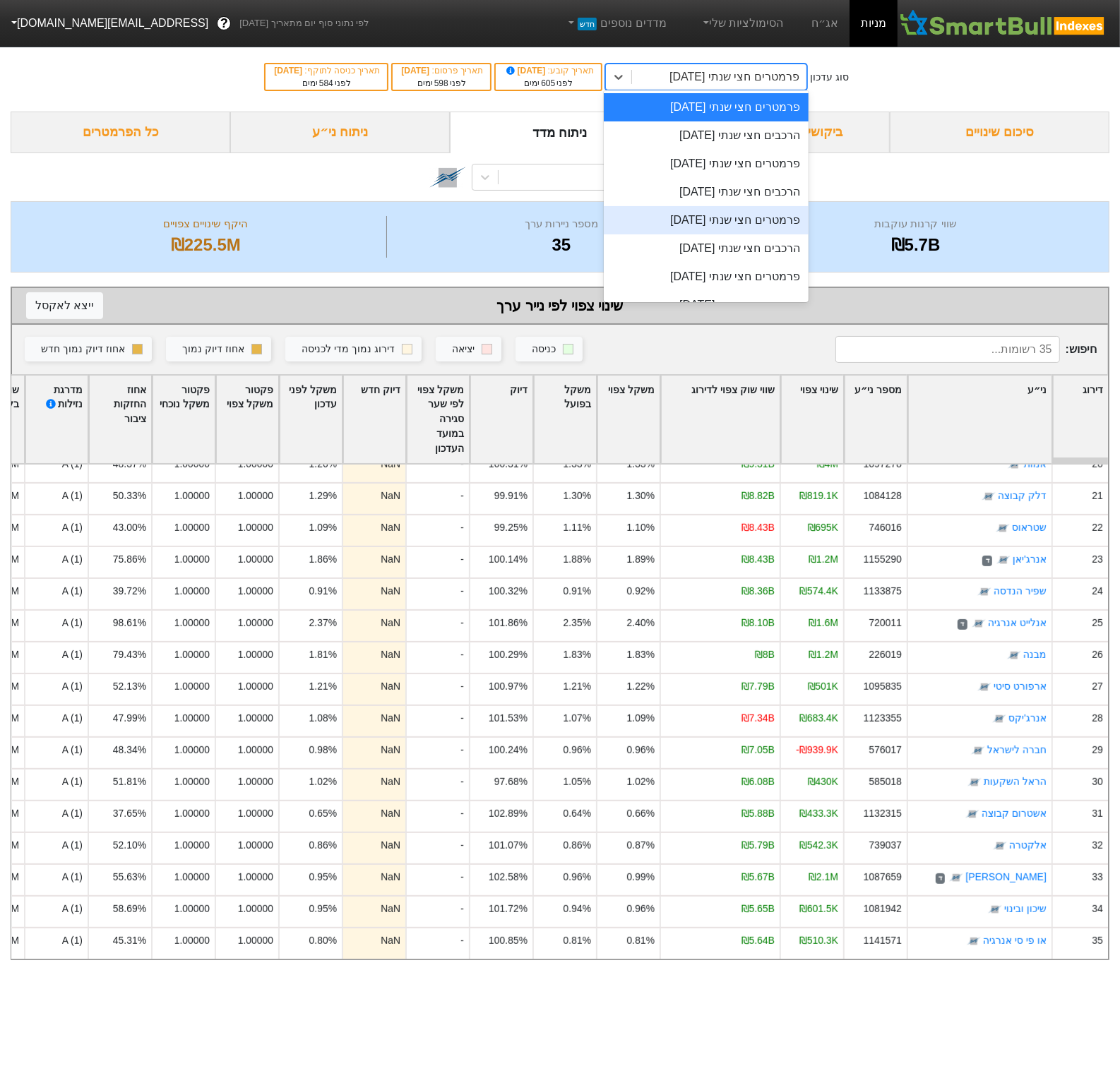
scroll to position [19, 0]
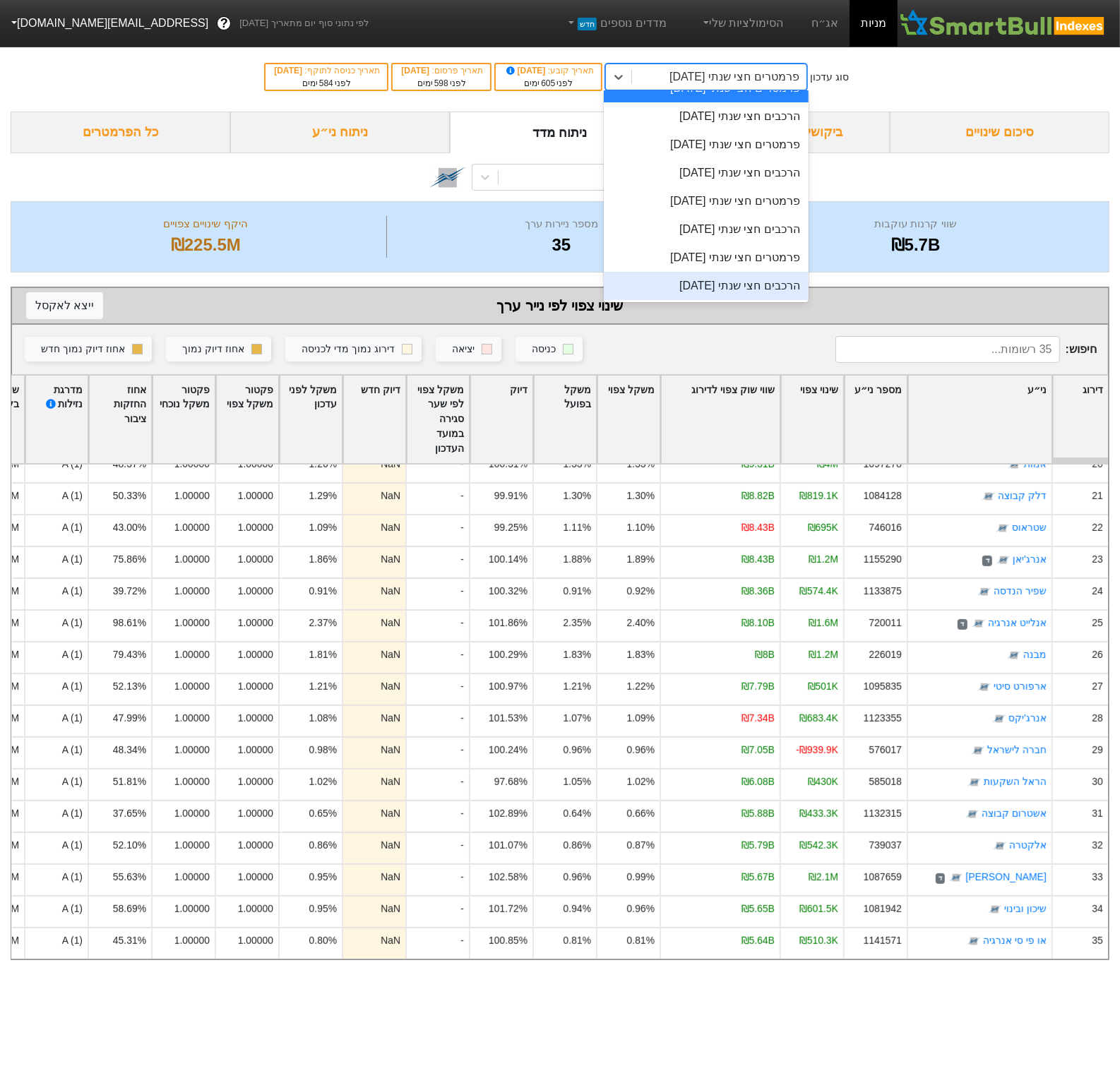
click at [758, 280] on div "הרכבים חצי שנתי [DATE]" at bounding box center [705, 286] width 204 height 28
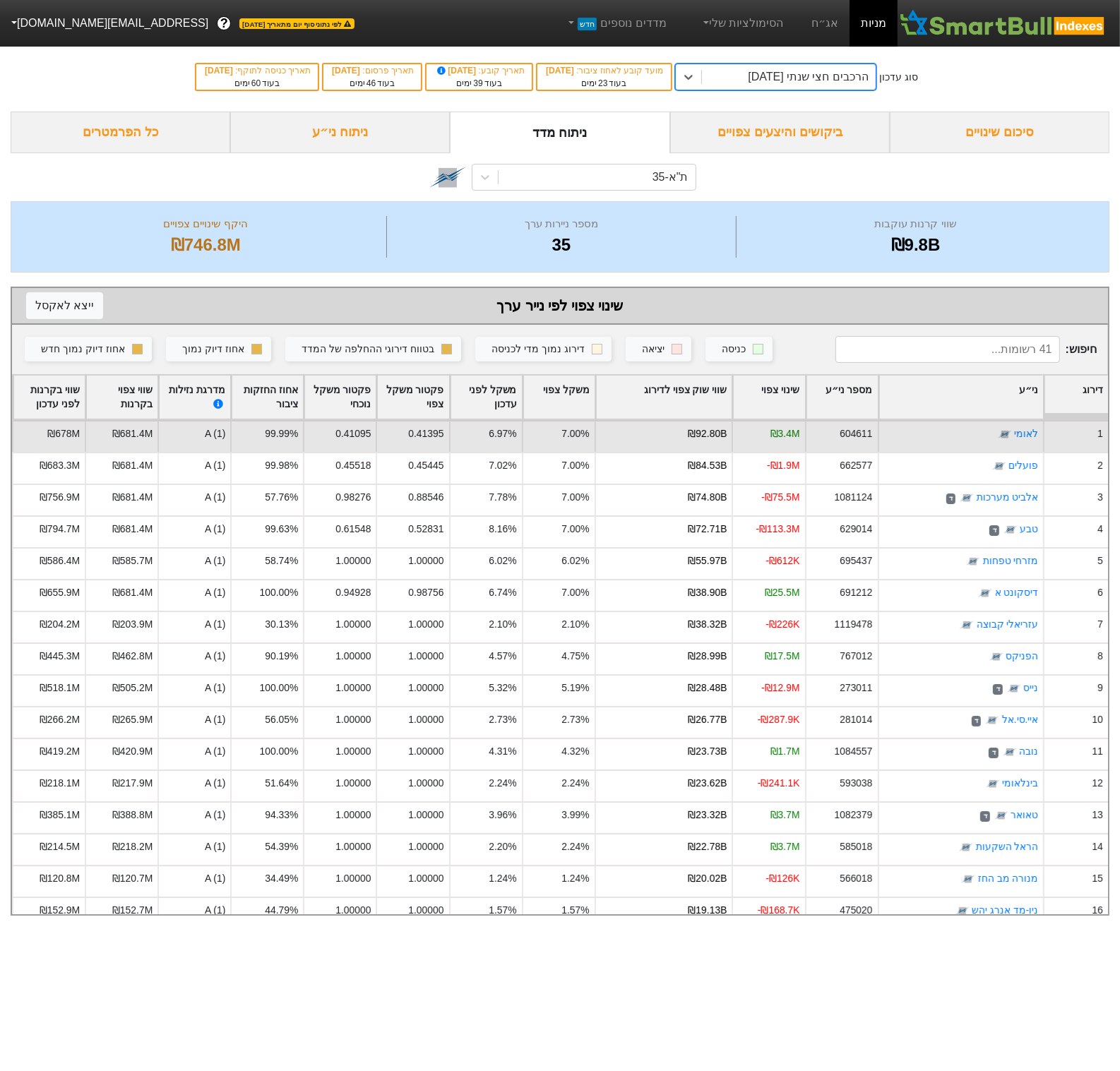
scroll to position [809, 0]
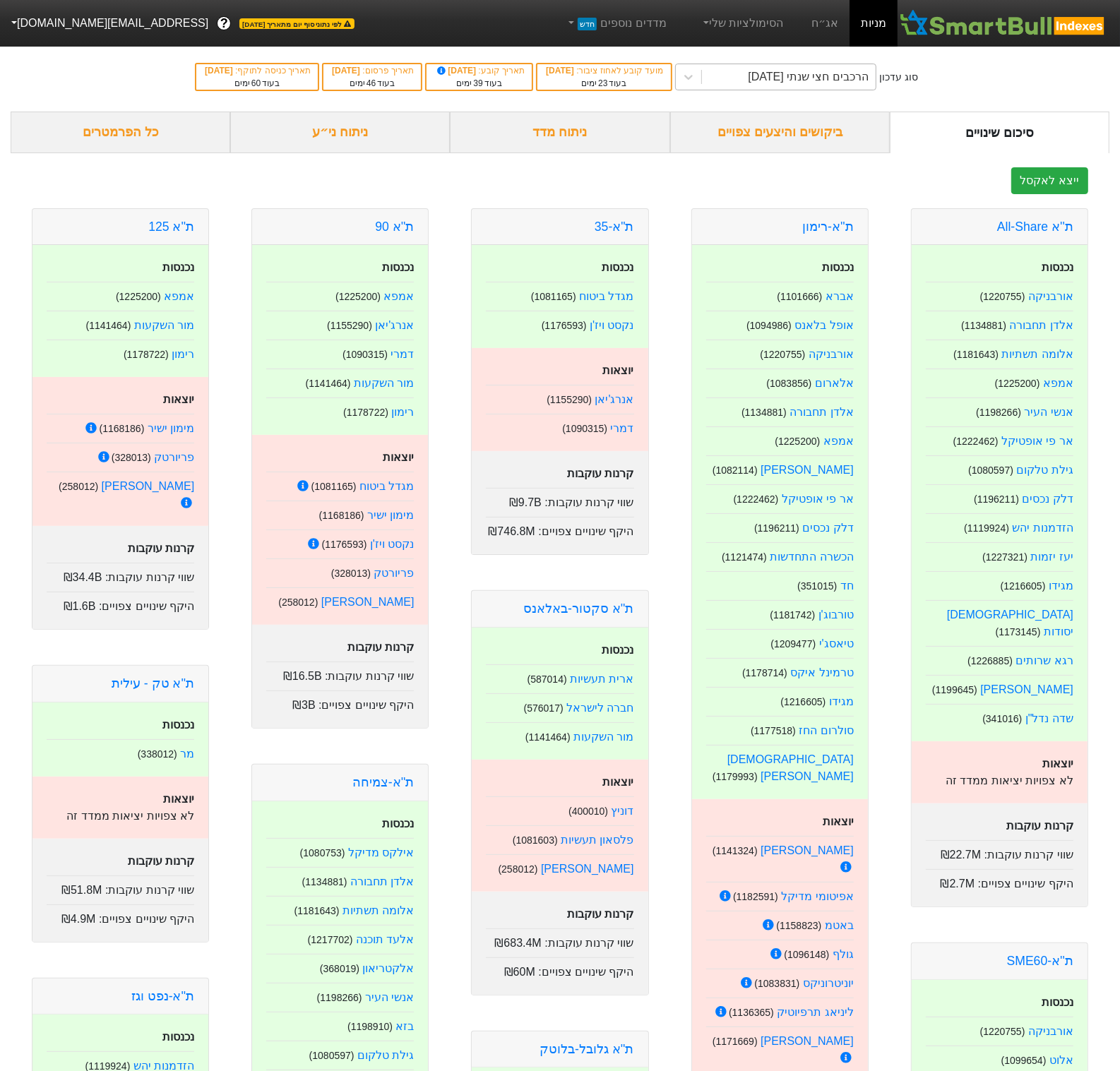
click at [839, 79] on div "הרכבים חצי שנתי [DATE]" at bounding box center [808, 77] width 121 height 17
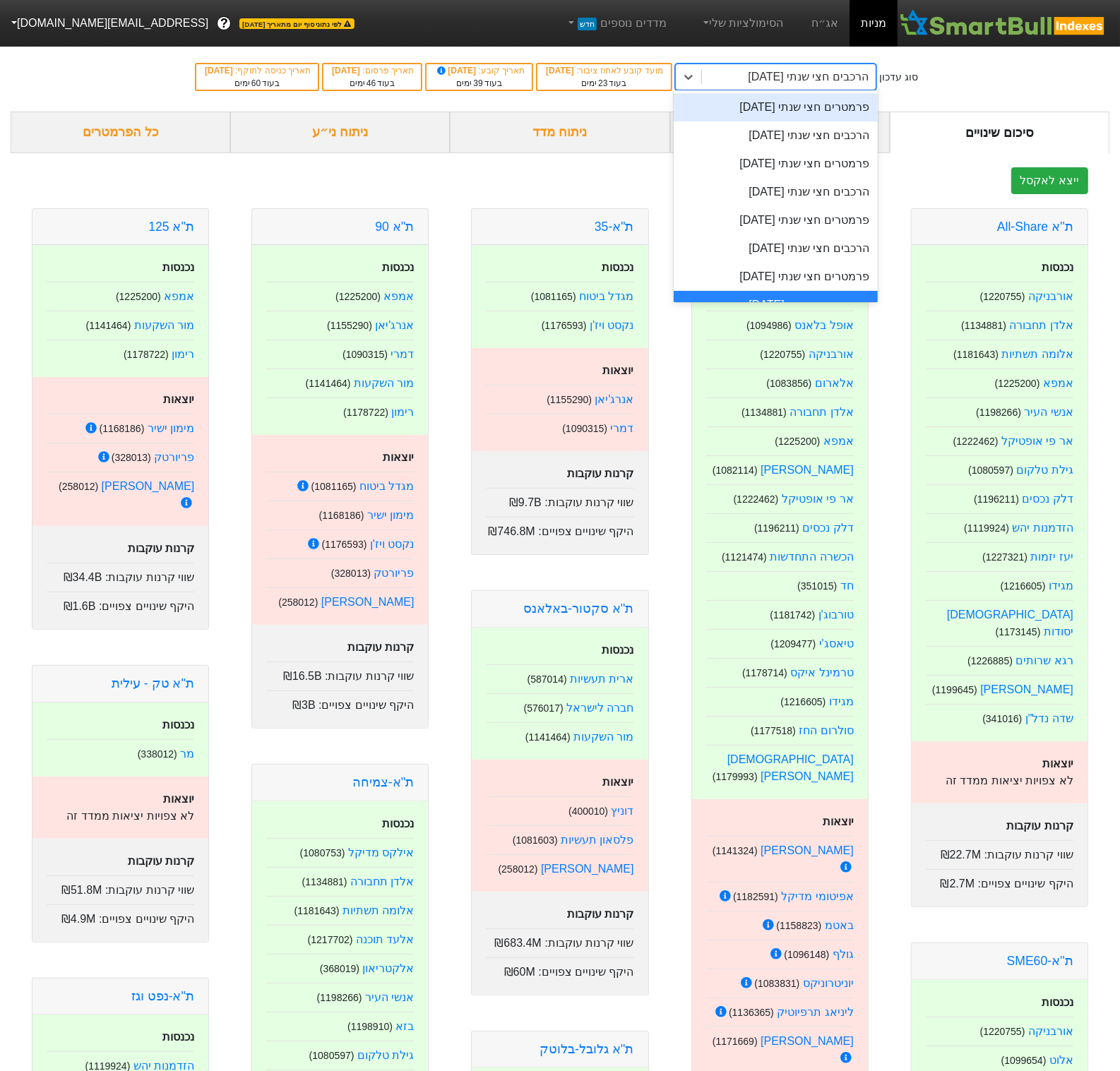
click at [861, 114] on div "פרמטרים חצי שנתי [DATE]" at bounding box center [775, 107] width 204 height 28
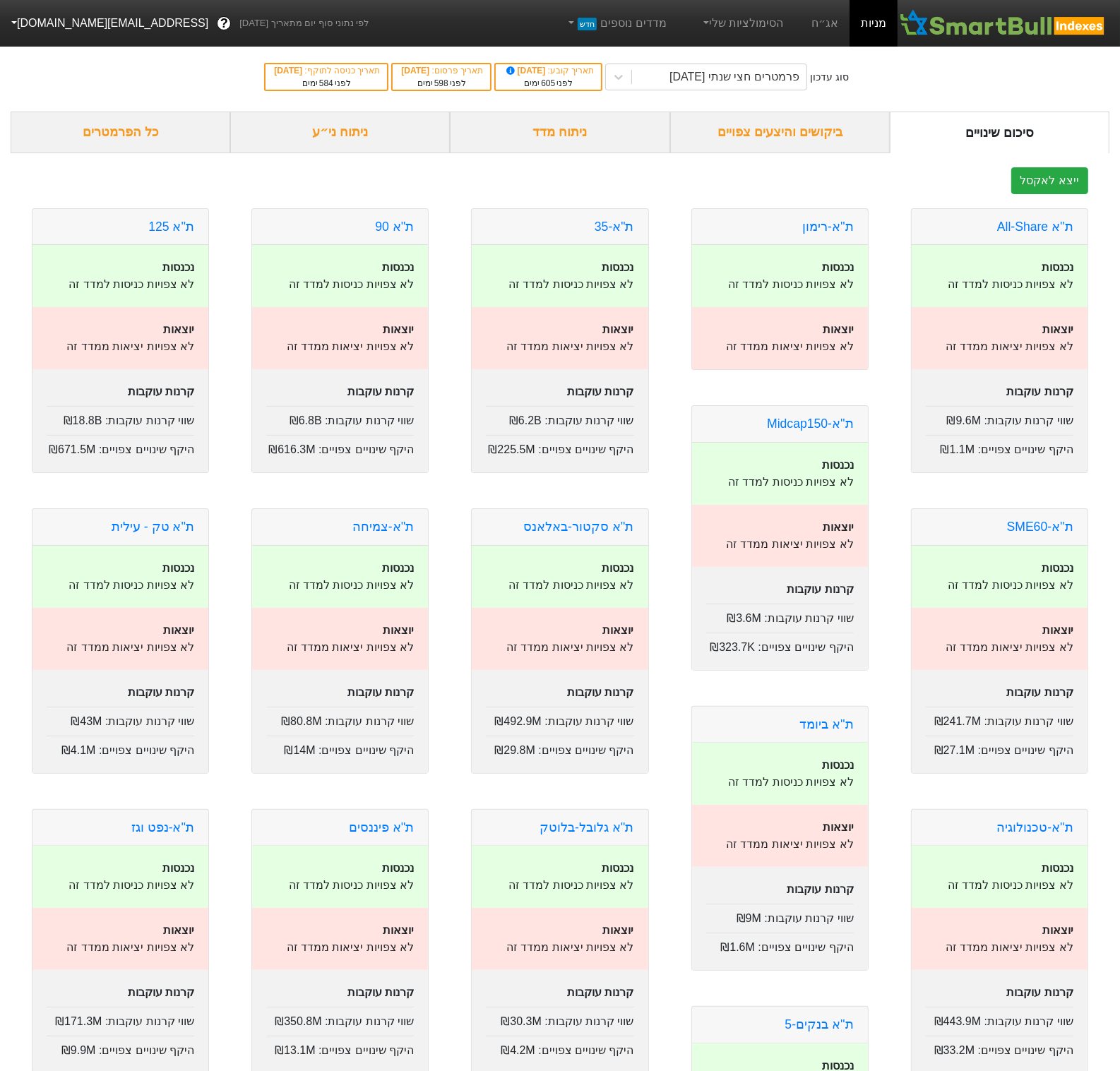
click at [819, 129] on div "ביקושים והיצעים צפויים" at bounding box center [779, 132] width 219 height 41
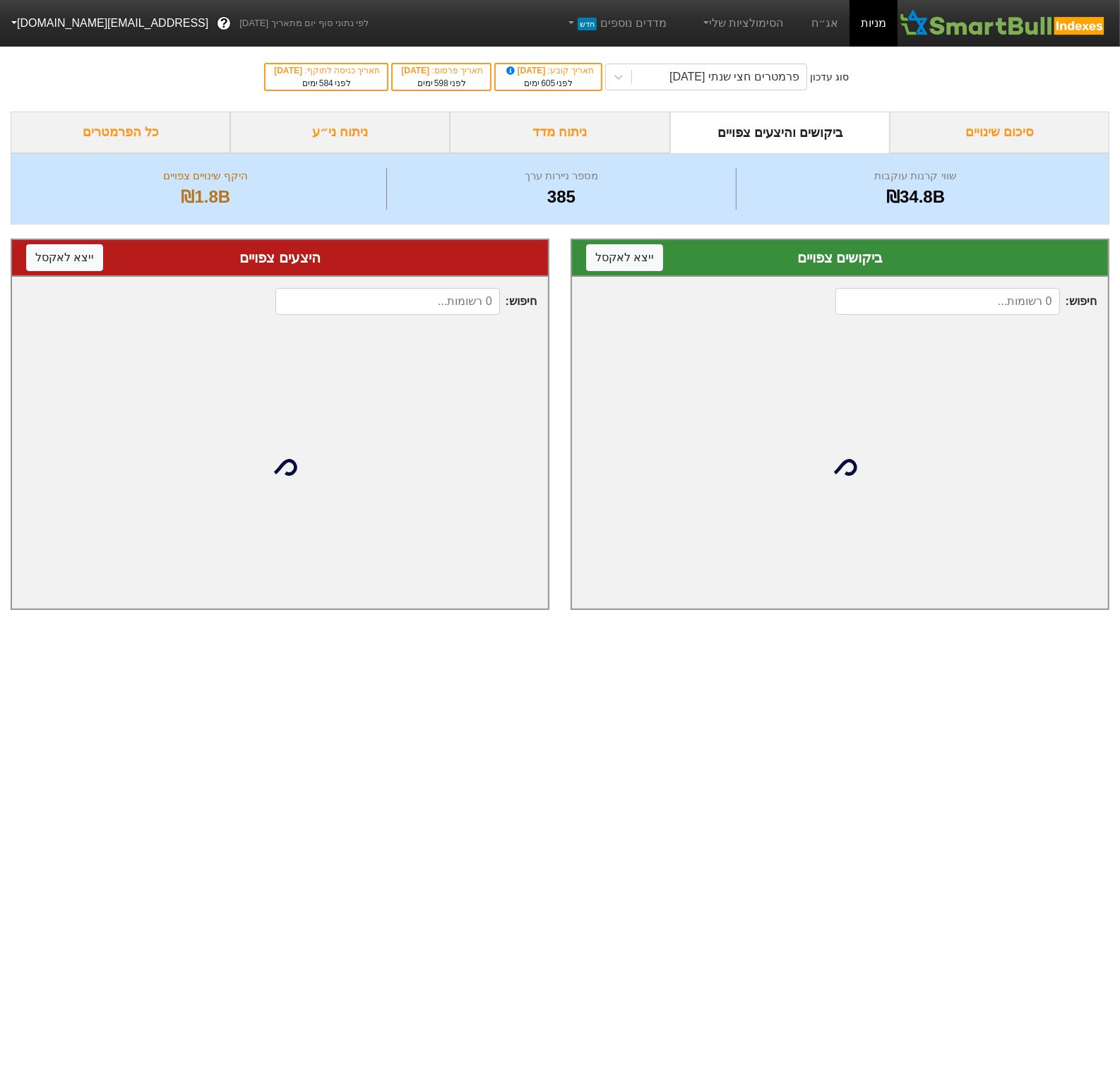
click at [589, 139] on div "ניתוח מדד" at bounding box center [559, 132] width 219 height 41
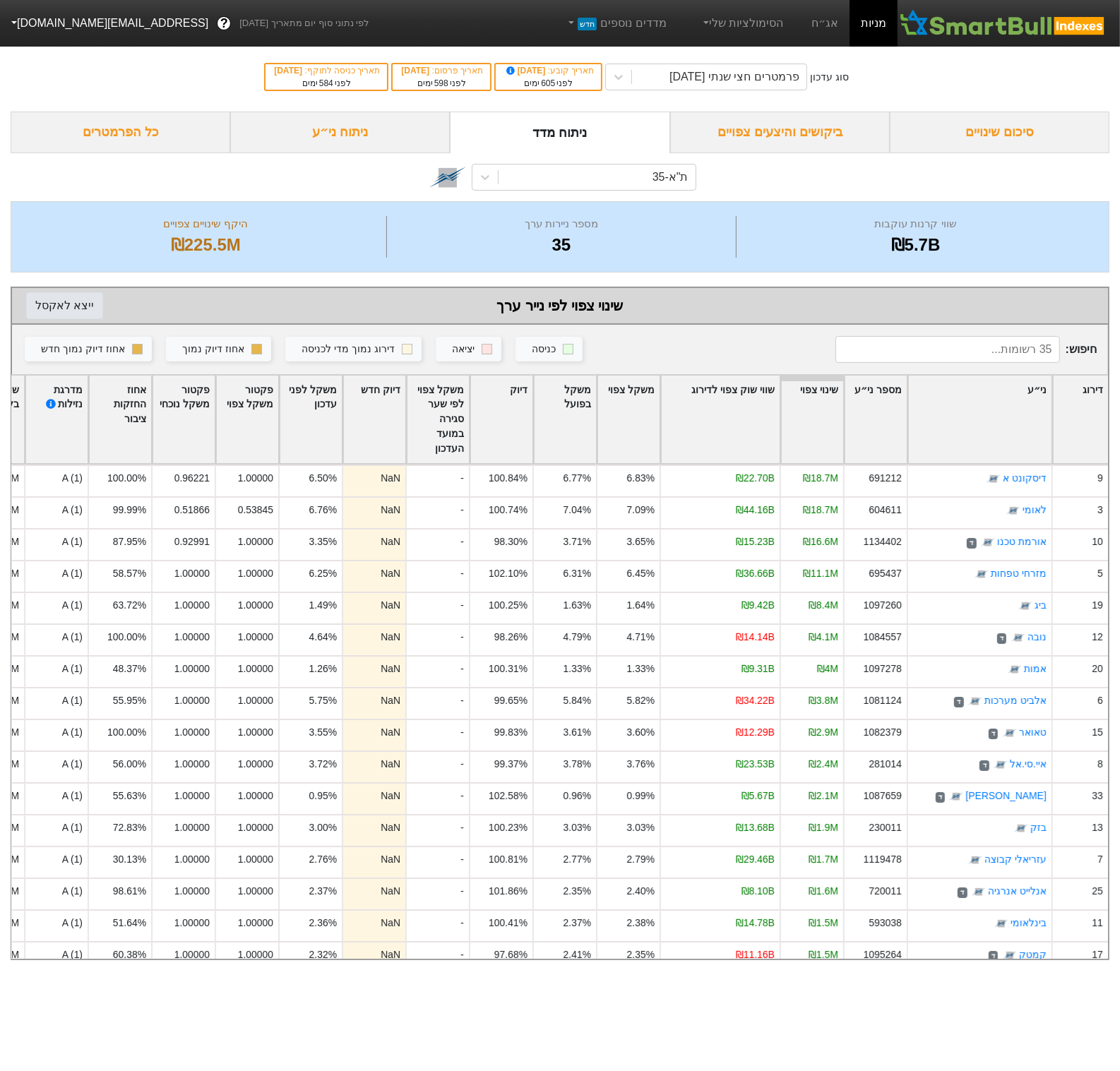
click at [81, 307] on button "ייצא ל אקסל" at bounding box center [64, 305] width 77 height 27
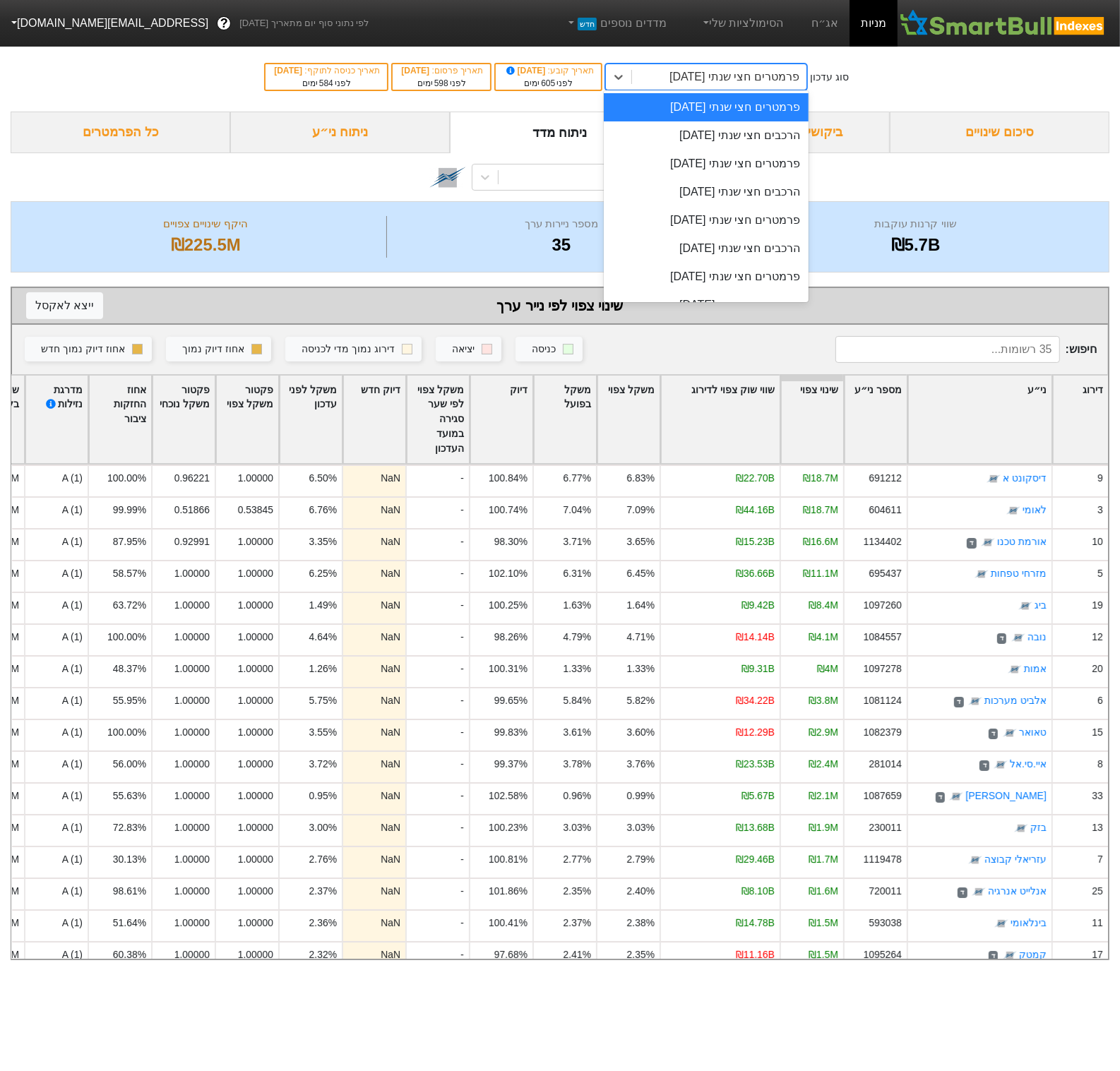
click at [719, 79] on div "פרמטרים חצי שנתי [DATE]" at bounding box center [734, 77] width 130 height 17
click at [729, 141] on div "הרכבים חצי שנתי [DATE]" at bounding box center [705, 135] width 204 height 28
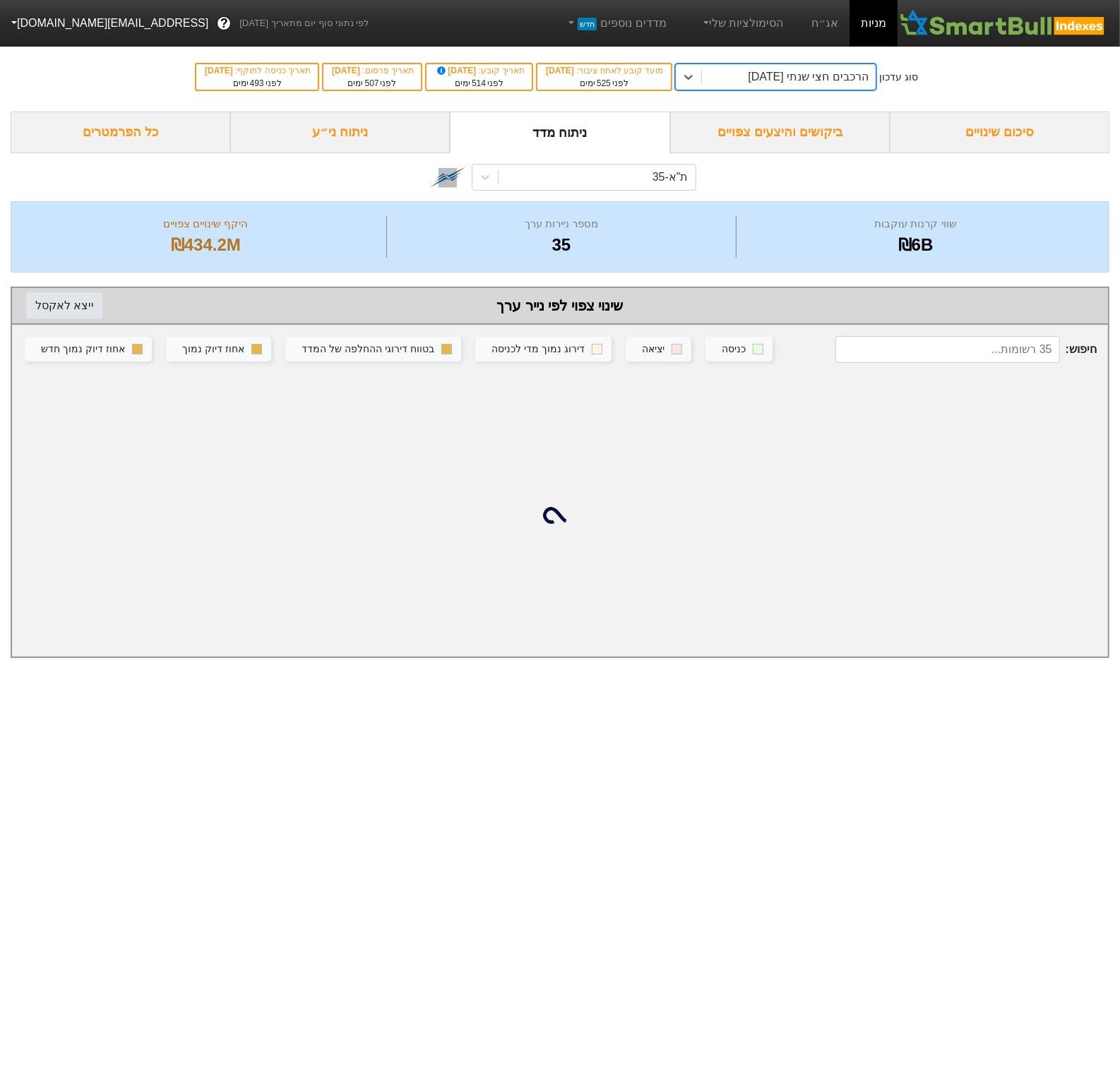
click at [69, 312] on button "ייצא ל אקסל" at bounding box center [64, 305] width 77 height 27
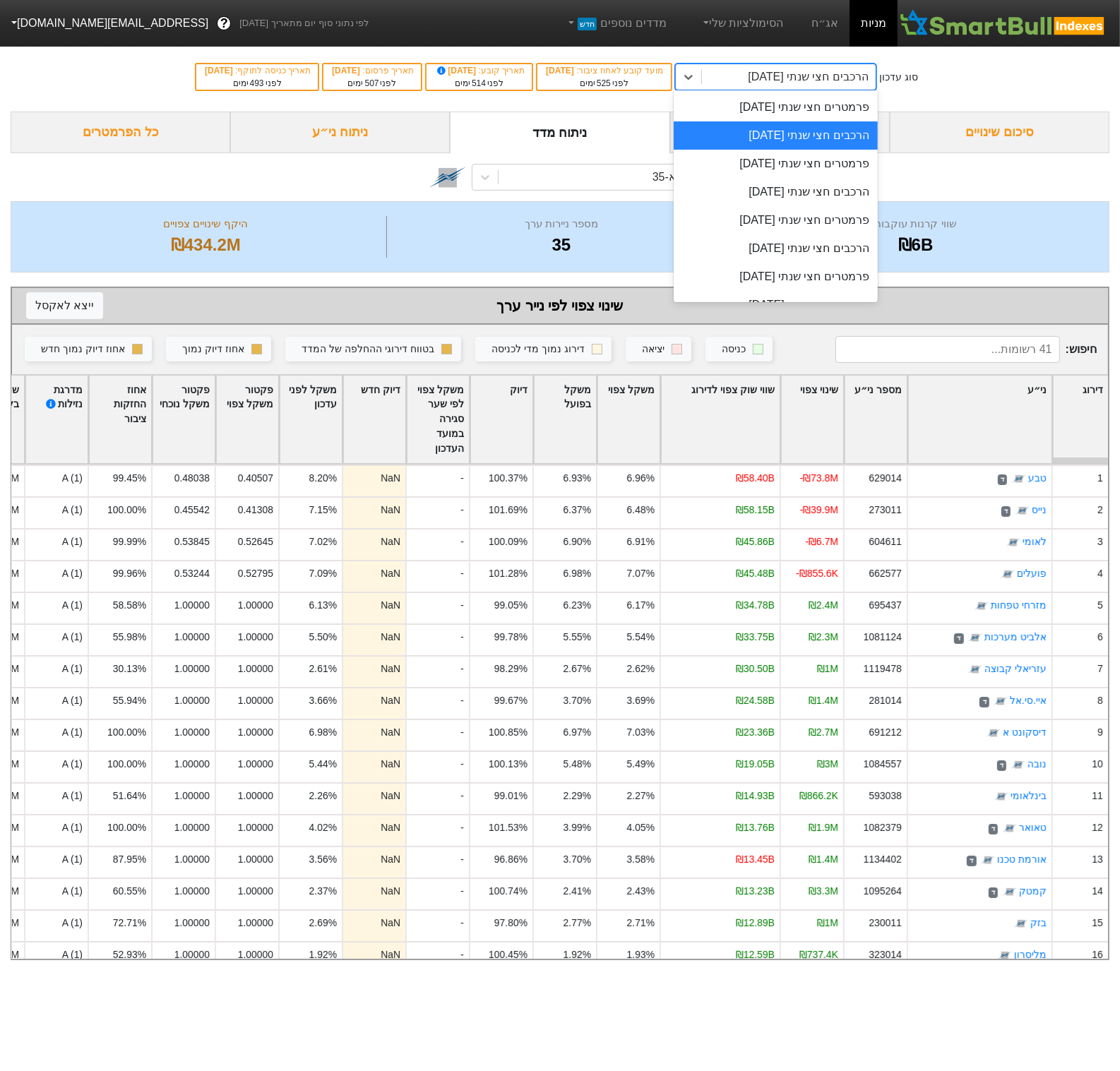
click at [848, 78] on div "הרכבים חצי שנתי [DATE]" at bounding box center [808, 77] width 121 height 17
click at [847, 157] on div "פרמטרים חצי שנתי [DATE]" at bounding box center [775, 164] width 204 height 28
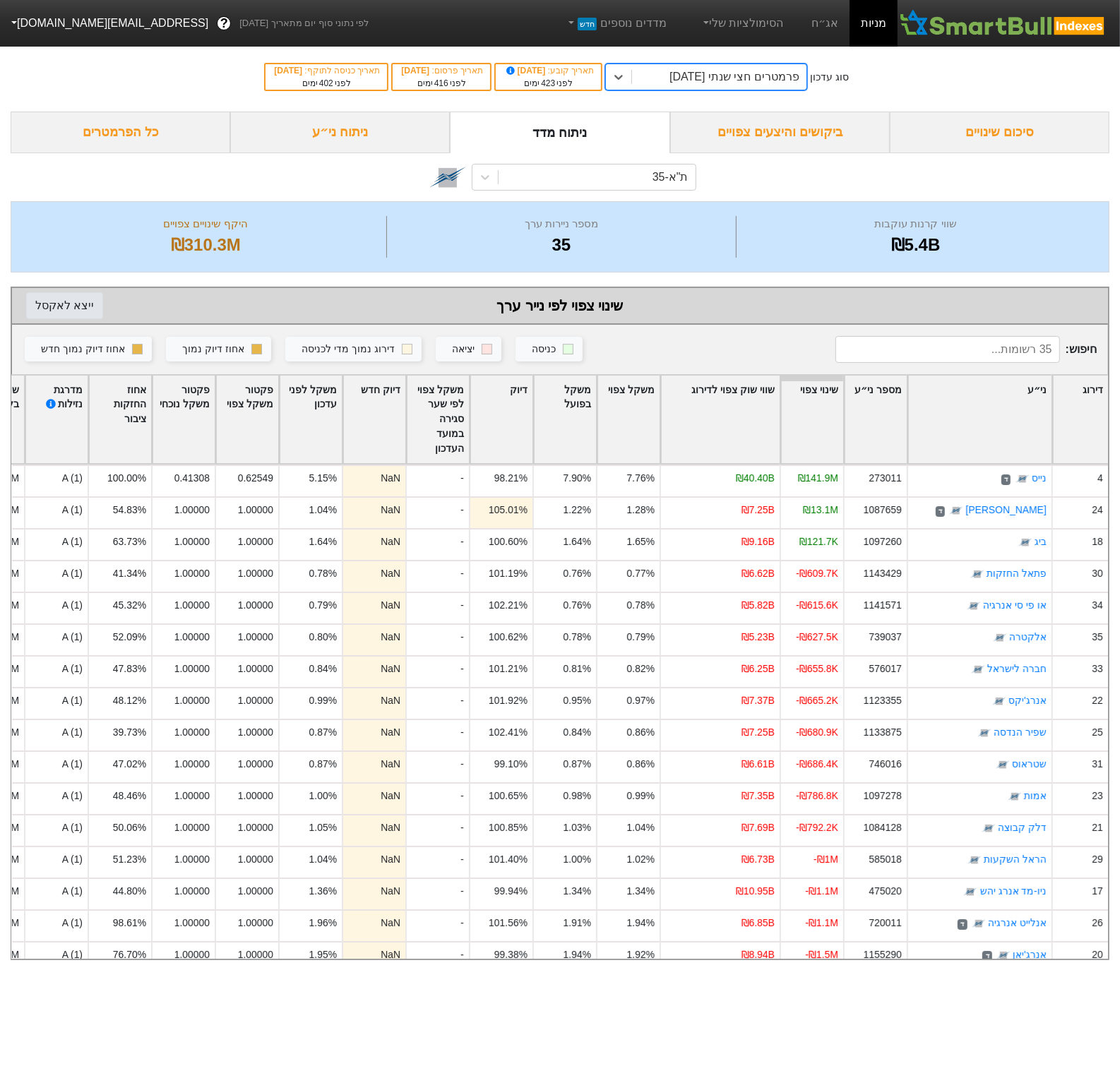
click at [84, 309] on button "ייצא ל אקסל" at bounding box center [64, 305] width 77 height 27
click at [687, 81] on div "פרמטרים חצי שנתי [DATE]" at bounding box center [719, 77] width 173 height 26
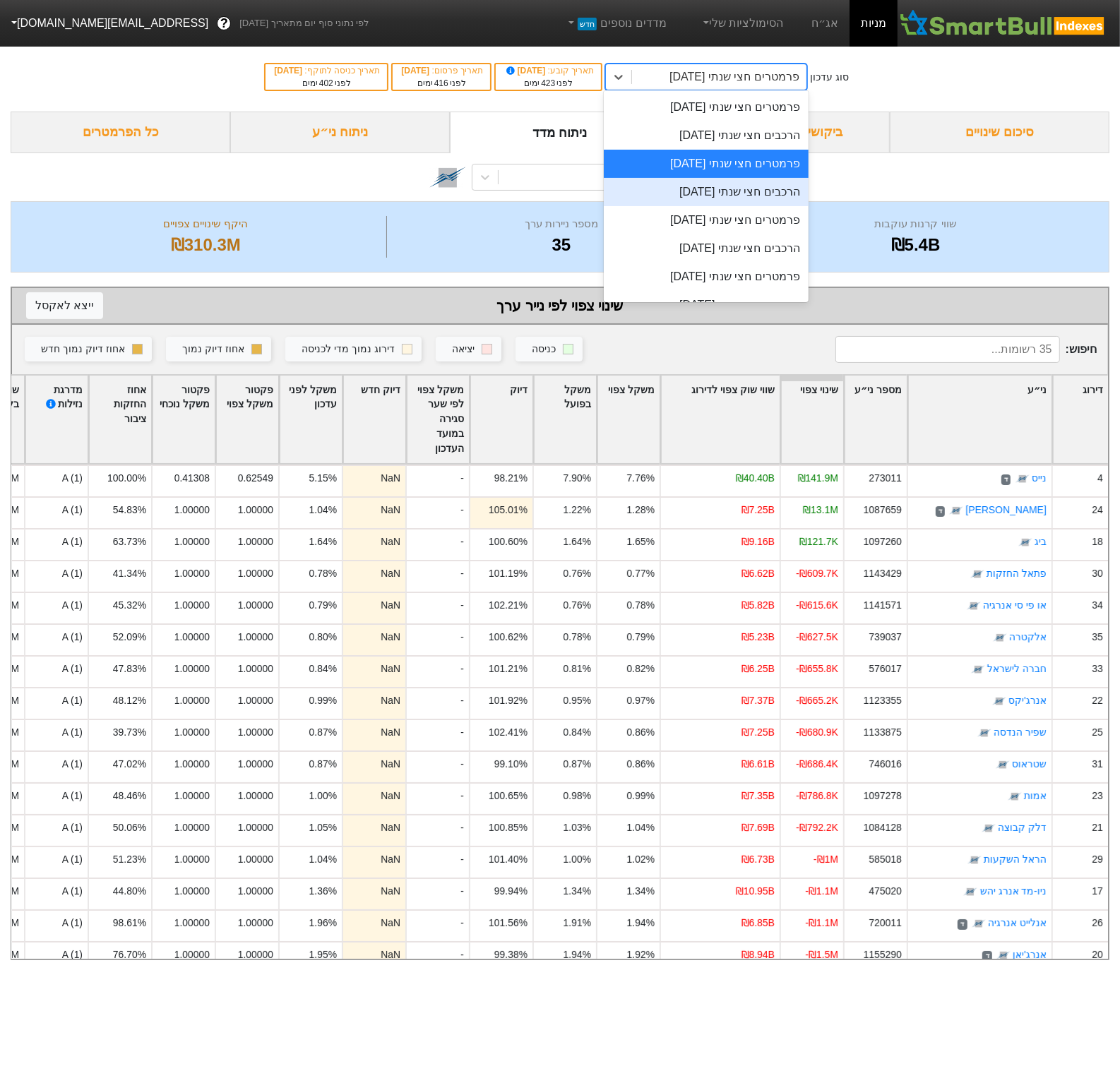
click at [729, 199] on div "הרכבים חצי שנתי [DATE]" at bounding box center [705, 192] width 204 height 28
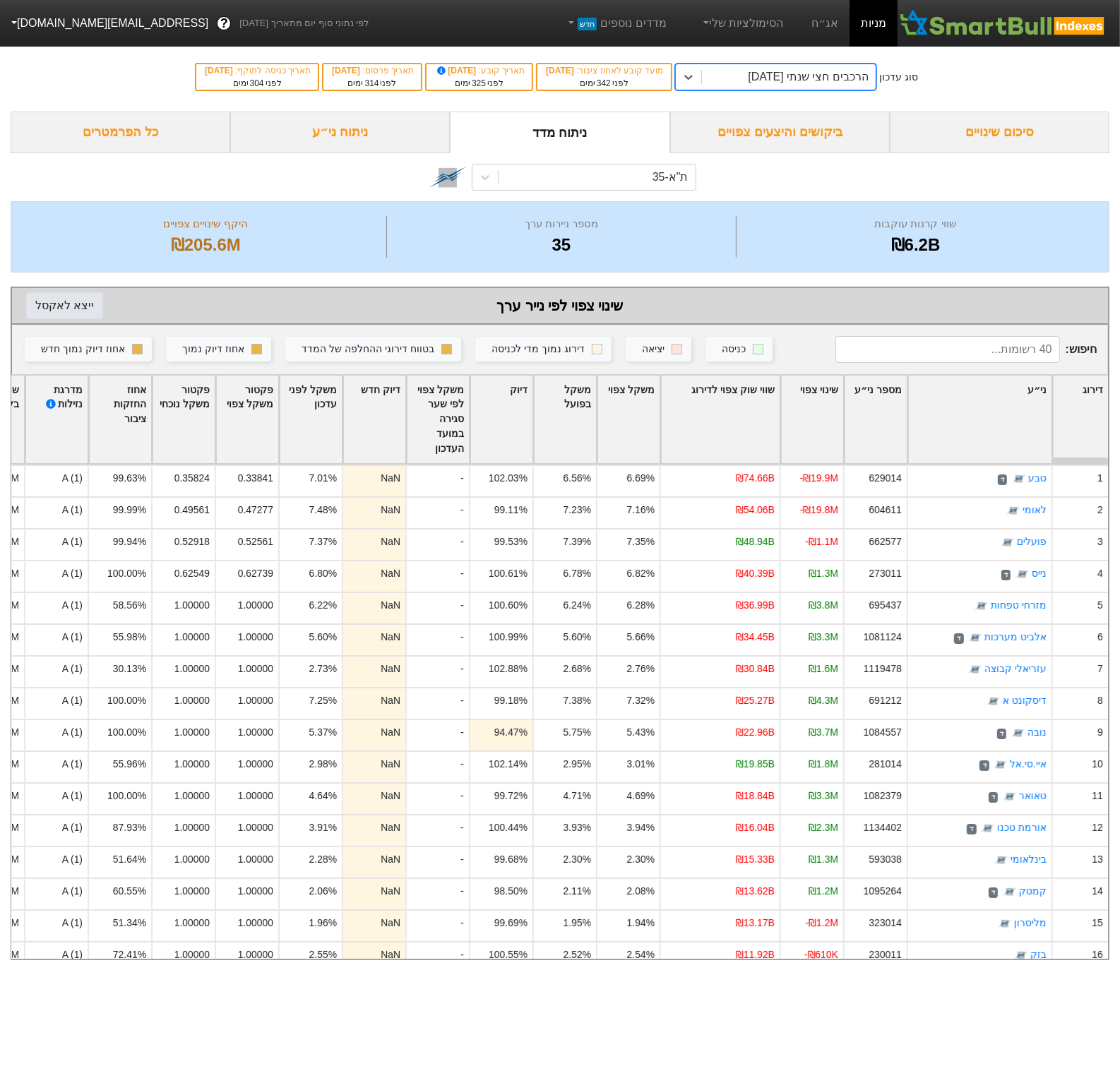
click at [51, 306] on button "ייצא ל אקסל" at bounding box center [64, 305] width 77 height 27
click at [776, 84] on div "הרכבים חצי שנתי [DATE]" at bounding box center [789, 77] width 173 height 26
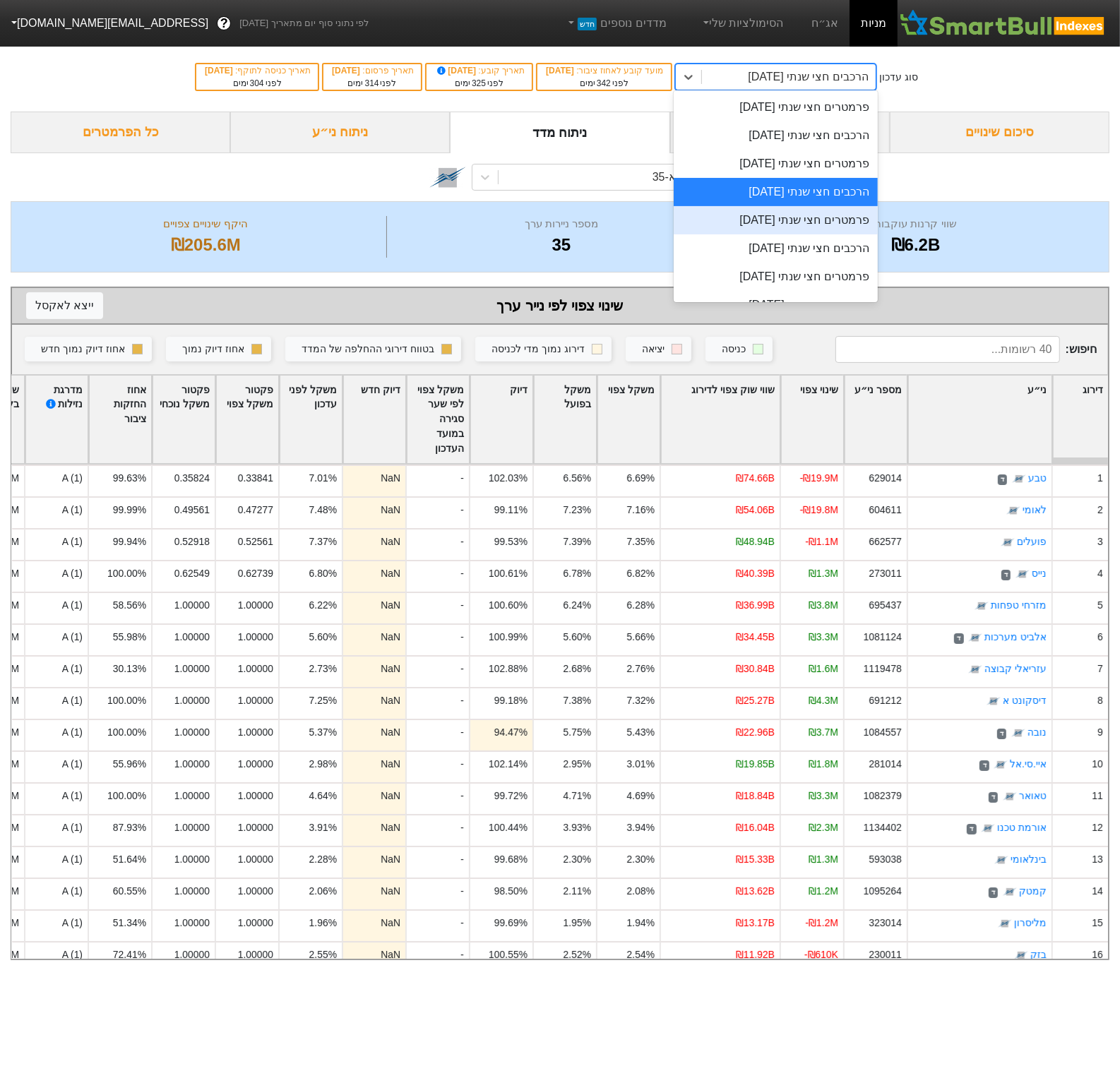
click at [788, 219] on div "פרמטרים חצי שנתי [DATE]" at bounding box center [775, 220] width 204 height 28
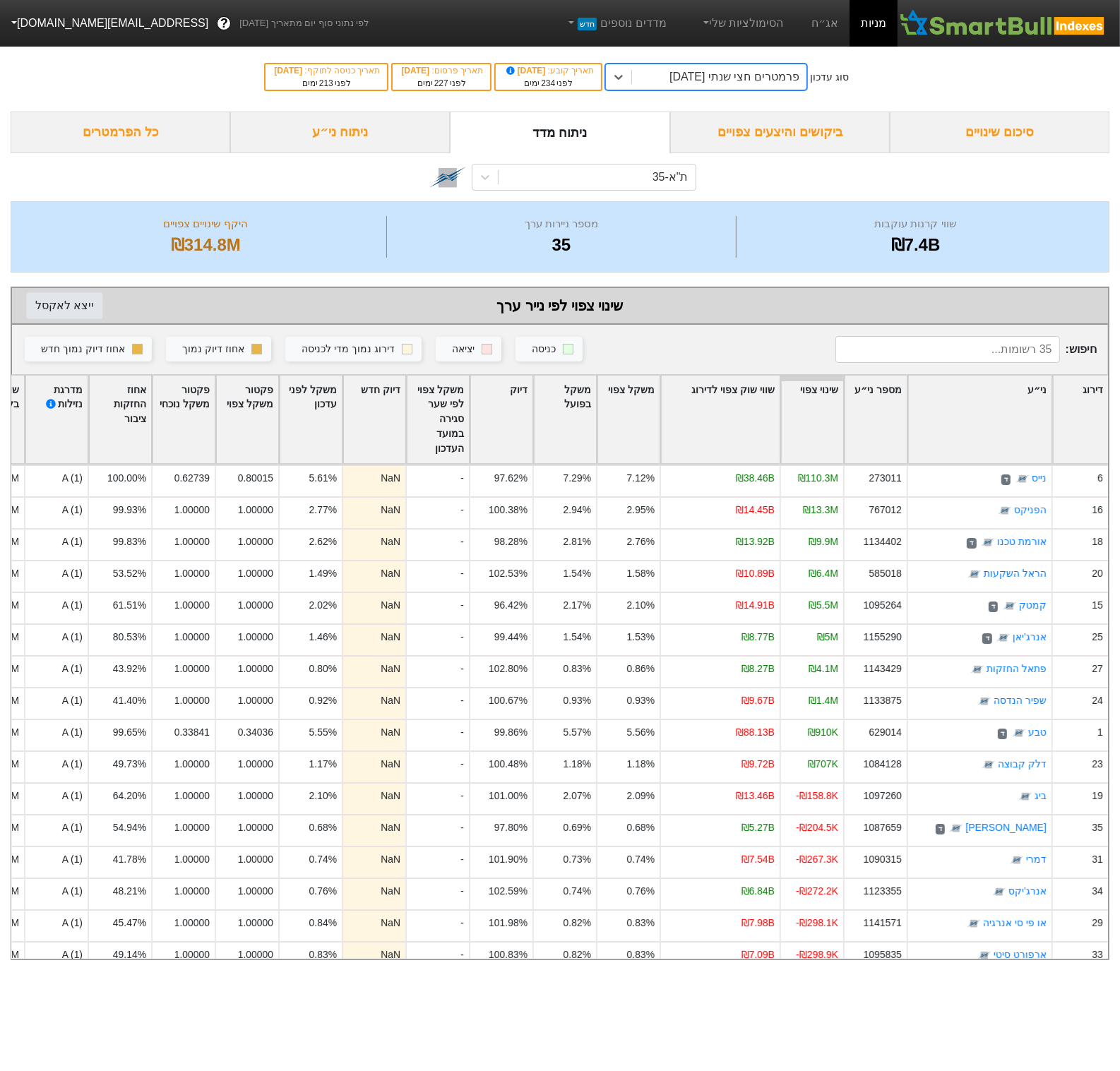
click at [68, 309] on button "ייצא ל אקסל" at bounding box center [64, 305] width 77 height 27
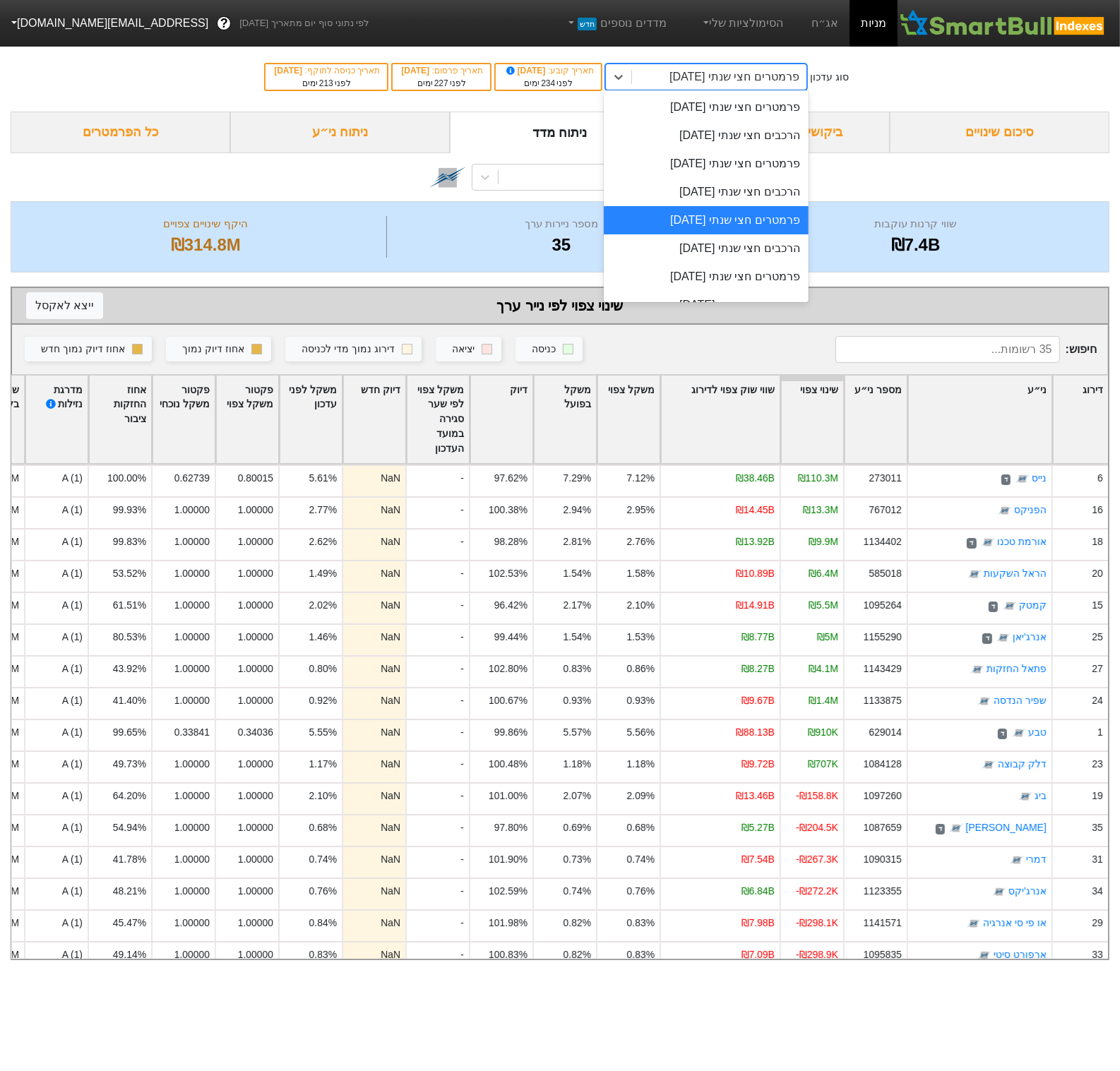
click at [799, 77] on div "פרמטרים חצי שנתי [DATE]" at bounding box center [734, 77] width 130 height 17
click at [779, 251] on div "הרכבים חצי שנתי [DATE]" at bounding box center [705, 248] width 204 height 28
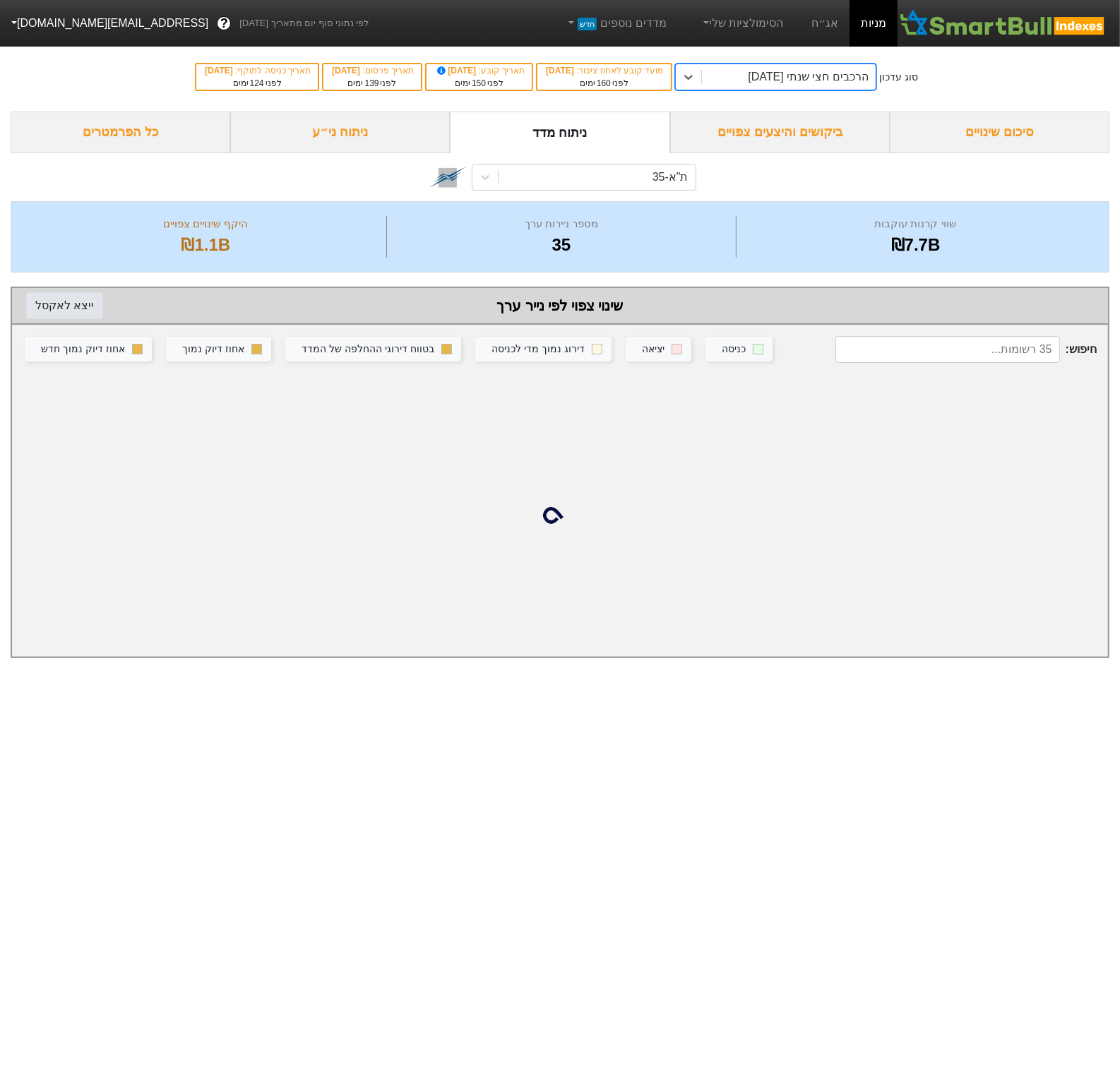
click at [75, 312] on button "ייצא ל אקסל" at bounding box center [64, 305] width 77 height 27
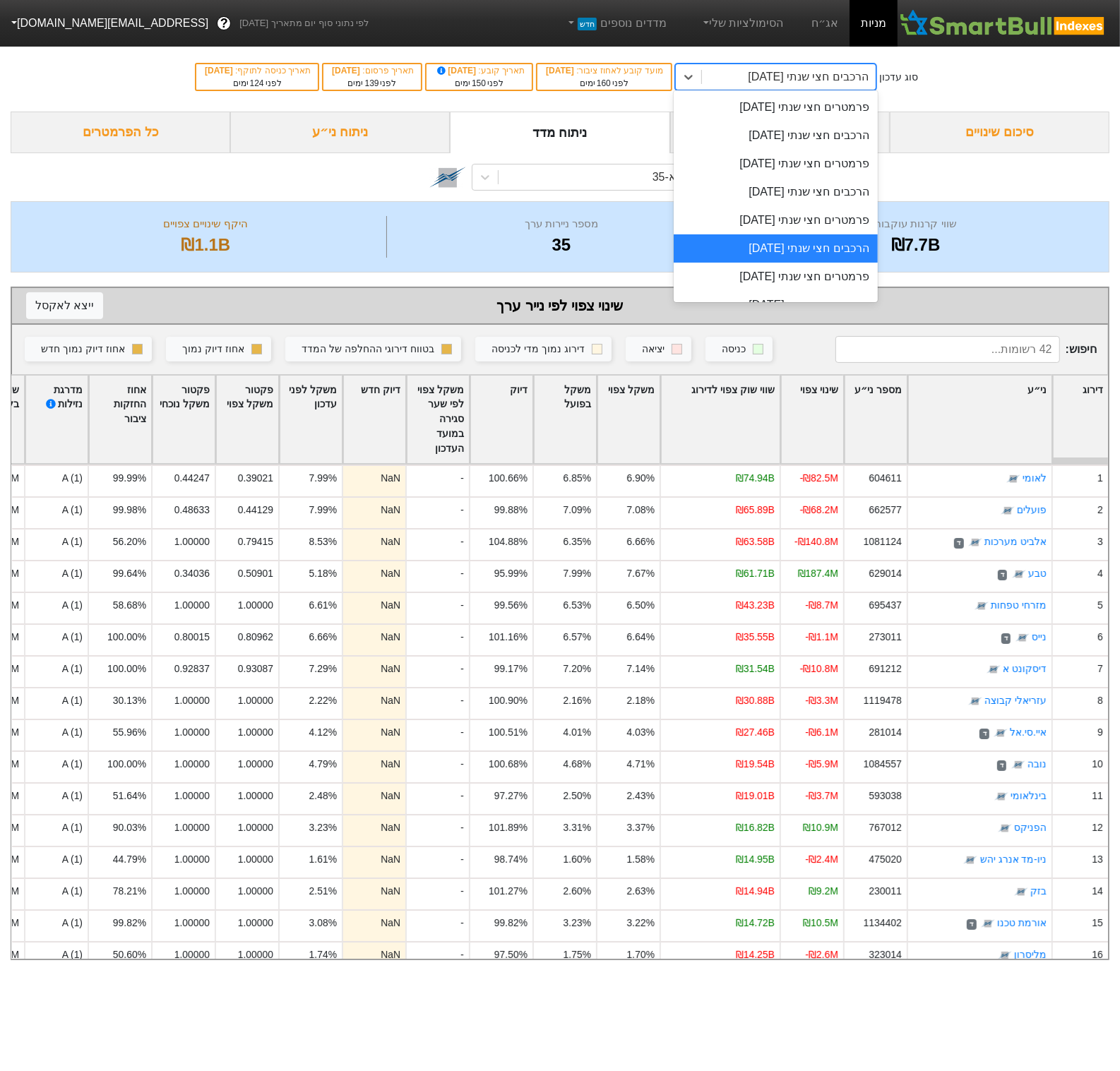
click at [781, 77] on div "הרכבים חצי שנתי [DATE]" at bounding box center [789, 77] width 173 height 26
click at [822, 276] on div "פרמטרים חצי שנתי [DATE]" at bounding box center [775, 277] width 204 height 28
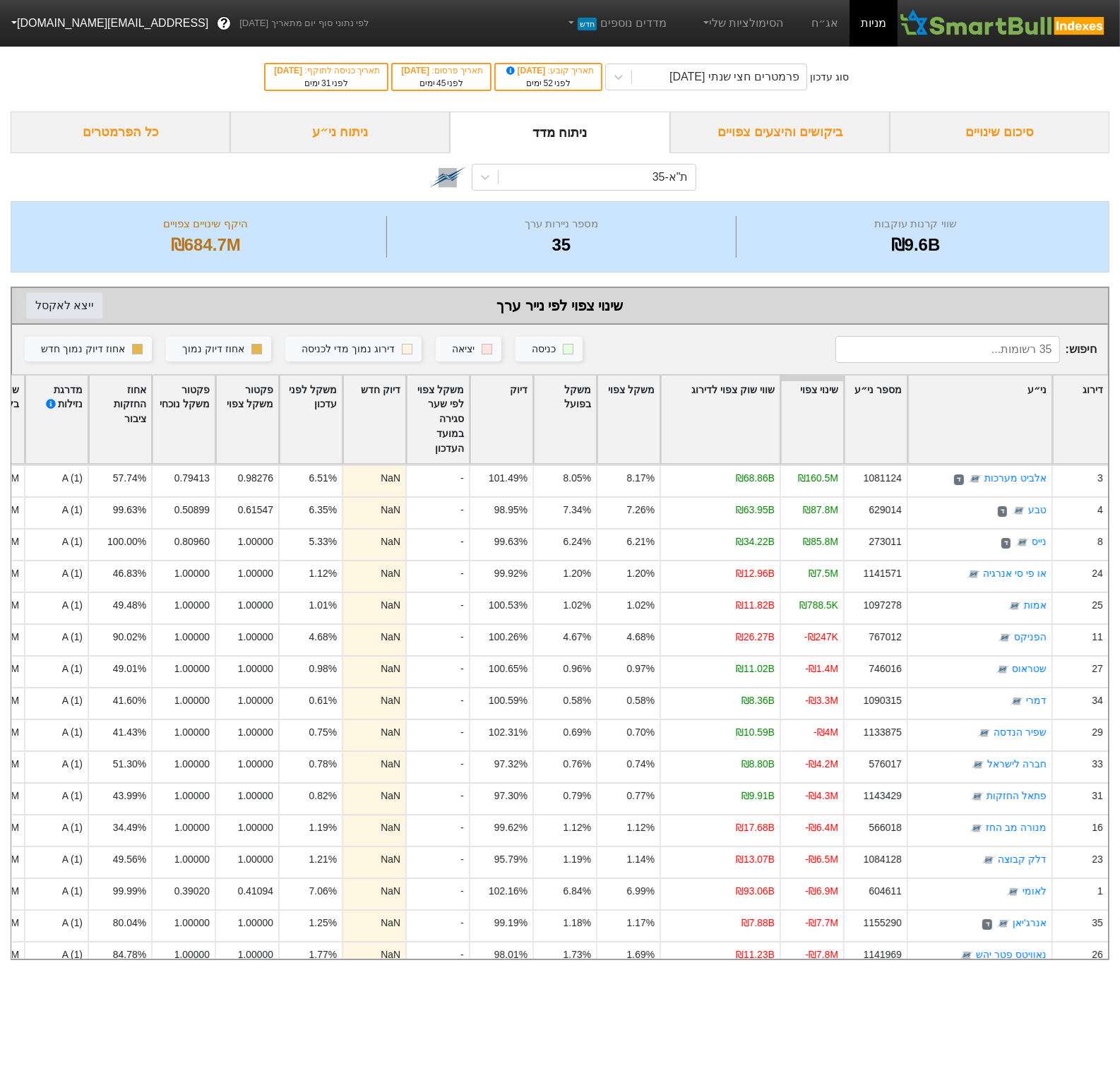
click at [57, 302] on button "ייצא ל אקסל" at bounding box center [64, 305] width 77 height 27
click at [710, 84] on div "פרמטרים חצי שנתי [DATE]" at bounding box center [734, 77] width 130 height 17
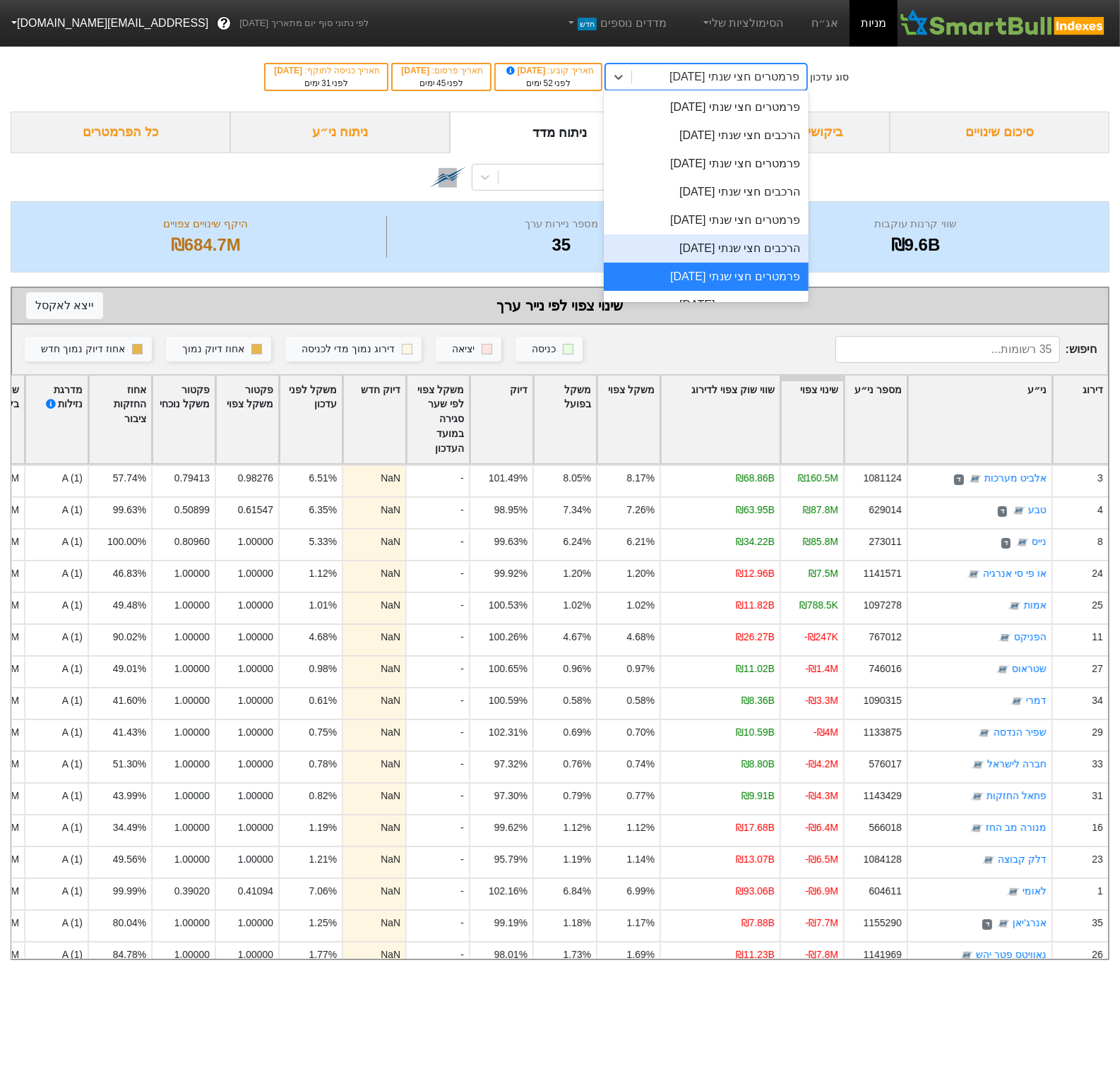
scroll to position [19, 0]
